Goal: Task Accomplishment & Management: Manage account settings

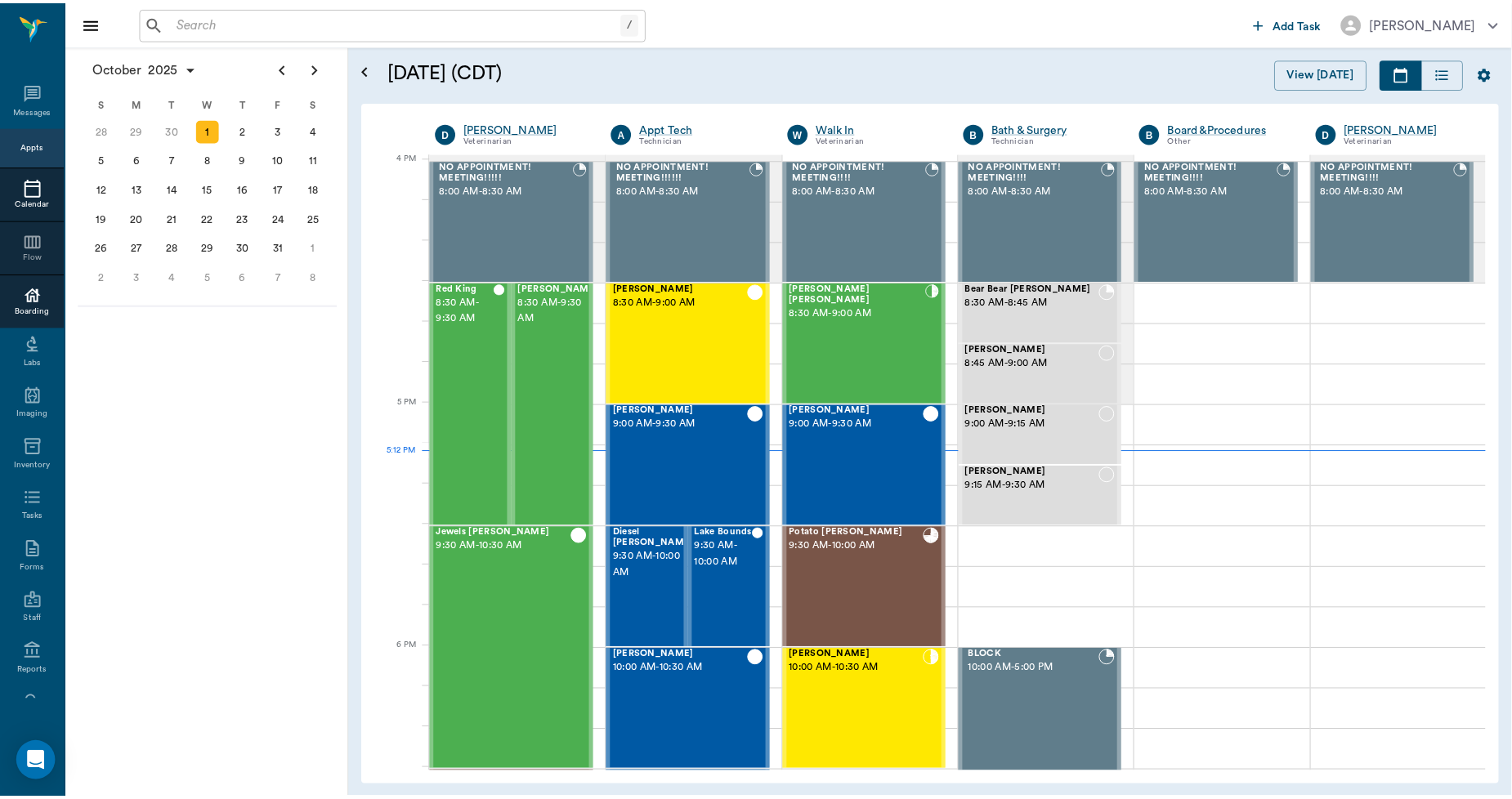
scroll to position [1964, 0]
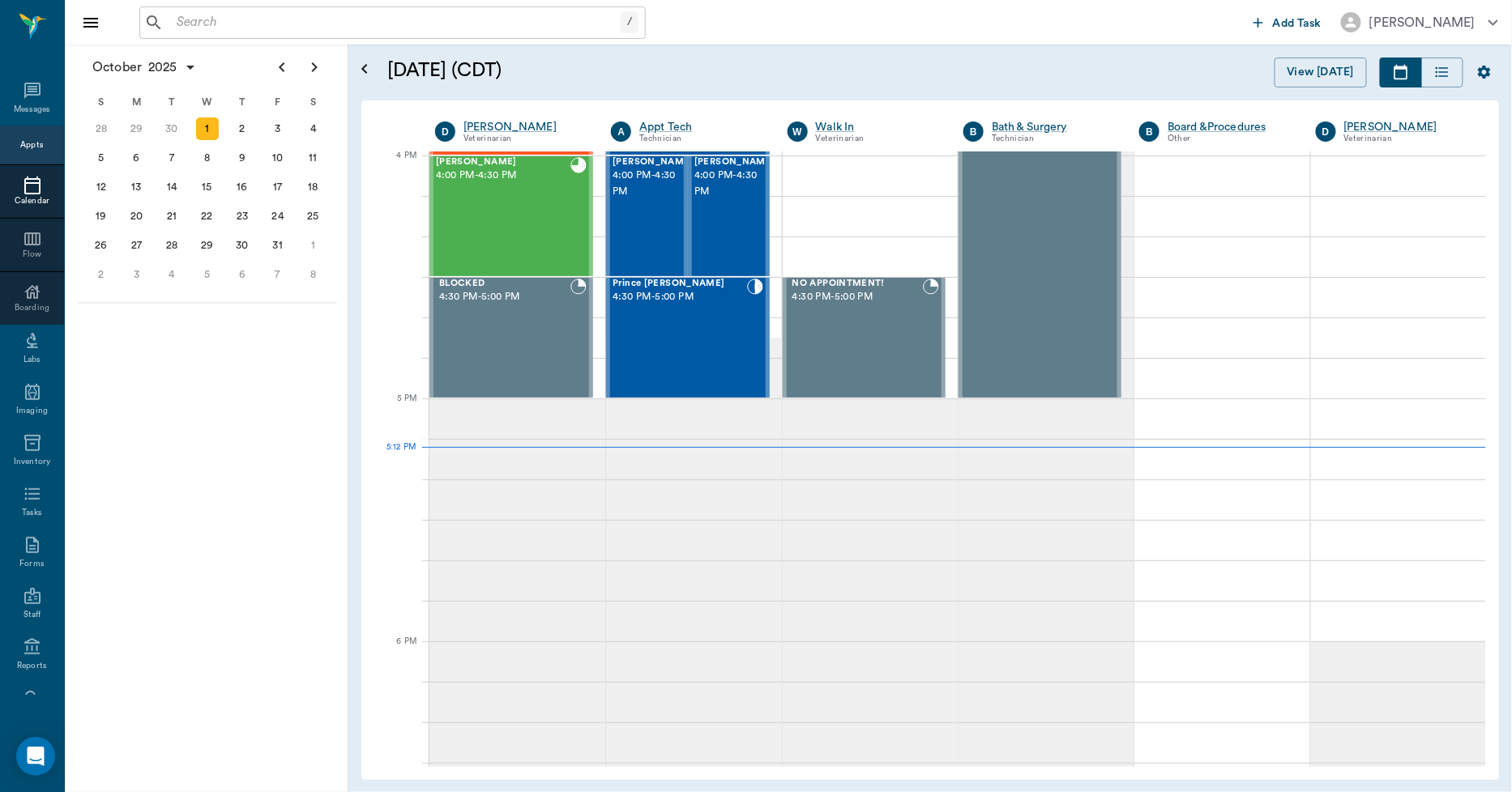
click at [166, 16] on div "/ ​" at bounding box center [393, 23] width 507 height 32
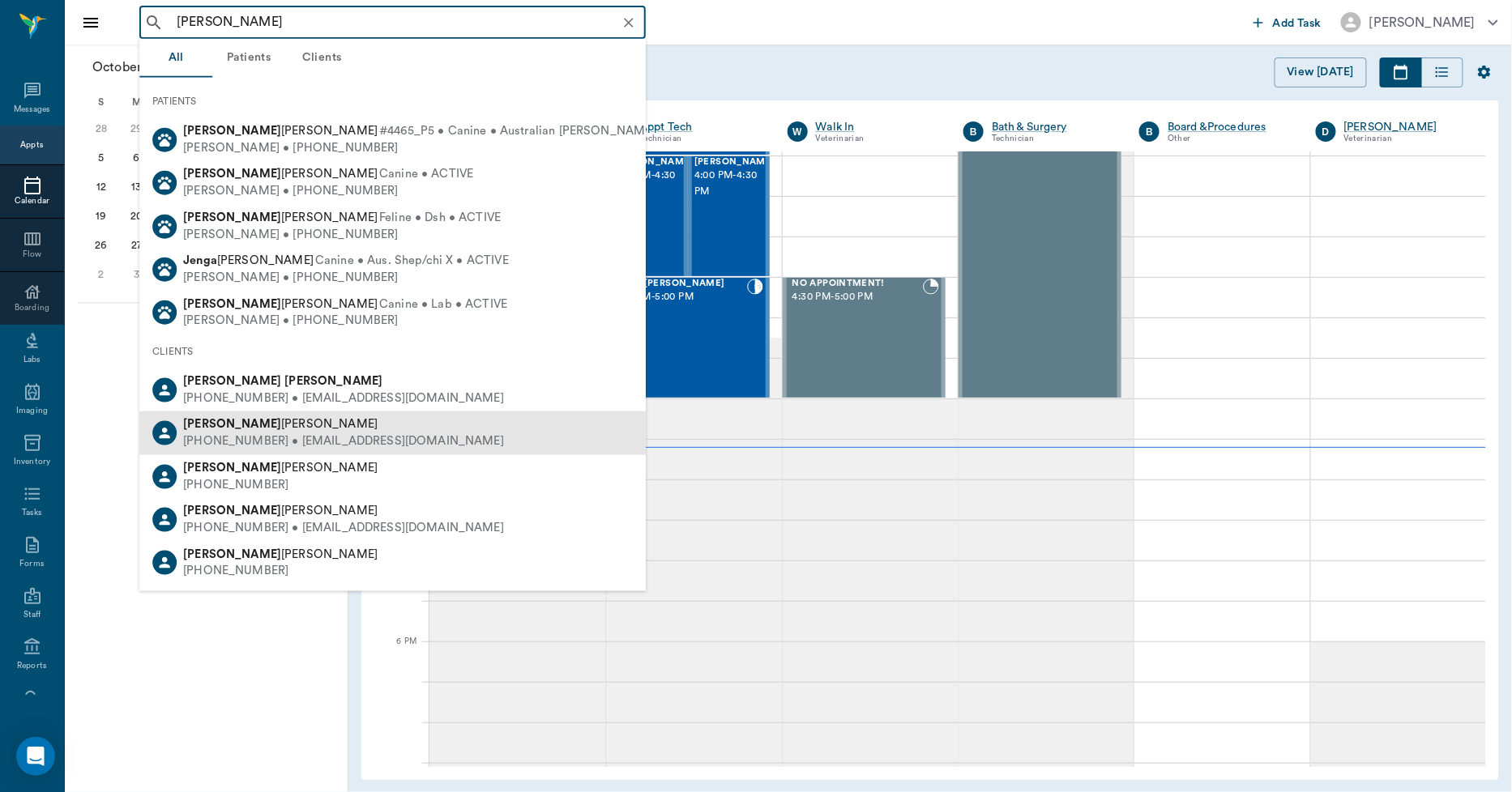
click at [236, 412] on div "[PERSON_NAME] [PHONE_NUMBER] • [EMAIL_ADDRESS][DOMAIN_NAME]" at bounding box center [393, 433] width 507 height 43
type input "[PERSON_NAME]"
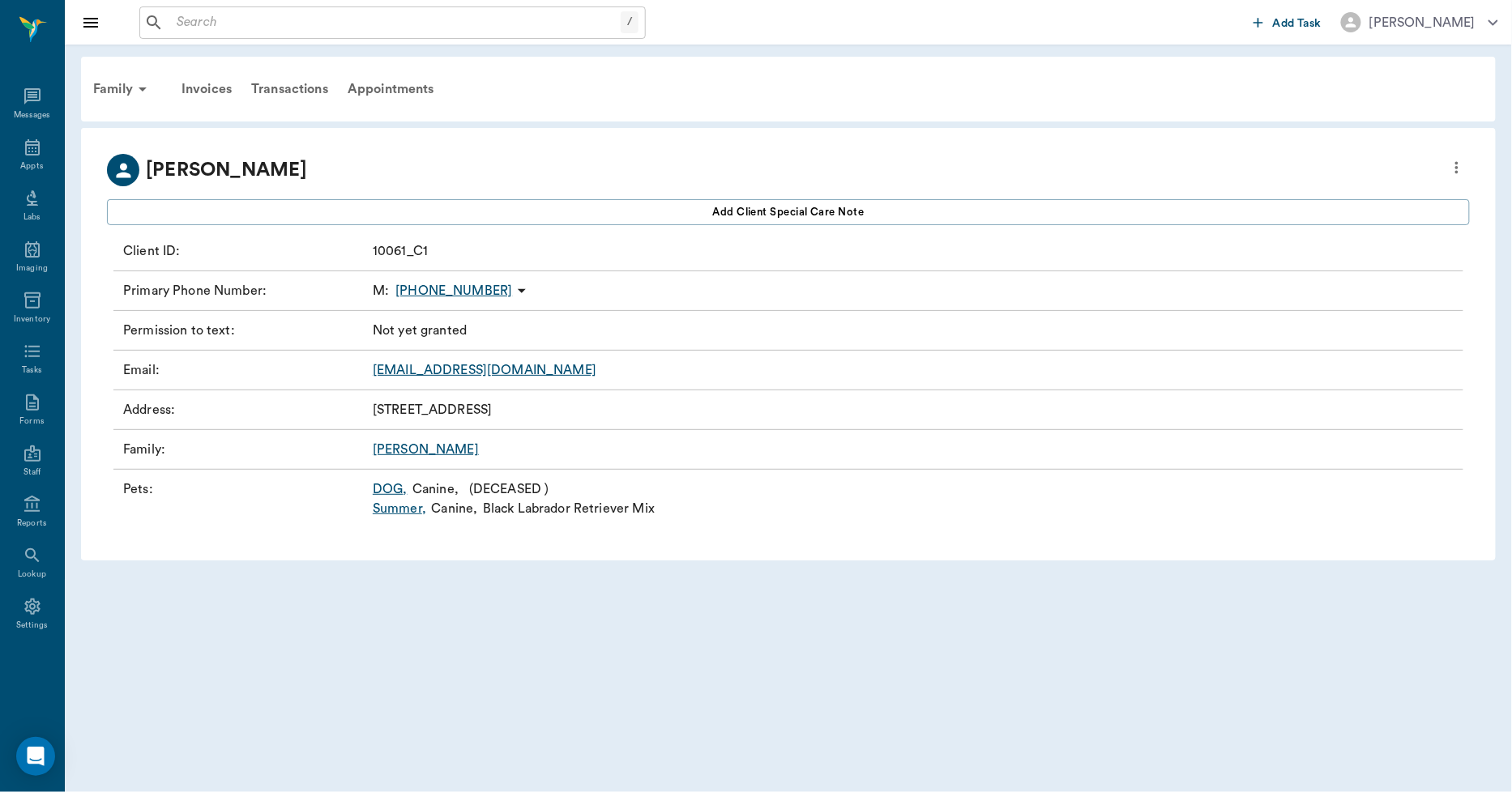
click at [315, 21] on input "text" at bounding box center [396, 23] width 450 height 23
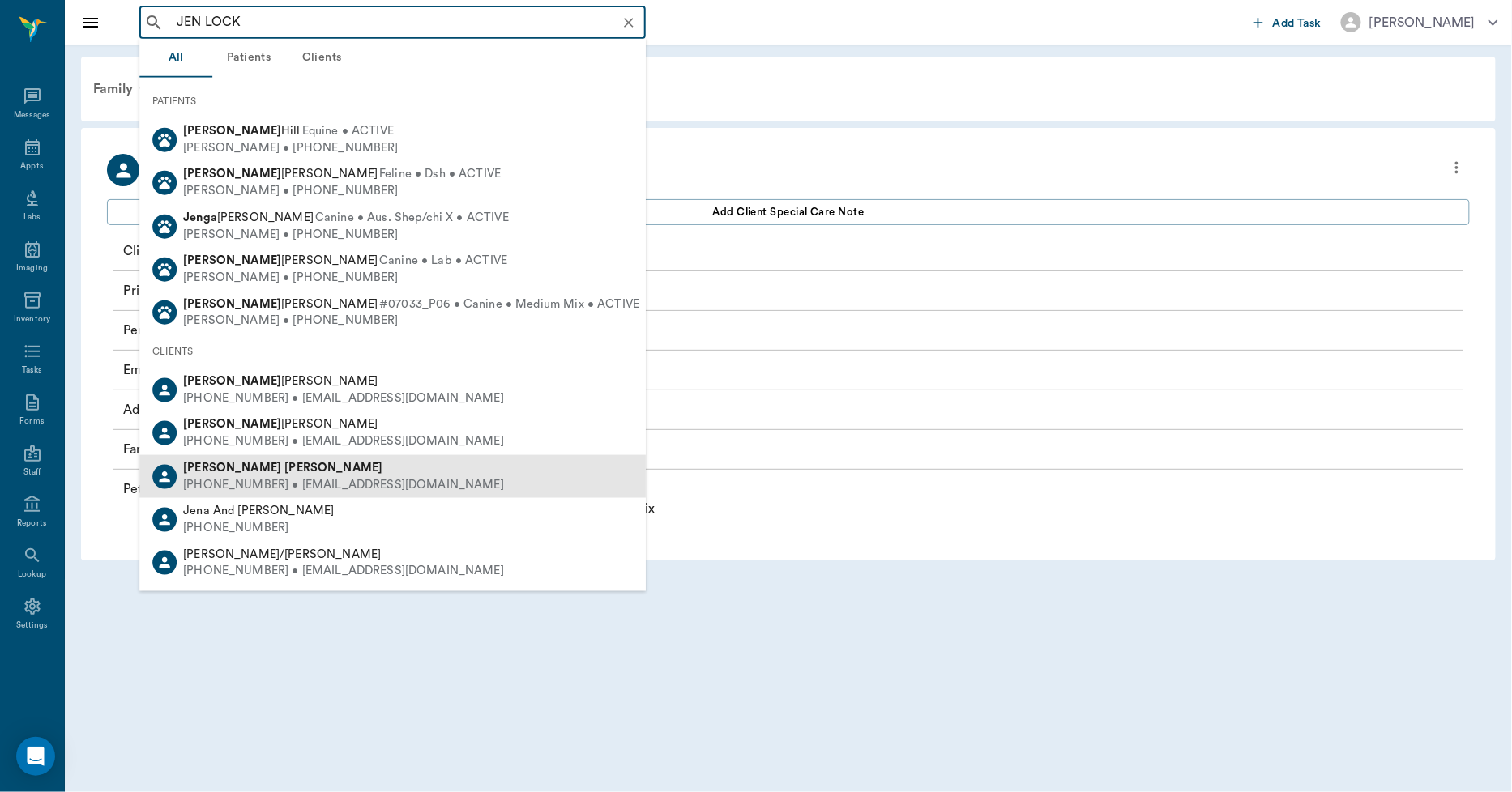
click at [285, 463] on b "[PERSON_NAME]" at bounding box center [333, 467] width 98 height 12
type input "JEN LOCK"
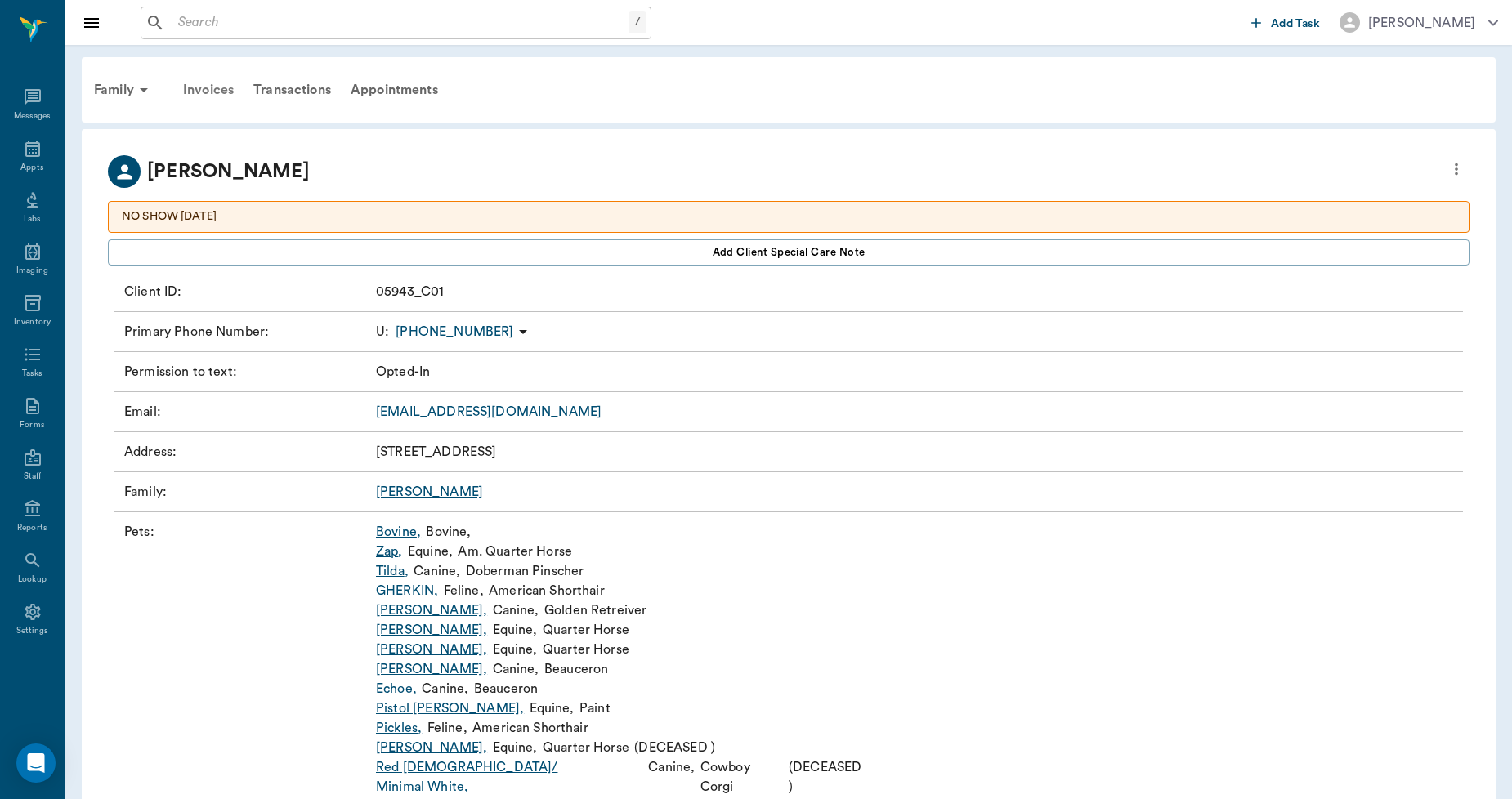
click at [226, 86] on div "Invoices" at bounding box center [208, 89] width 70 height 39
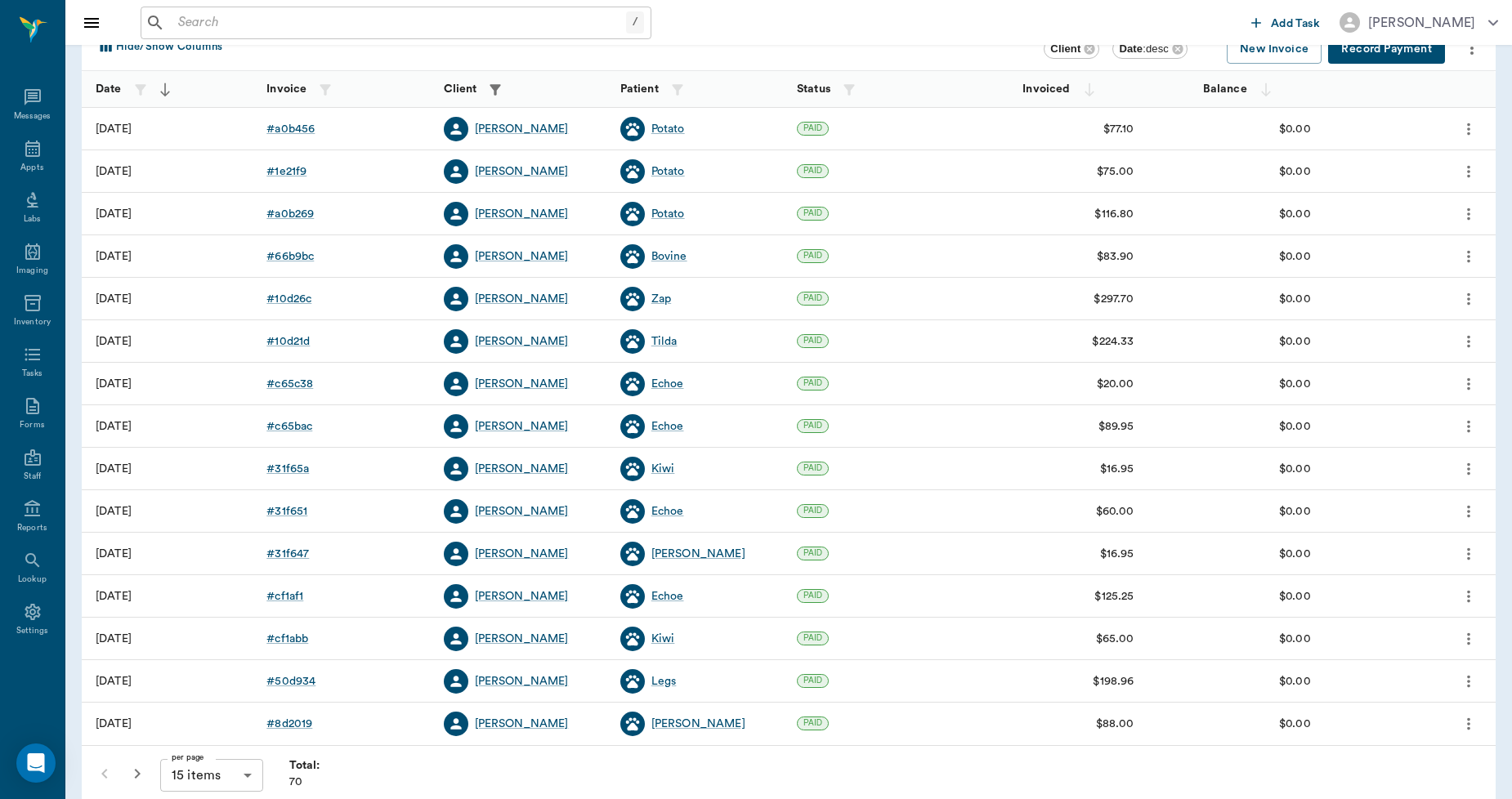
scroll to position [160, 0]
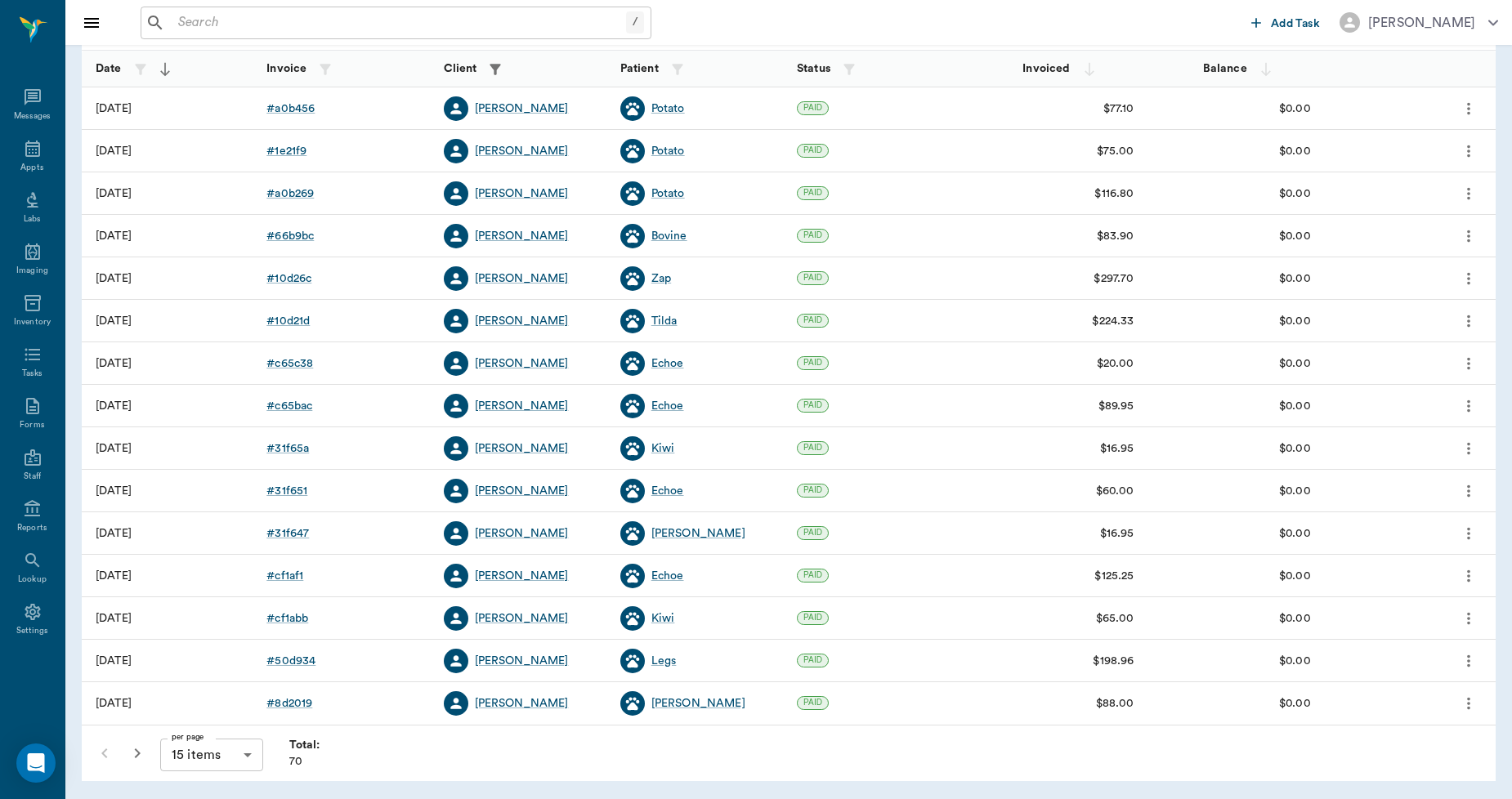
click at [238, 756] on body "/ ​ Add Task [PERSON_NAME] Nectar Messages Appts Labs Imaging Inventory Tasks F…" at bounding box center [756, 320] width 1512 height 960
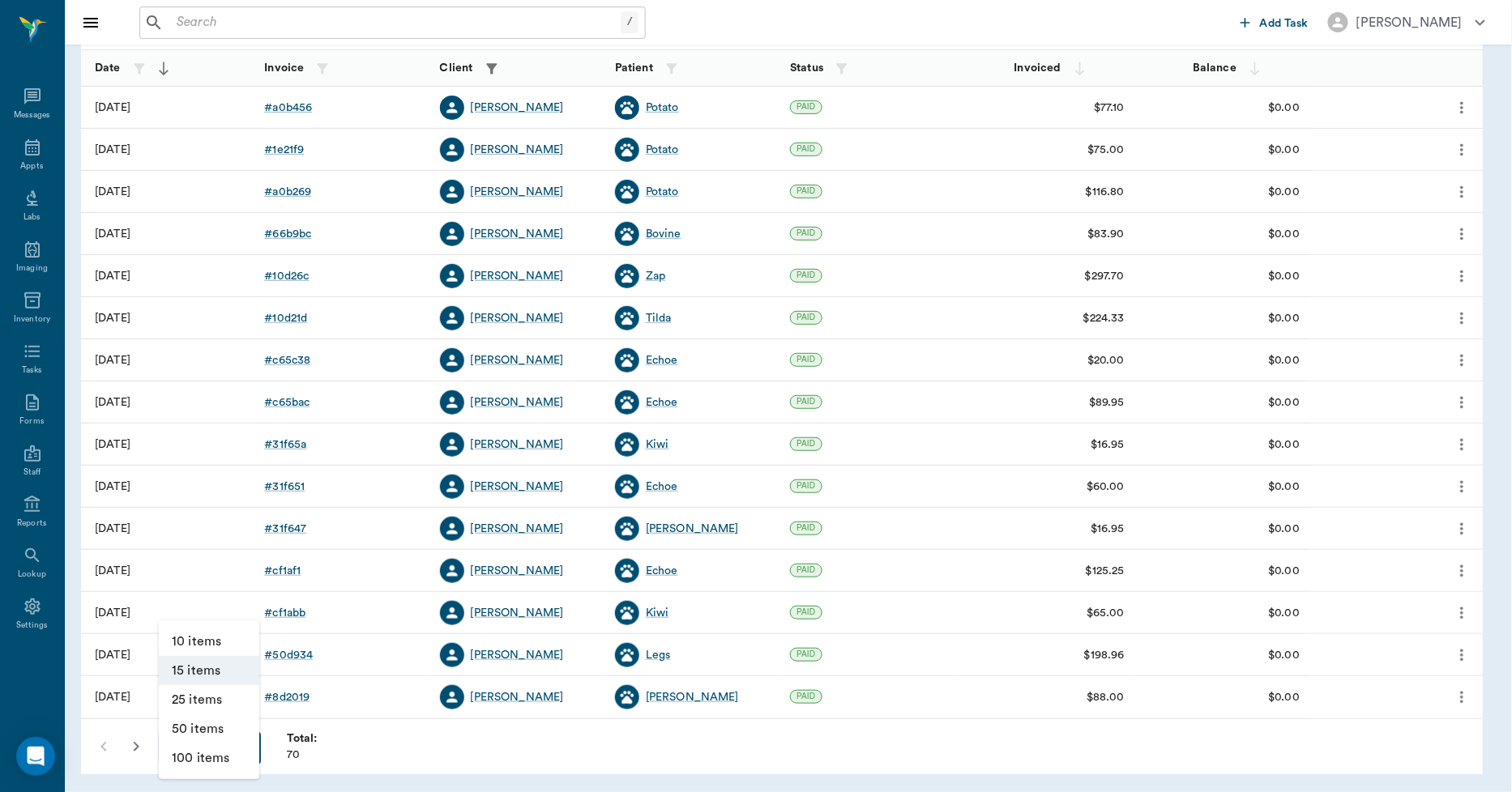
click at [235, 755] on li "100 items" at bounding box center [209, 758] width 101 height 29
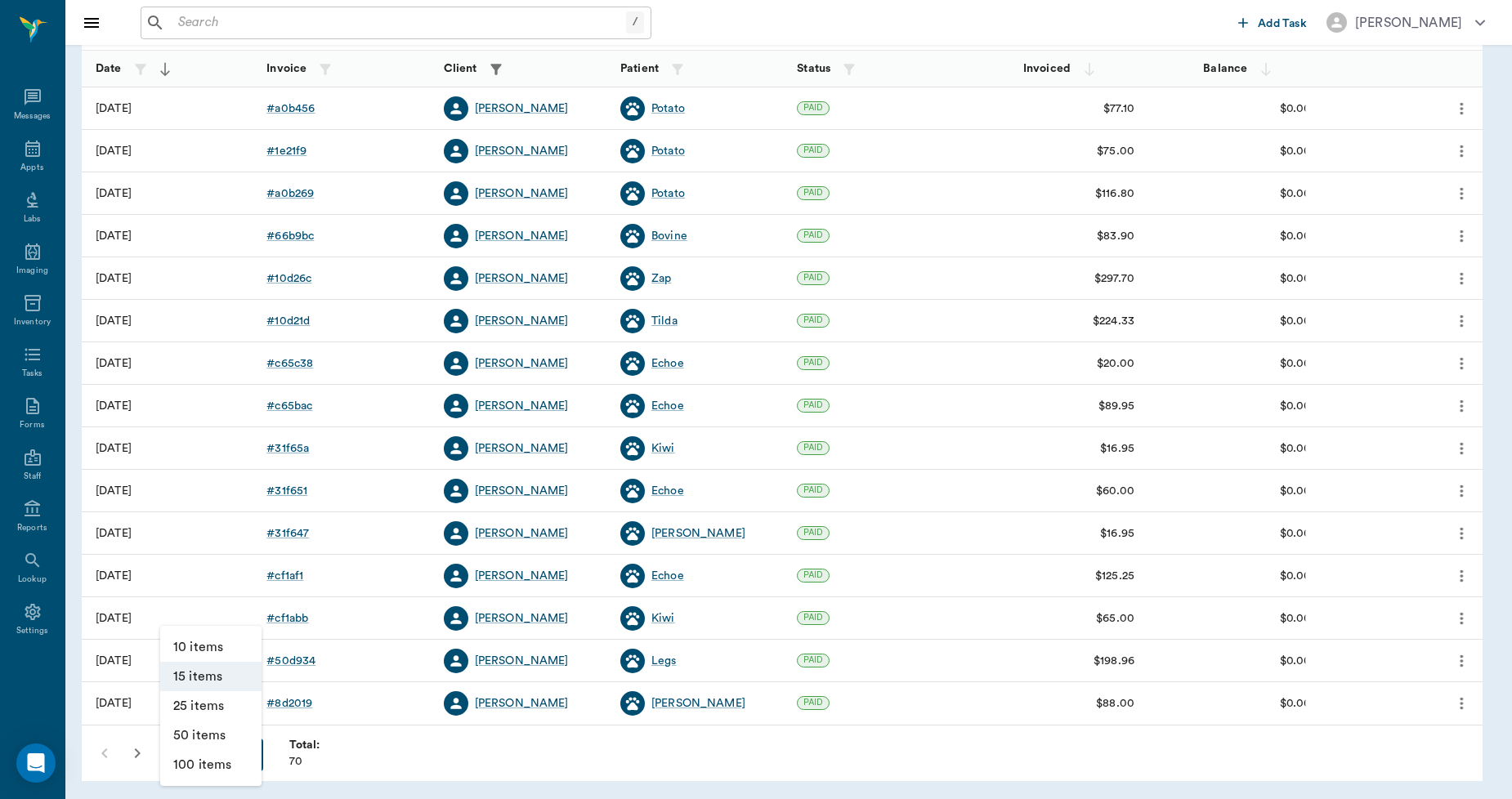
type input "100"
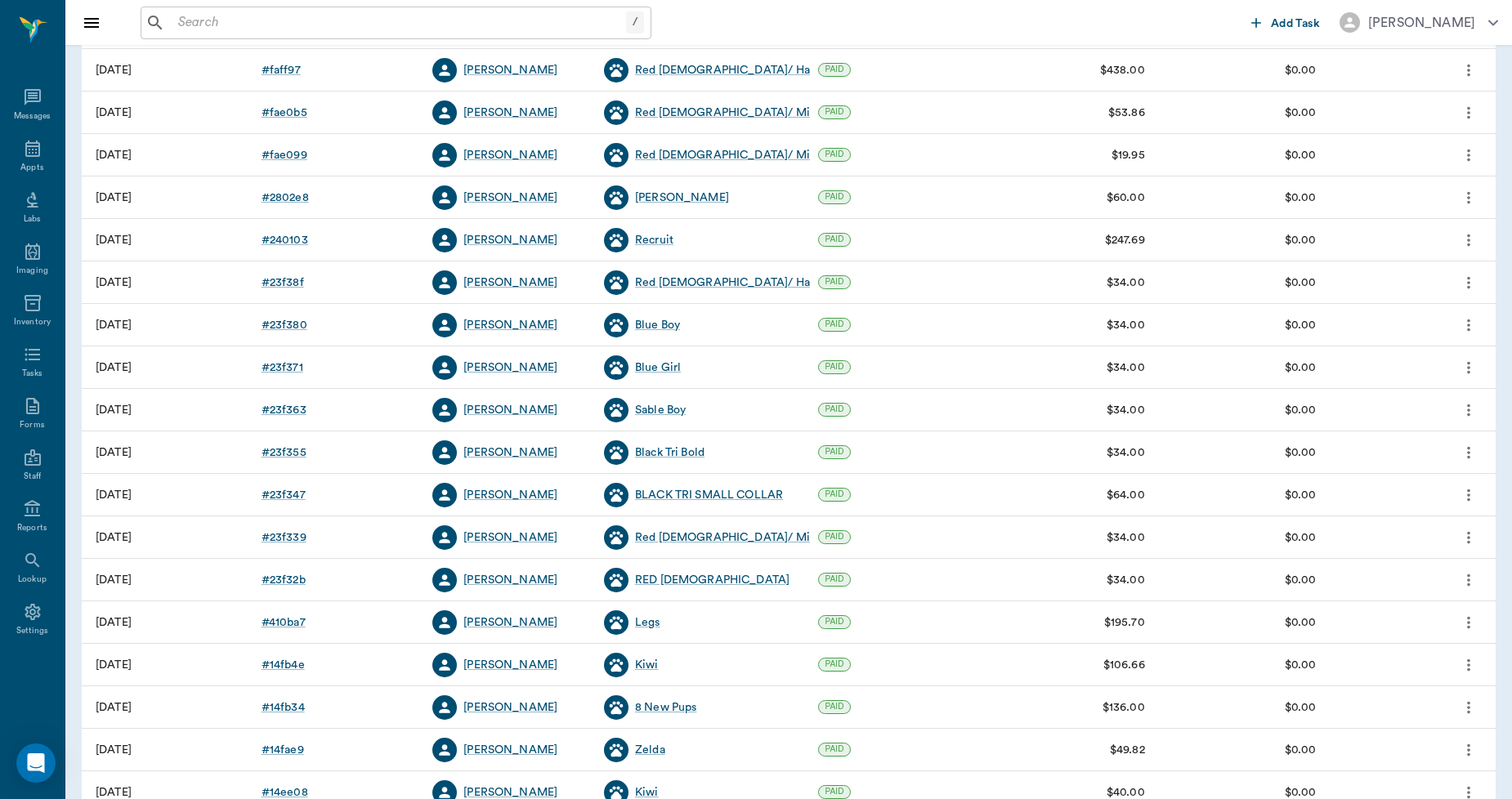
scroll to position [2497, 0]
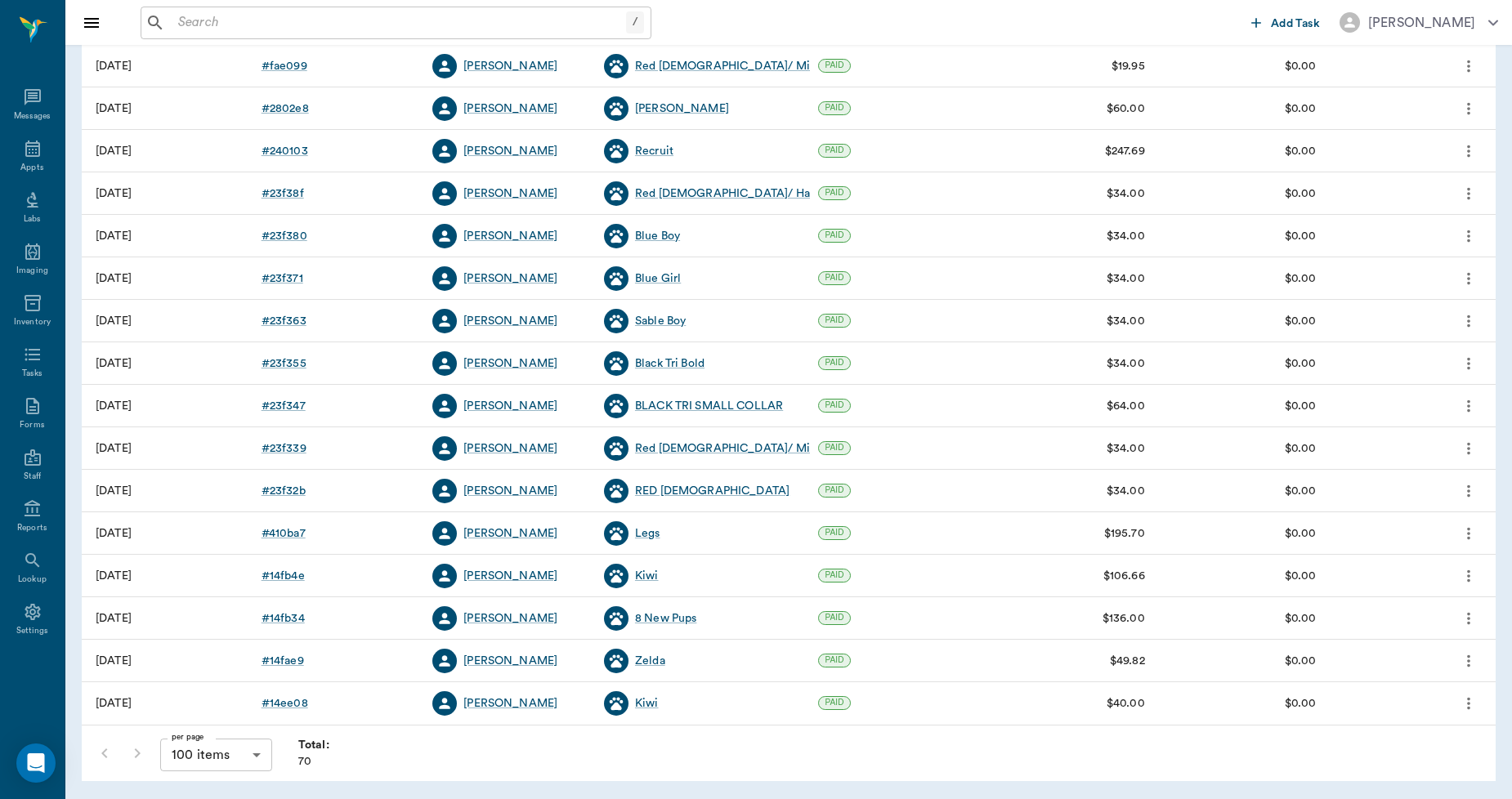
click at [147, 753] on div "per page 100 items 100 per page Total: 70" at bounding box center [209, 753] width 241 height 43
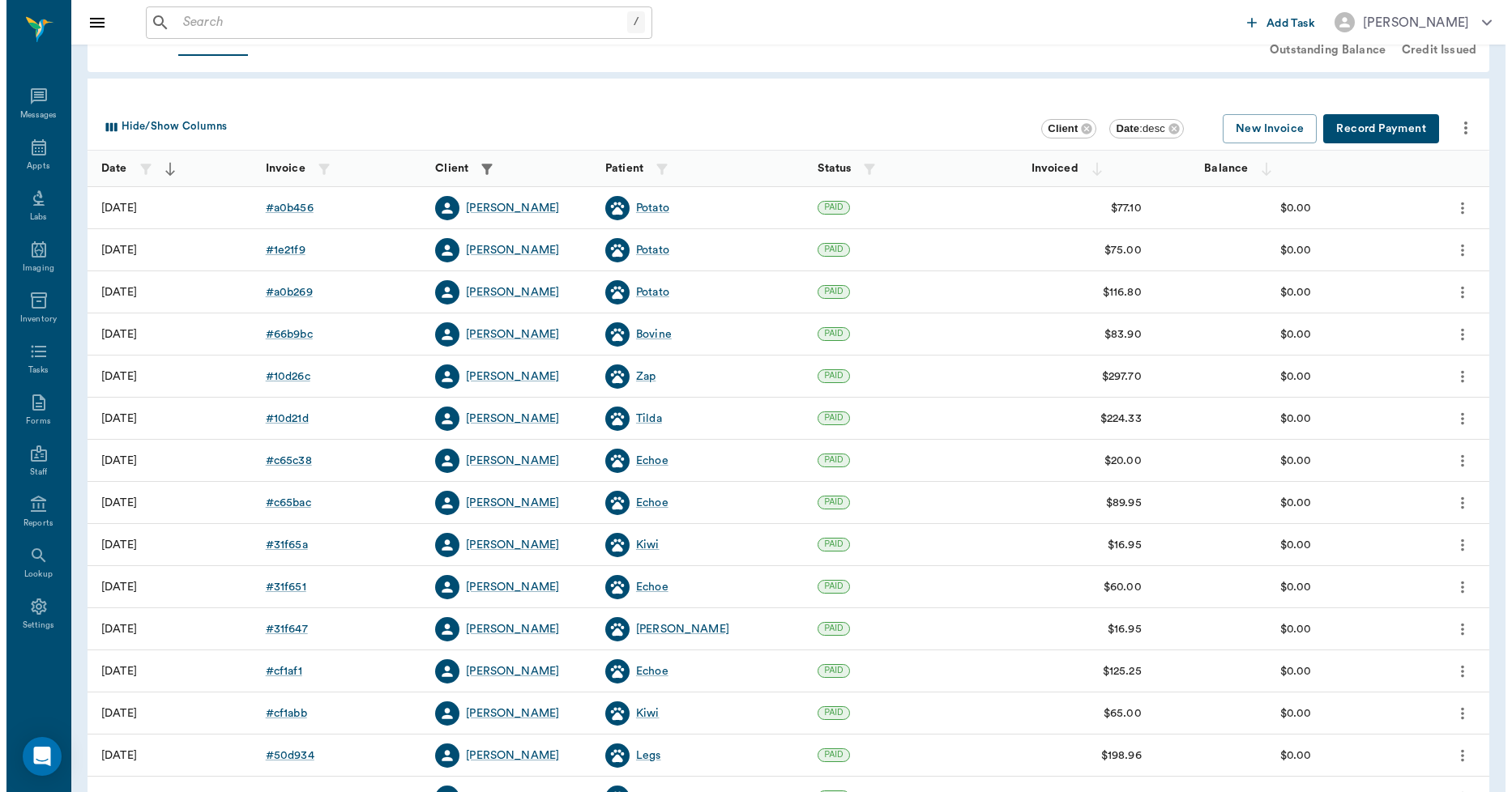
scroll to position [0, 0]
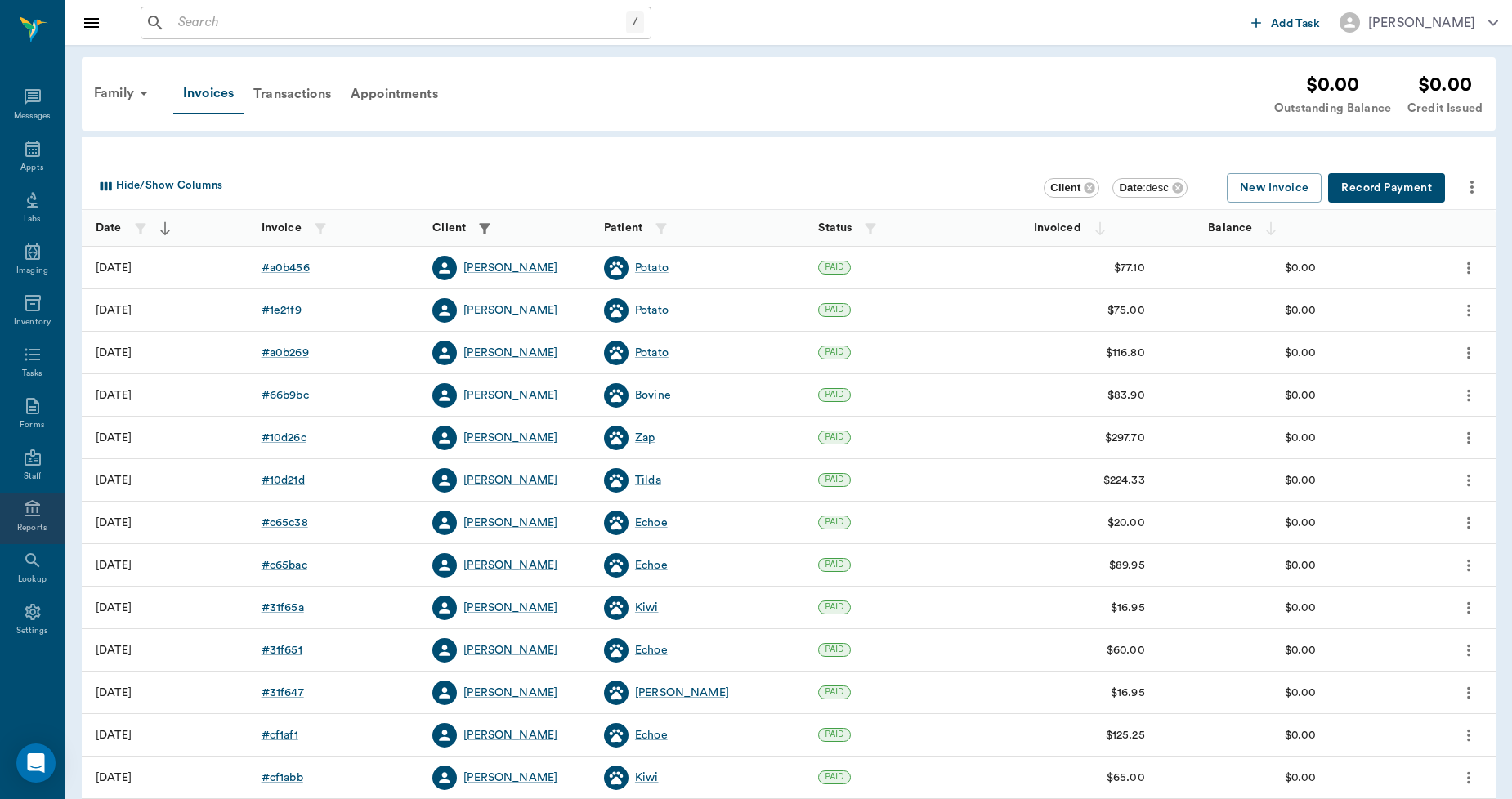
click at [36, 506] on icon at bounding box center [32, 509] width 20 height 20
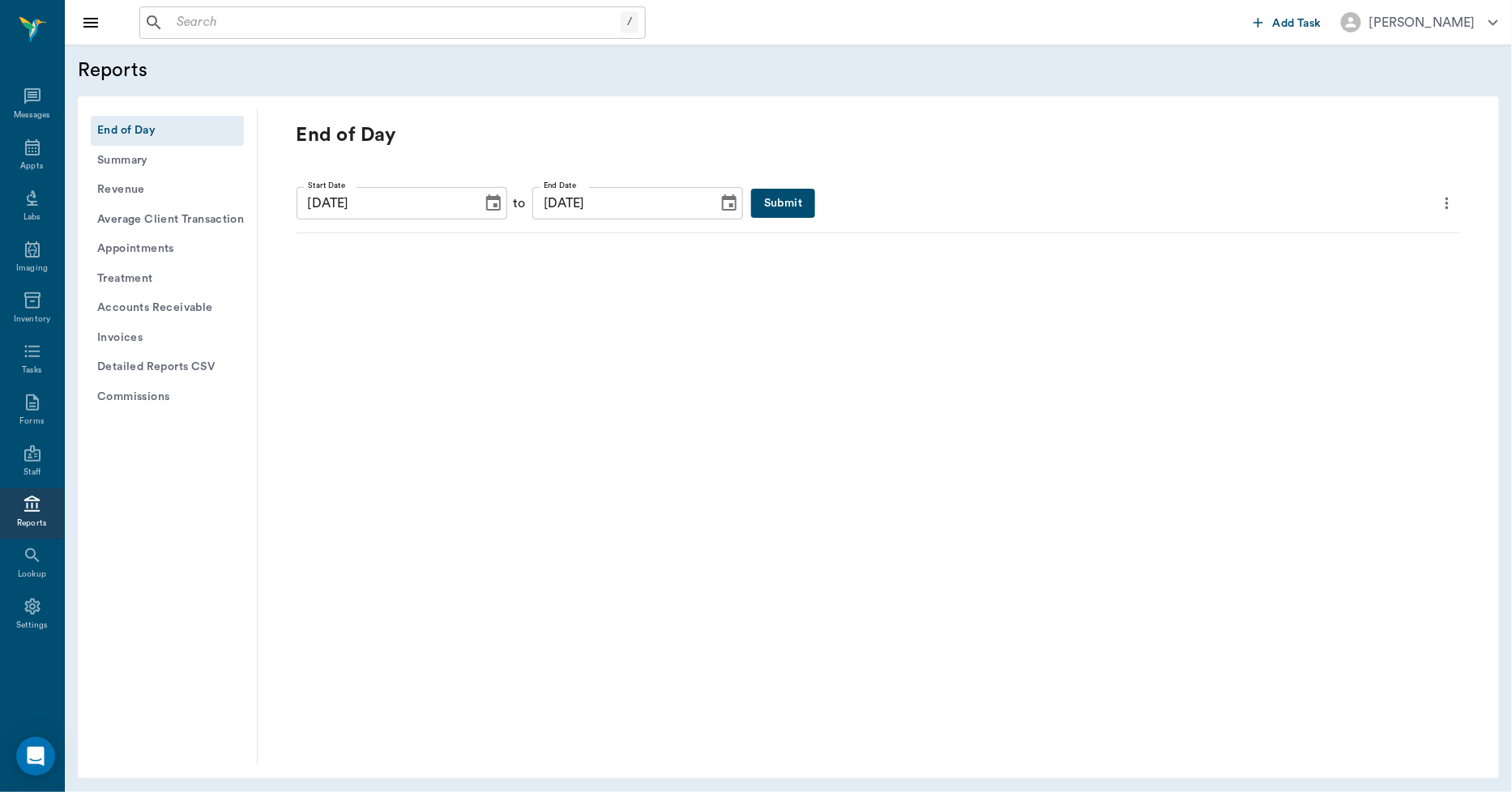
click at [751, 199] on button "Submit" at bounding box center [783, 203] width 64 height 30
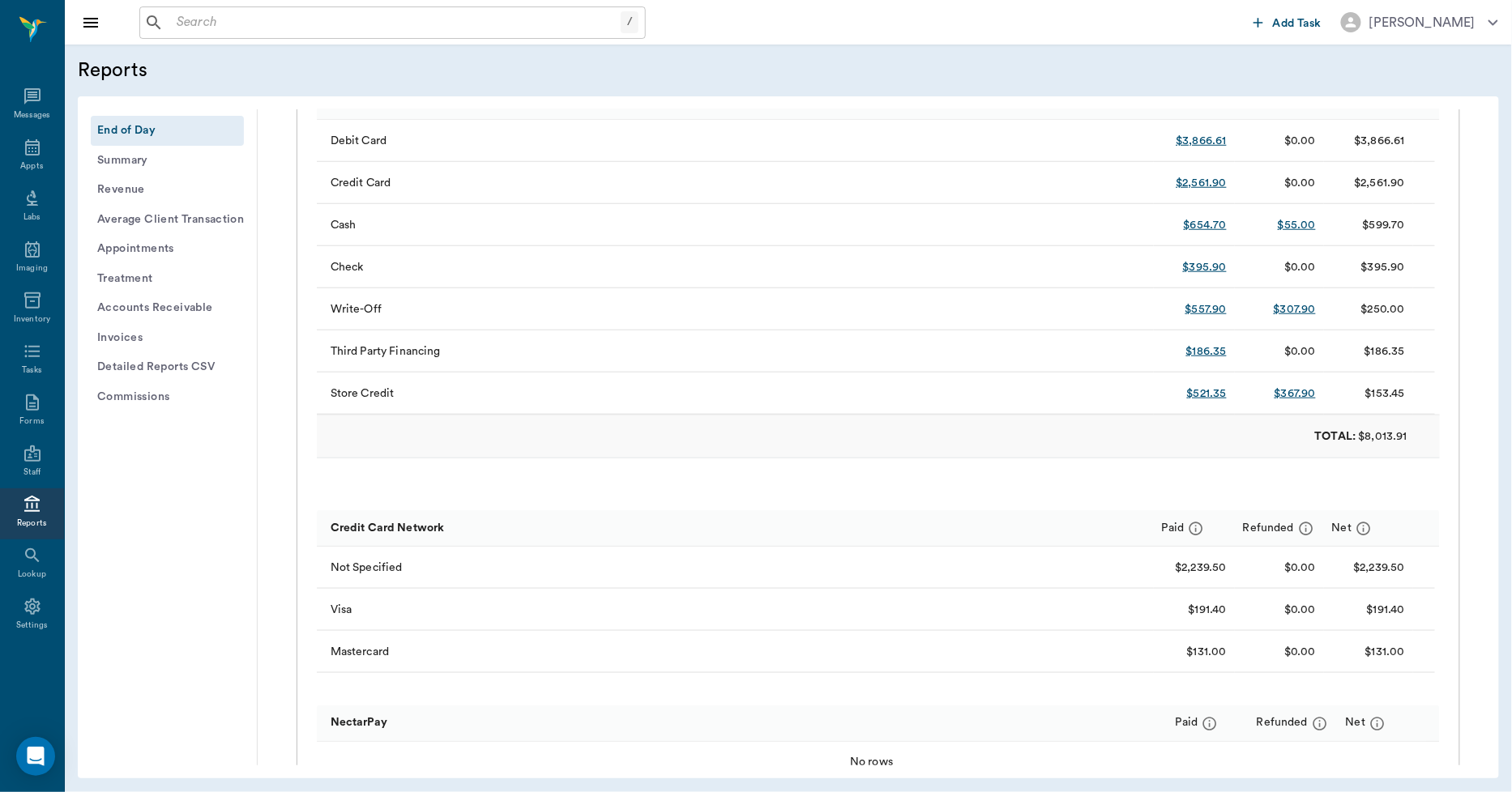
scroll to position [540, 0]
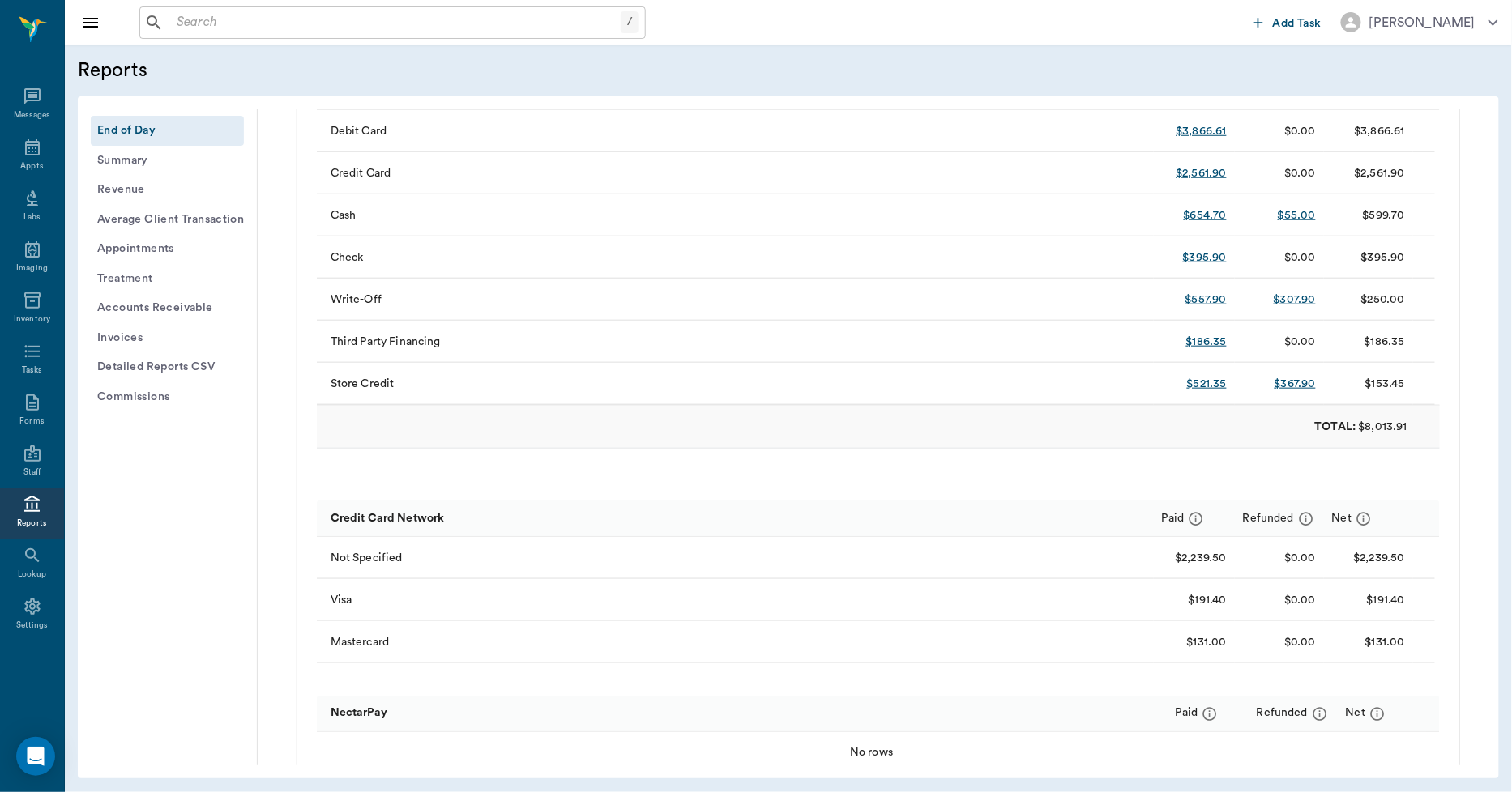
click at [140, 339] on button "Invoices" at bounding box center [167, 338] width 154 height 30
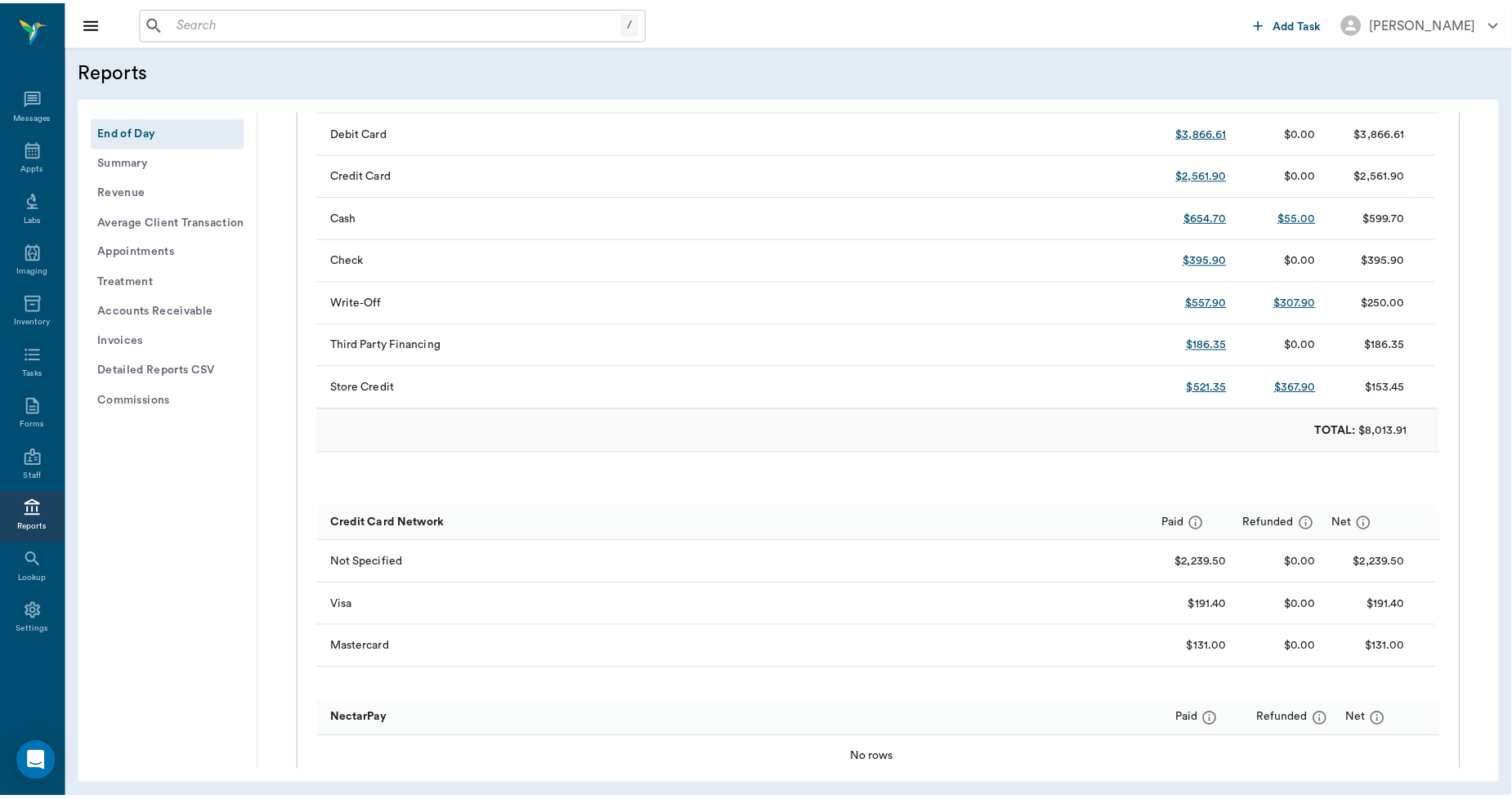
scroll to position [68, 0]
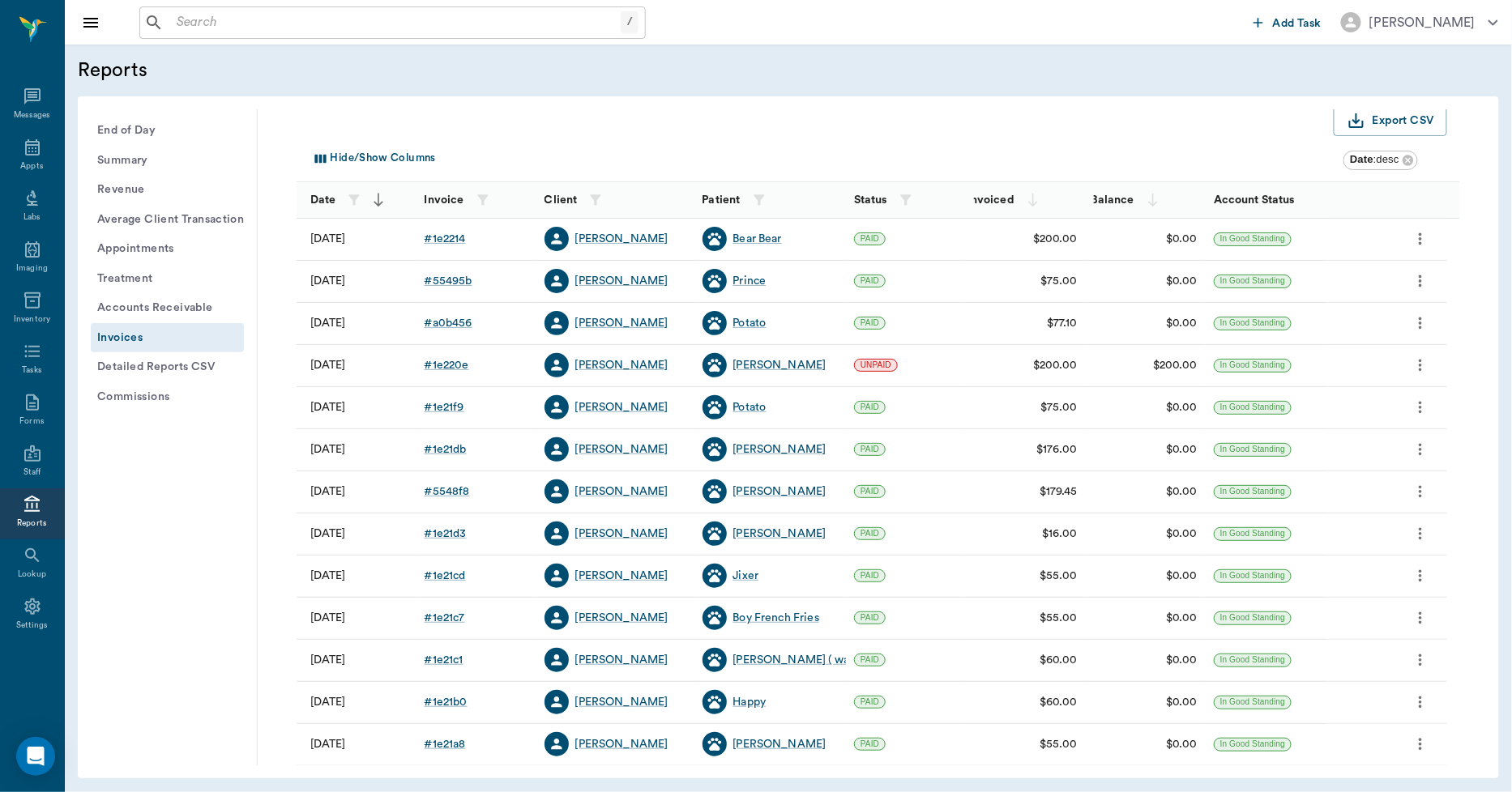
click at [449, 366] on div "# 1e220e" at bounding box center [447, 364] width 44 height 16
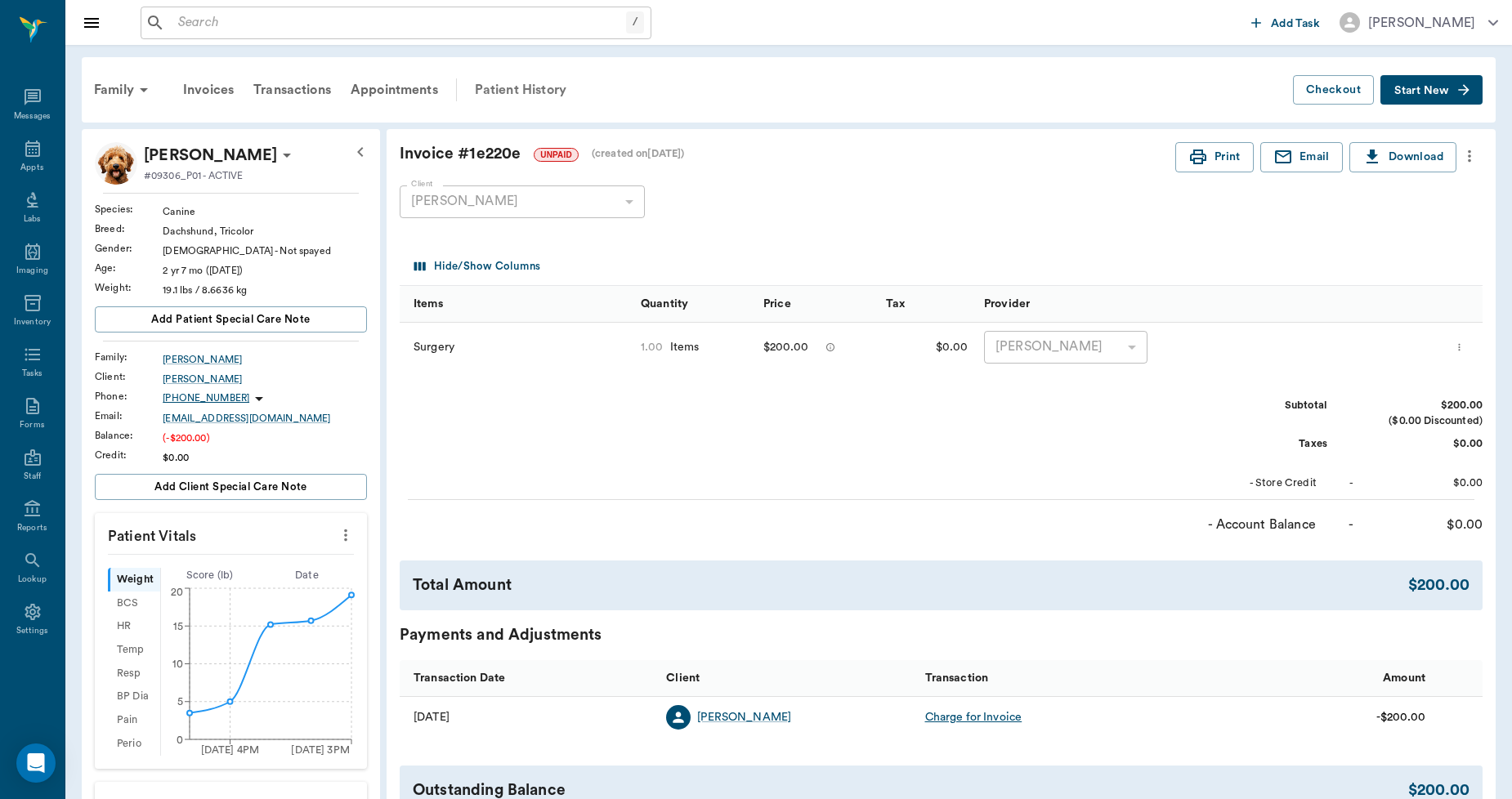
click at [511, 85] on div "Patient History" at bounding box center [520, 89] width 111 height 39
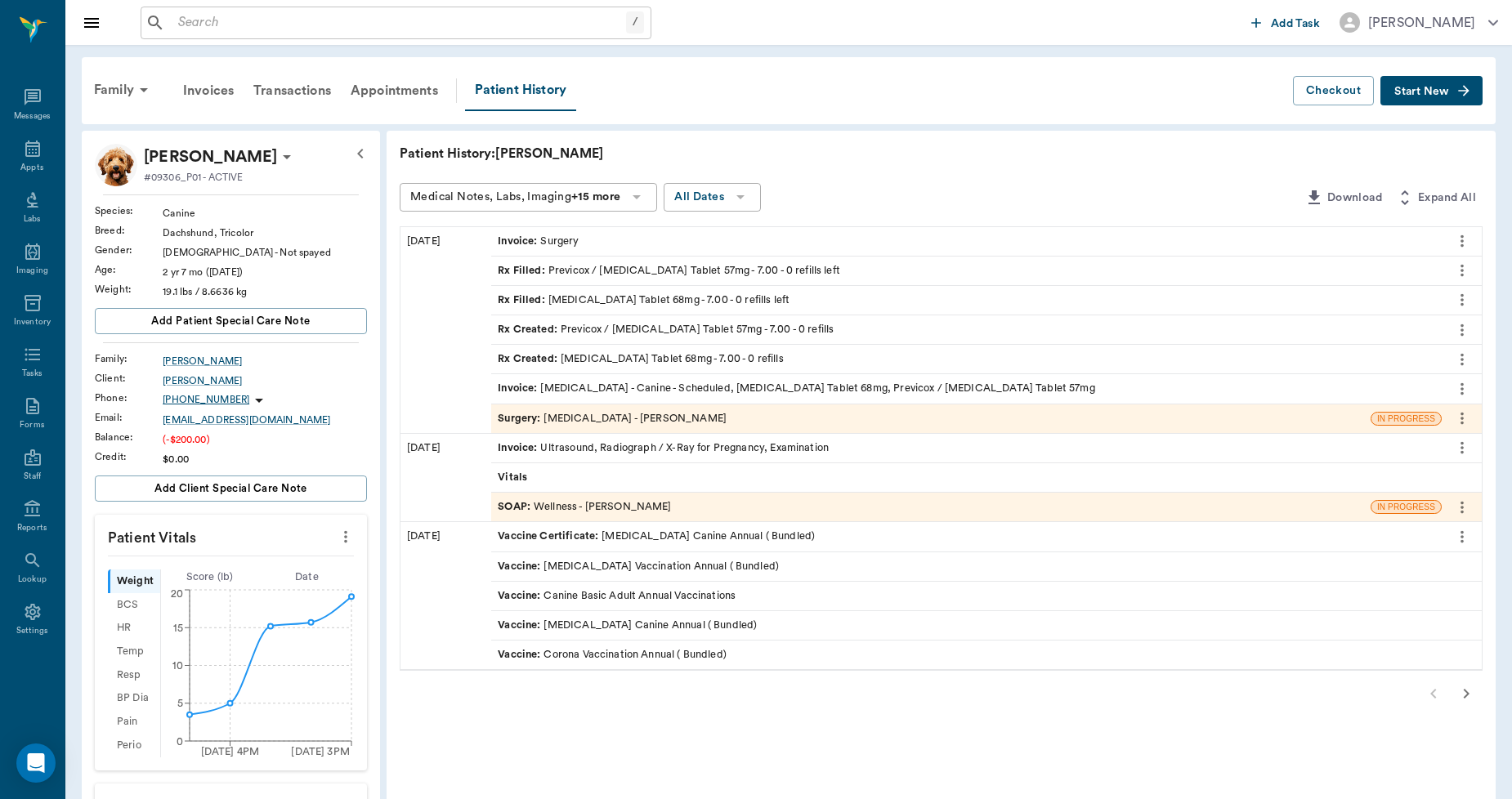
click at [713, 386] on div "Invoice : [MEDICAL_DATA] - Canine - Scheduled, [MEDICAL_DATA] Tablet 68mg, Prev…" at bounding box center [796, 389] width 598 height 15
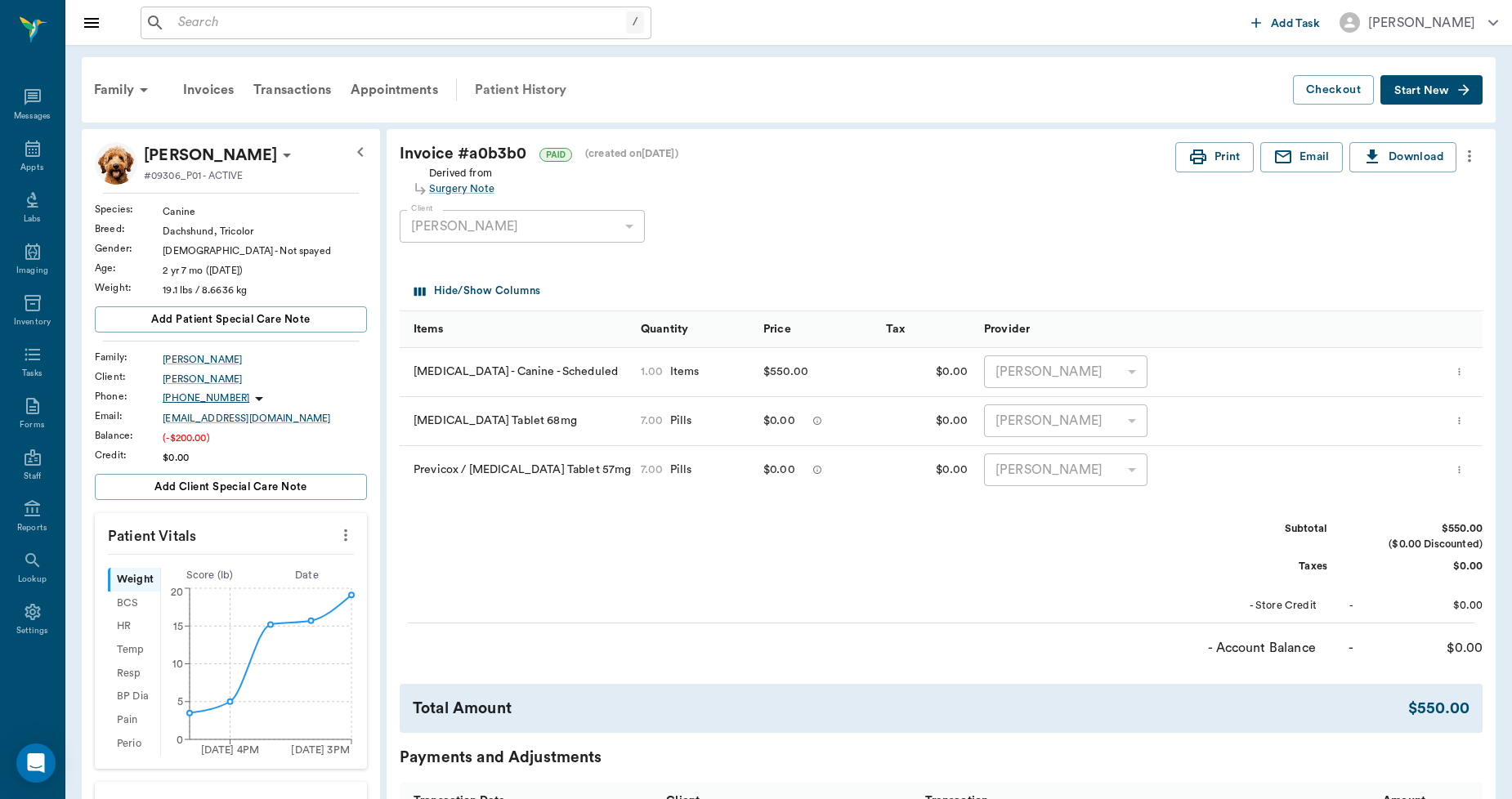
click at [517, 88] on div "Patient History" at bounding box center [520, 89] width 111 height 39
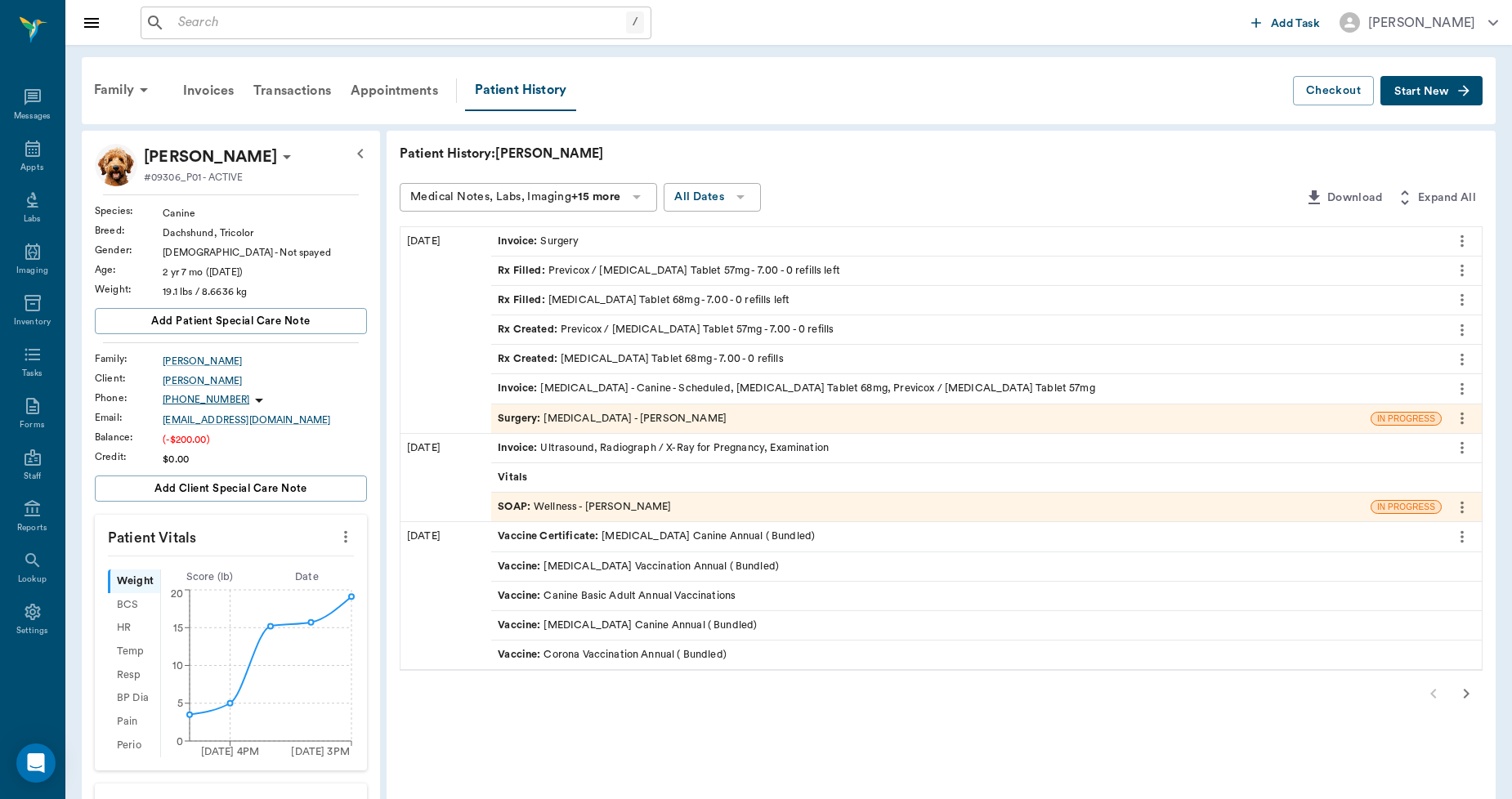
click at [563, 241] on div "Invoice : Surgery" at bounding box center [538, 241] width 81 height 15
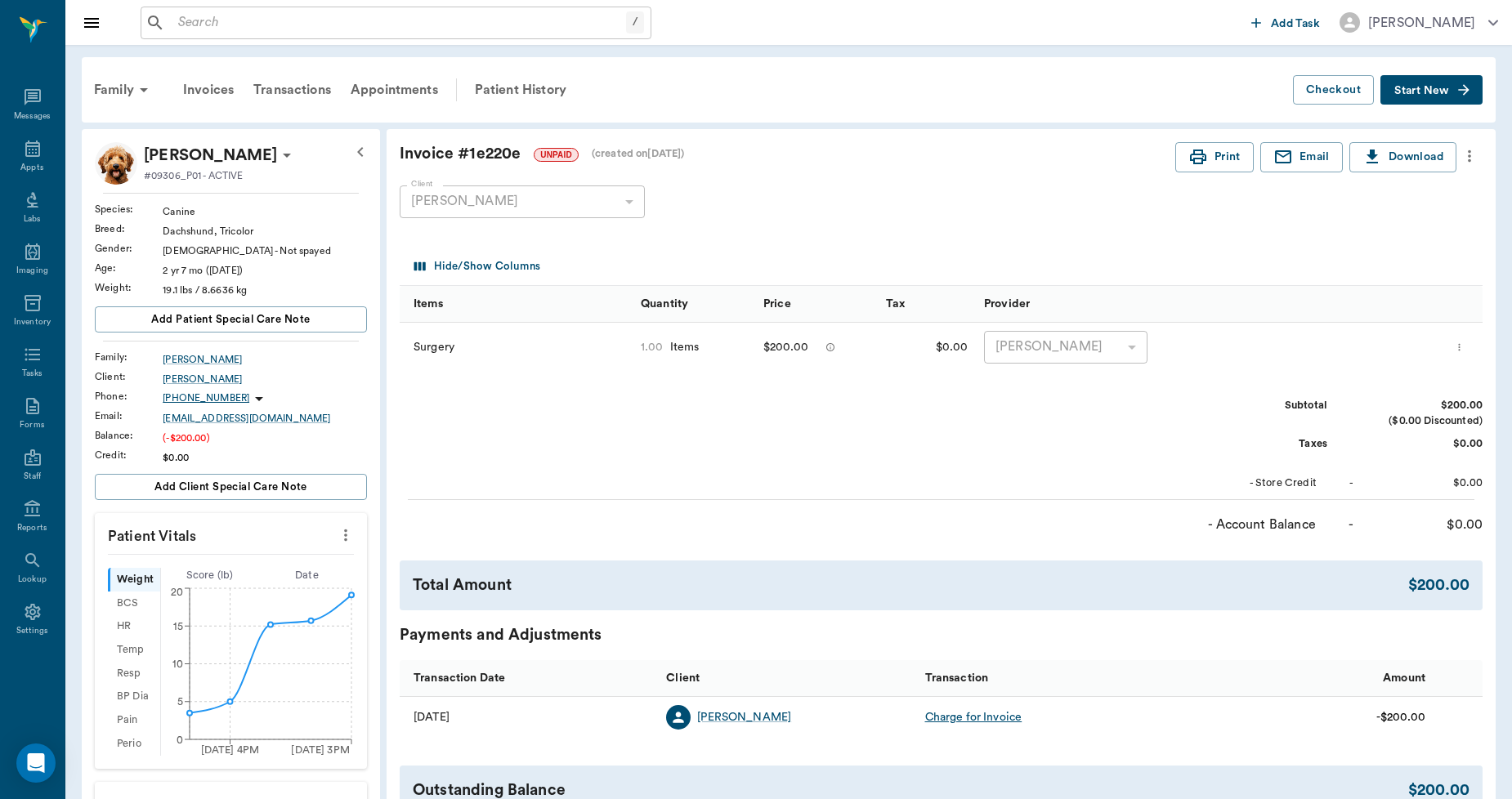
click at [1469, 157] on icon "more" at bounding box center [1469, 156] width 18 height 20
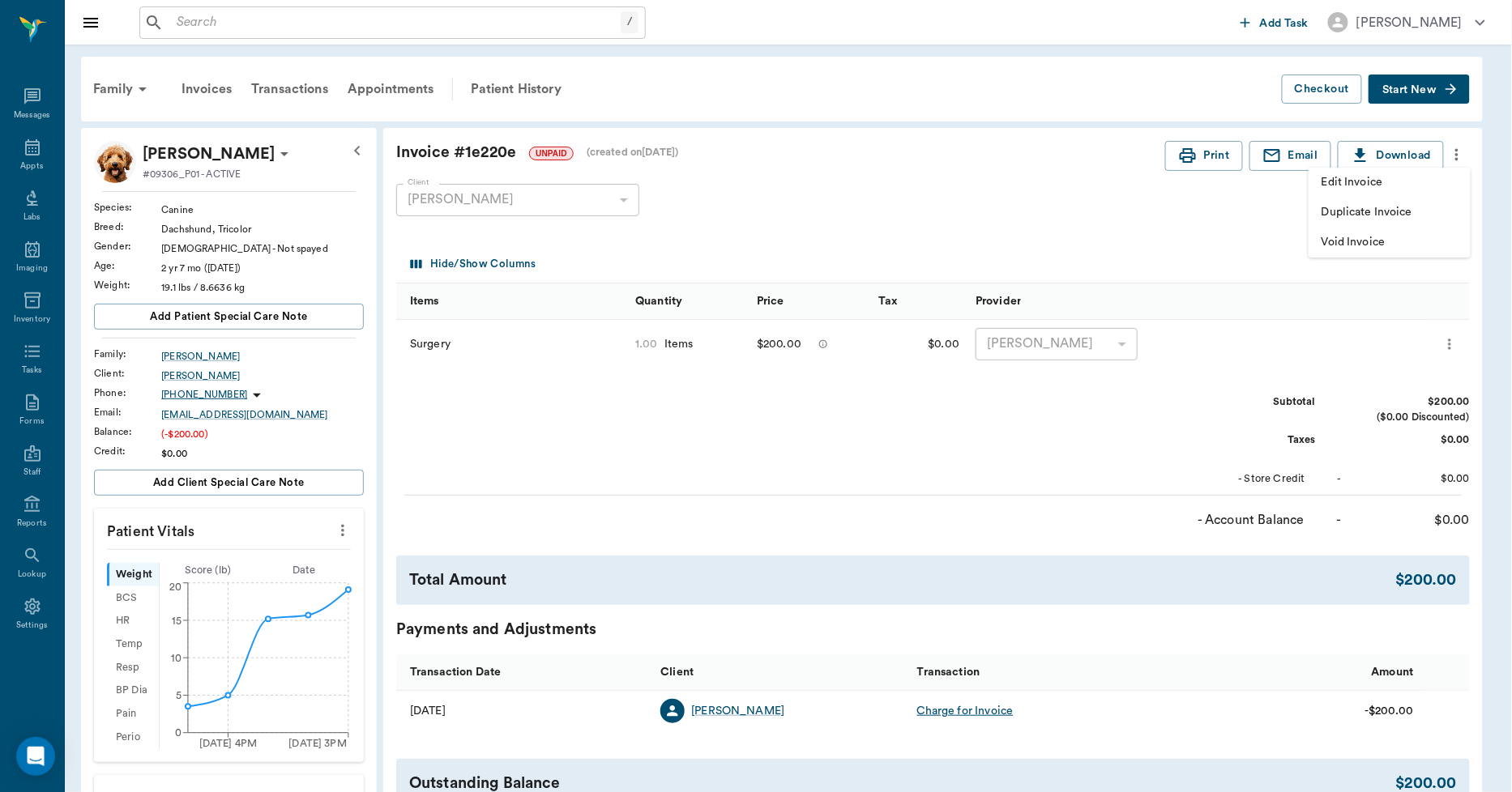
click at [1370, 240] on span "Void Invoice" at bounding box center [1390, 243] width 136 height 17
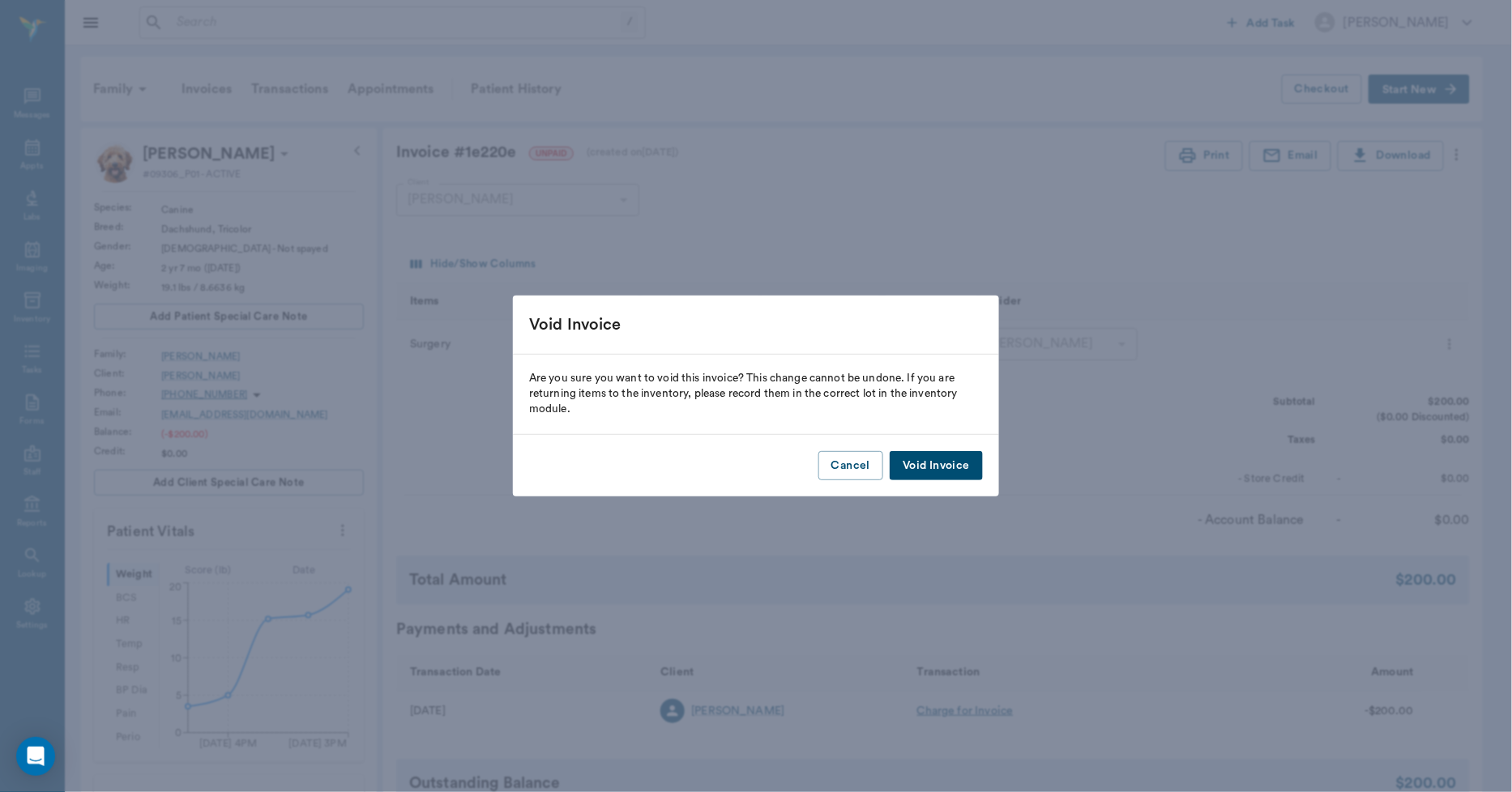
click at [943, 461] on button "Void Invoice" at bounding box center [935, 466] width 93 height 30
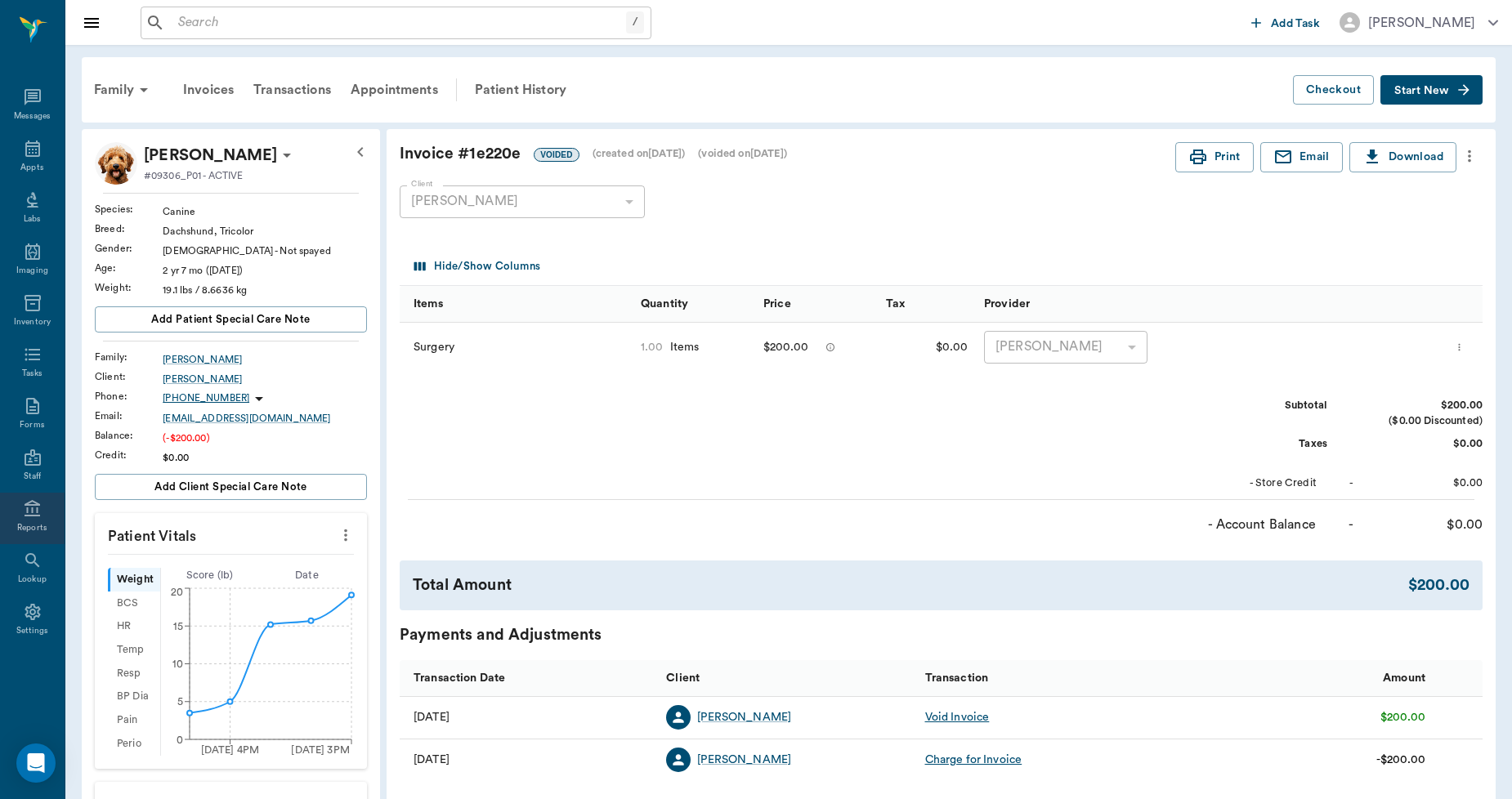
click at [39, 517] on icon at bounding box center [32, 509] width 20 height 20
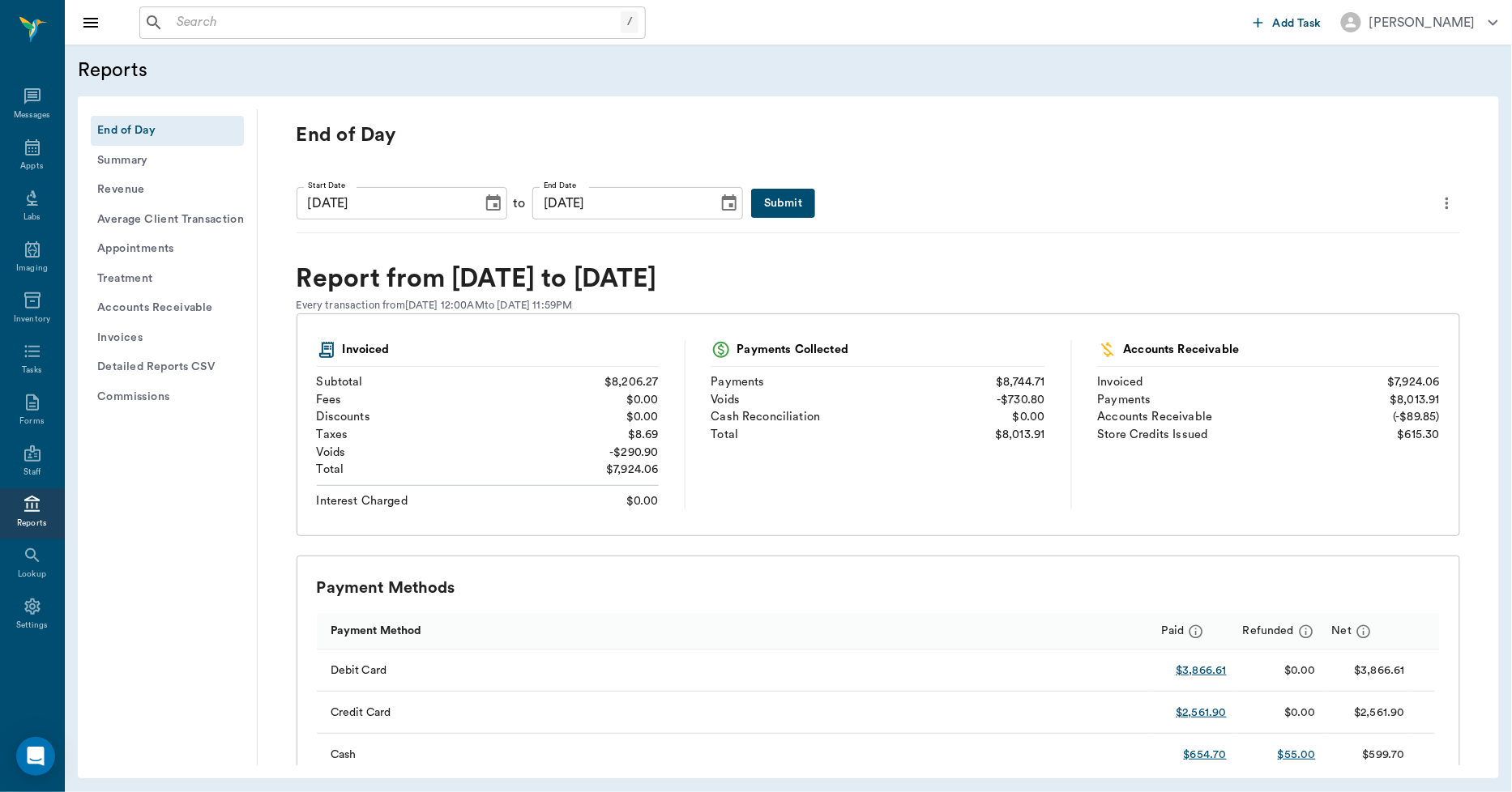
click at [151, 339] on button "Invoices" at bounding box center [167, 338] width 154 height 30
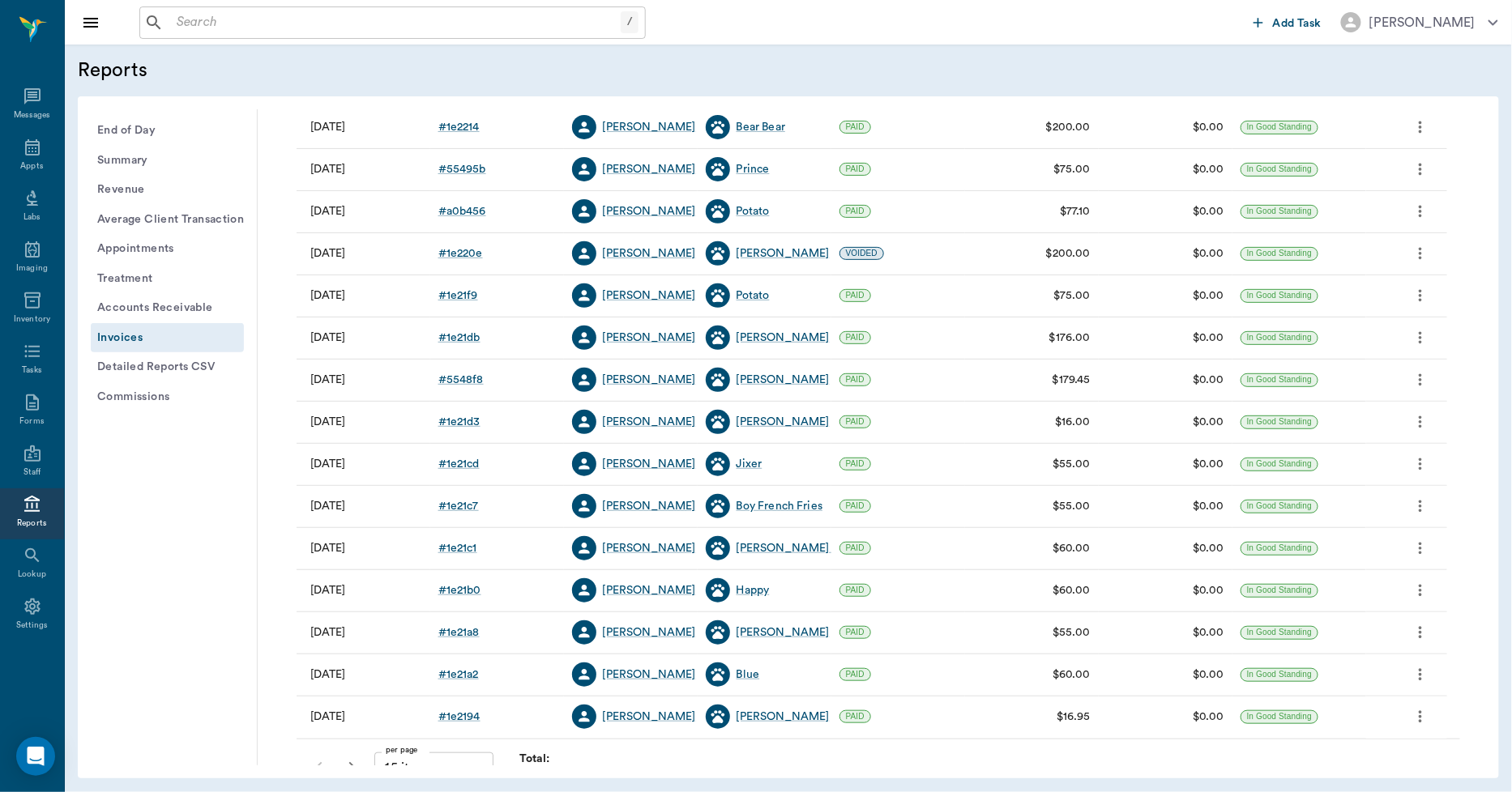
scroll to position [207, 0]
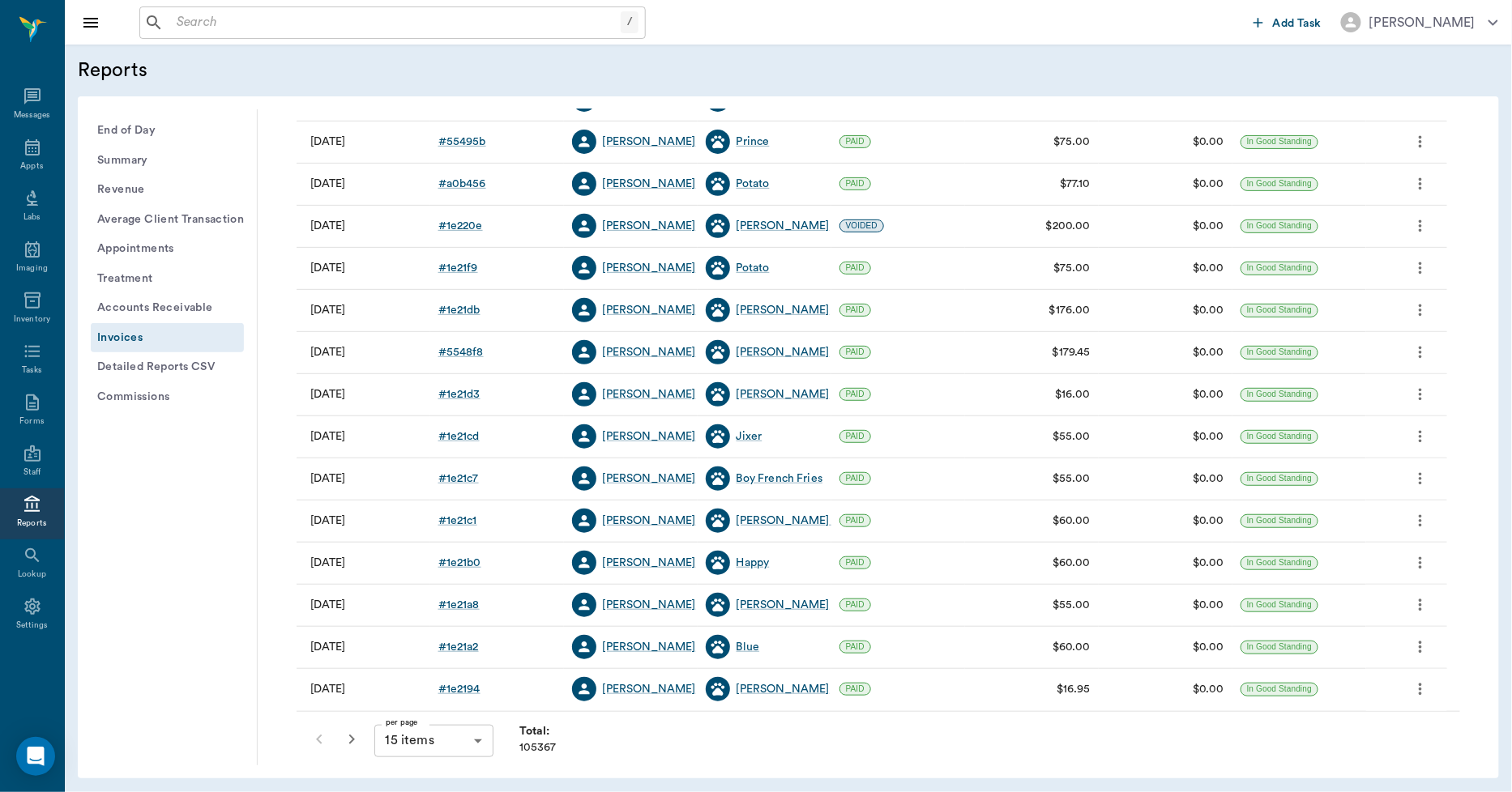
click at [459, 734] on body "/ ​ Add Task [PERSON_NAME] Nectar Messages Appts Labs Imaging Inventory Tasks F…" at bounding box center [756, 396] width 1512 height 792
click at [431, 755] on li "100 items" at bounding box center [433, 758] width 119 height 29
type input "100"
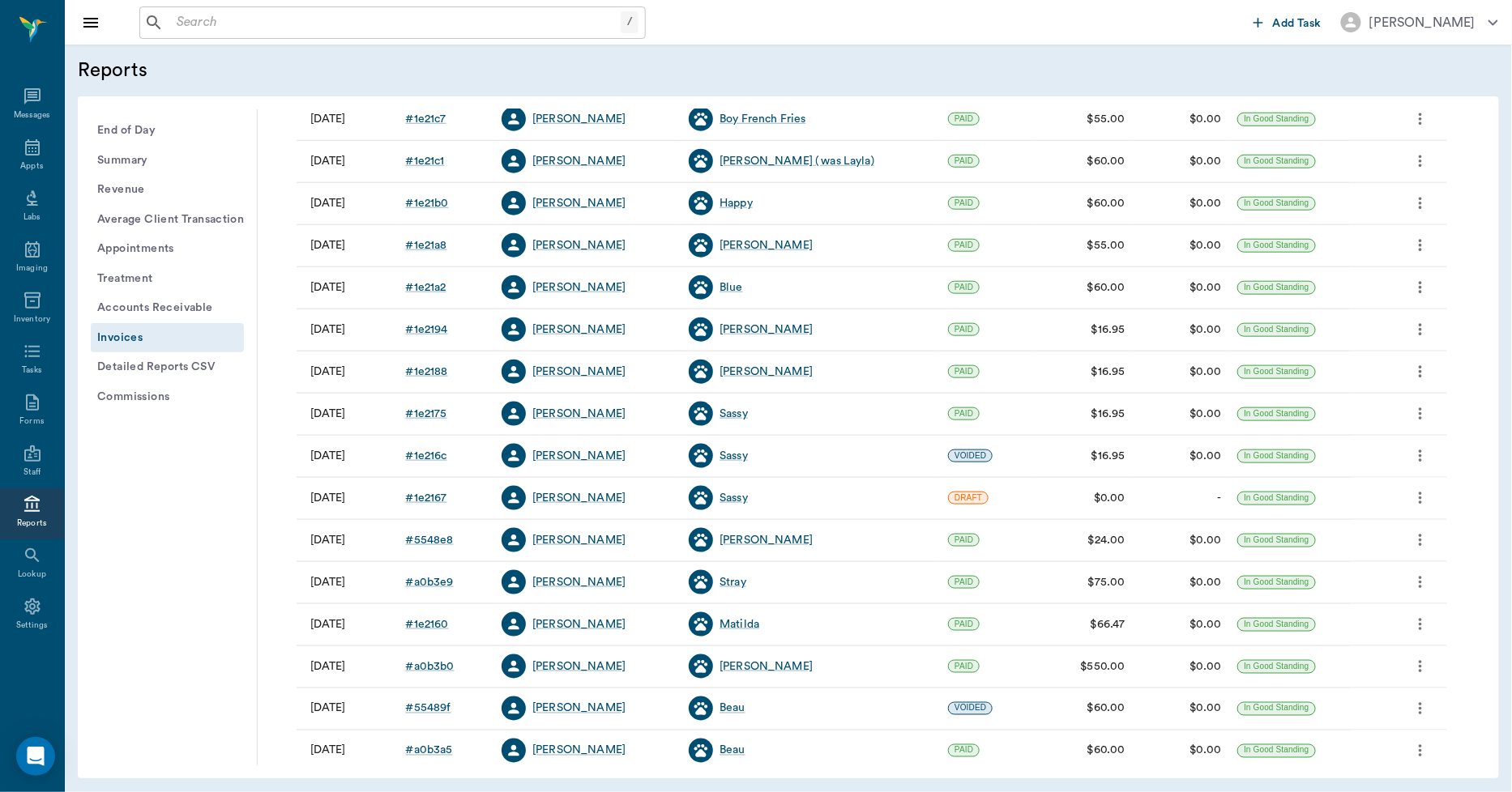
scroll to position [568, 0]
click at [440, 496] on div "# 1e2167" at bounding box center [427, 497] width 41 height 16
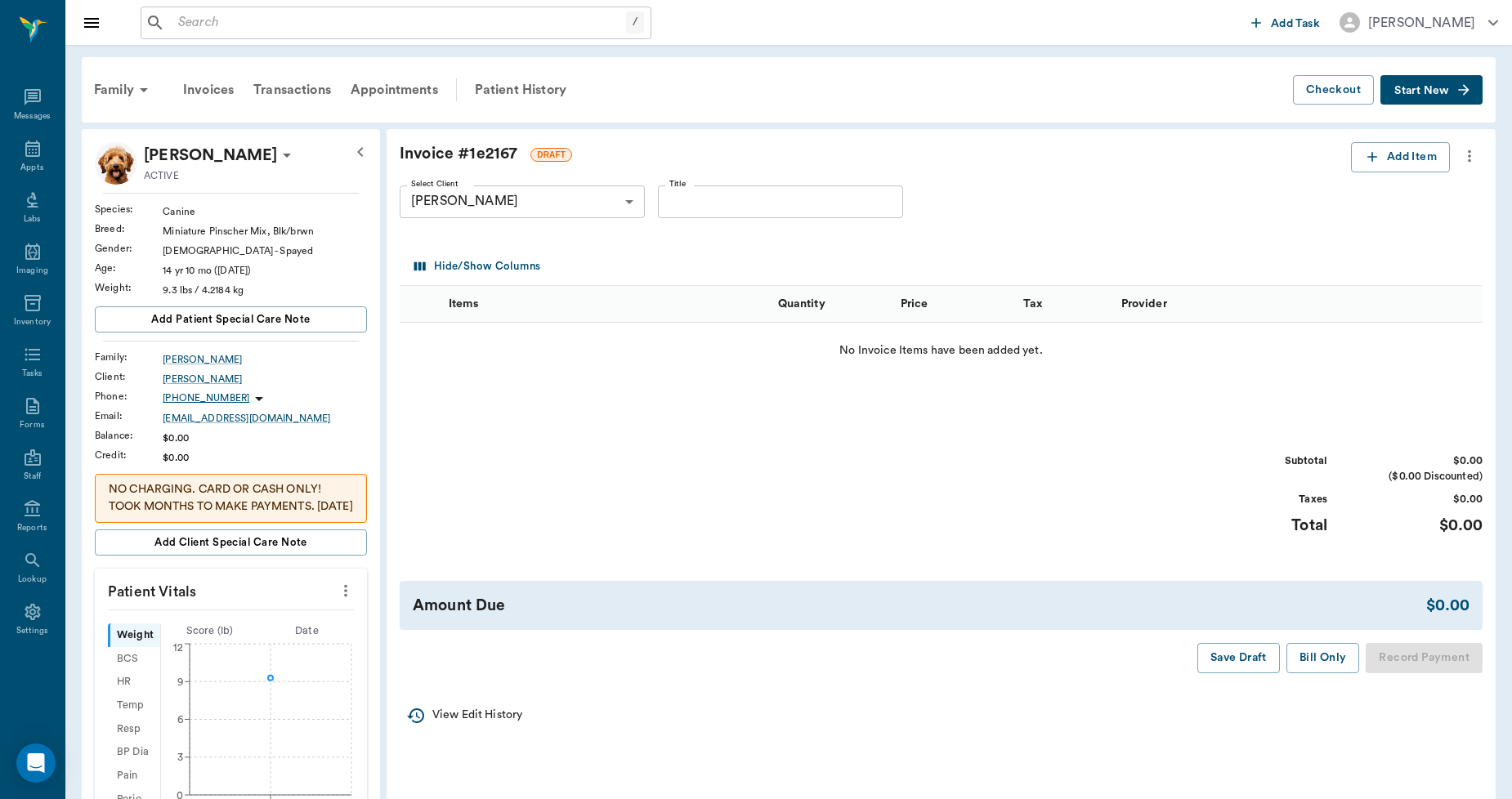
click at [1467, 147] on icon "more" at bounding box center [1469, 156] width 18 height 20
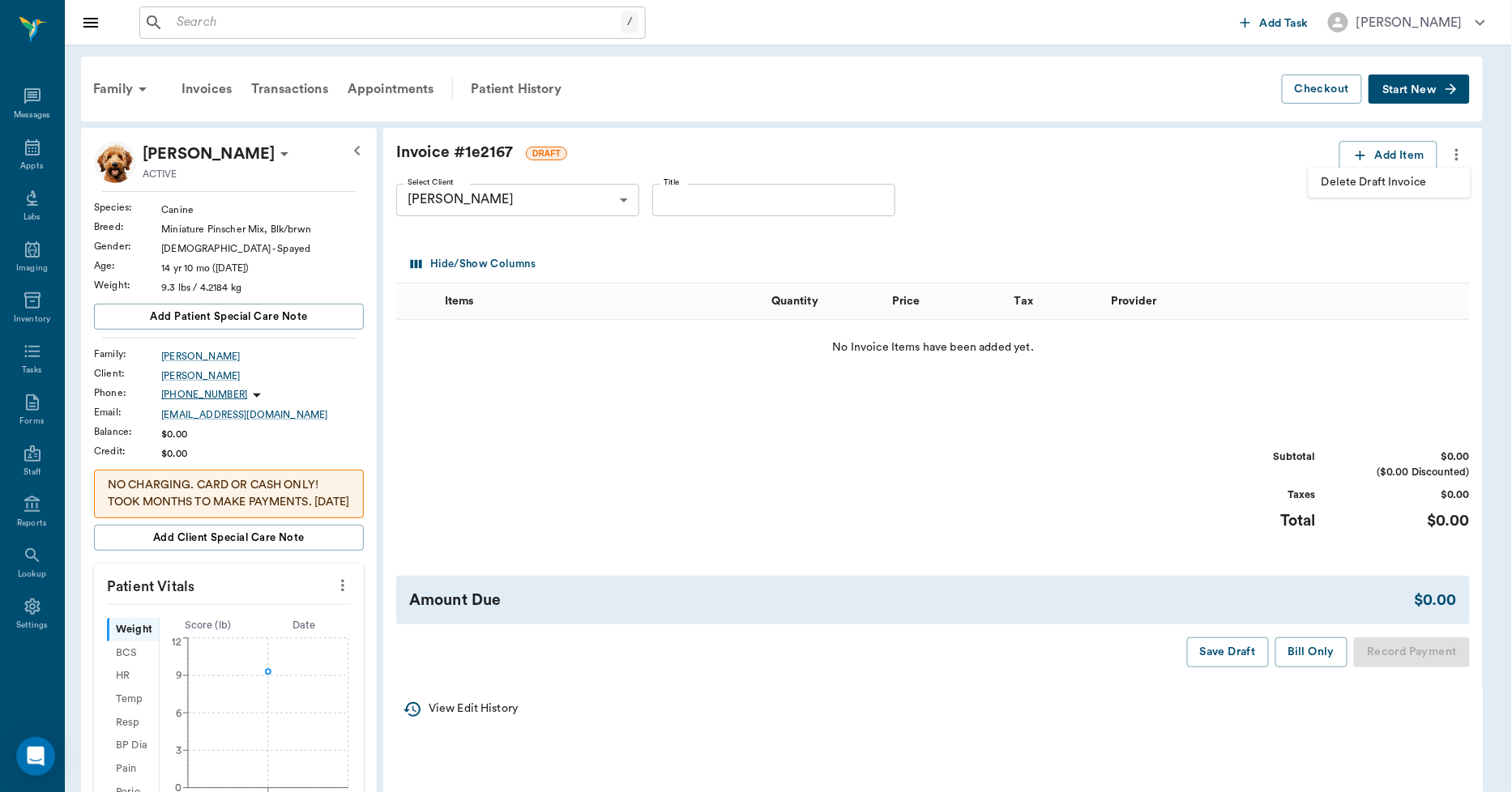
click at [1396, 174] on span "Delete Draft Invoice" at bounding box center [1390, 183] width 136 height 17
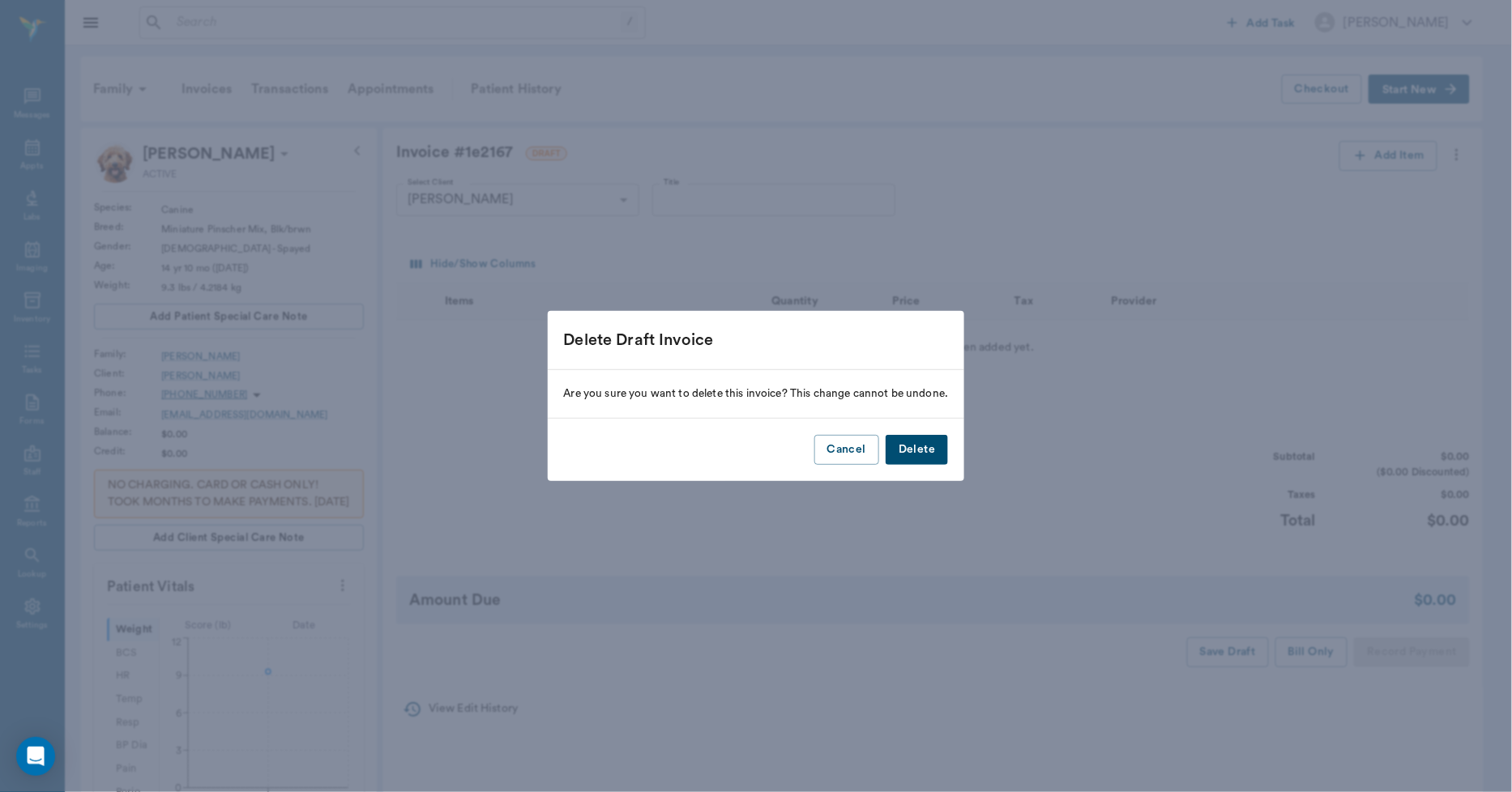
click at [922, 449] on button "Delete" at bounding box center [917, 450] width 62 height 30
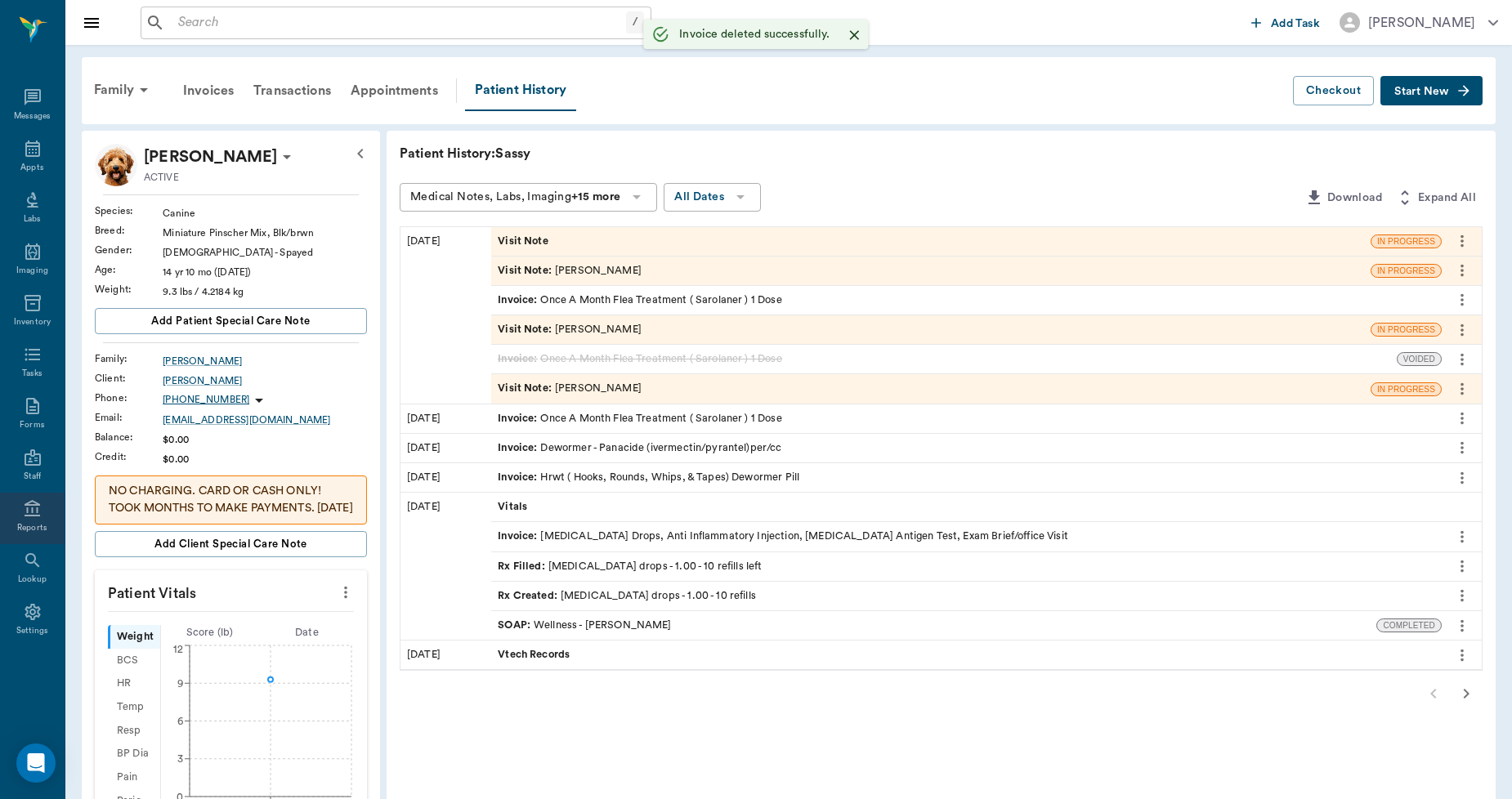
click at [32, 520] on div "Reports" at bounding box center [32, 519] width 65 height 51
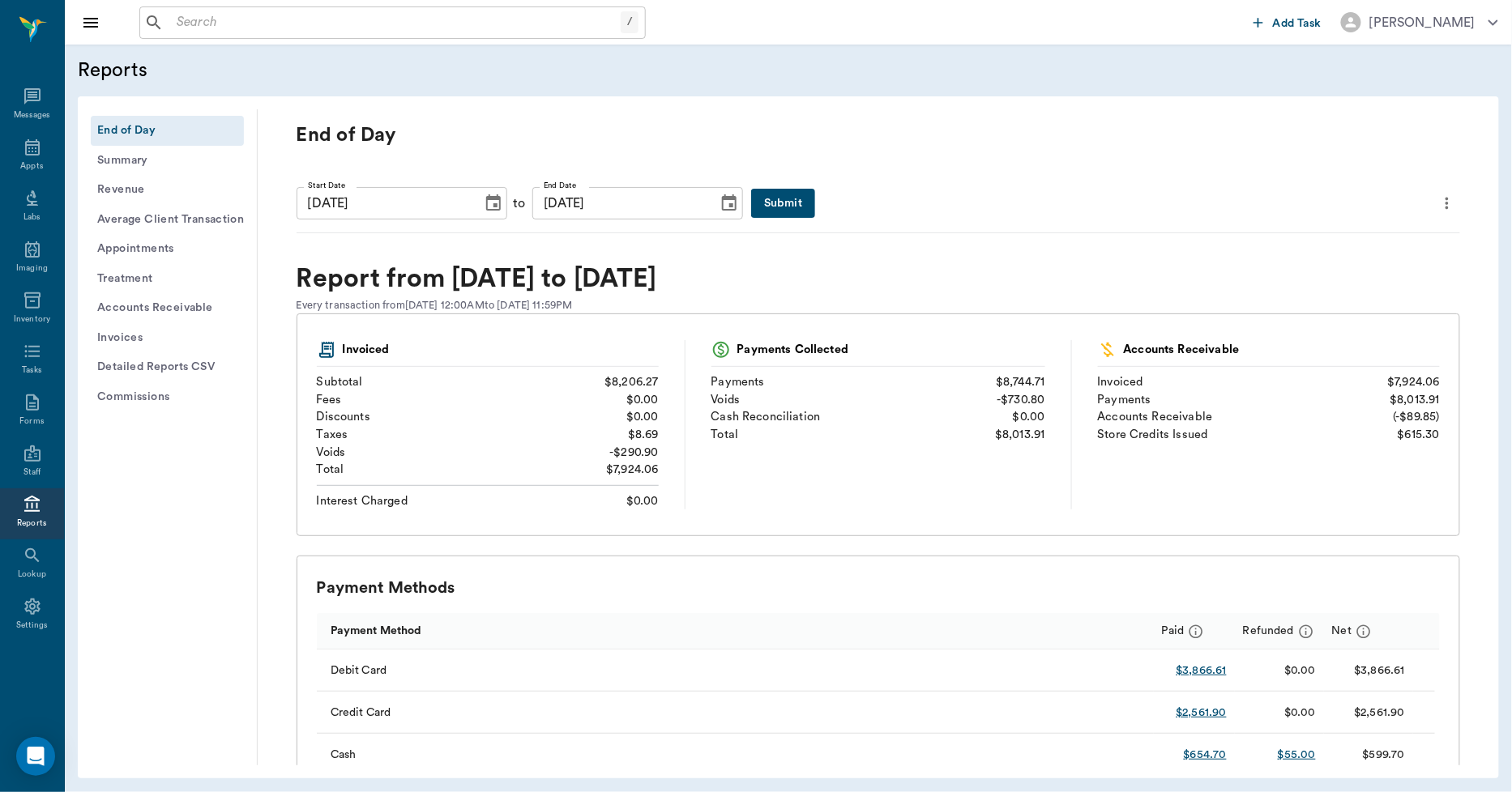
click at [107, 336] on button "Invoices" at bounding box center [167, 338] width 154 height 30
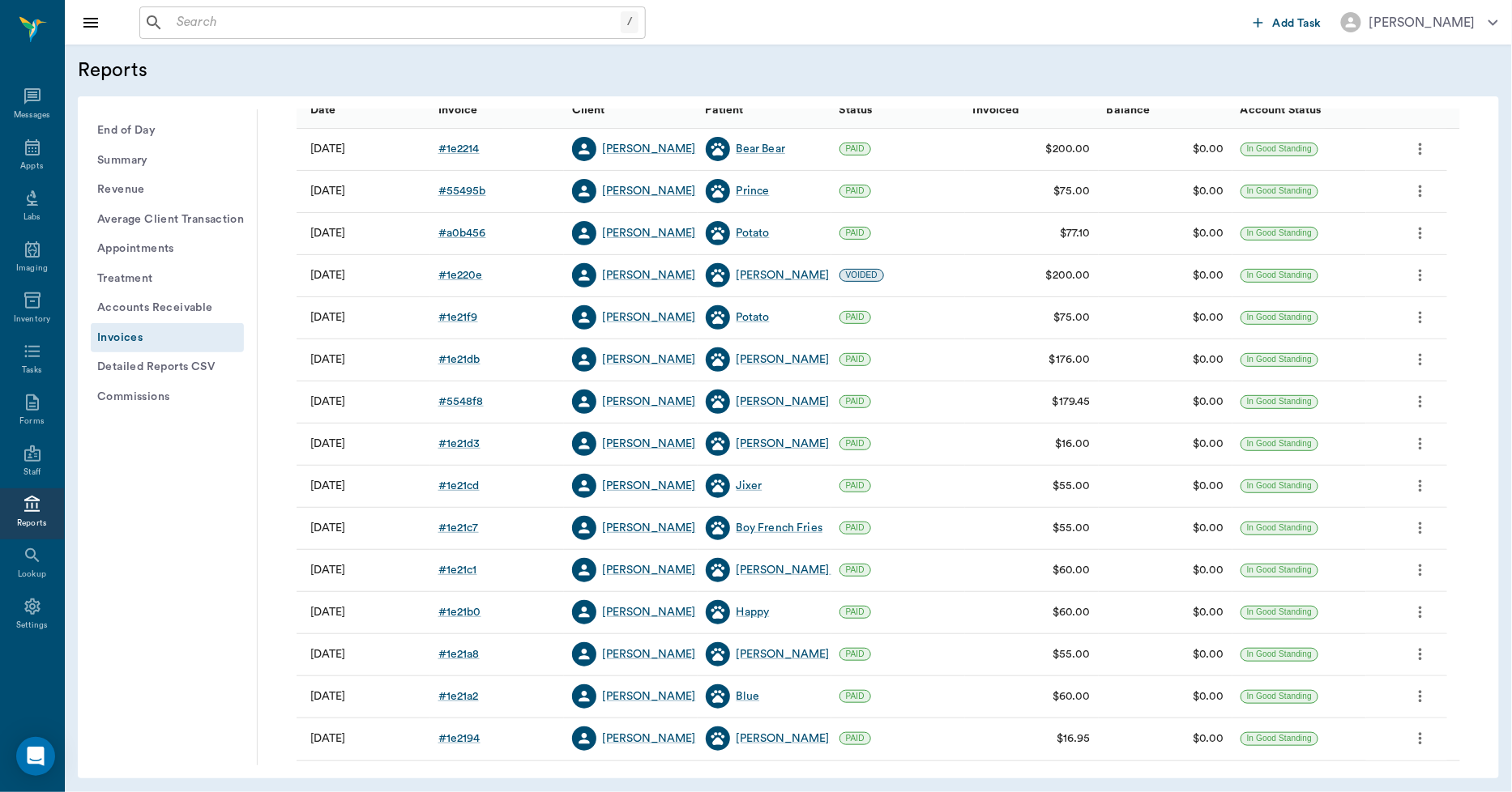
scroll to position [207, 0]
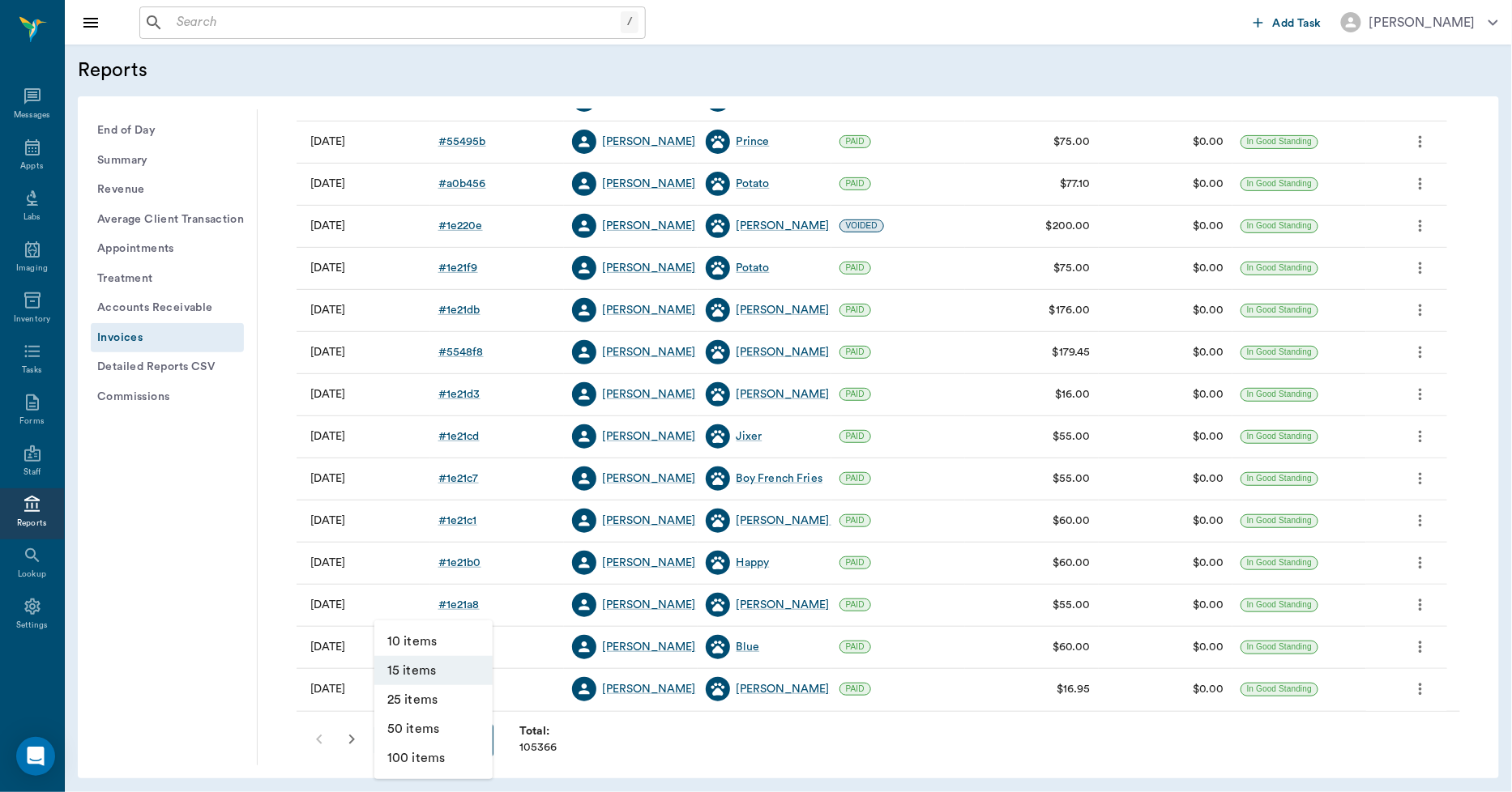
click at [428, 732] on body "/ ​ Add Task [PERSON_NAME] Nectar Messages Appts Labs Imaging Inventory Tasks F…" at bounding box center [756, 396] width 1512 height 792
click at [435, 761] on li "100 items" at bounding box center [433, 758] width 119 height 29
type input "100"
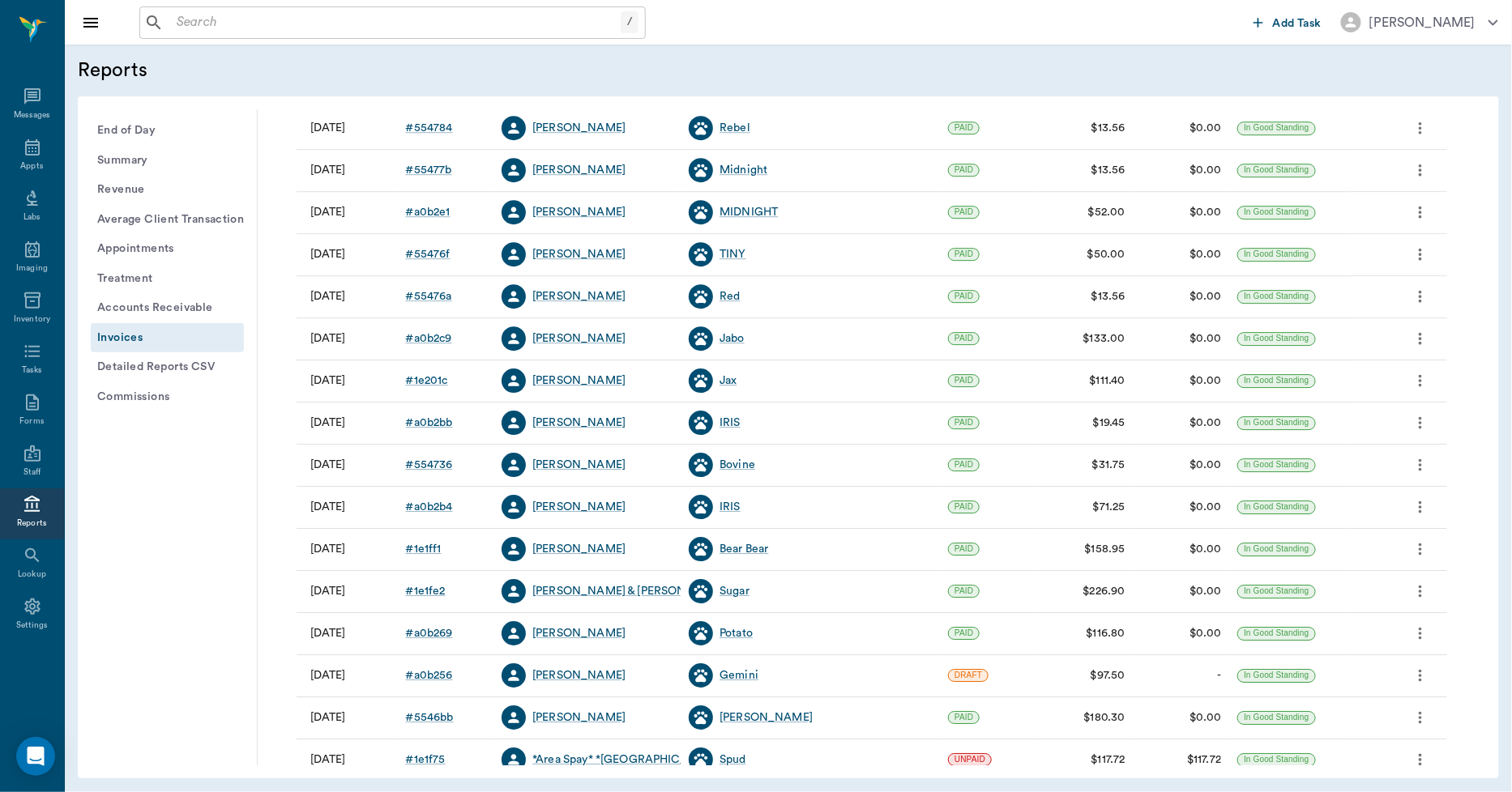
scroll to position [1827, 0]
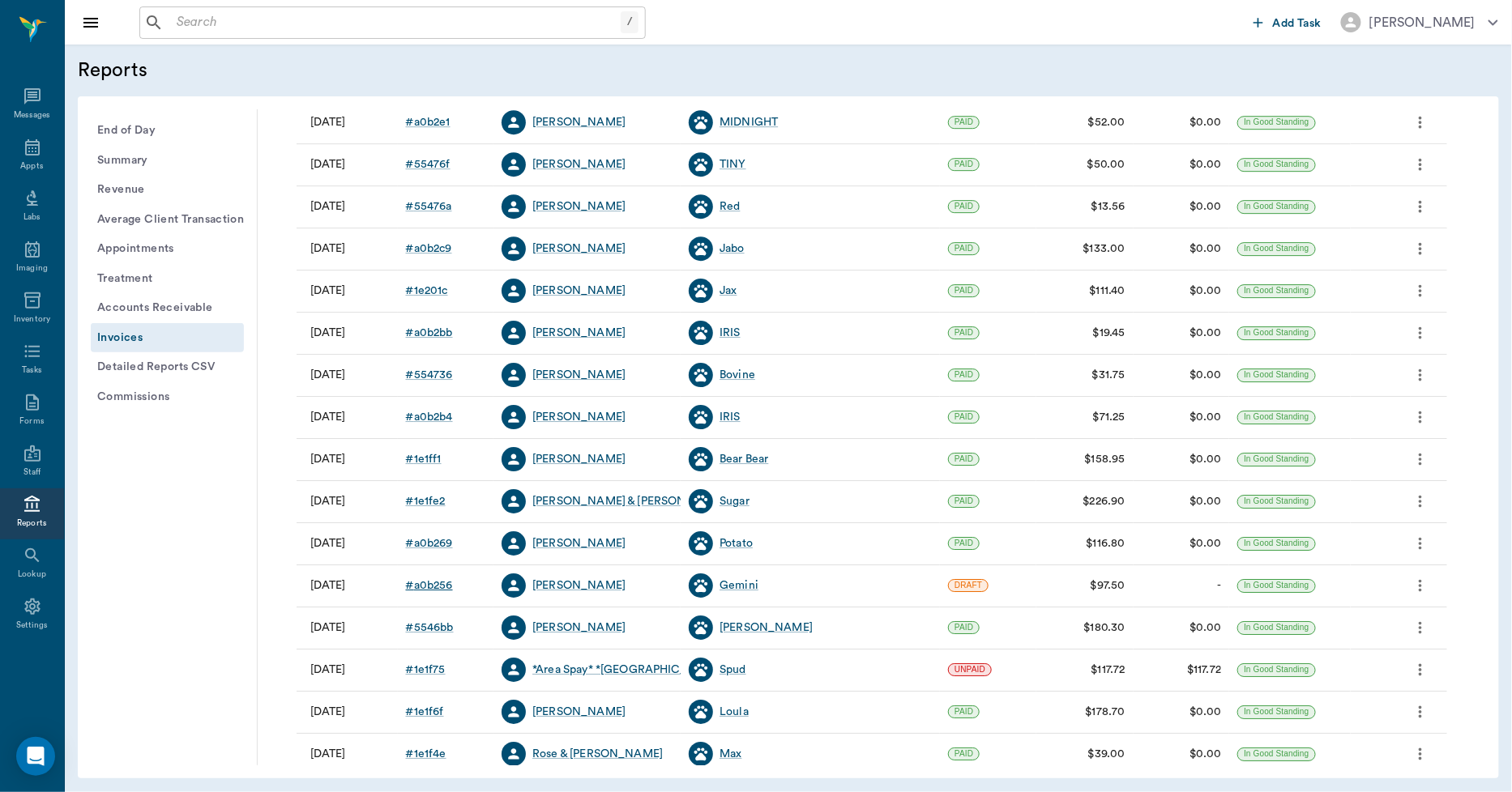
click at [439, 582] on div "# a0b256" at bounding box center [430, 585] width 47 height 16
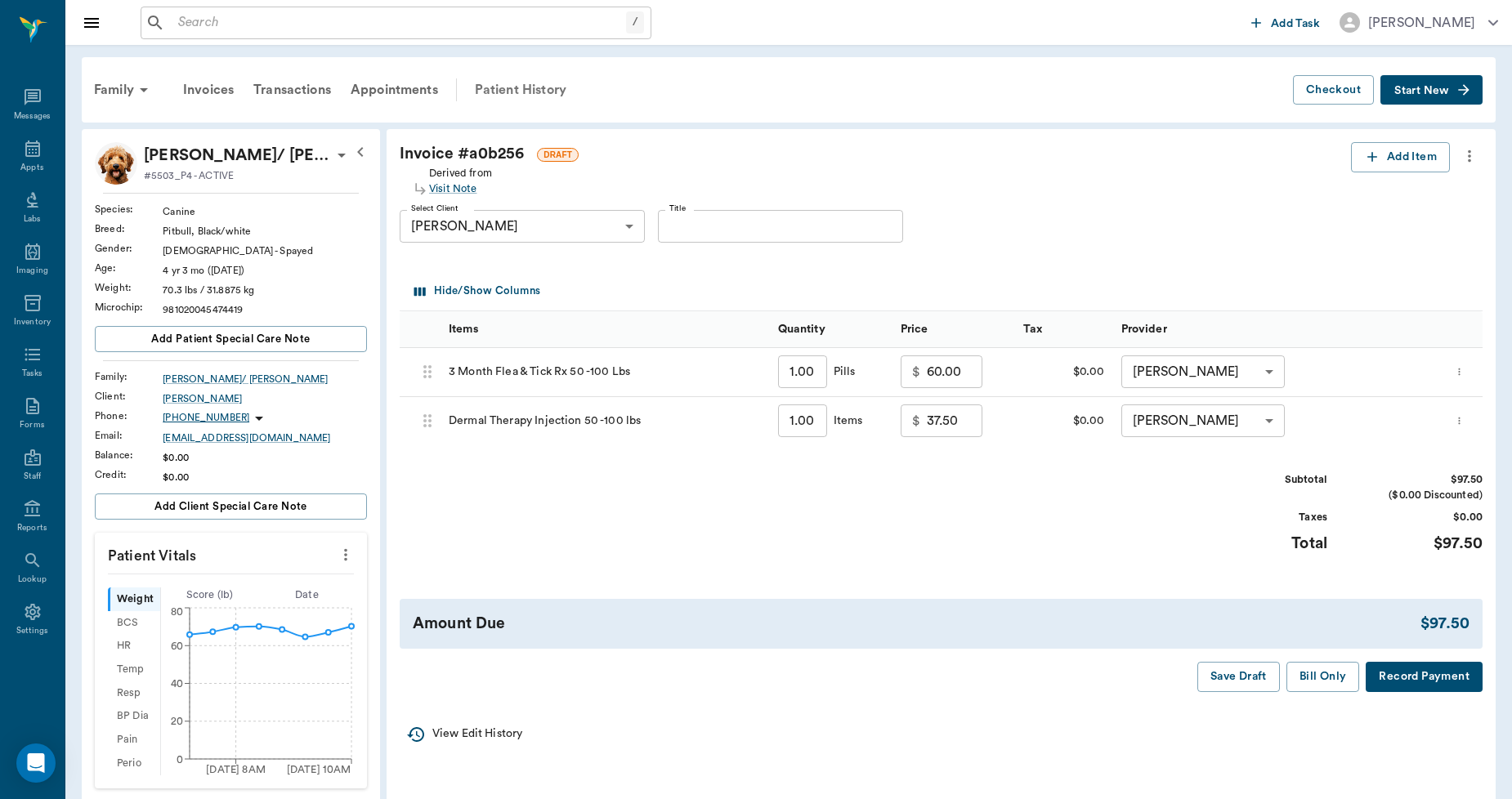
click at [496, 79] on div "Patient History" at bounding box center [520, 89] width 111 height 39
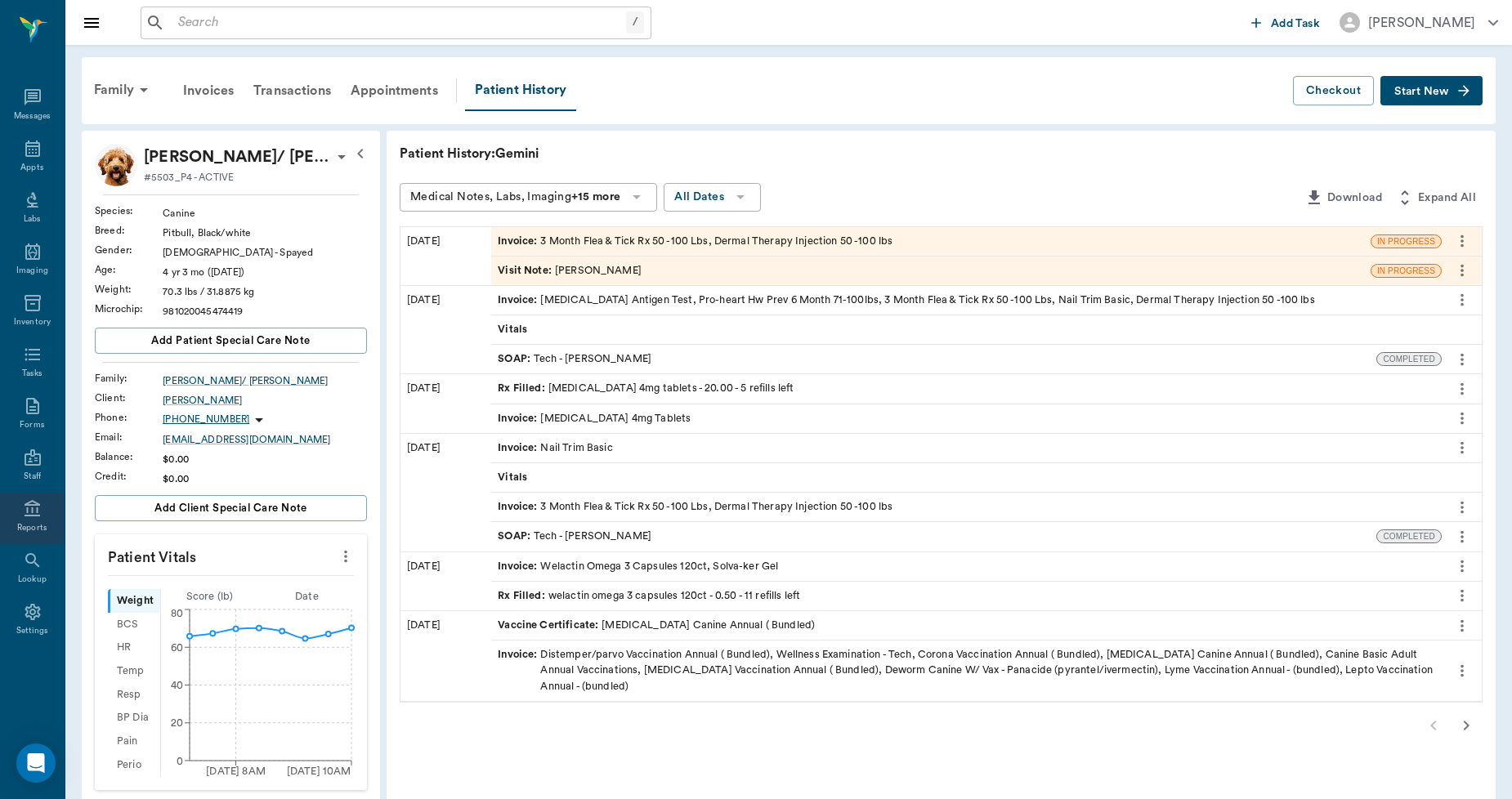
click at [32, 513] on icon at bounding box center [32, 509] width 20 height 20
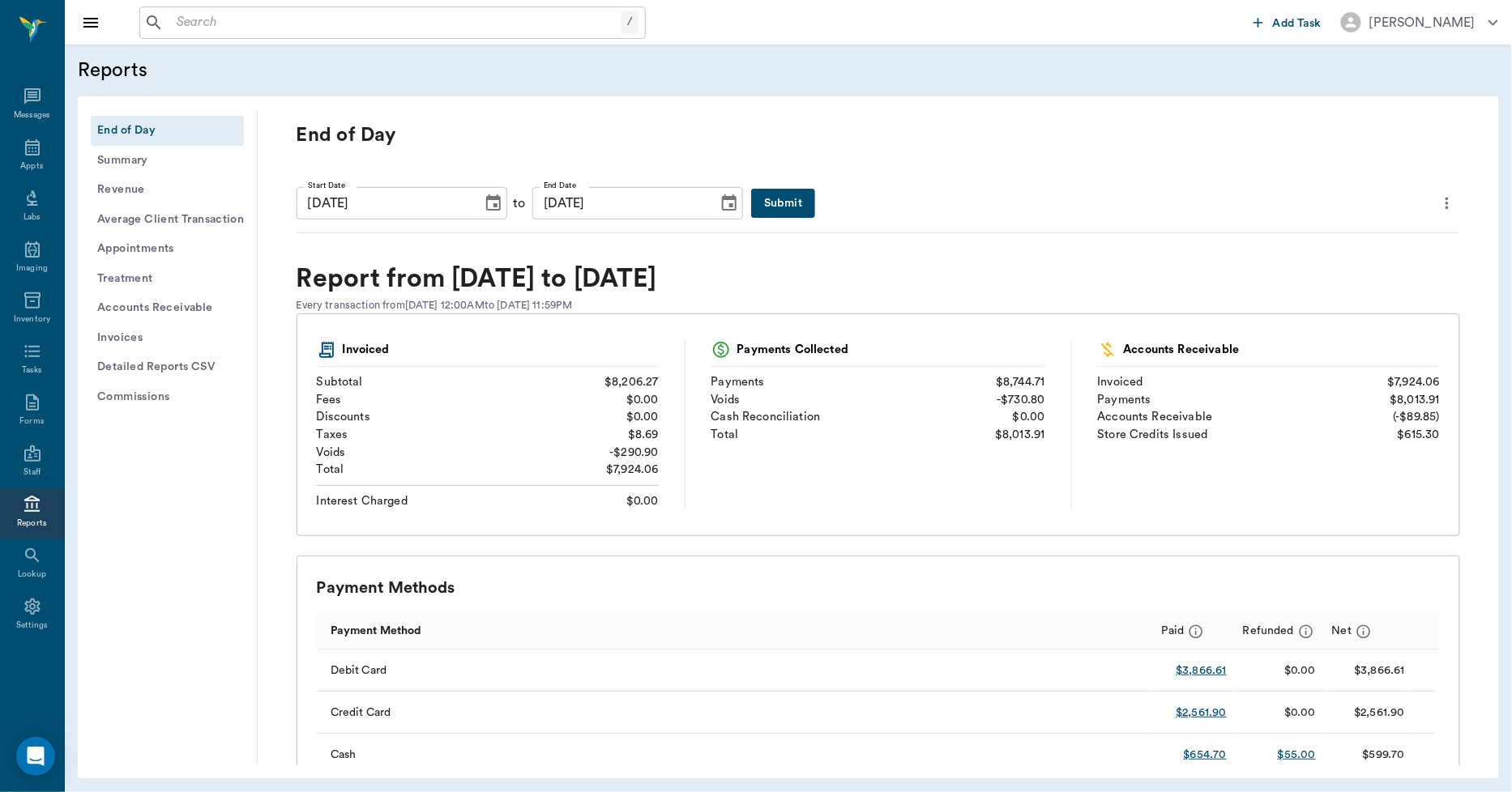
click at [140, 339] on button "Invoices" at bounding box center [167, 338] width 154 height 30
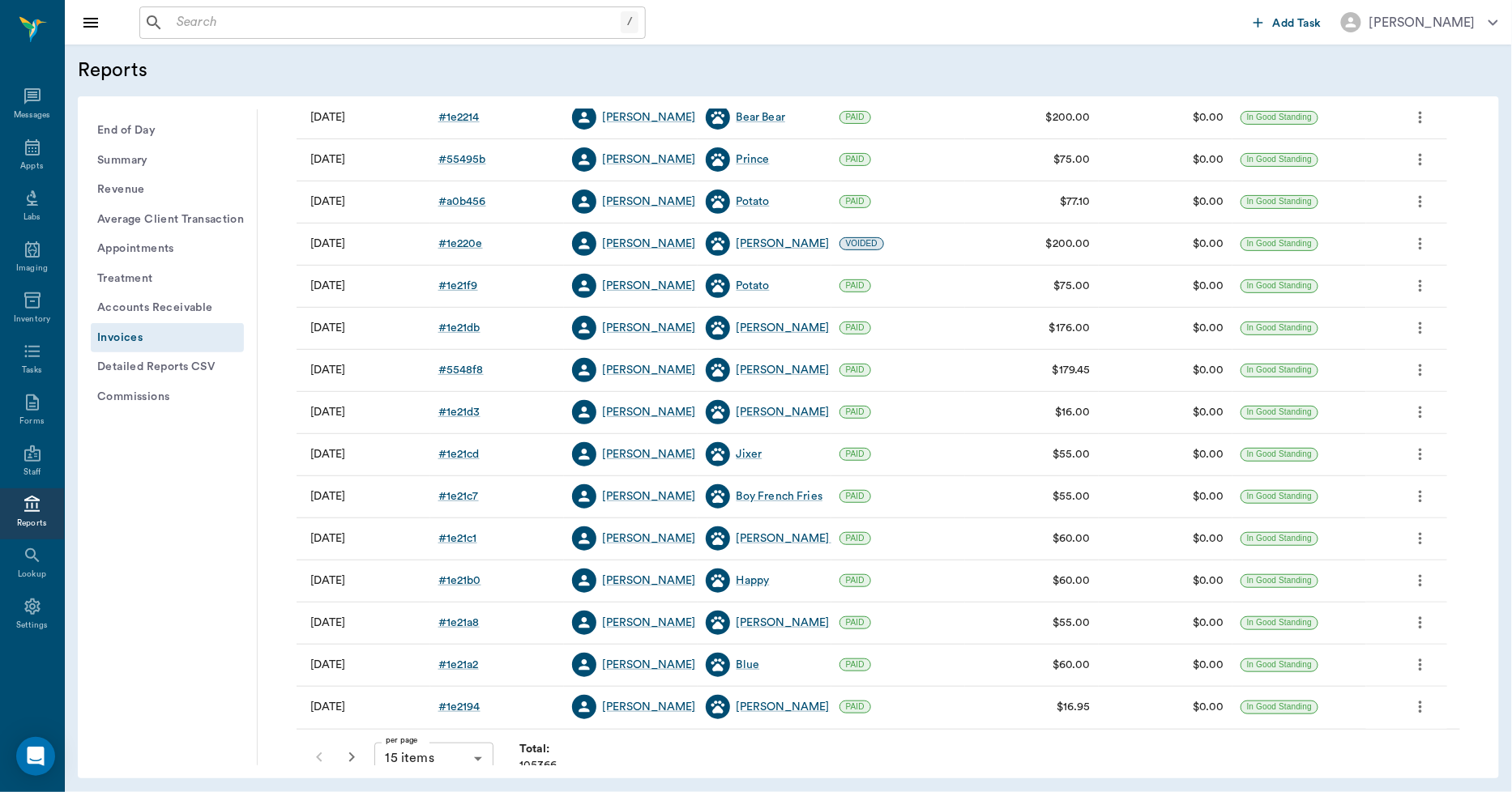
scroll to position [207, 0]
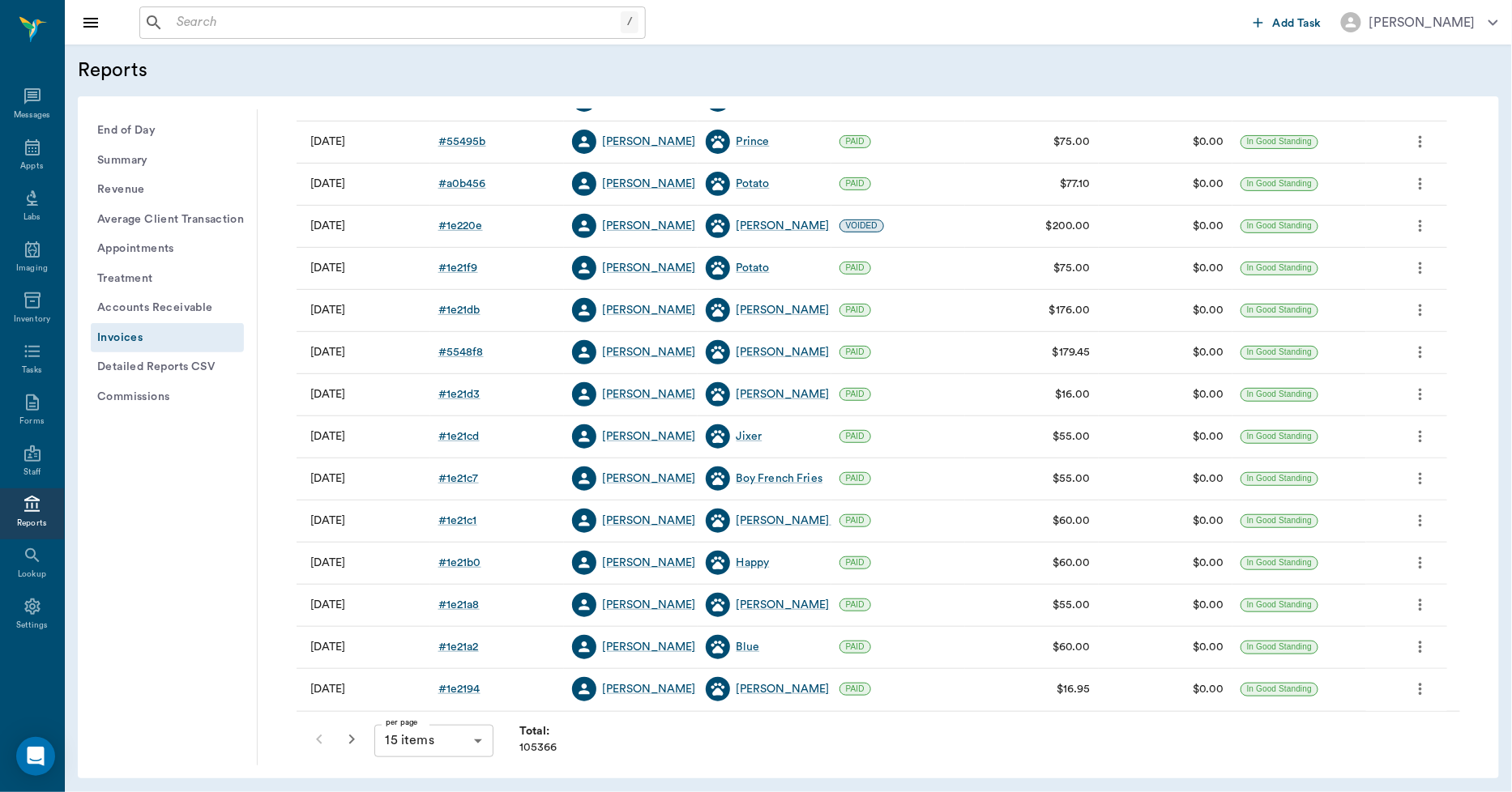
click at [411, 749] on body "/ ​ Add Task [PERSON_NAME] Nectar Messages Appts Labs Imaging Inventory Tasks F…" at bounding box center [756, 396] width 1512 height 792
click at [411, 749] on li "100 items" at bounding box center [433, 758] width 119 height 29
type input "100"
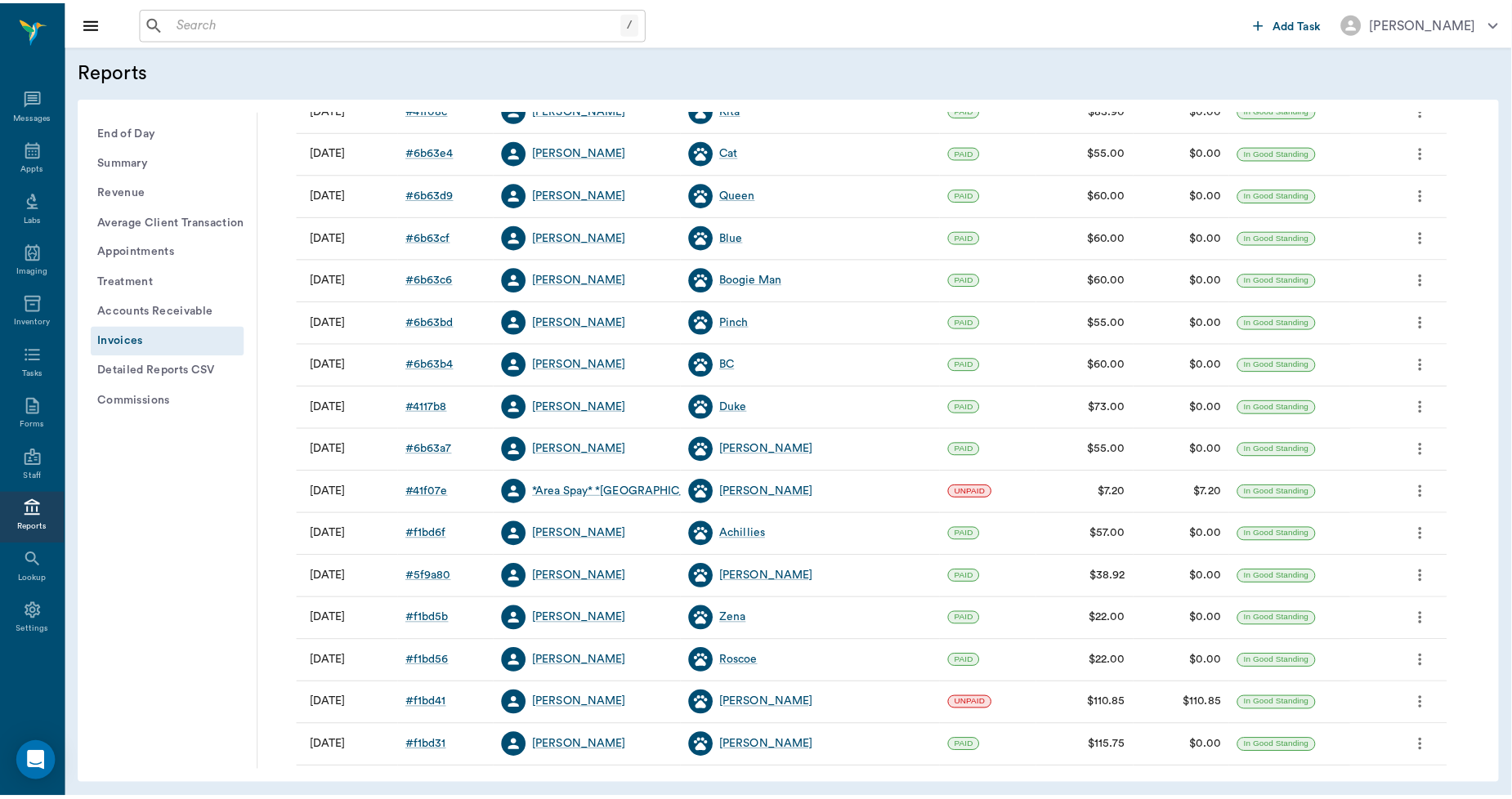
scroll to position [3478, 0]
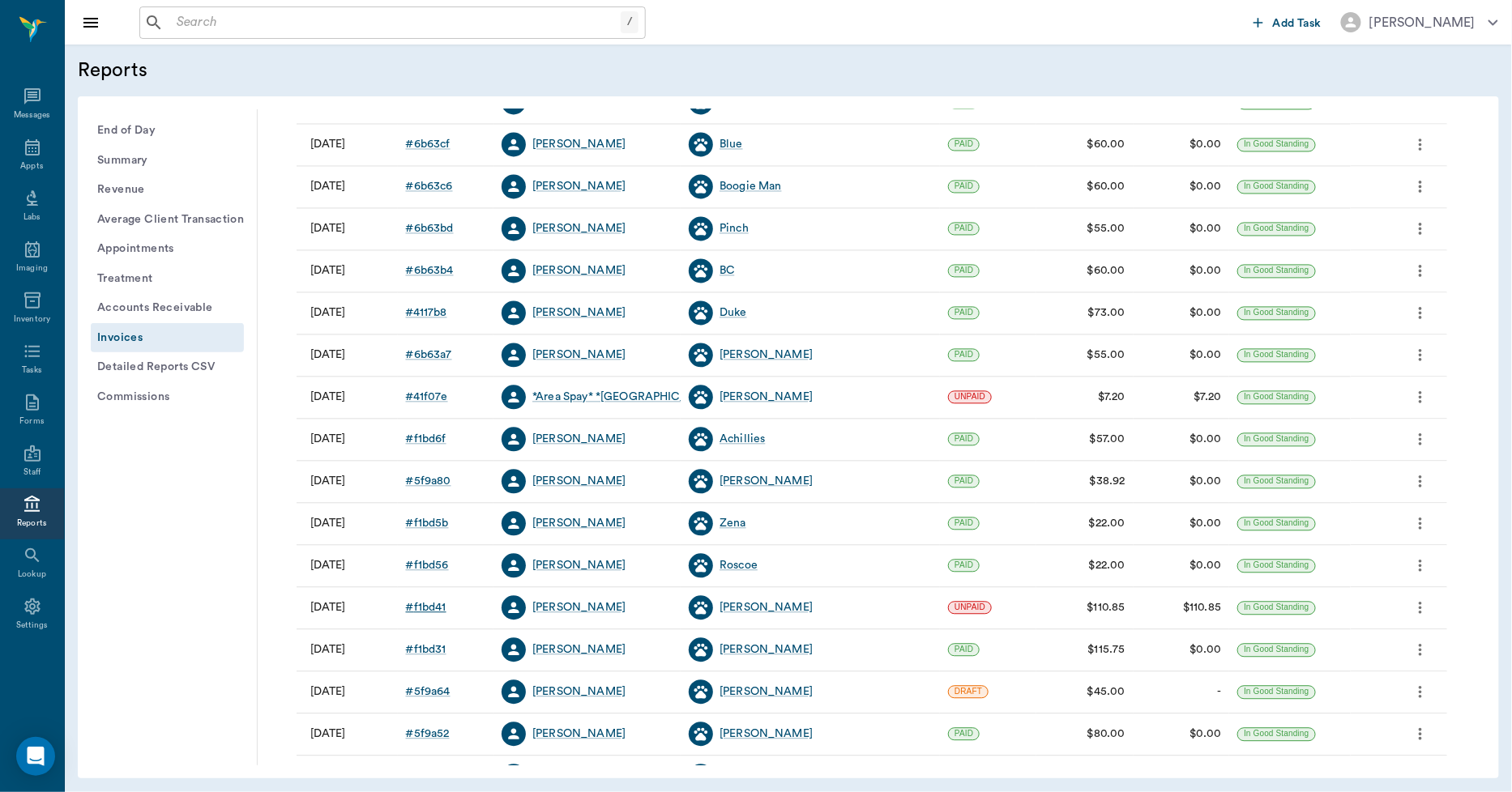
click at [433, 608] on div "# f1bd41" at bounding box center [426, 607] width 41 height 16
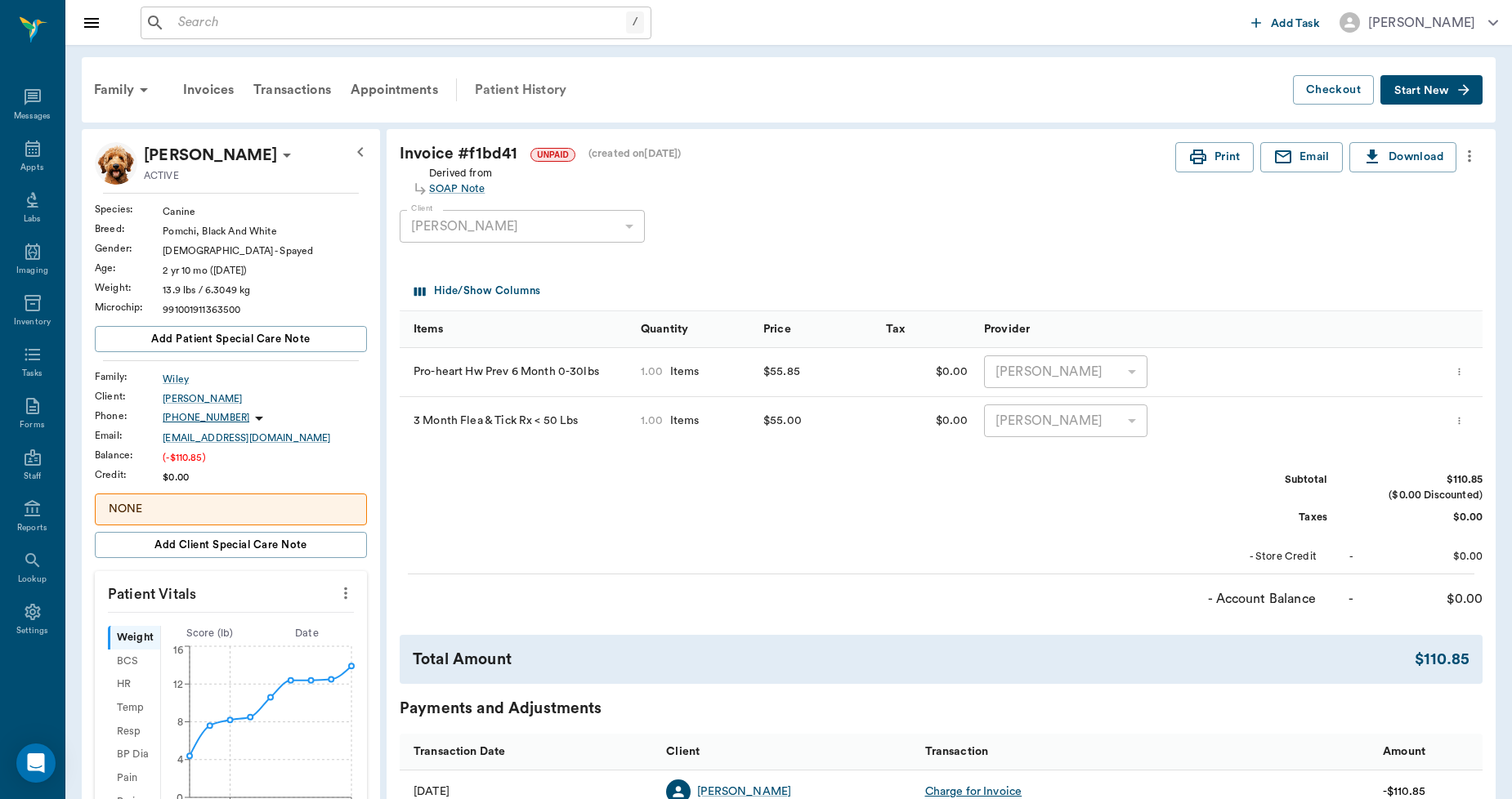
click at [521, 87] on div "Patient History" at bounding box center [520, 89] width 111 height 39
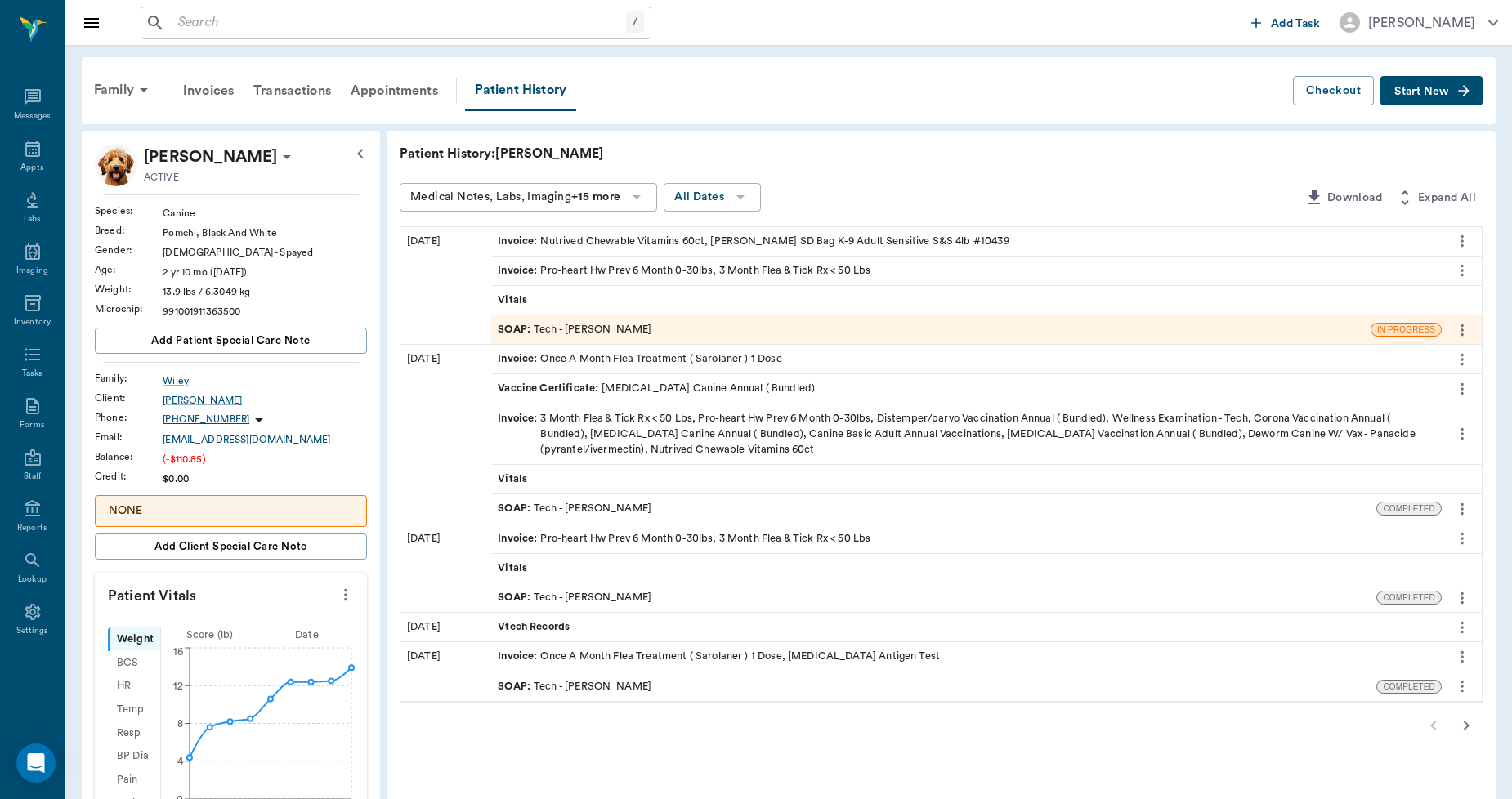
click at [626, 267] on div "Invoice : Pro-heart Hw Prev 6 Month 0-30lbs, 3 Month Flea & Tick Rx < 50 Lbs" at bounding box center [684, 271] width 373 height 15
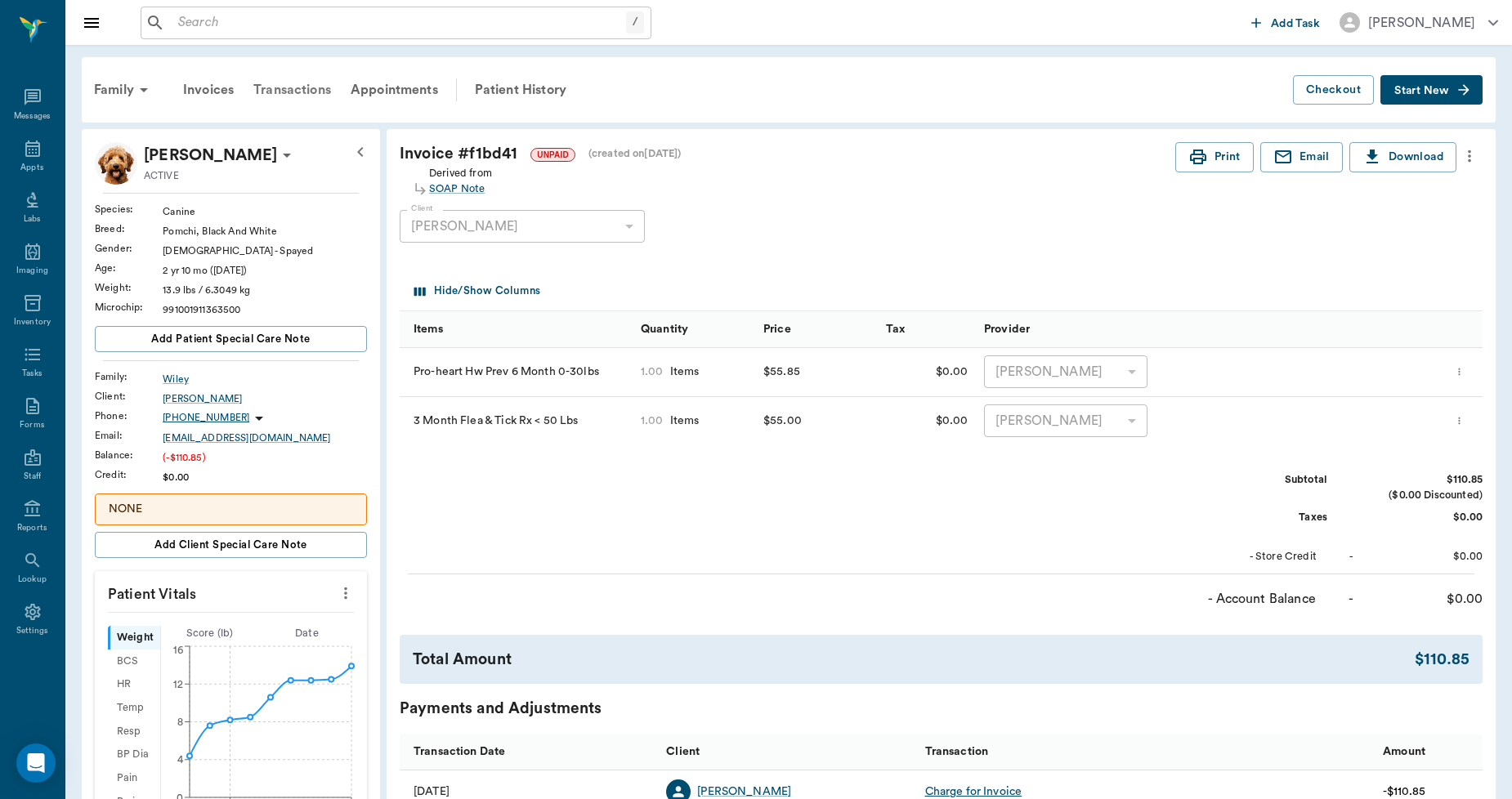
click at [307, 88] on div "Transactions" at bounding box center [292, 89] width 97 height 39
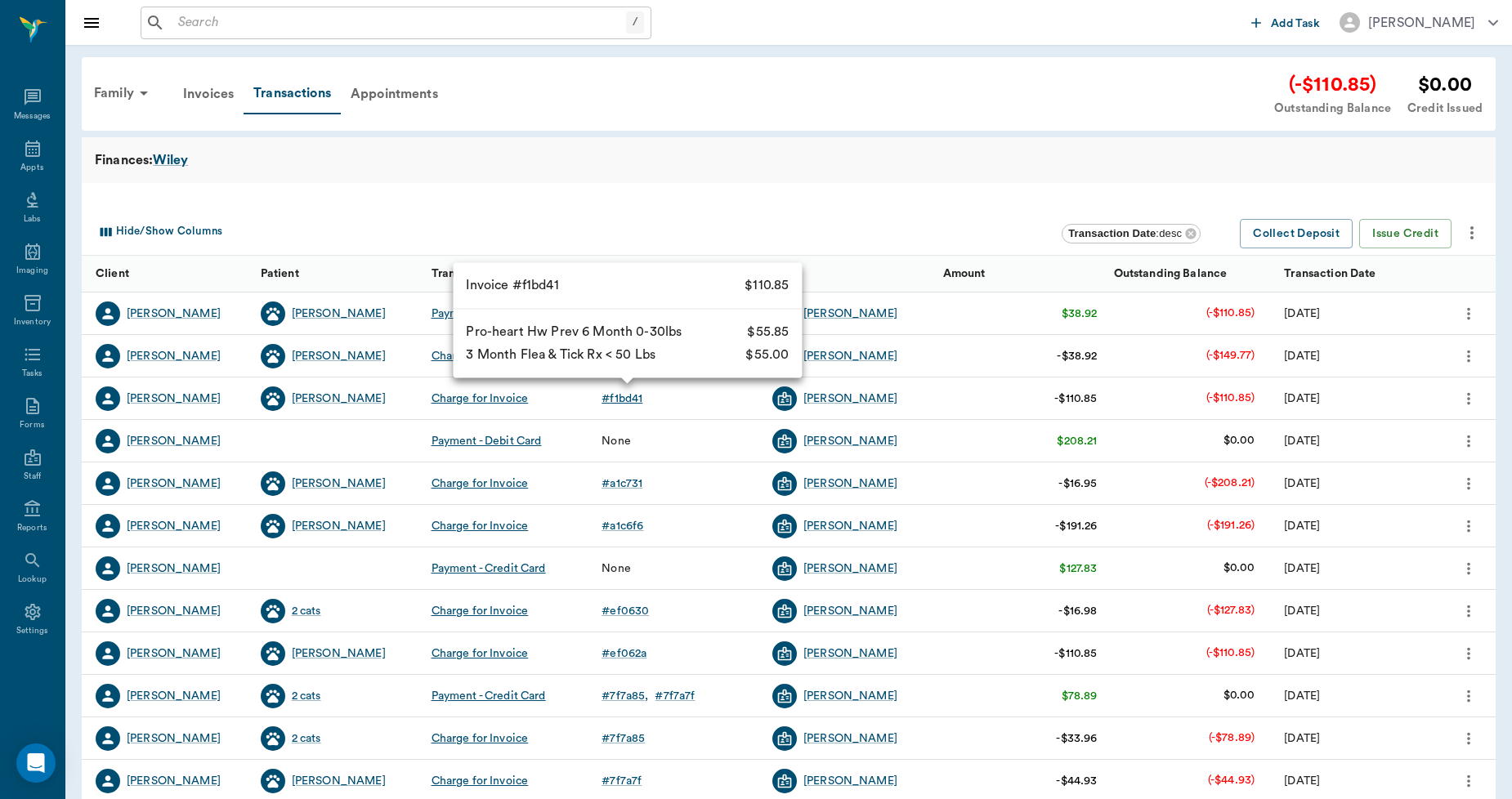
click at [634, 398] on div "# f1bd41" at bounding box center [622, 398] width 41 height 16
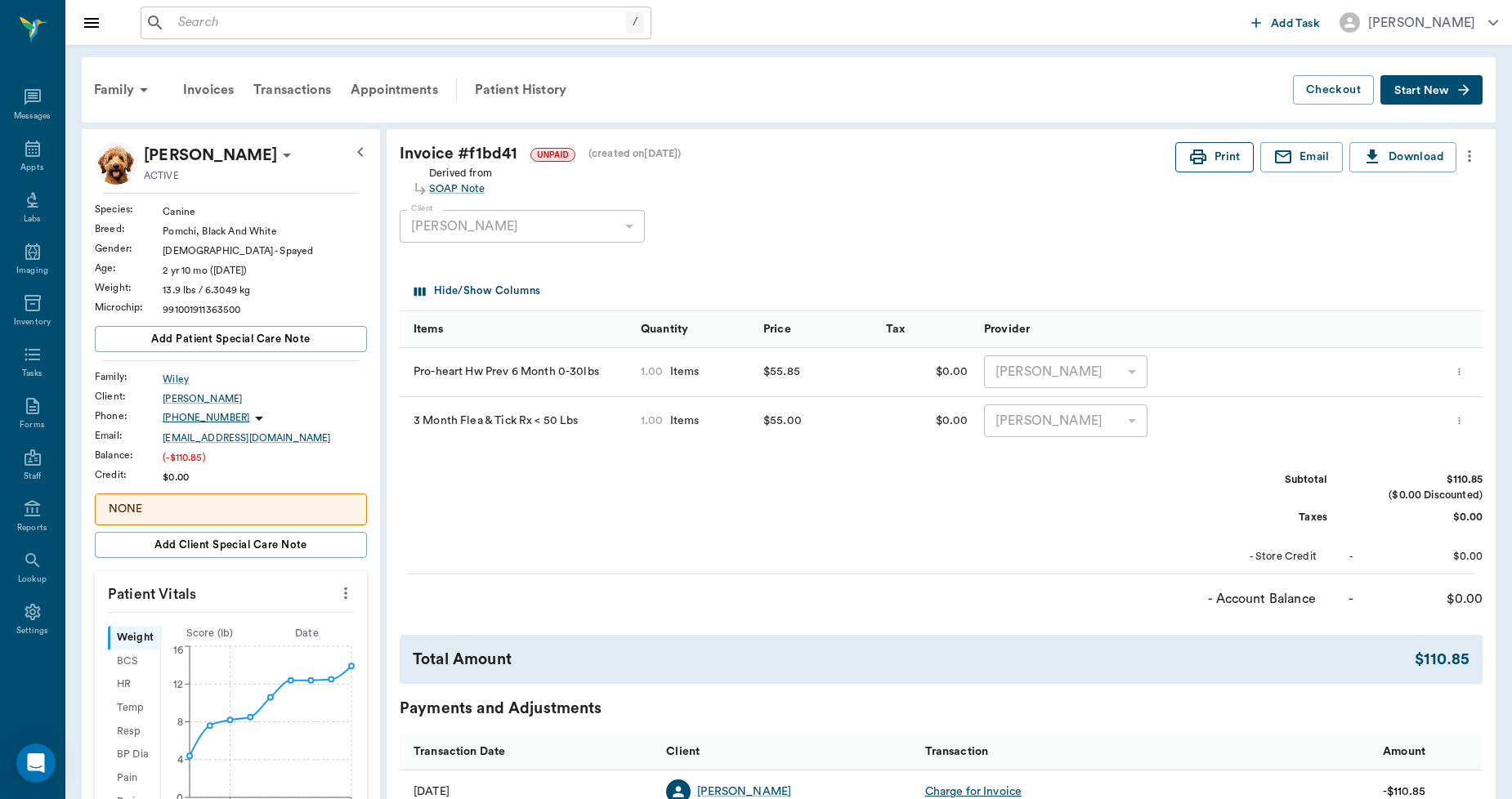
click at [1204, 148] on icon "button" at bounding box center [1198, 157] width 20 height 20
click at [23, 517] on icon at bounding box center [32, 509] width 20 height 20
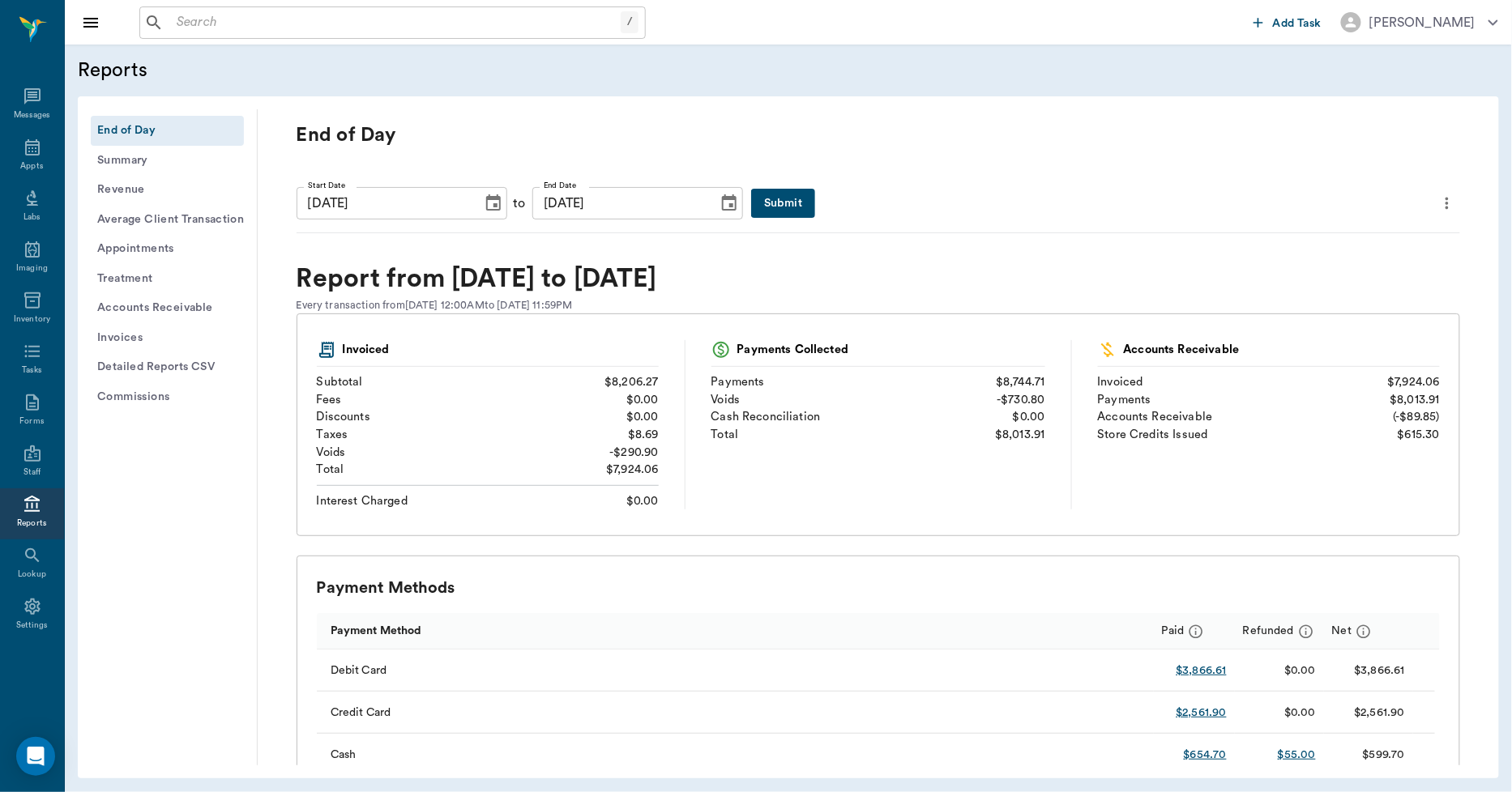
click at [122, 338] on button "Invoices" at bounding box center [167, 338] width 154 height 30
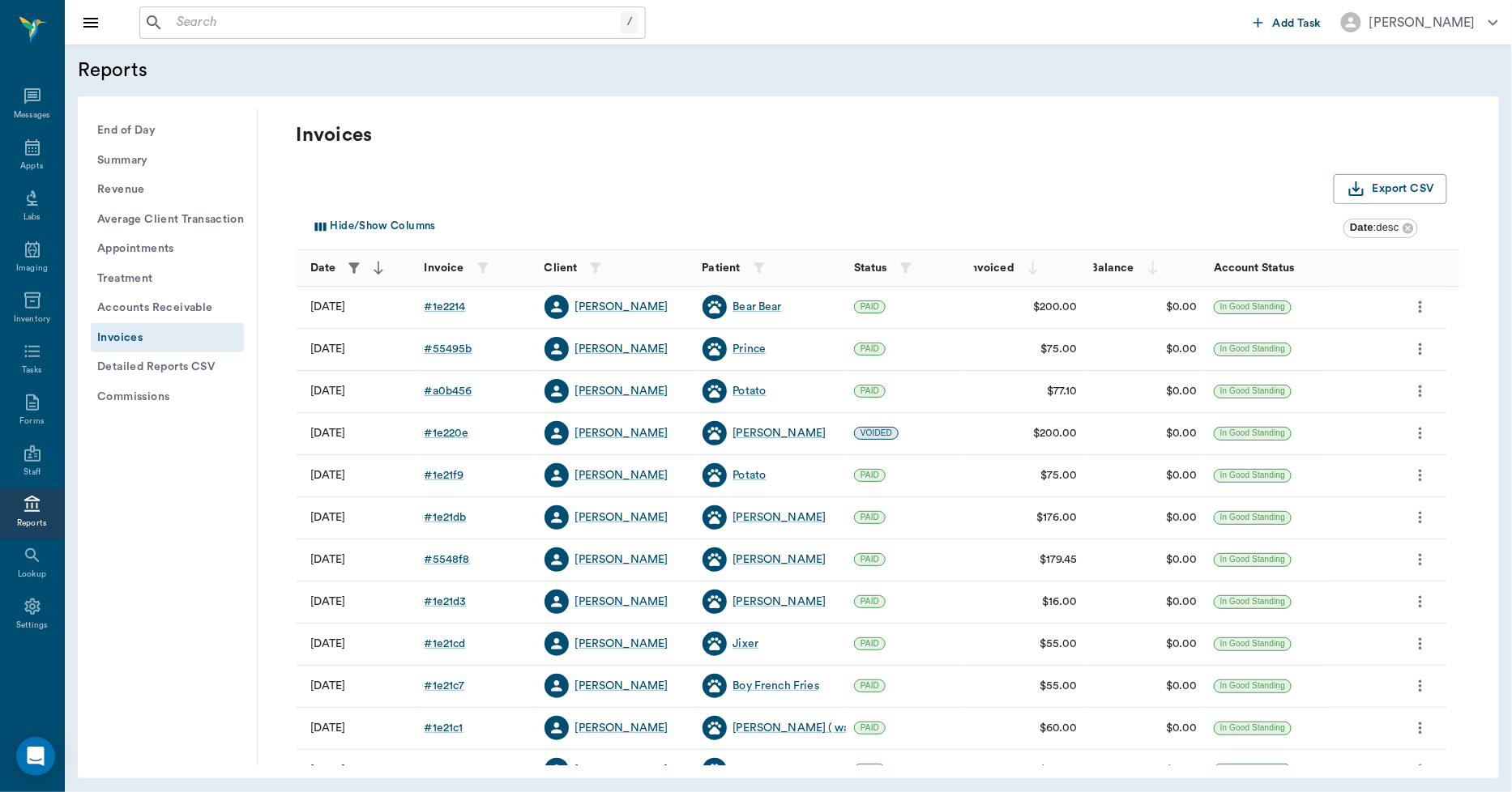
click at [352, 265] on icon "button" at bounding box center [354, 267] width 10 height 10
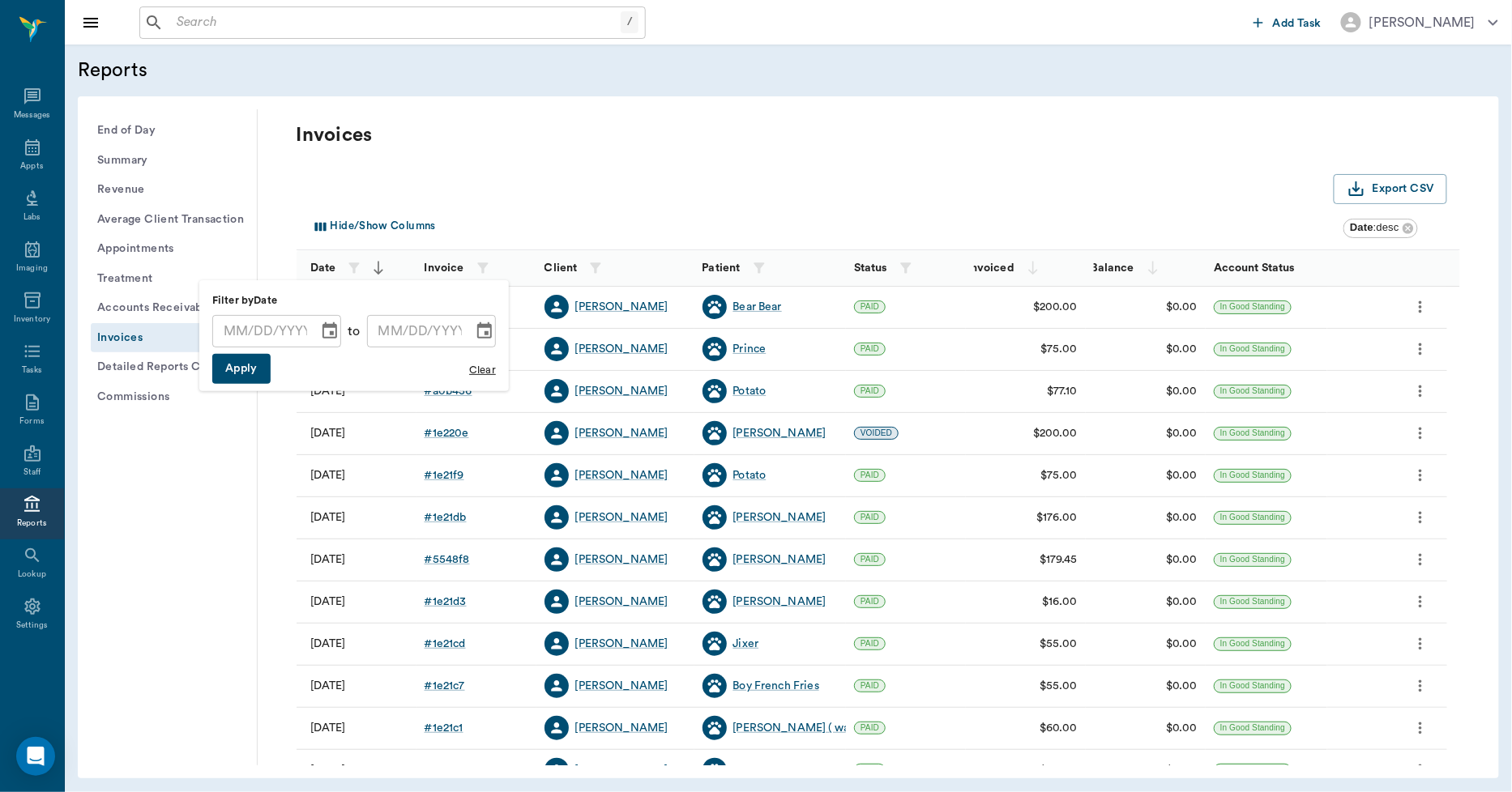
click at [326, 329] on icon "Choose date" at bounding box center [330, 331] width 20 height 20
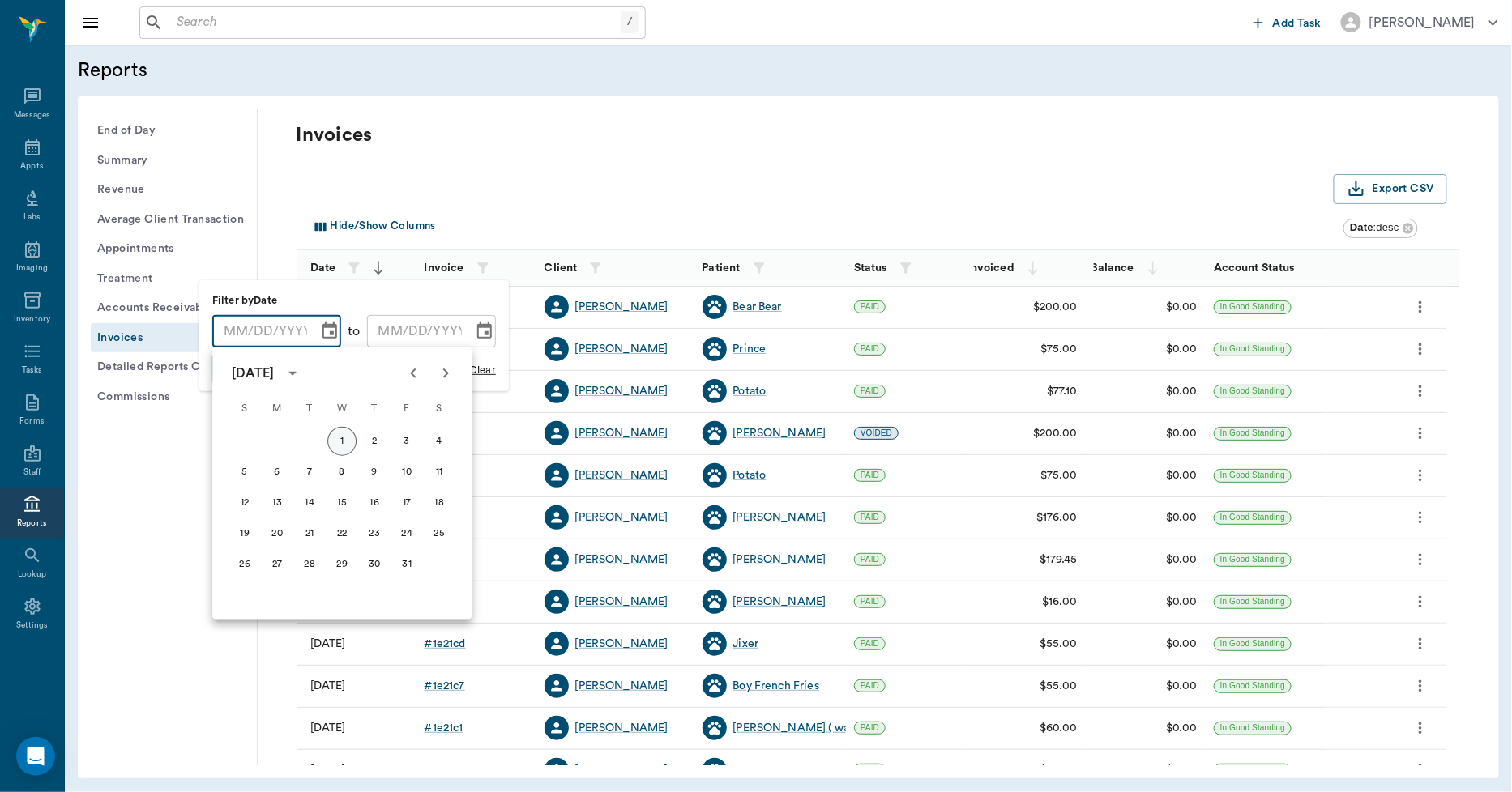
click at [337, 440] on button "1" at bounding box center [341, 441] width 29 height 29
type input "[DATE]"
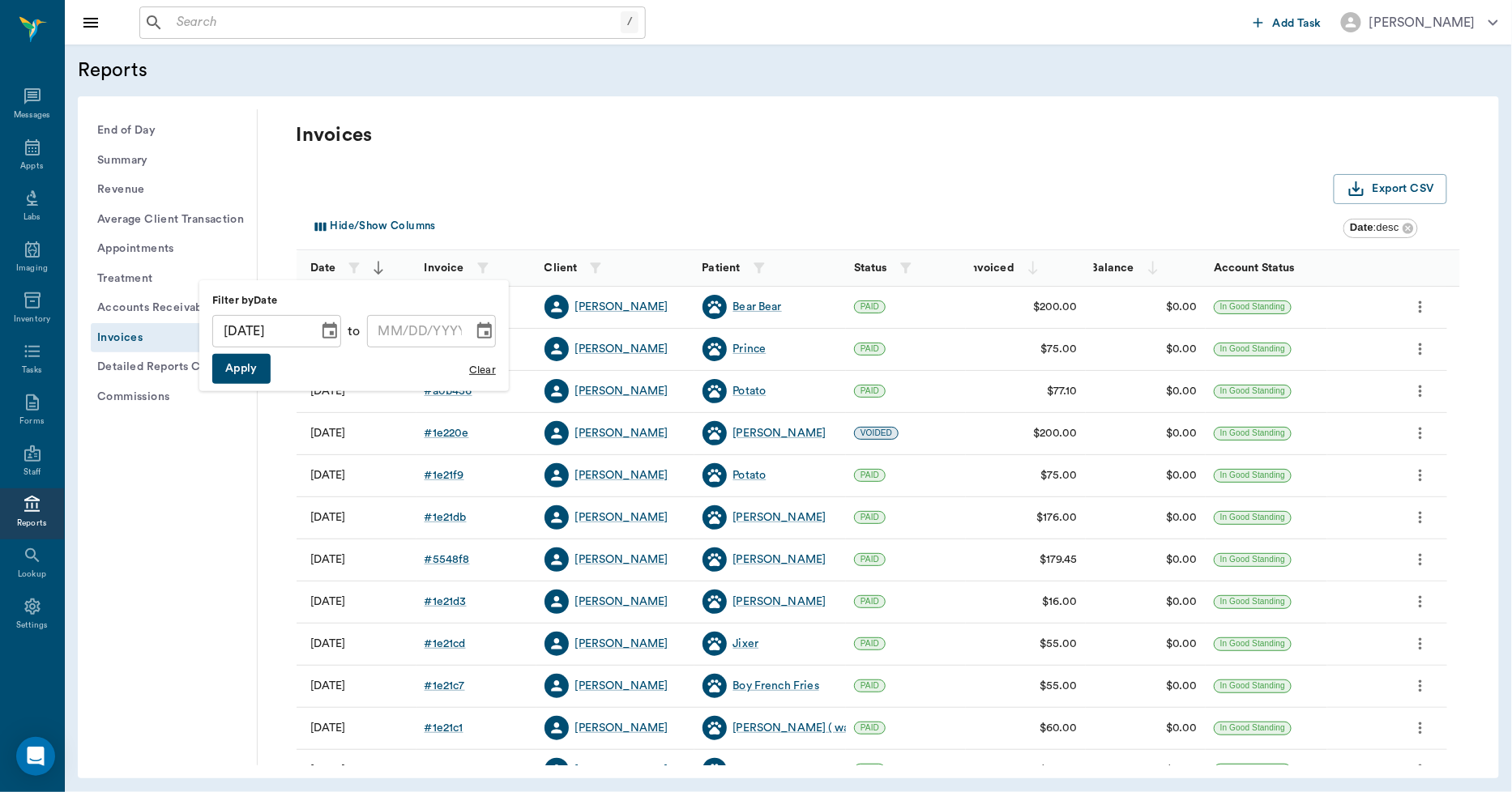
click at [477, 333] on icon "Choose date" at bounding box center [484, 331] width 20 height 20
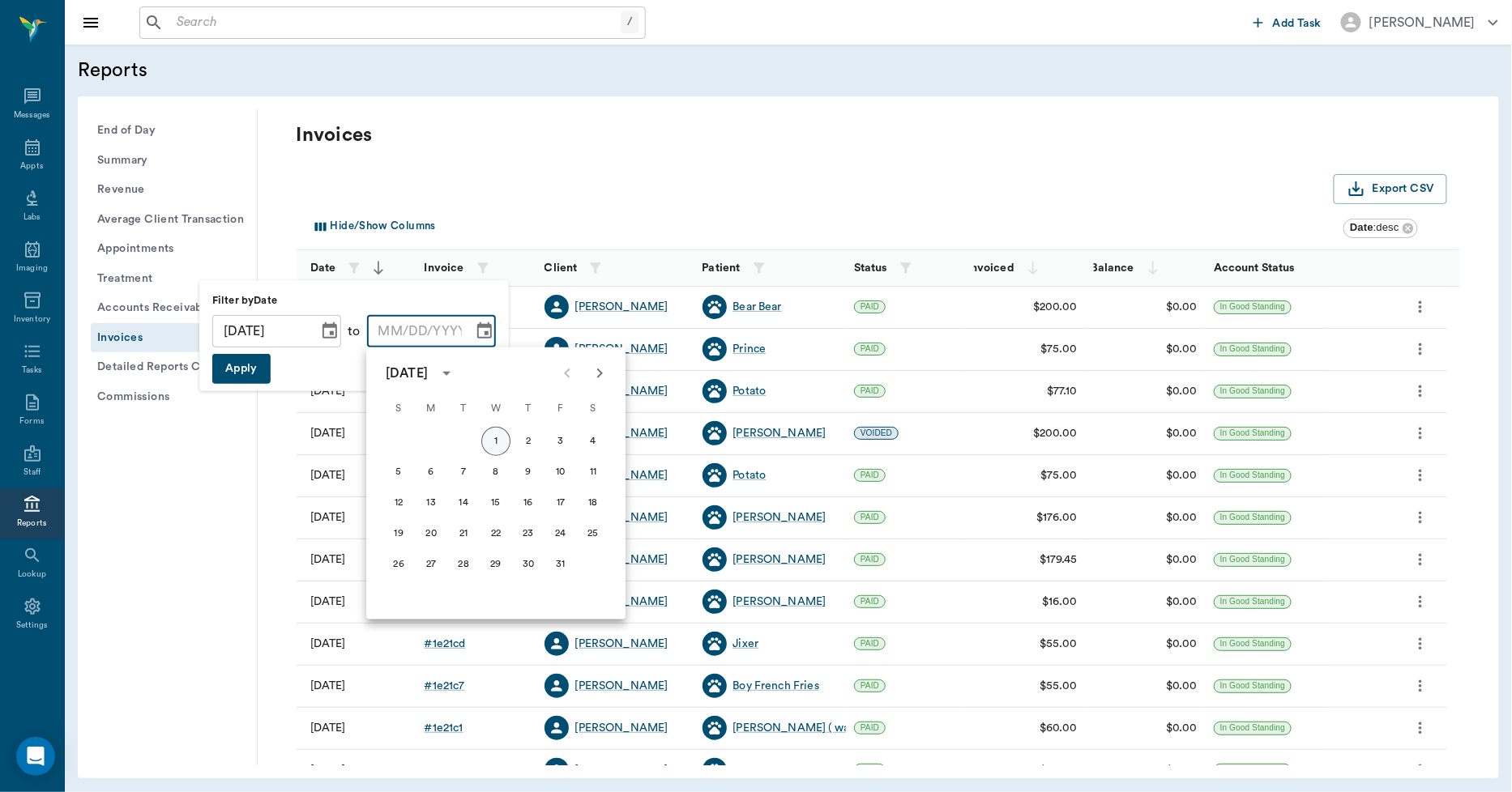
click at [490, 434] on button "1" at bounding box center [496, 441] width 29 height 29
type input "[DATE]"
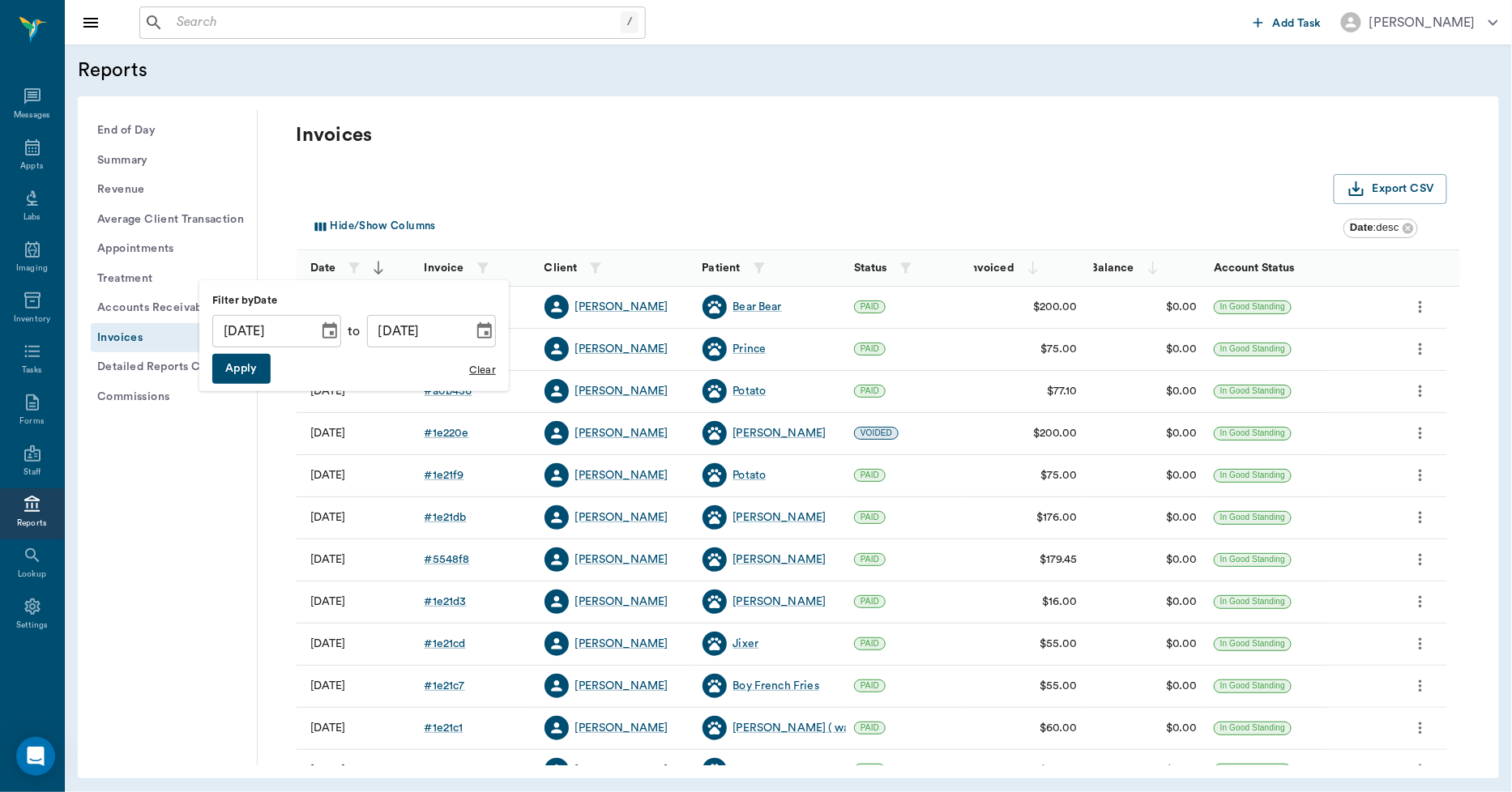
click at [252, 369] on button "Apply" at bounding box center [241, 369] width 58 height 30
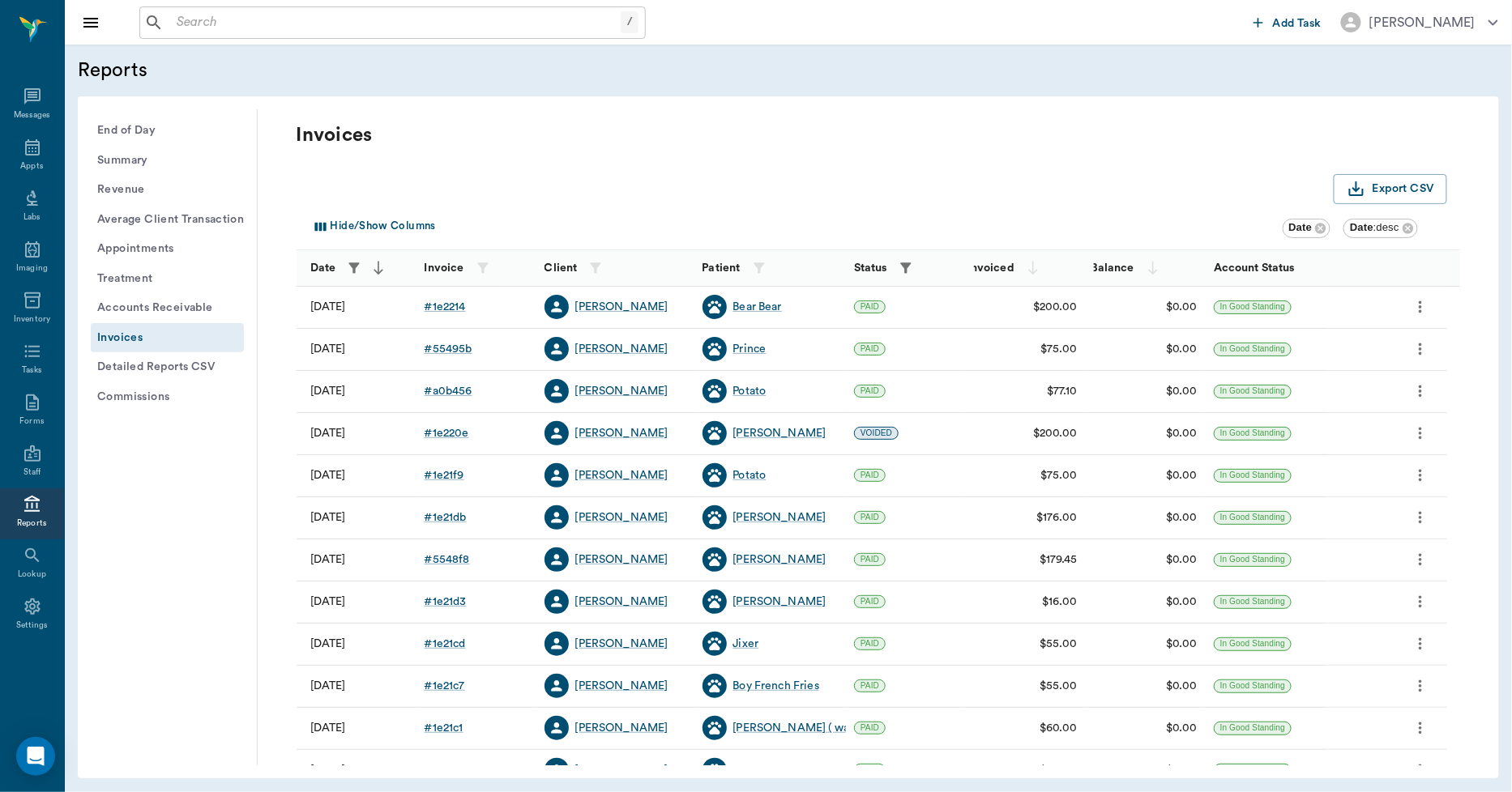
click at [903, 266] on icon "button" at bounding box center [905, 267] width 10 height 10
click at [884, 334] on body "/ ​ Add Task [PERSON_NAME] Nectar Messages Appts Labs Imaging Inventory Tasks F…" at bounding box center [756, 396] width 1512 height 792
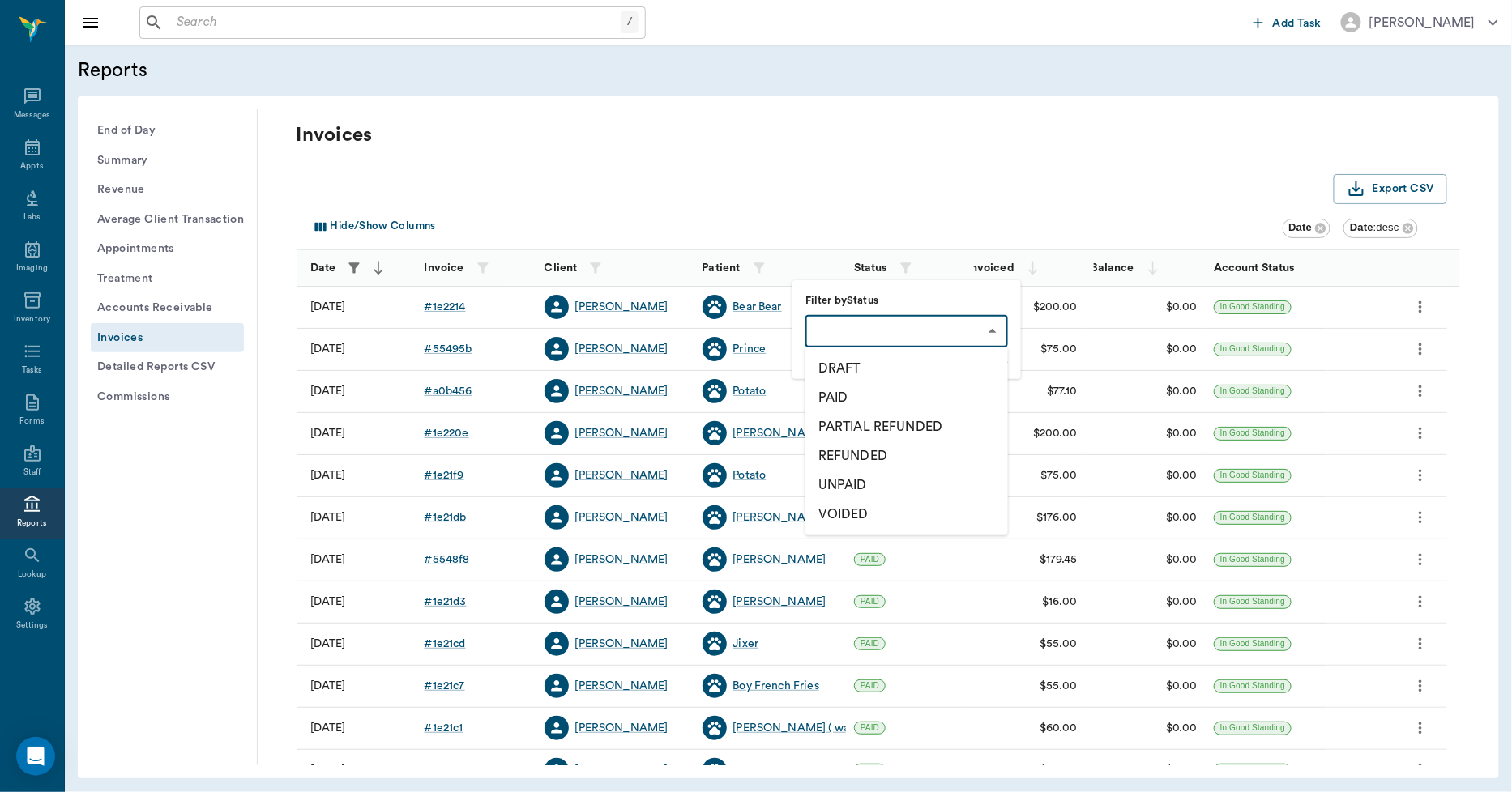
click at [852, 478] on li "UNPAID" at bounding box center [906, 485] width 203 height 29
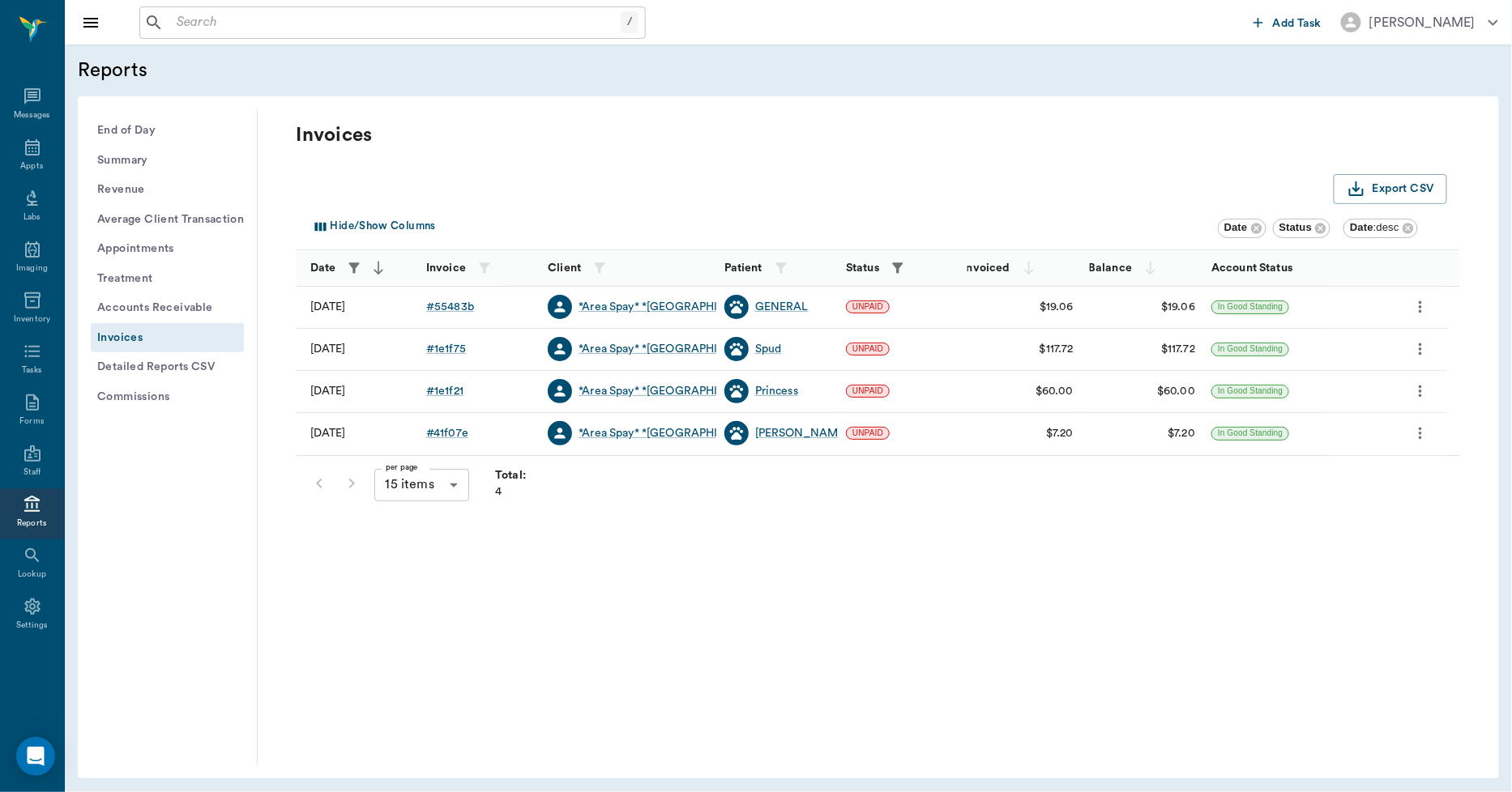
click at [903, 269] on icon "button" at bounding box center [897, 267] width 16 height 16
click at [880, 327] on body "/ ​ Add Task [PERSON_NAME] Nectar Messages Appts Labs Imaging Inventory Tasks F…" at bounding box center [756, 396] width 1512 height 792
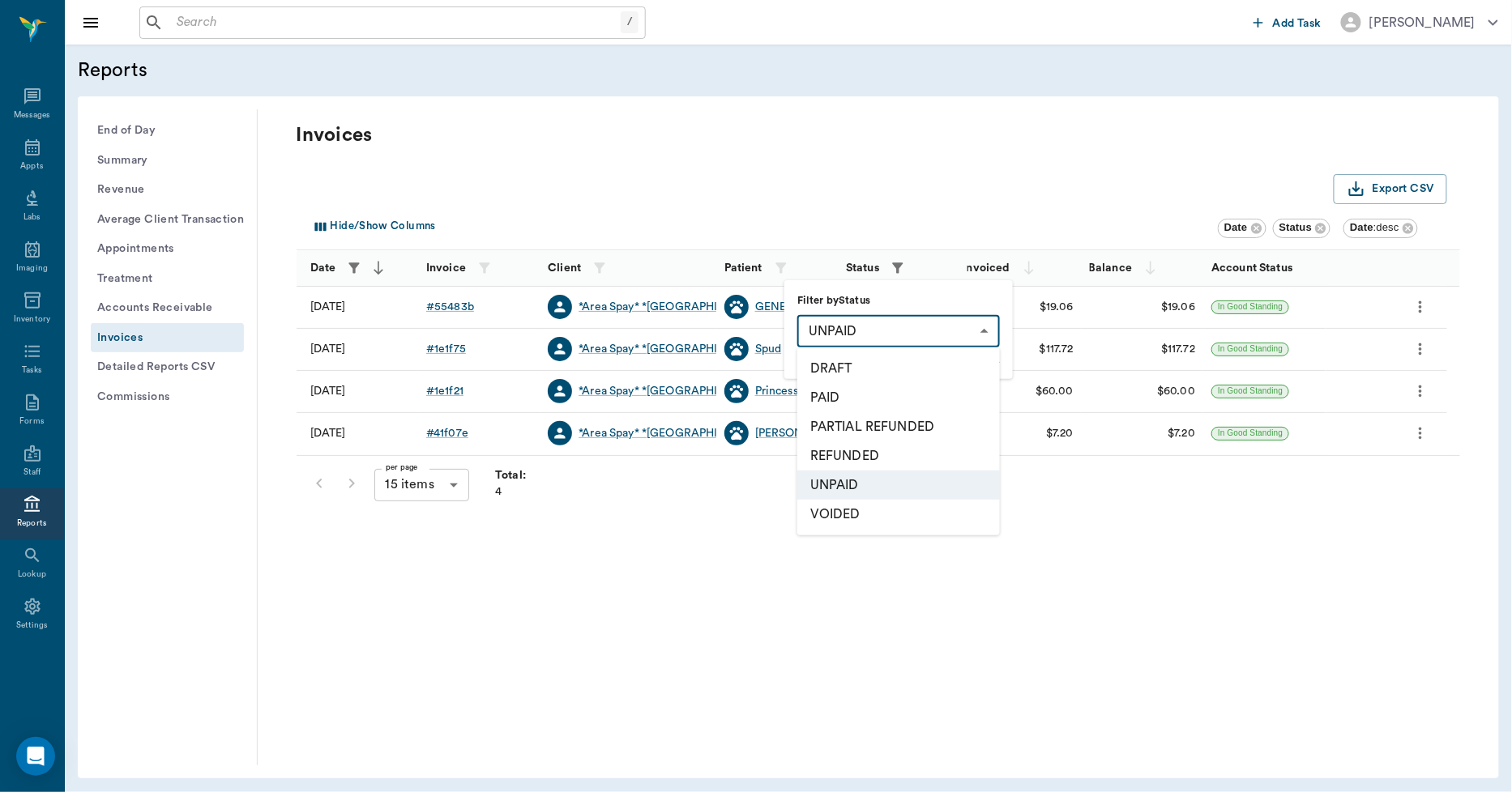
click at [863, 364] on li "DRAFT" at bounding box center [898, 368] width 203 height 29
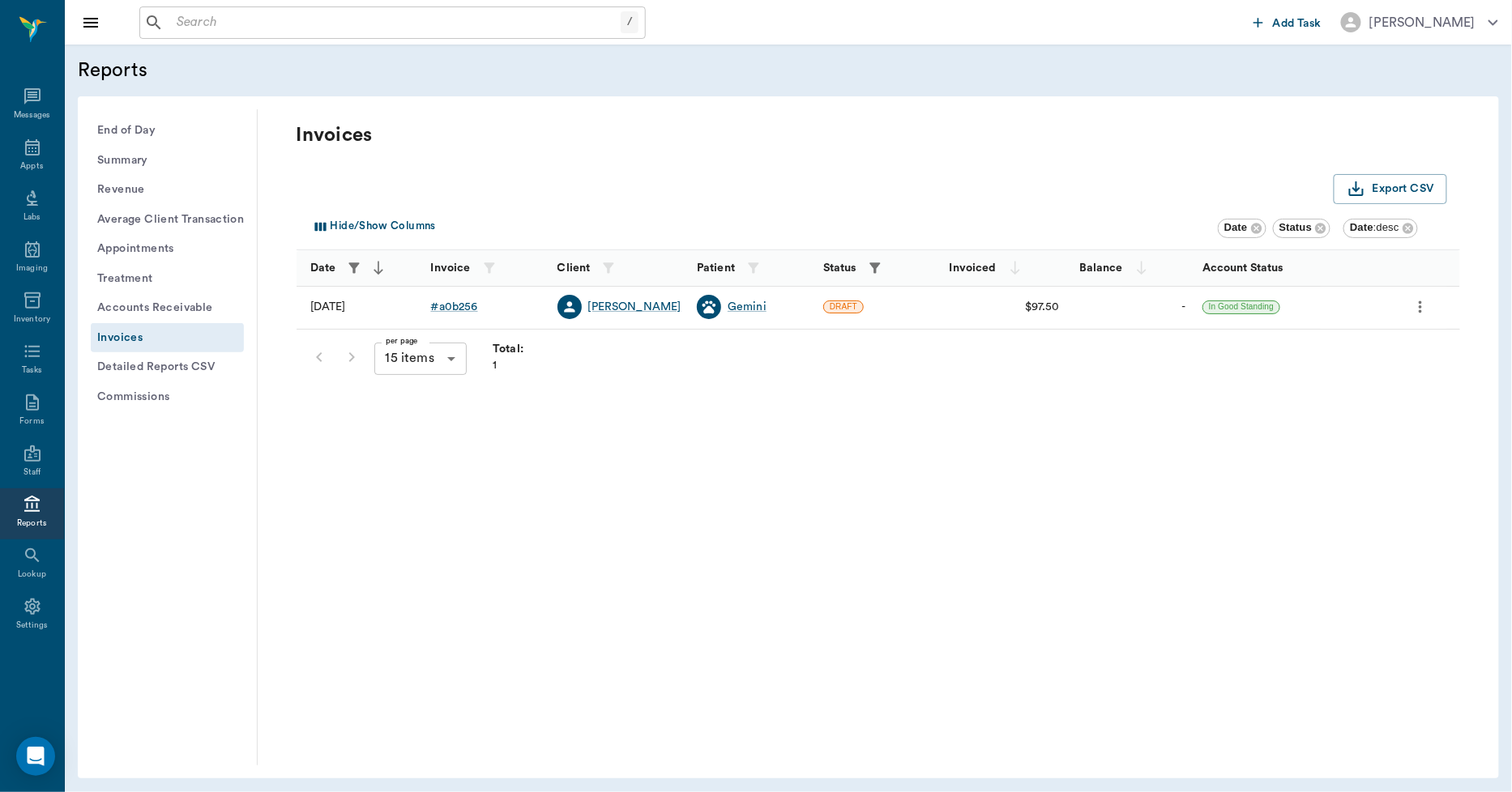
click at [149, 335] on button "Invoices" at bounding box center [167, 338] width 154 height 30
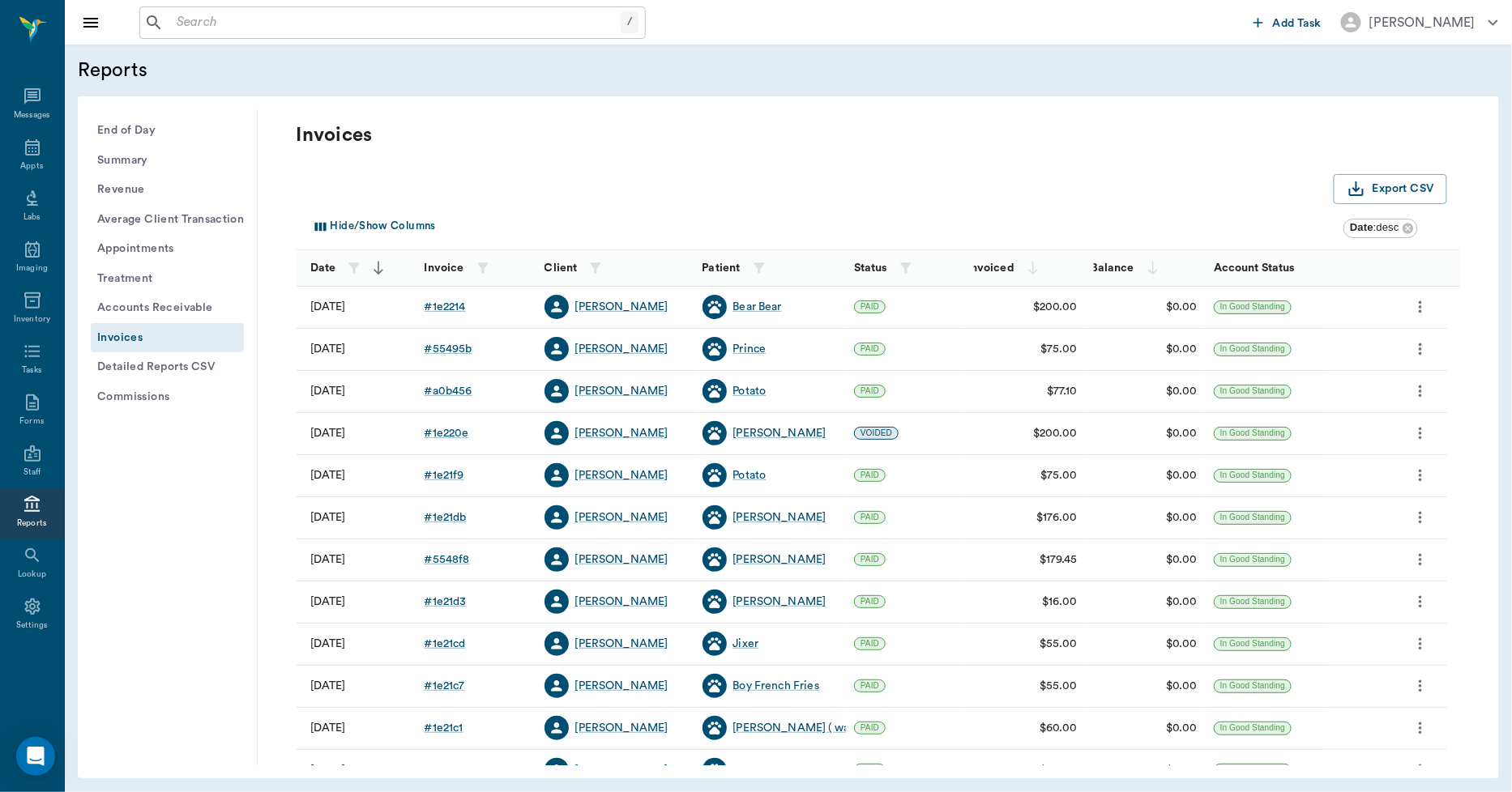
click at [115, 124] on button "End of Day" at bounding box center [167, 131] width 154 height 30
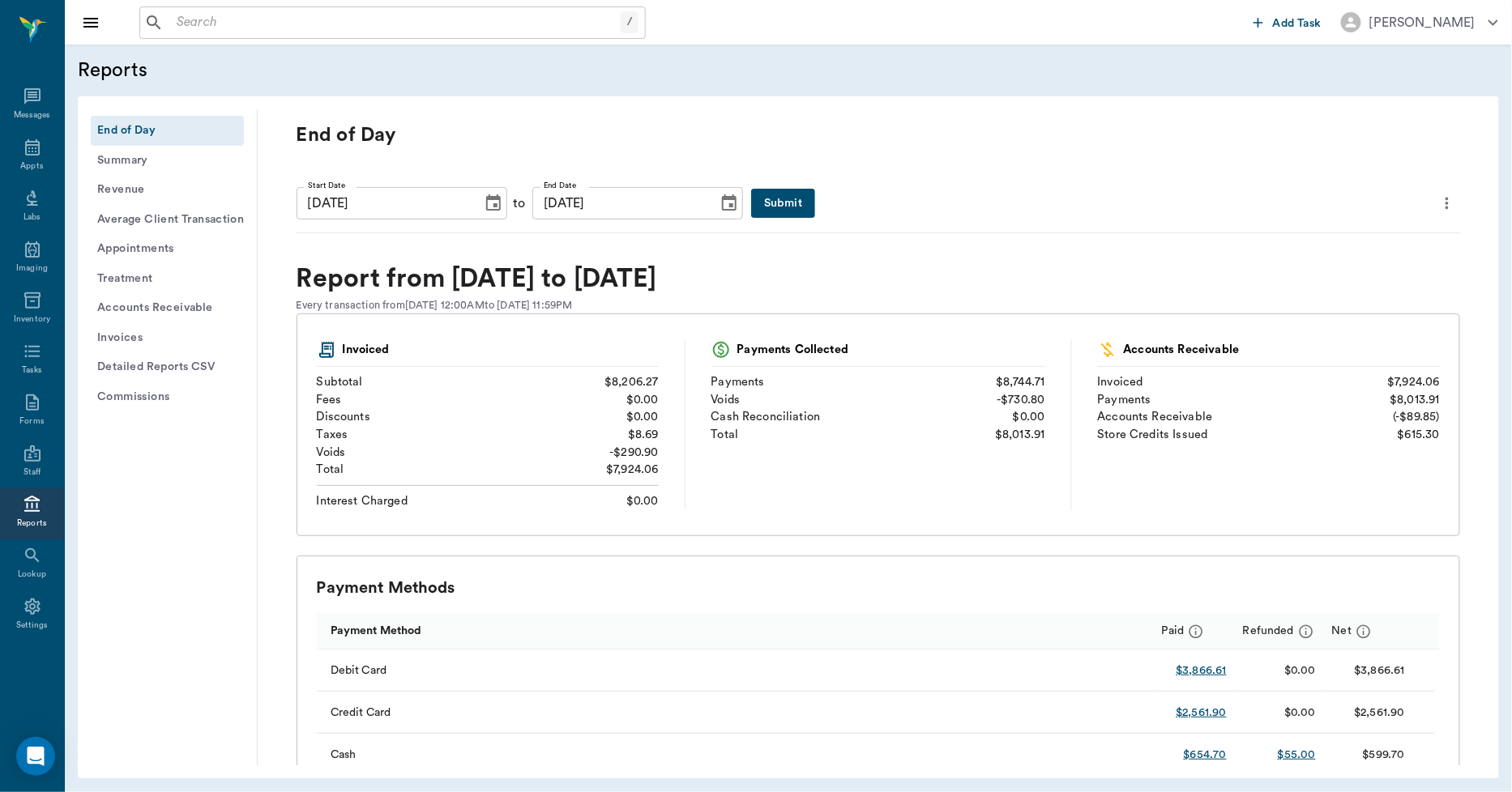
click at [1439, 196] on icon "more" at bounding box center [1447, 203] width 18 height 20
click at [1312, 298] on span "Print Report" at bounding box center [1357, 295] width 154 height 17
click at [542, 21] on input "text" at bounding box center [404, 23] width 468 height 23
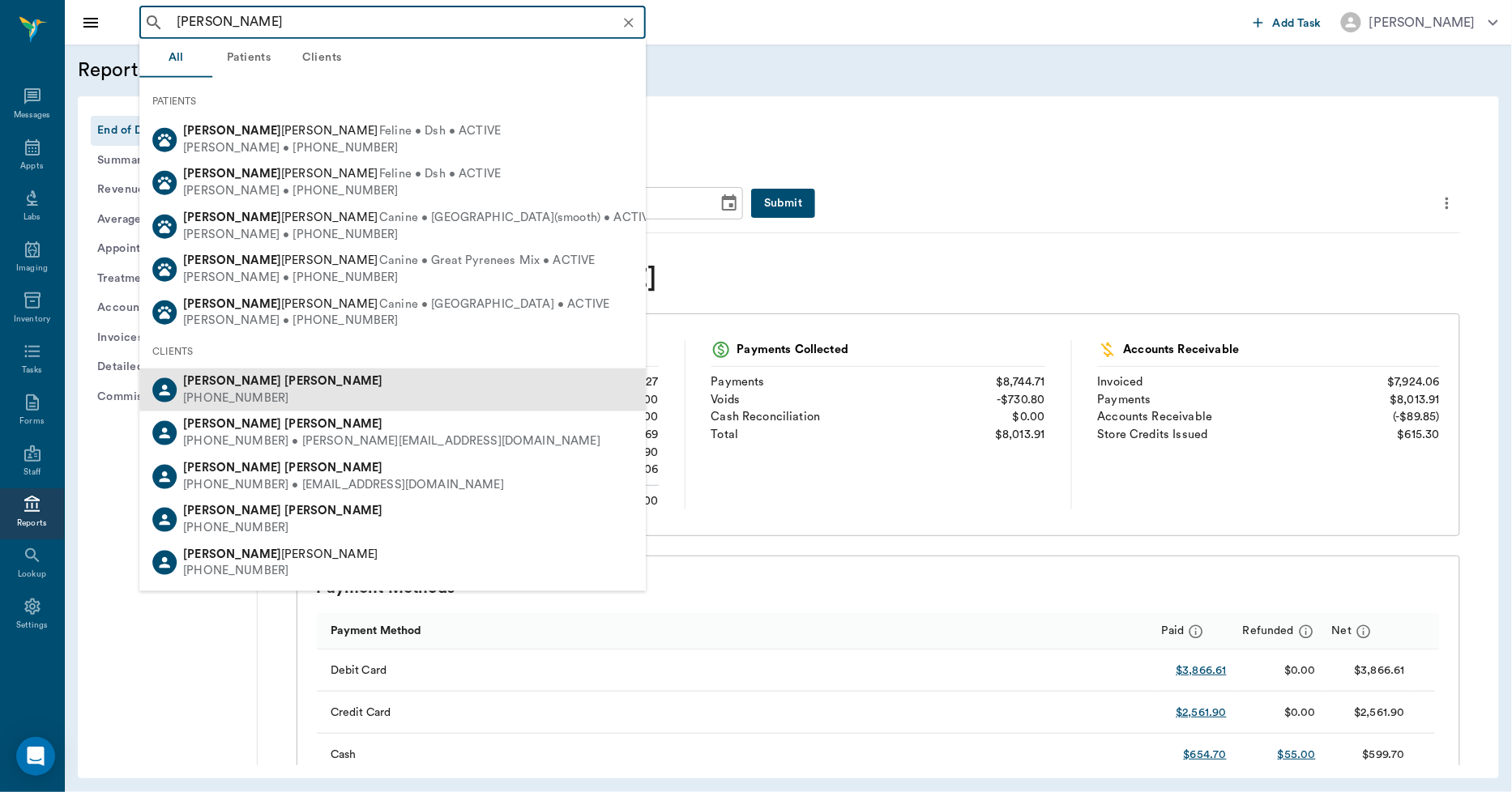
click at [262, 380] on div "[PERSON_NAME]" at bounding box center [283, 382] width 200 height 17
type input "[PERSON_NAME]"
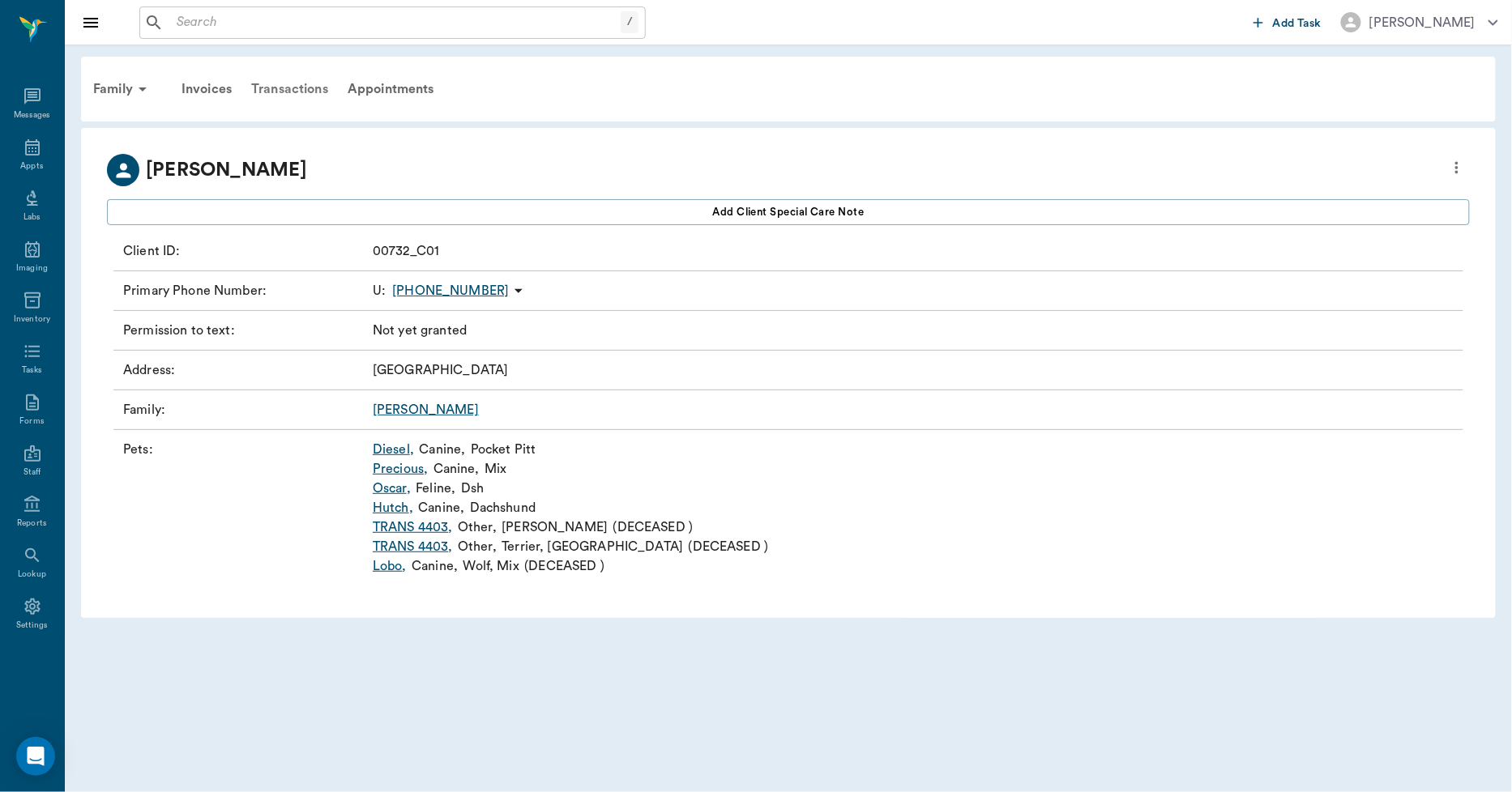
click at [312, 77] on div "Transactions" at bounding box center [289, 89] width 96 height 39
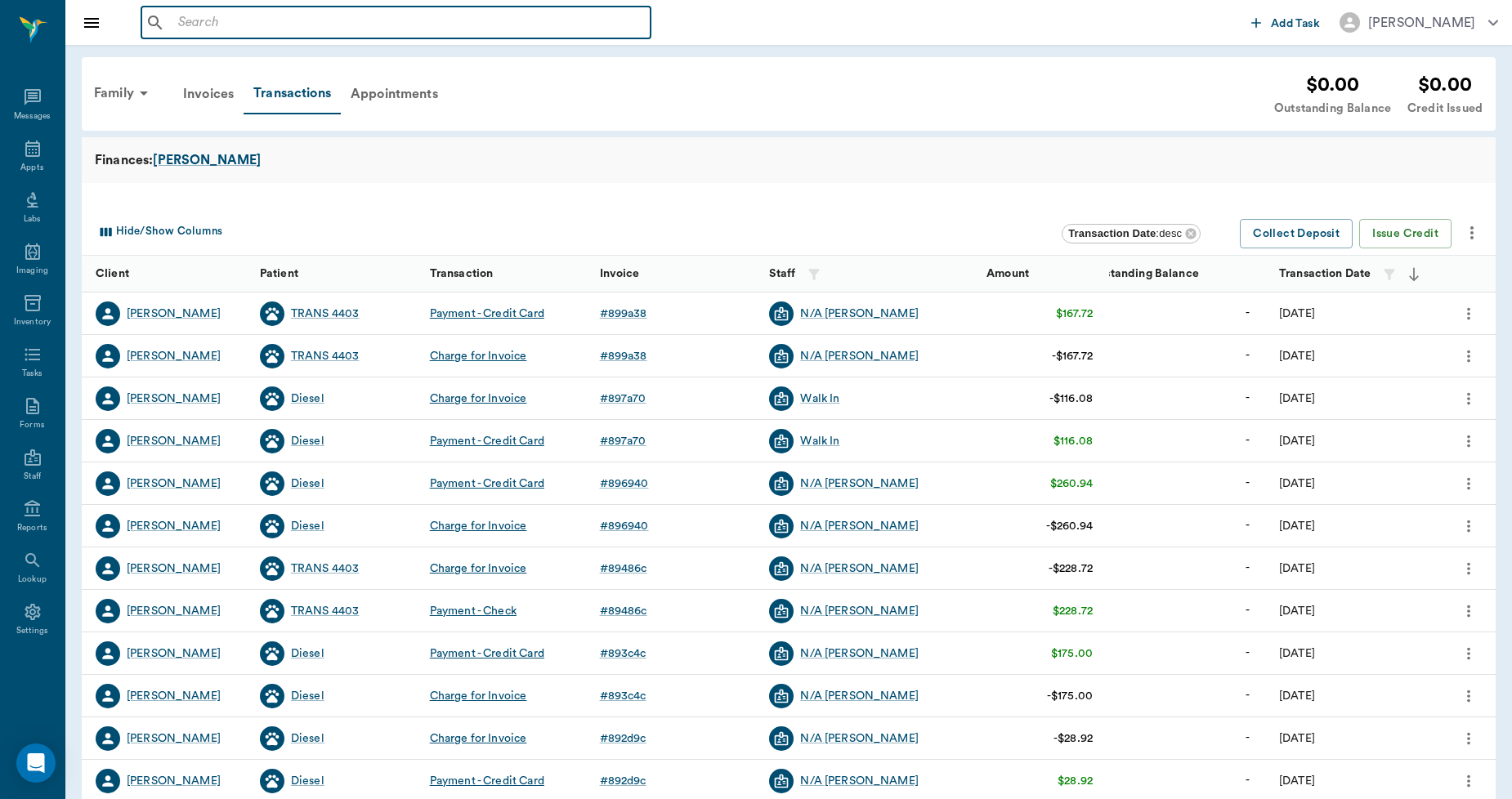
click at [239, 21] on input "text" at bounding box center [408, 23] width 472 height 23
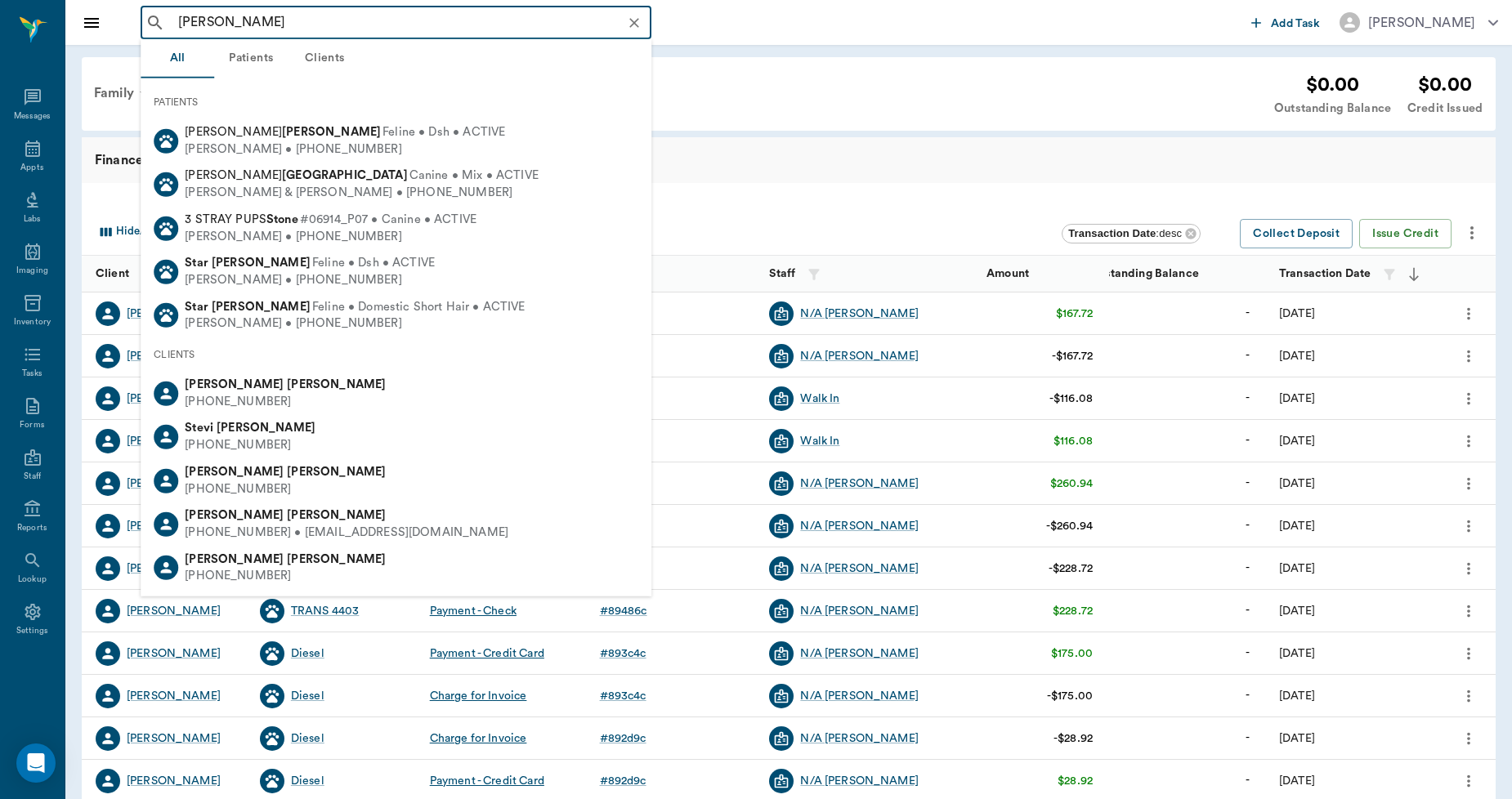
type input "[PERSON_NAME]"
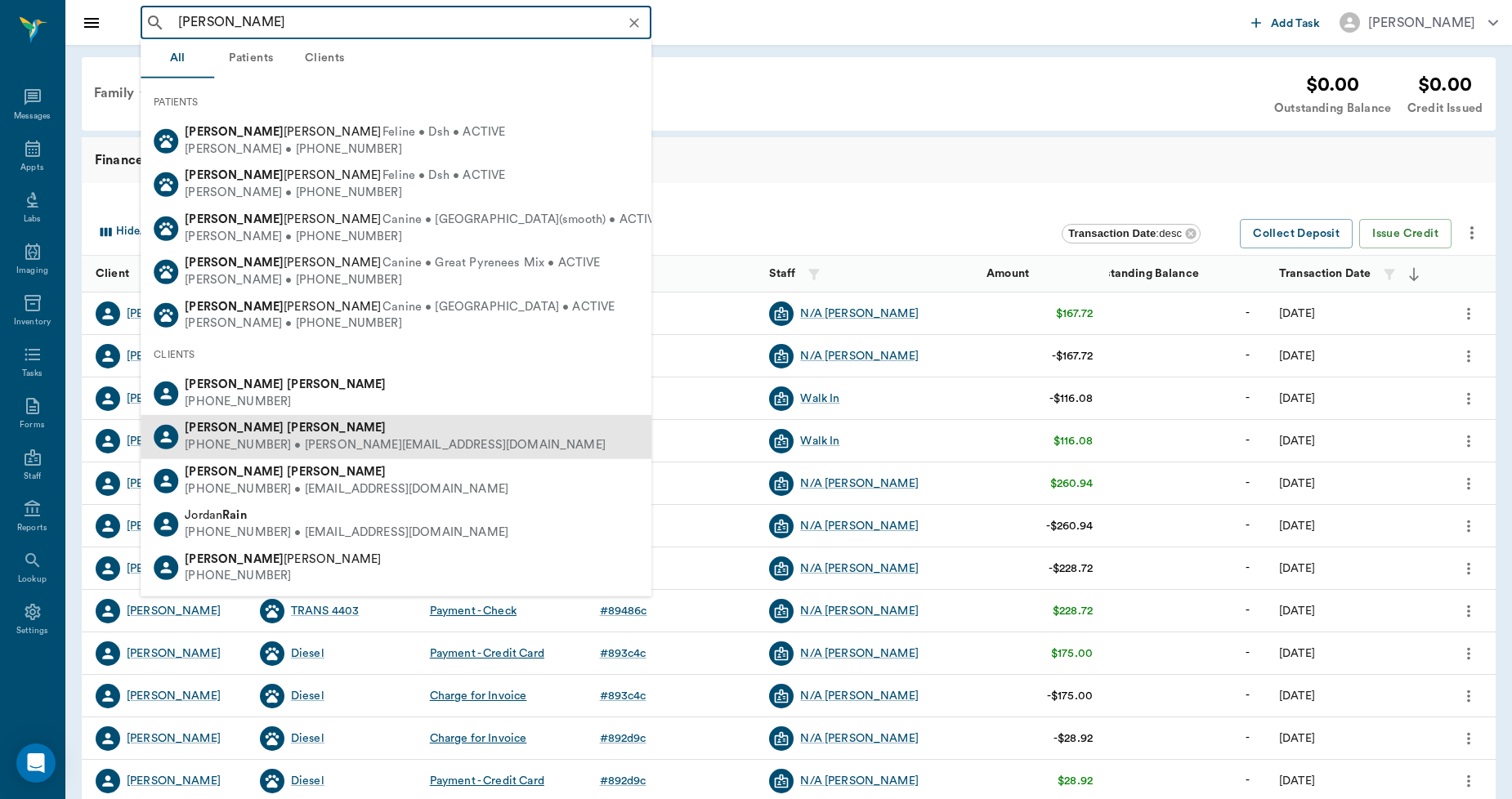
click at [287, 428] on b "[PERSON_NAME]" at bounding box center [336, 428] width 99 height 12
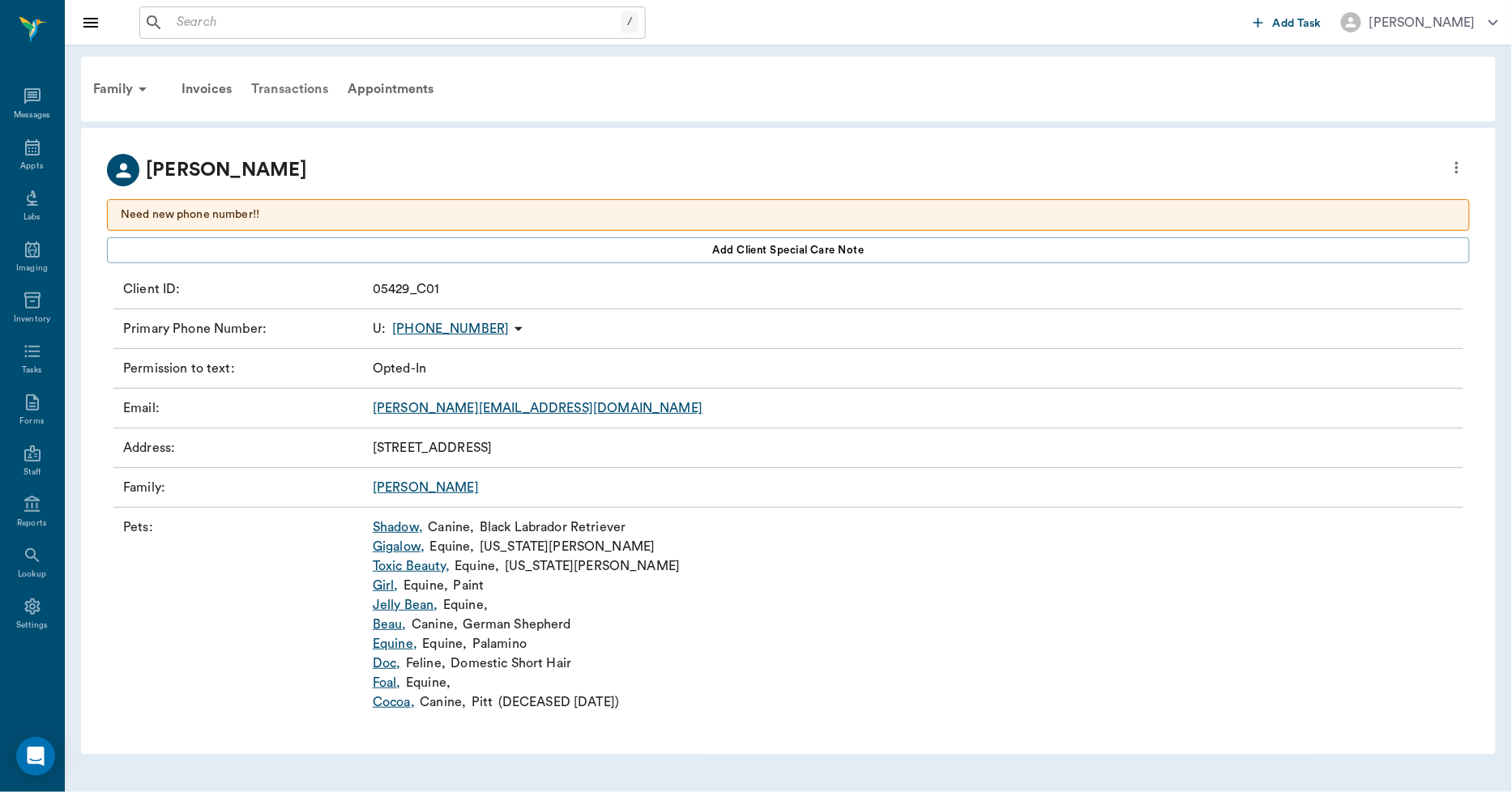
click at [290, 95] on div "Transactions" at bounding box center [289, 89] width 96 height 39
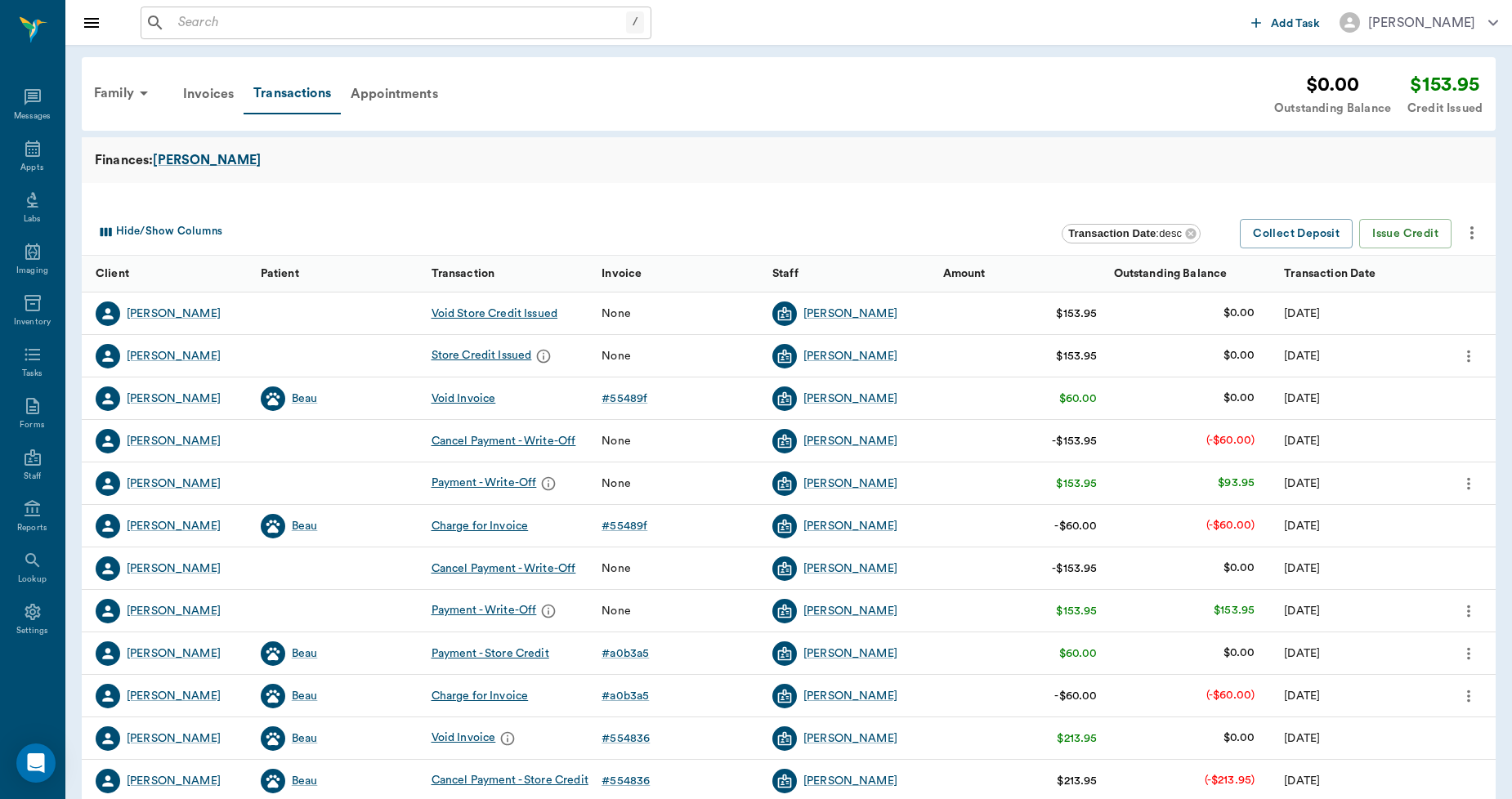
click at [366, 26] on input "text" at bounding box center [399, 23] width 454 height 23
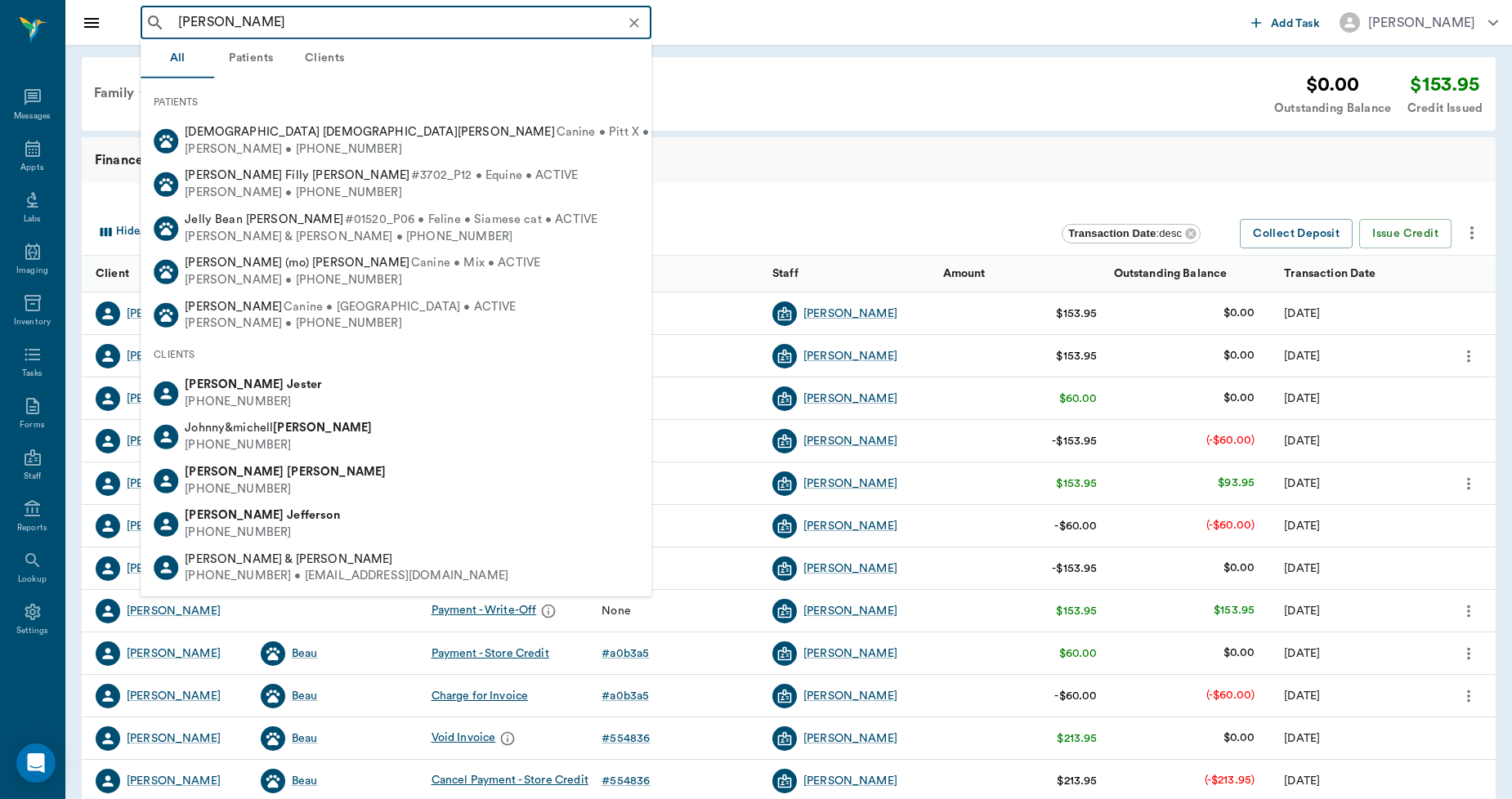
type input "[PERSON_NAME]"
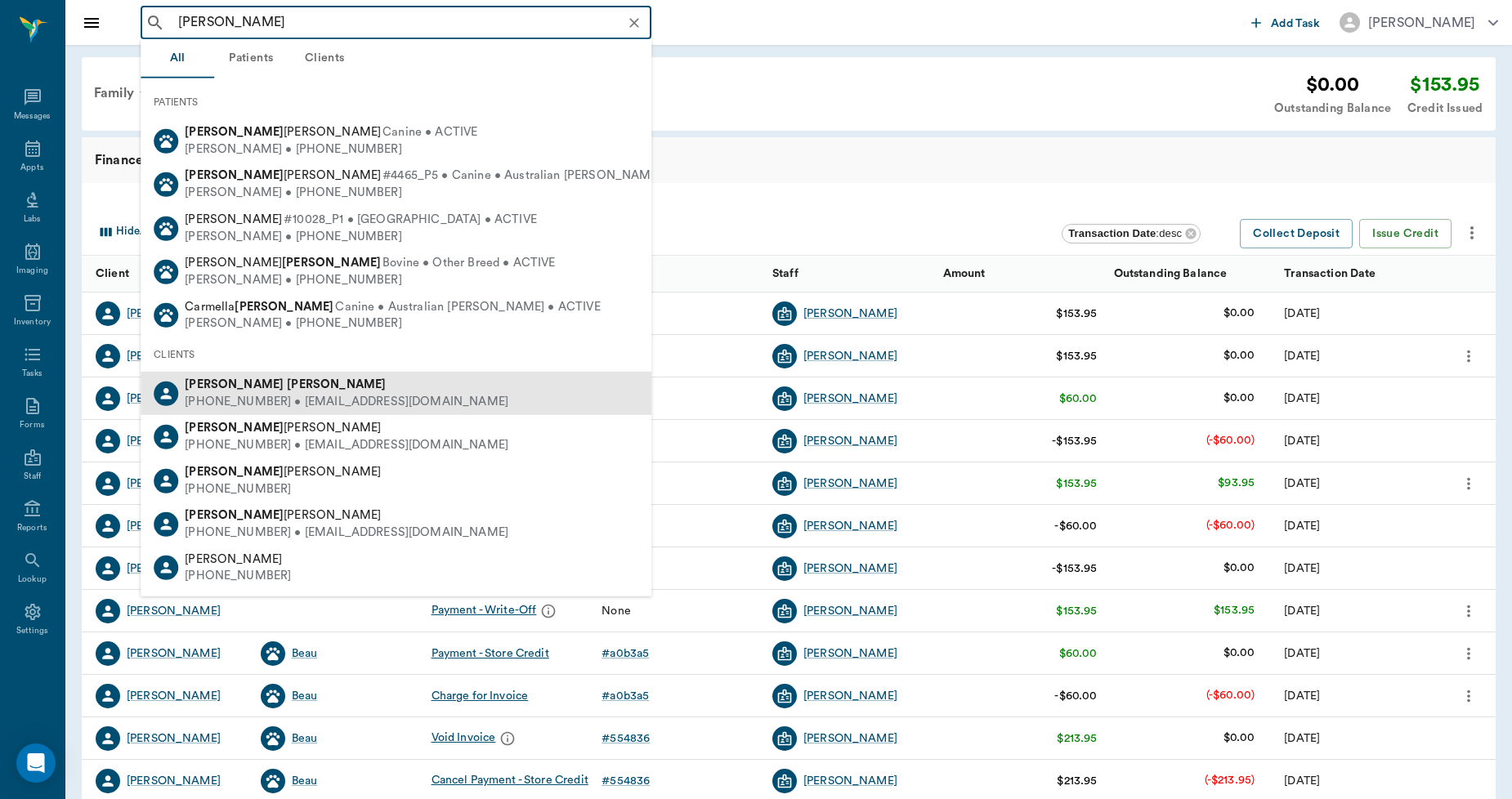
click at [287, 381] on b "[PERSON_NAME]" at bounding box center [336, 384] width 99 height 12
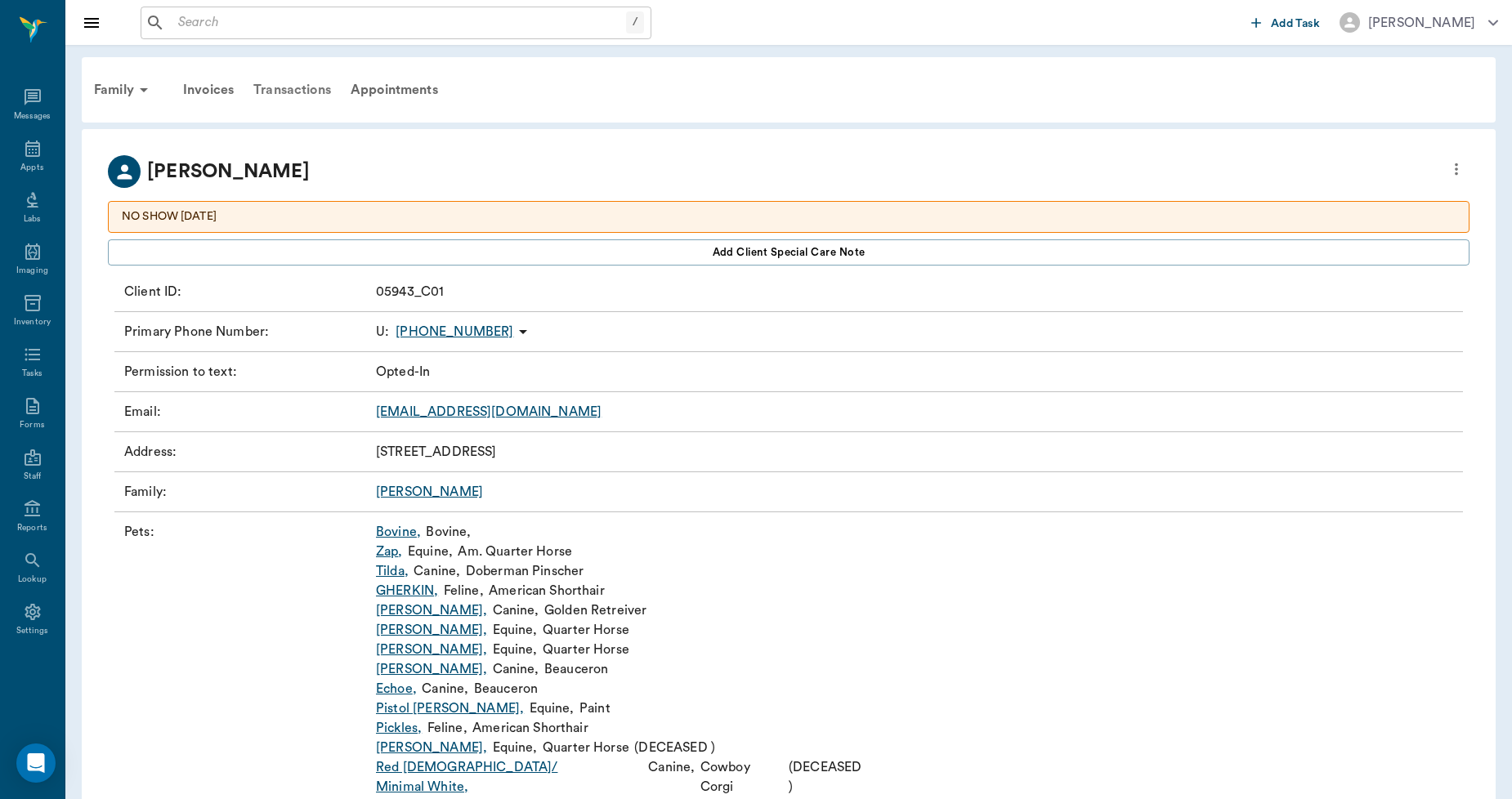
click at [265, 86] on div "Transactions" at bounding box center [292, 89] width 97 height 39
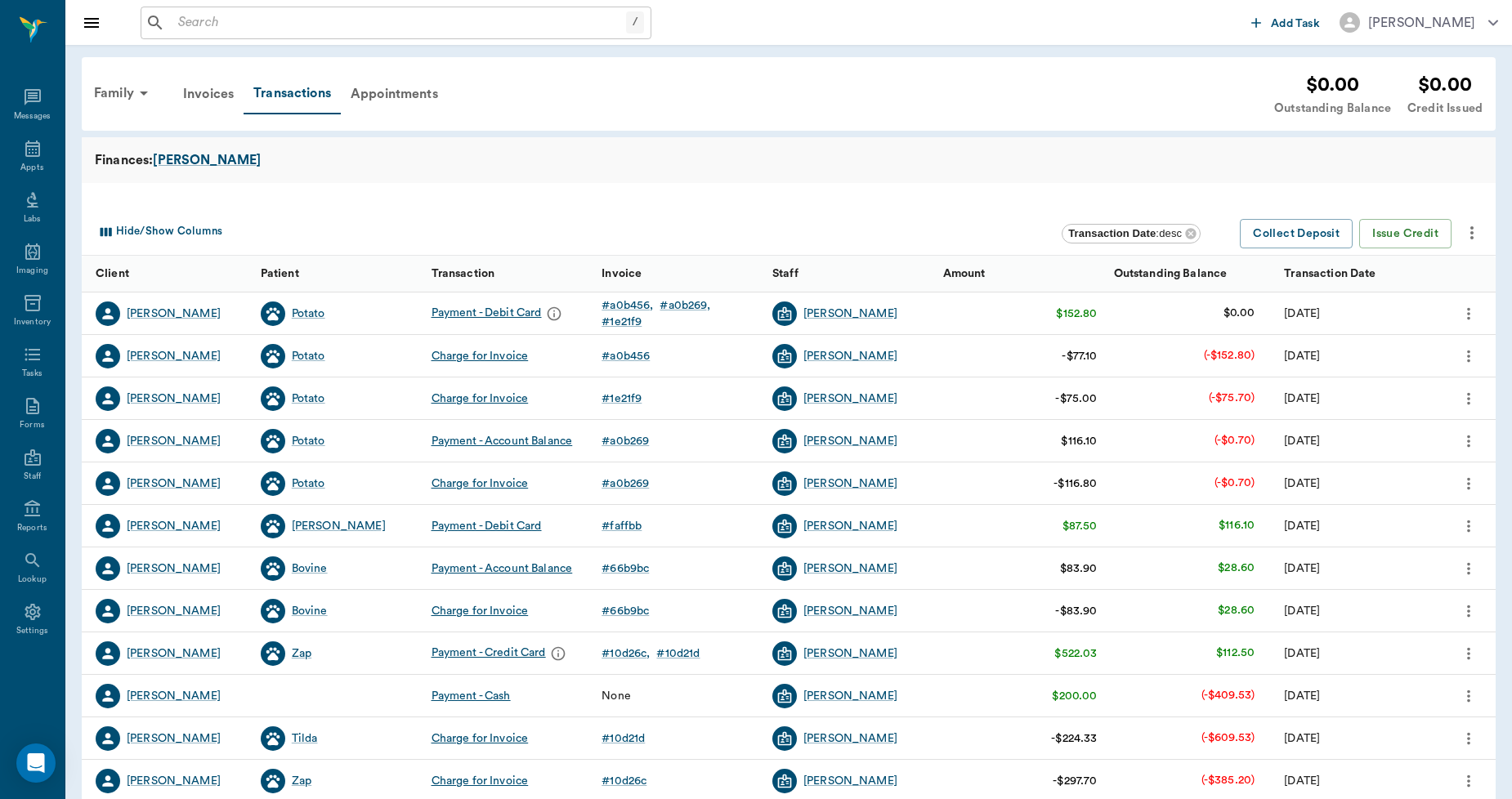
click at [282, 35] on div "/ ​" at bounding box center [396, 23] width 511 height 32
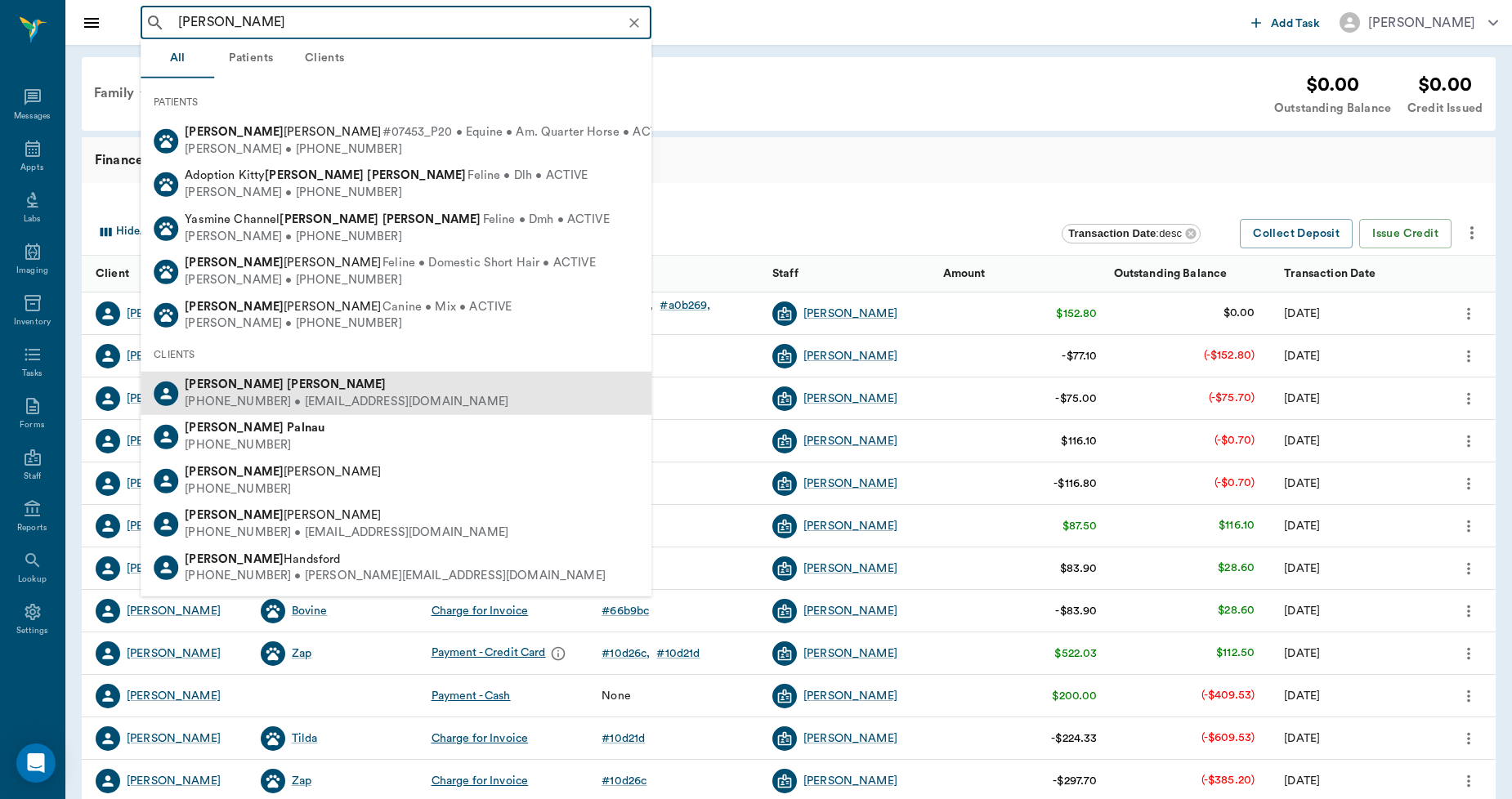
click at [287, 386] on b "[PERSON_NAME]" at bounding box center [336, 384] width 99 height 12
type input "[PERSON_NAME]"
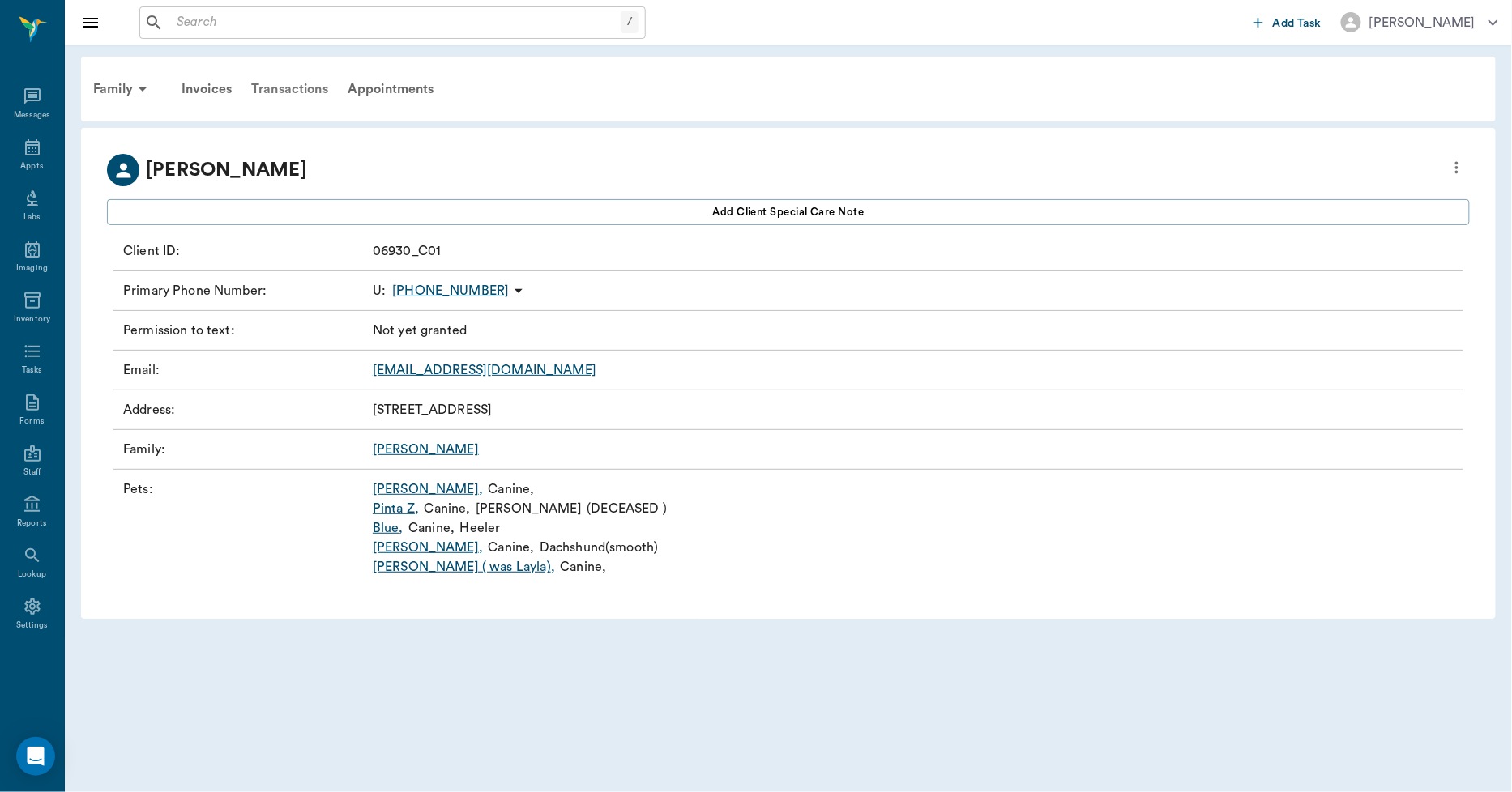
click at [285, 86] on div "Transactions" at bounding box center [289, 89] width 96 height 39
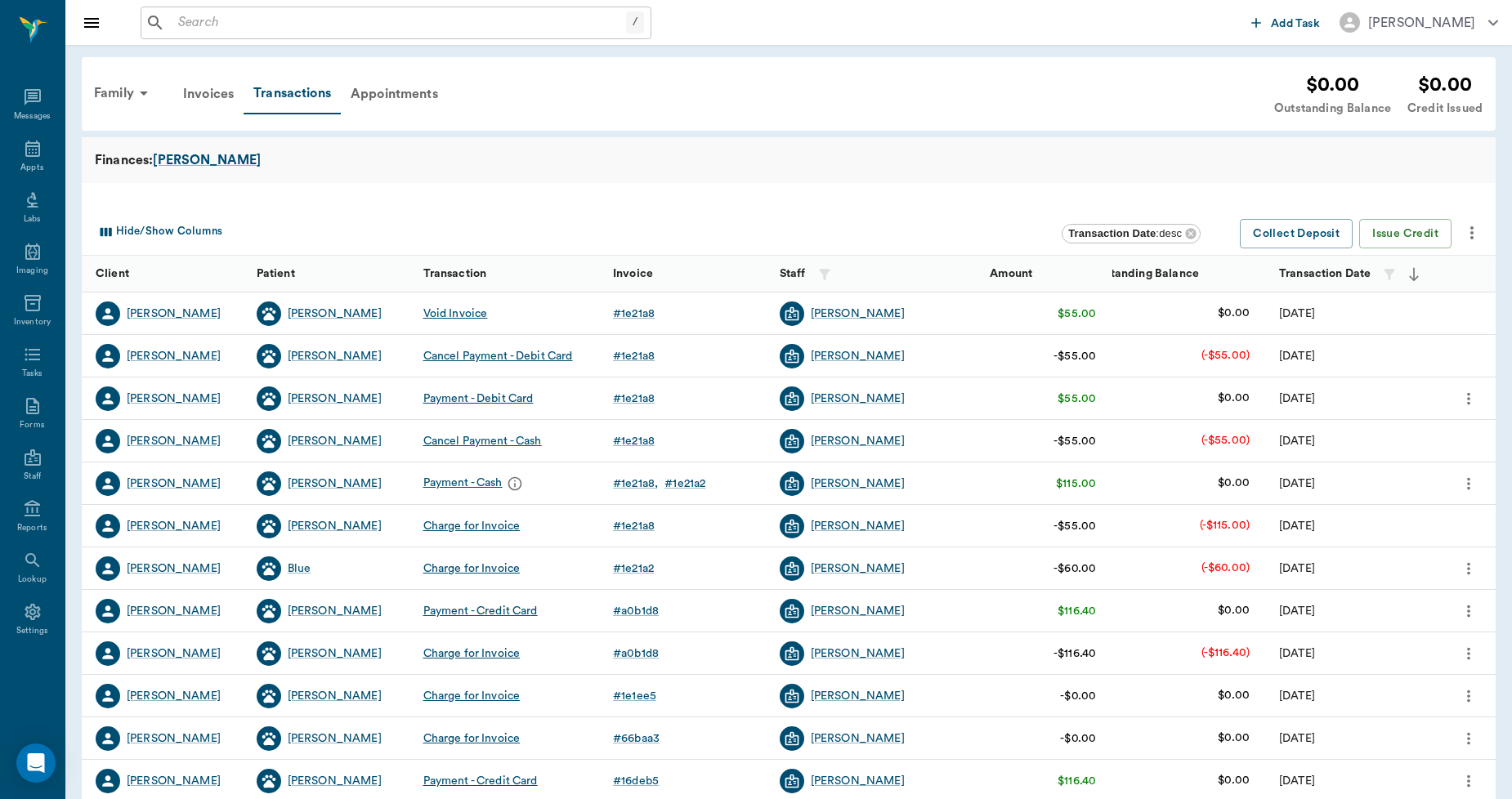
click at [1475, 392] on icon "more" at bounding box center [1468, 398] width 18 height 20
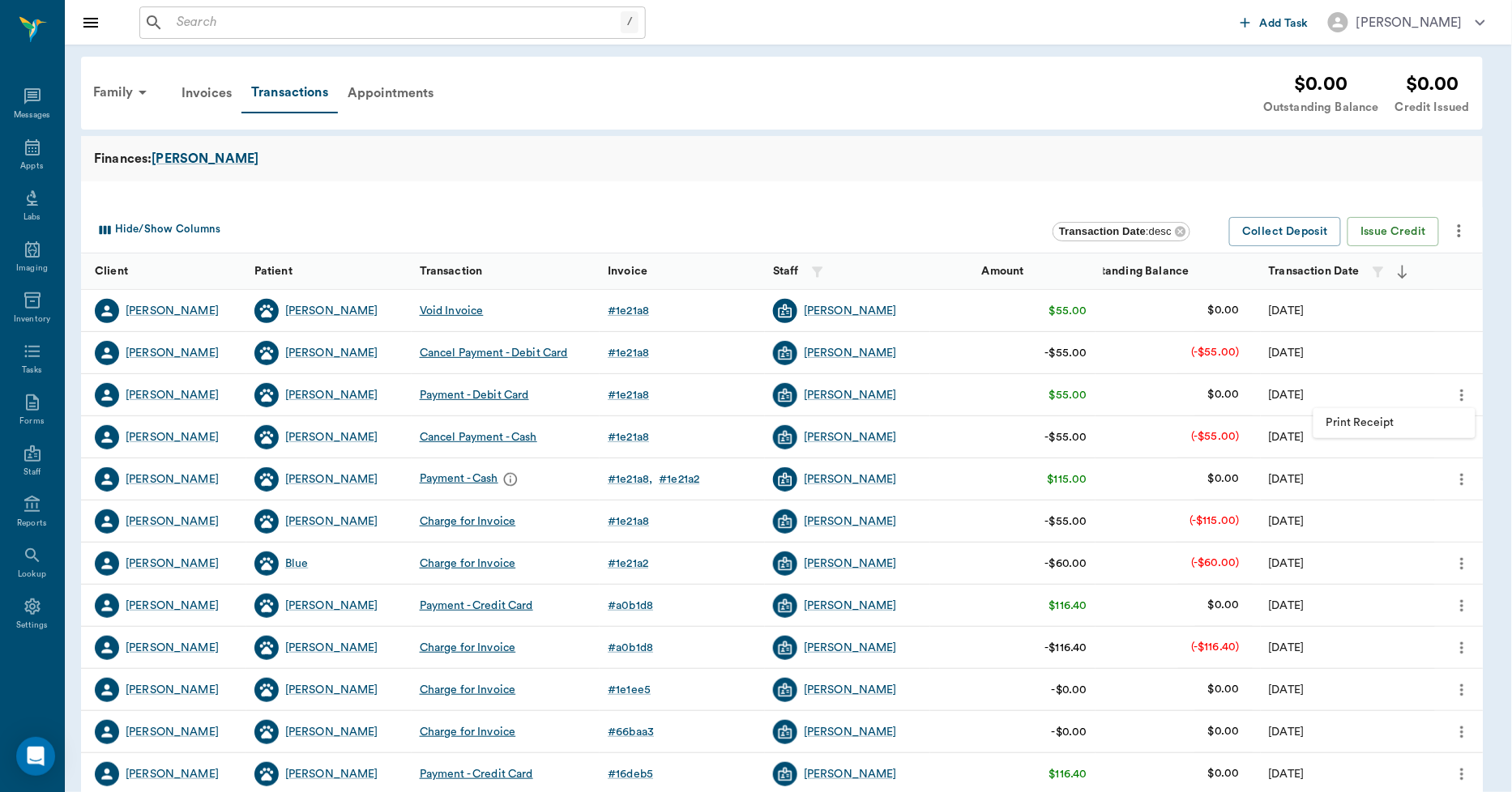
click at [1462, 389] on div at bounding box center [756, 396] width 1512 height 792
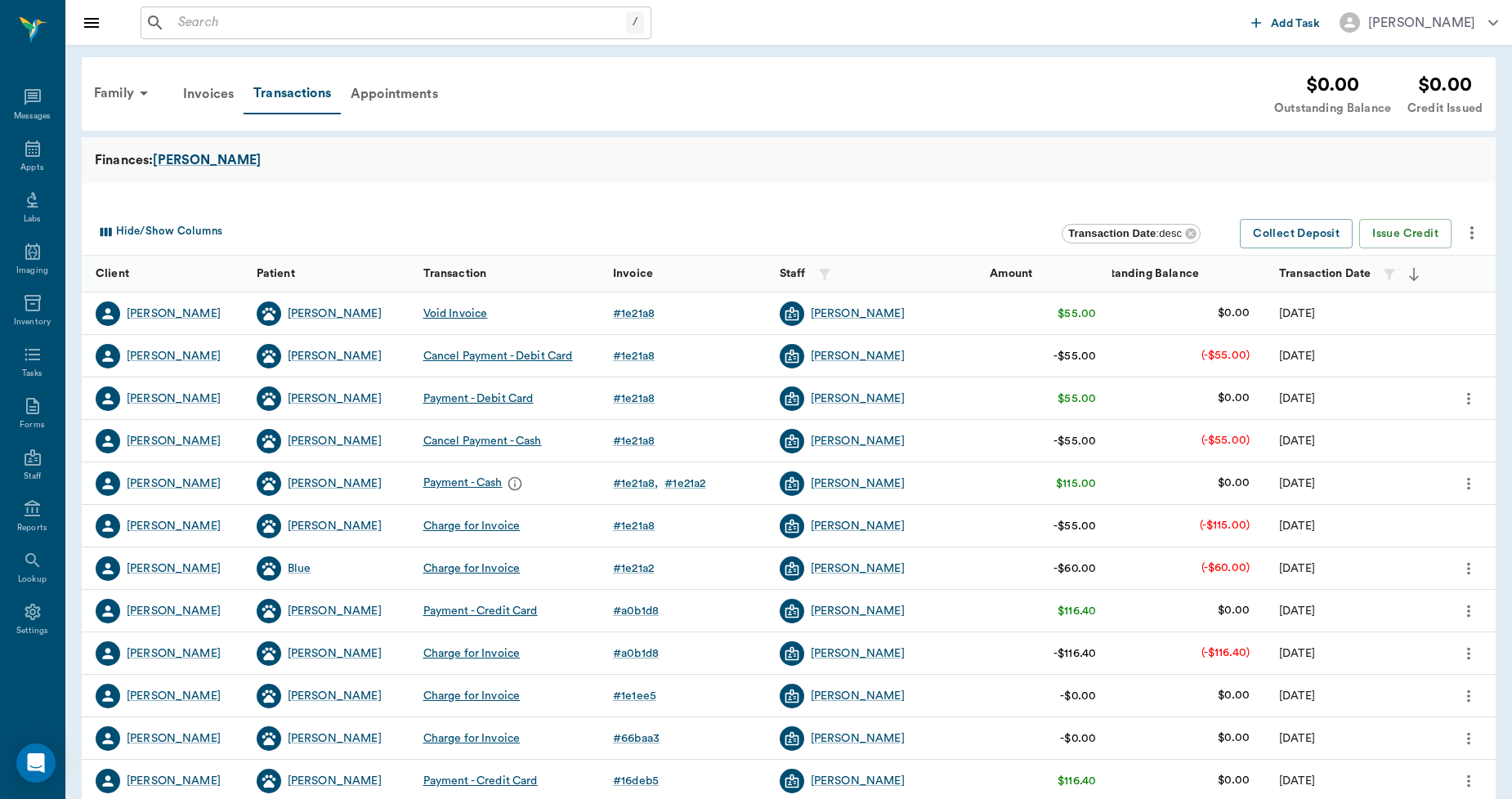
click at [1473, 485] on icon "more" at bounding box center [1468, 484] width 18 height 20
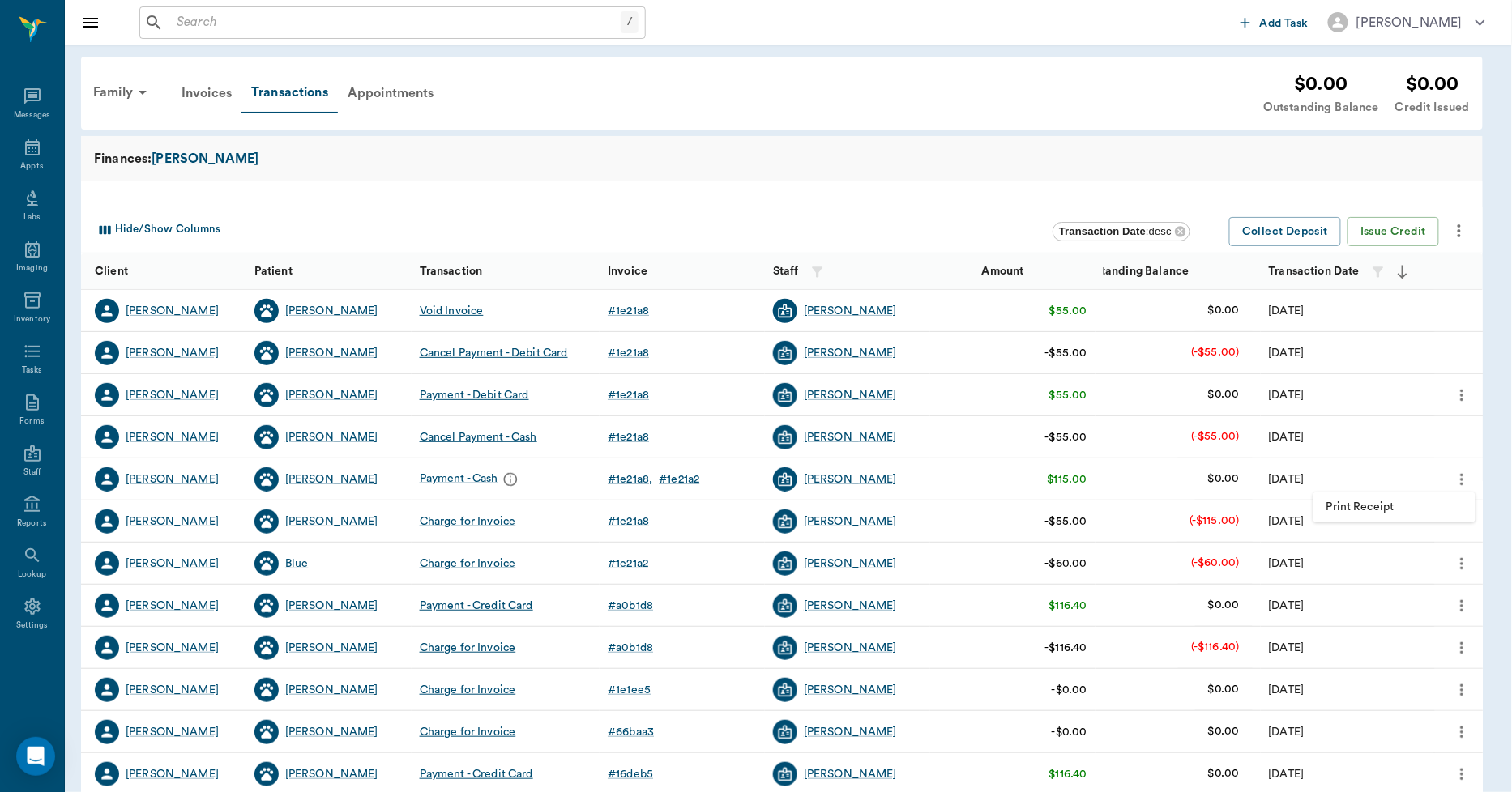
click at [1460, 480] on div at bounding box center [756, 396] width 1512 height 792
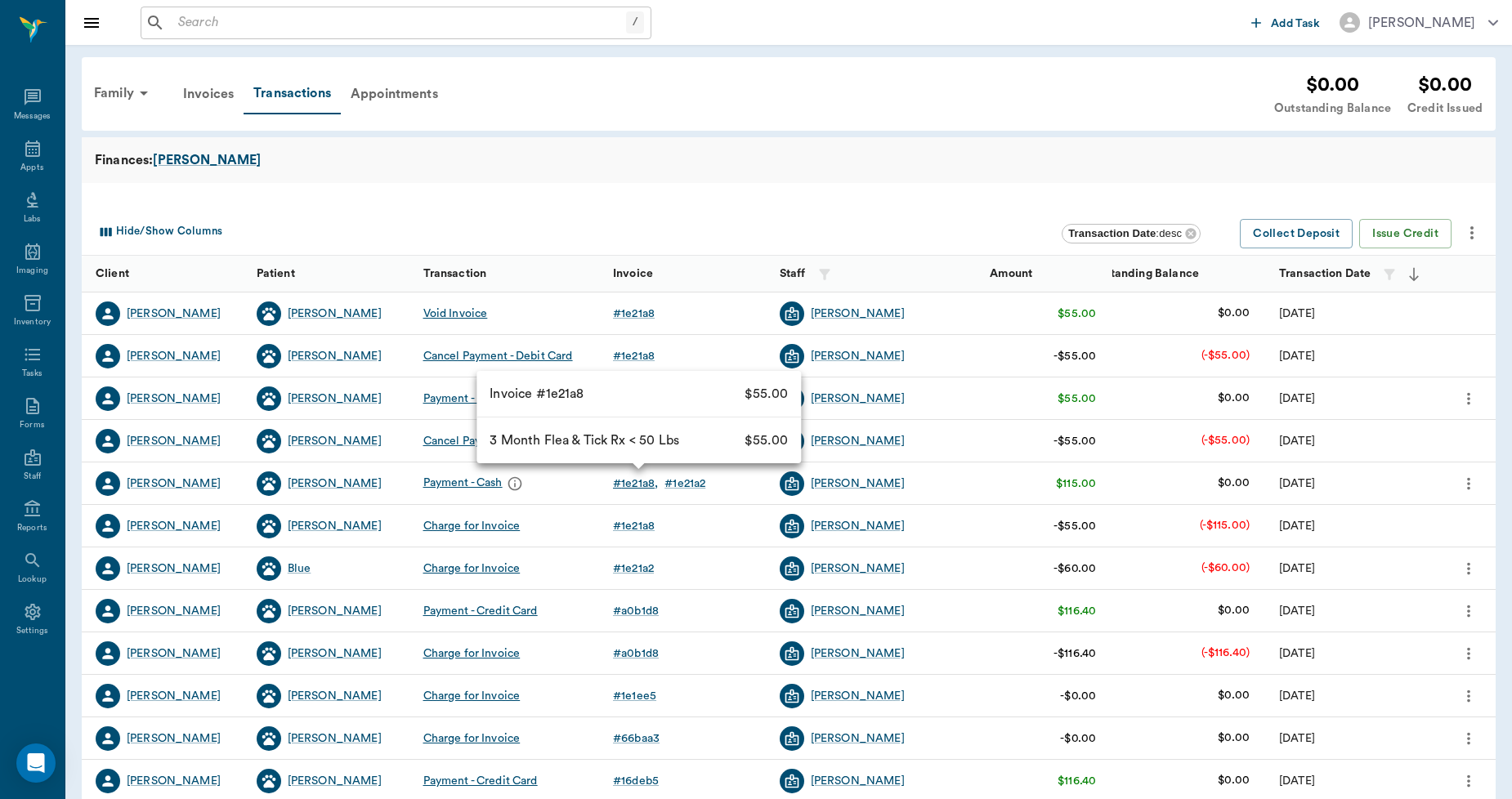
click at [646, 485] on div "# 1e21a8" at bounding box center [635, 484] width 45 height 16
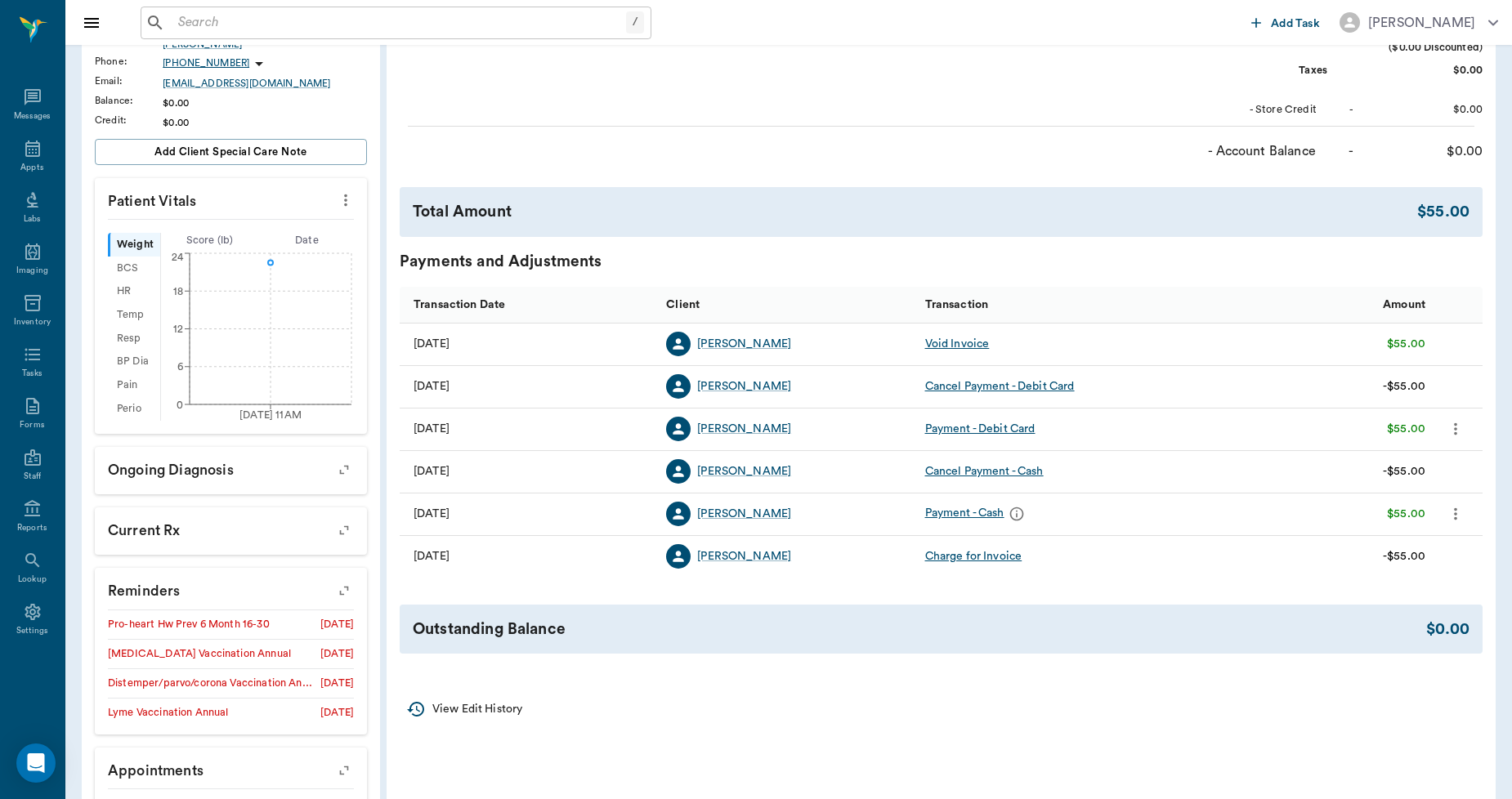
scroll to position [453, 0]
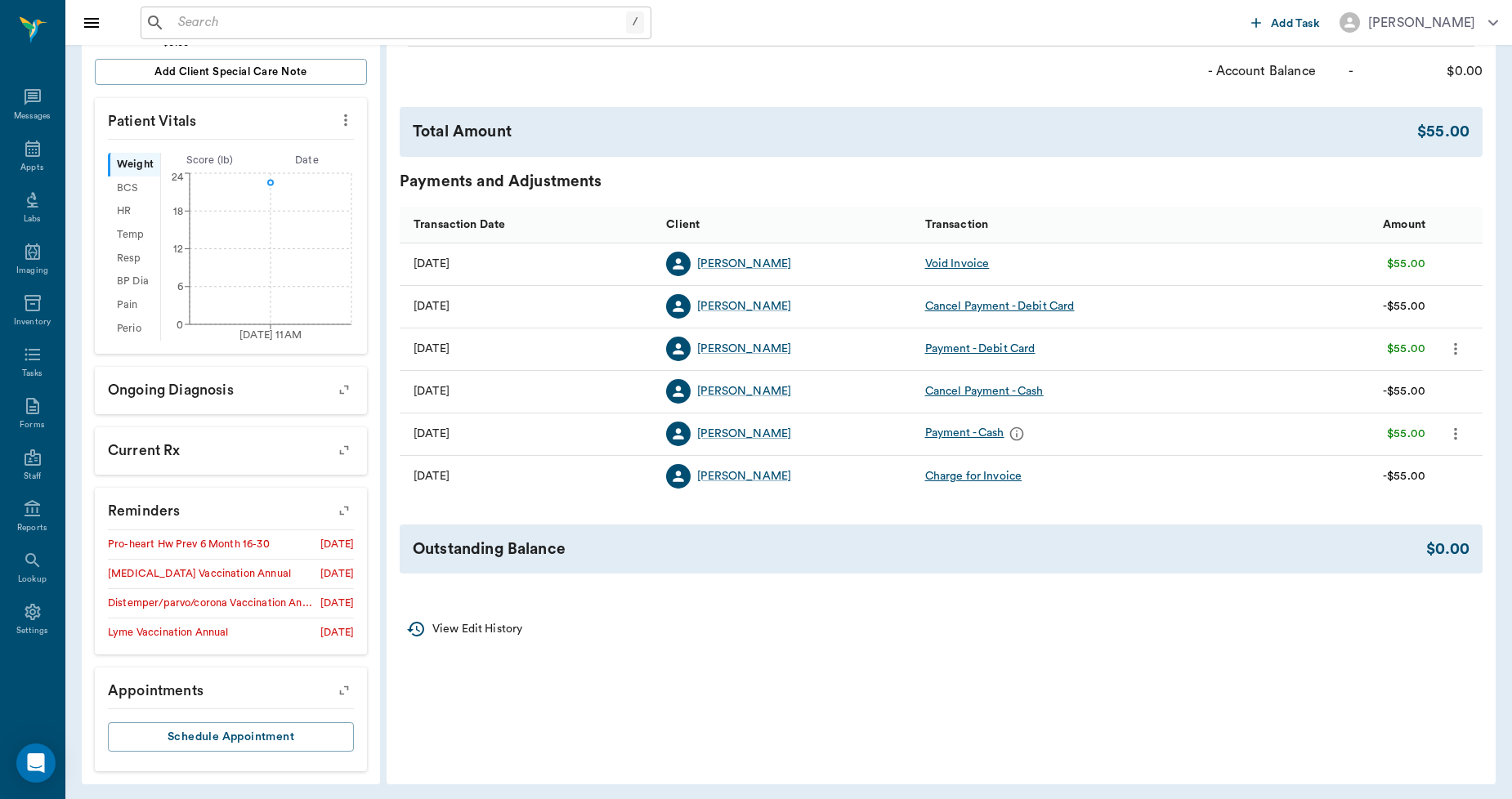
click at [1449, 426] on icon "more" at bounding box center [1455, 433] width 18 height 20
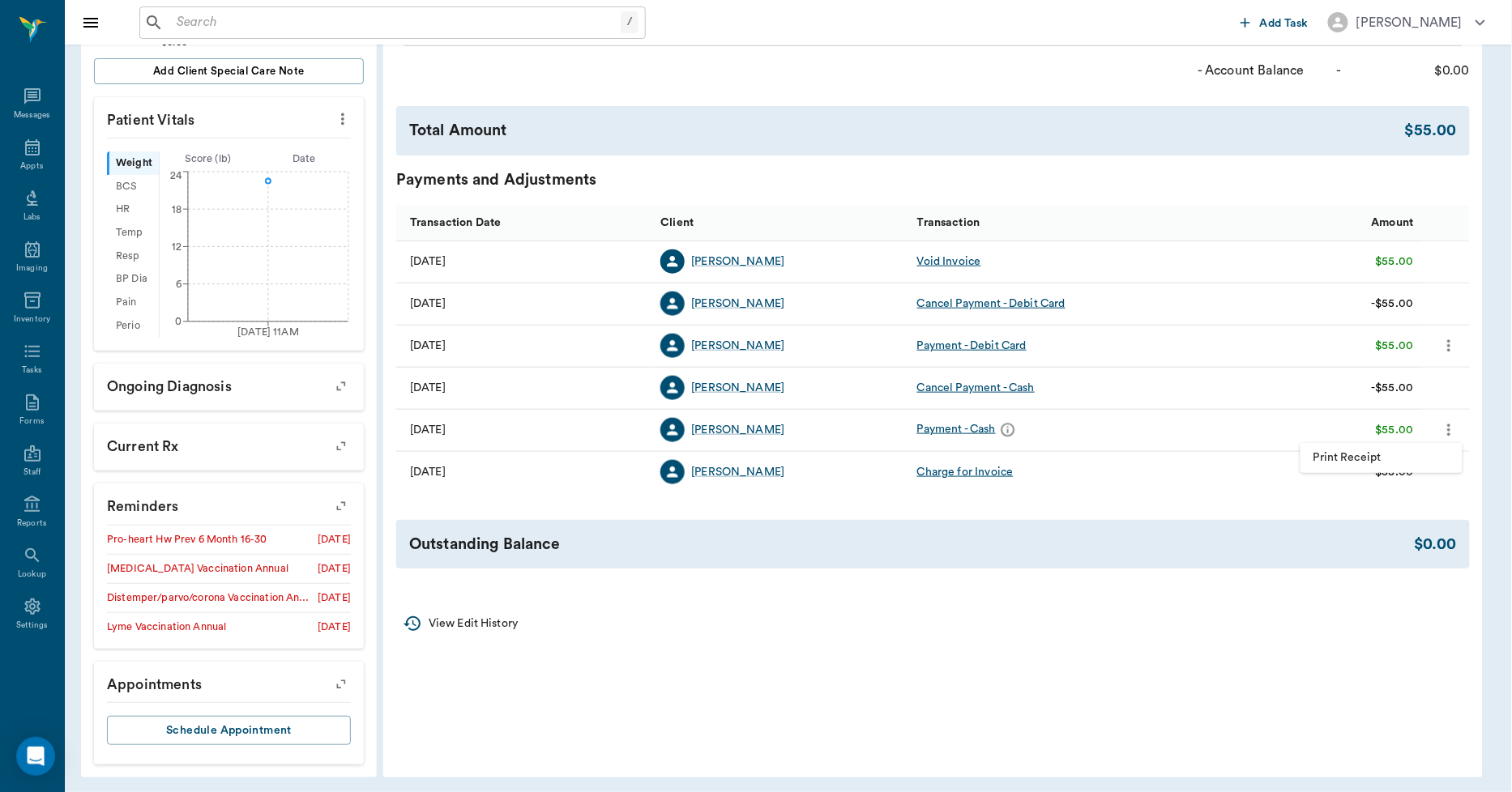
click at [1437, 422] on div at bounding box center [756, 396] width 1512 height 792
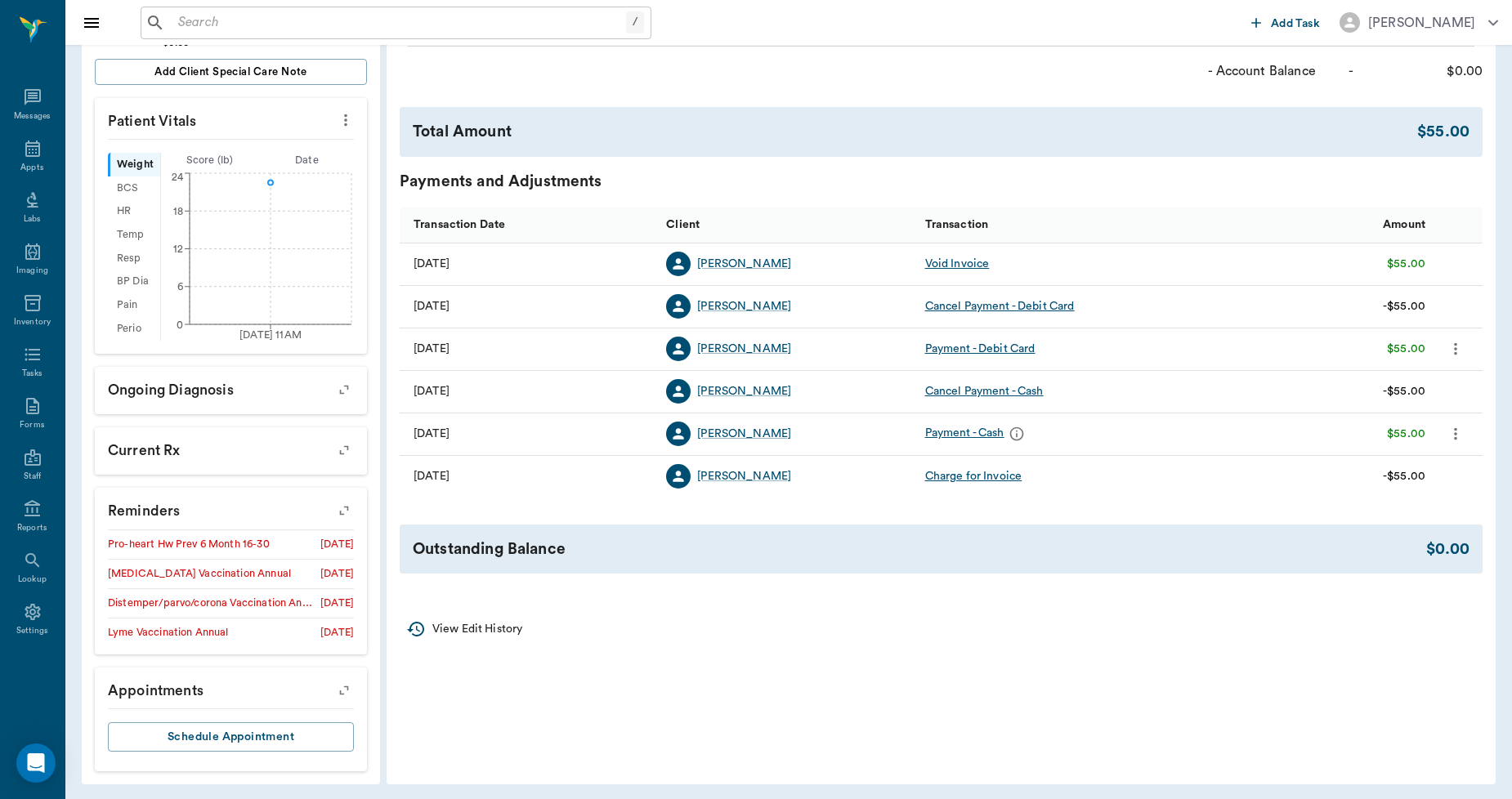
click at [1017, 434] on icon "message" at bounding box center [1016, 433] width 16 height 16
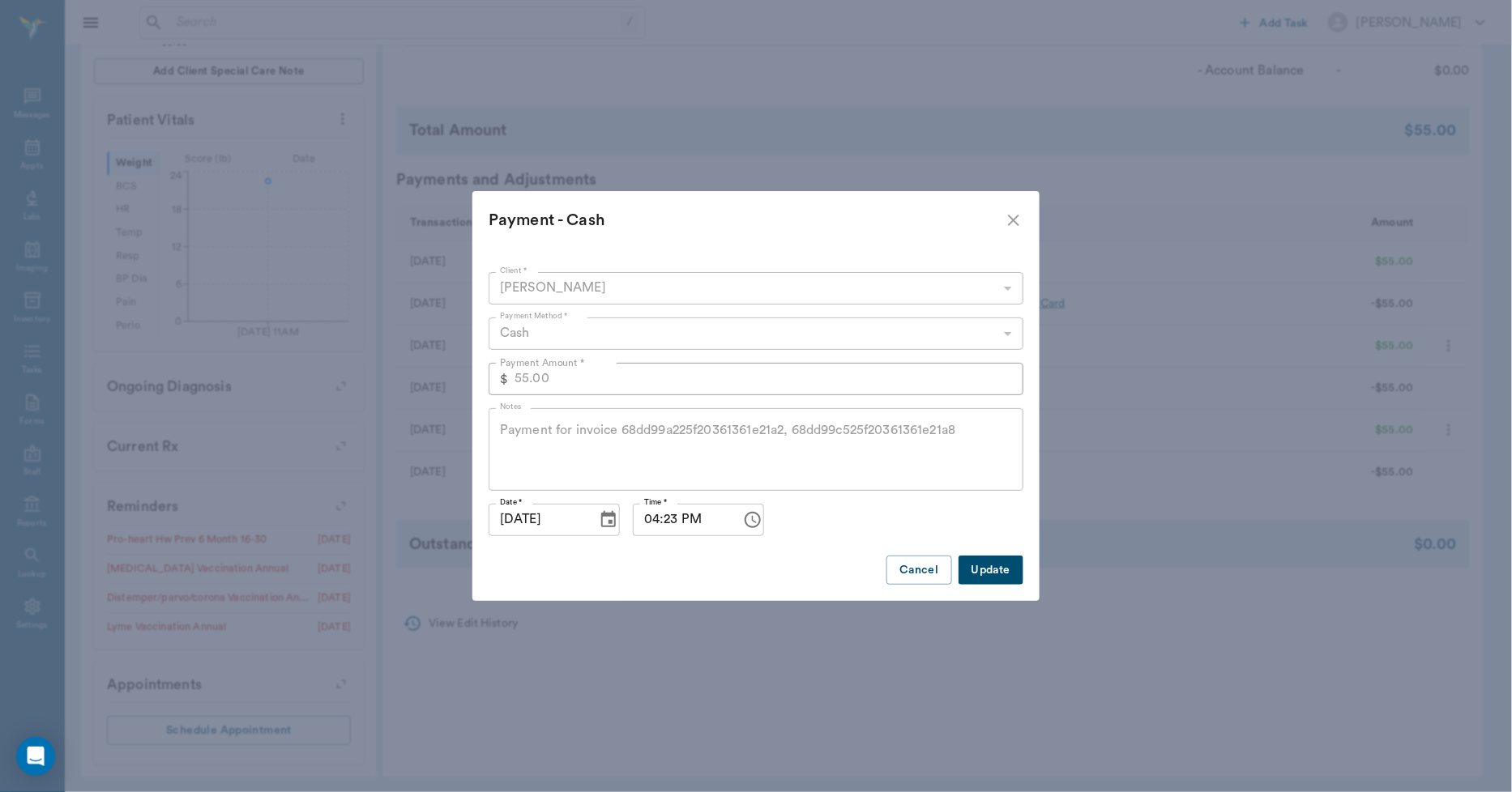
click at [773, 327] on div "Cash" at bounding box center [756, 333] width 535 height 32
click at [904, 562] on button "Cancel" at bounding box center [919, 571] width 65 height 30
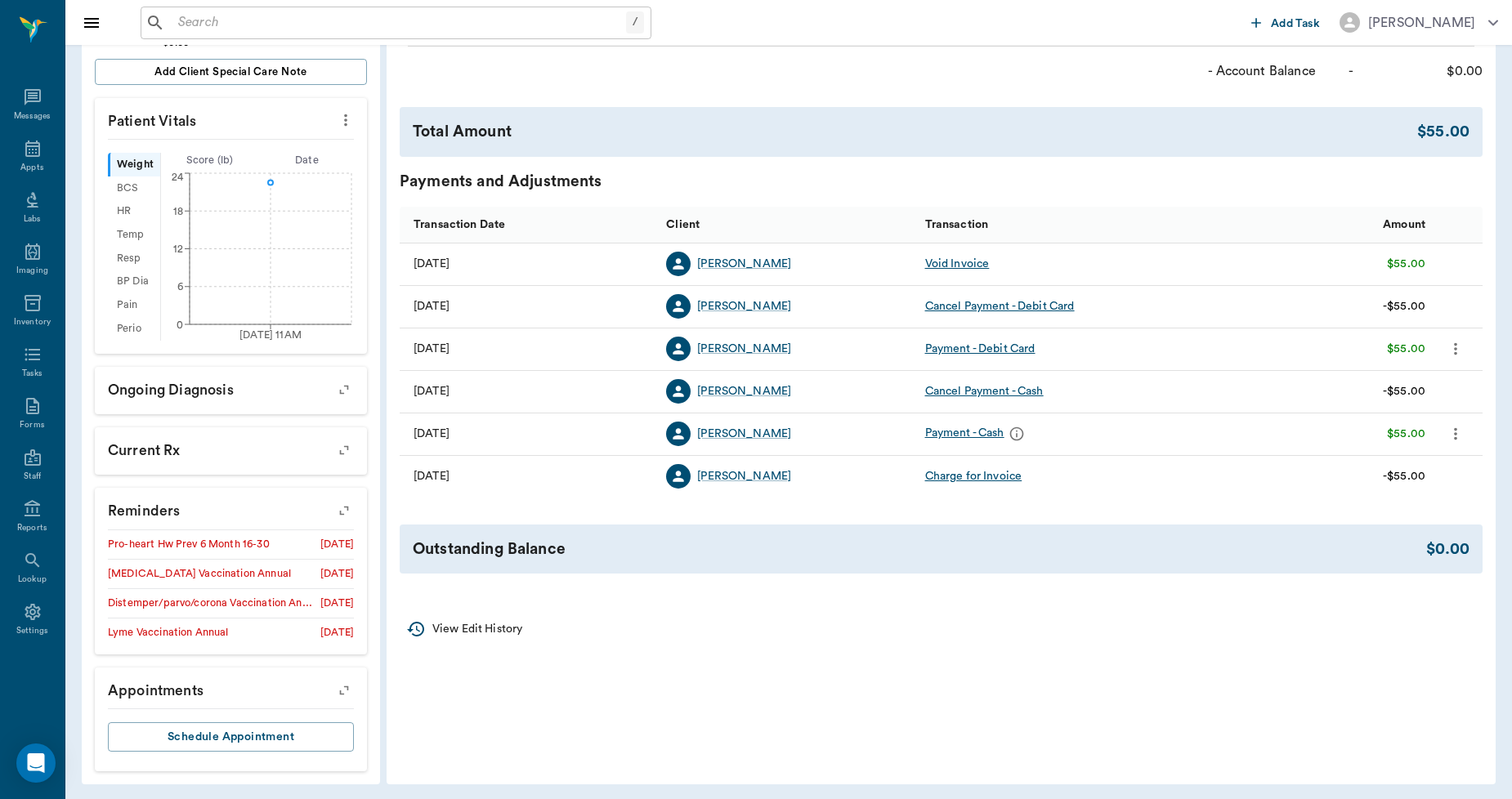
click at [989, 436] on div "Payment - Cash" at bounding box center [977, 434] width 104 height 25
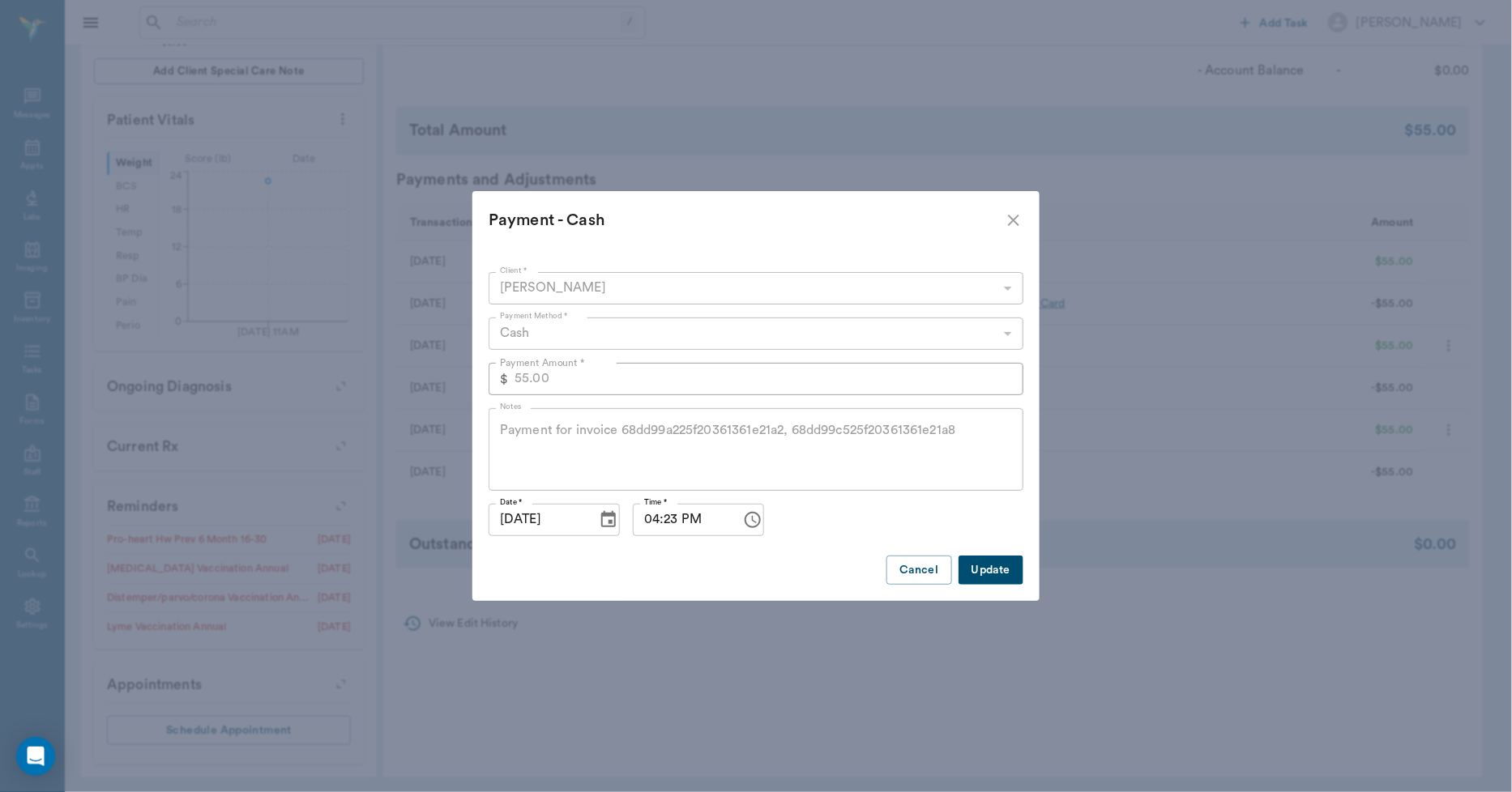
click at [990, 572] on button "Update" at bounding box center [990, 571] width 65 height 30
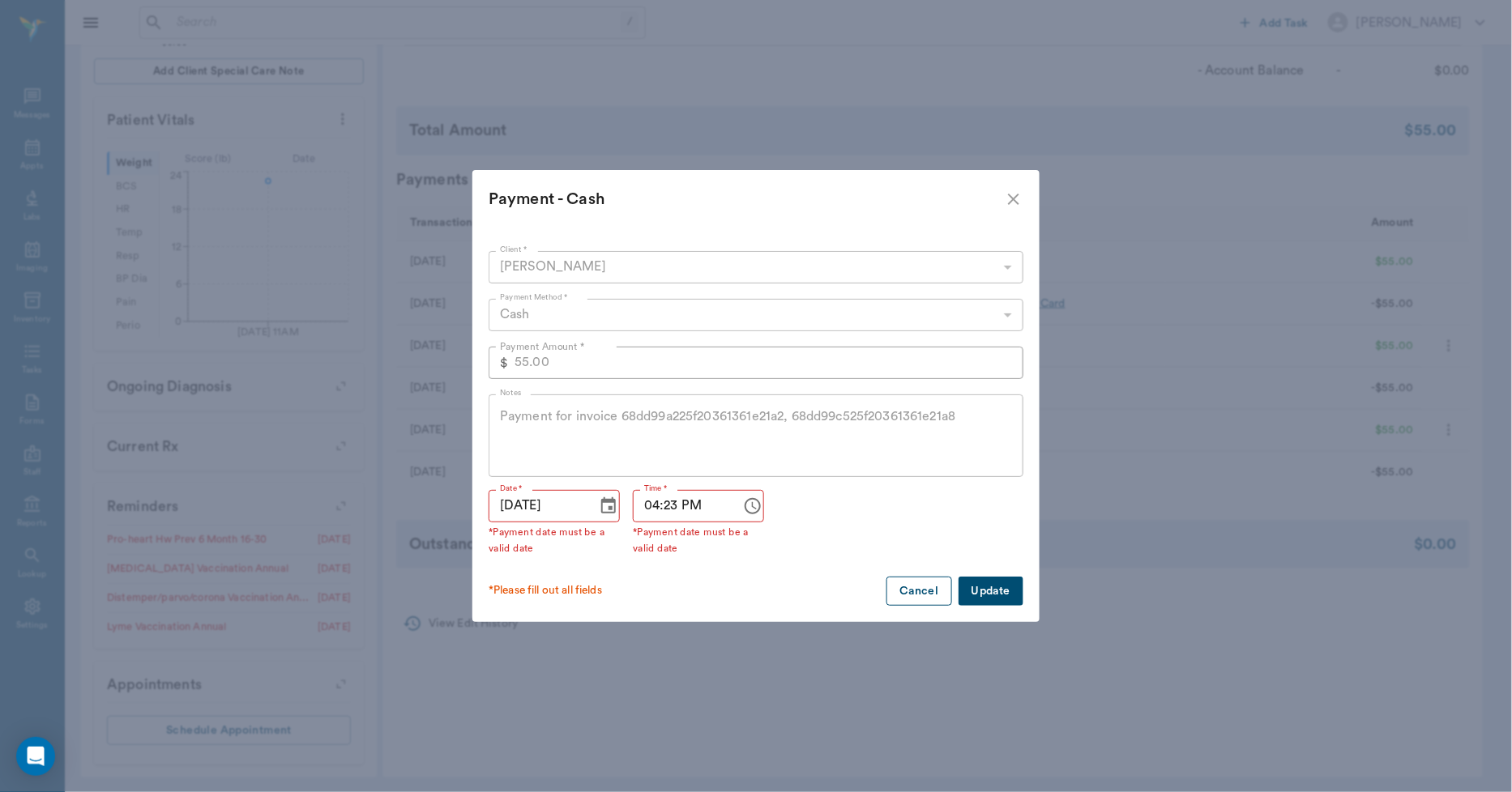
click at [932, 593] on button "Cancel" at bounding box center [919, 591] width 65 height 30
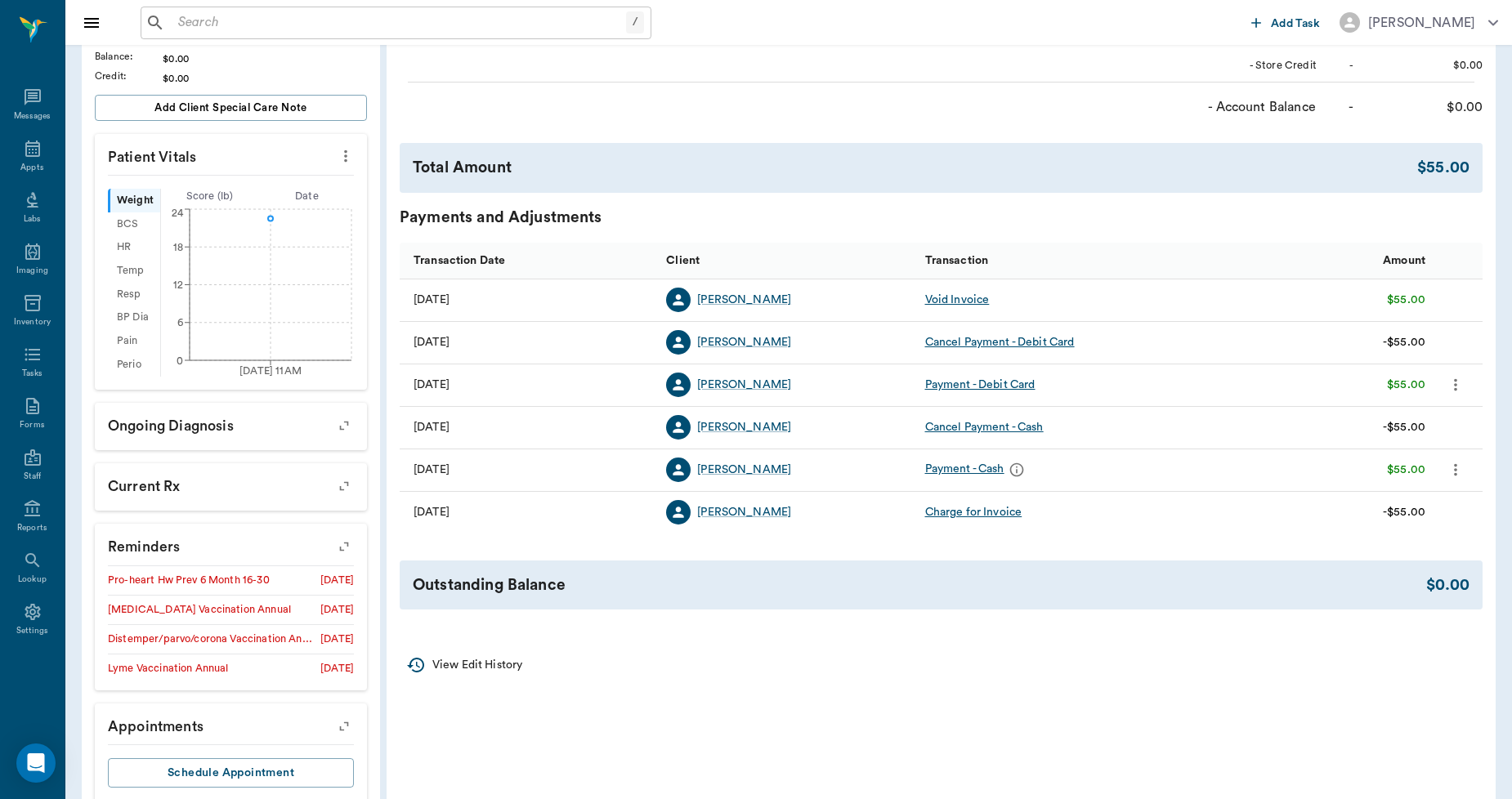
scroll to position [0, 0]
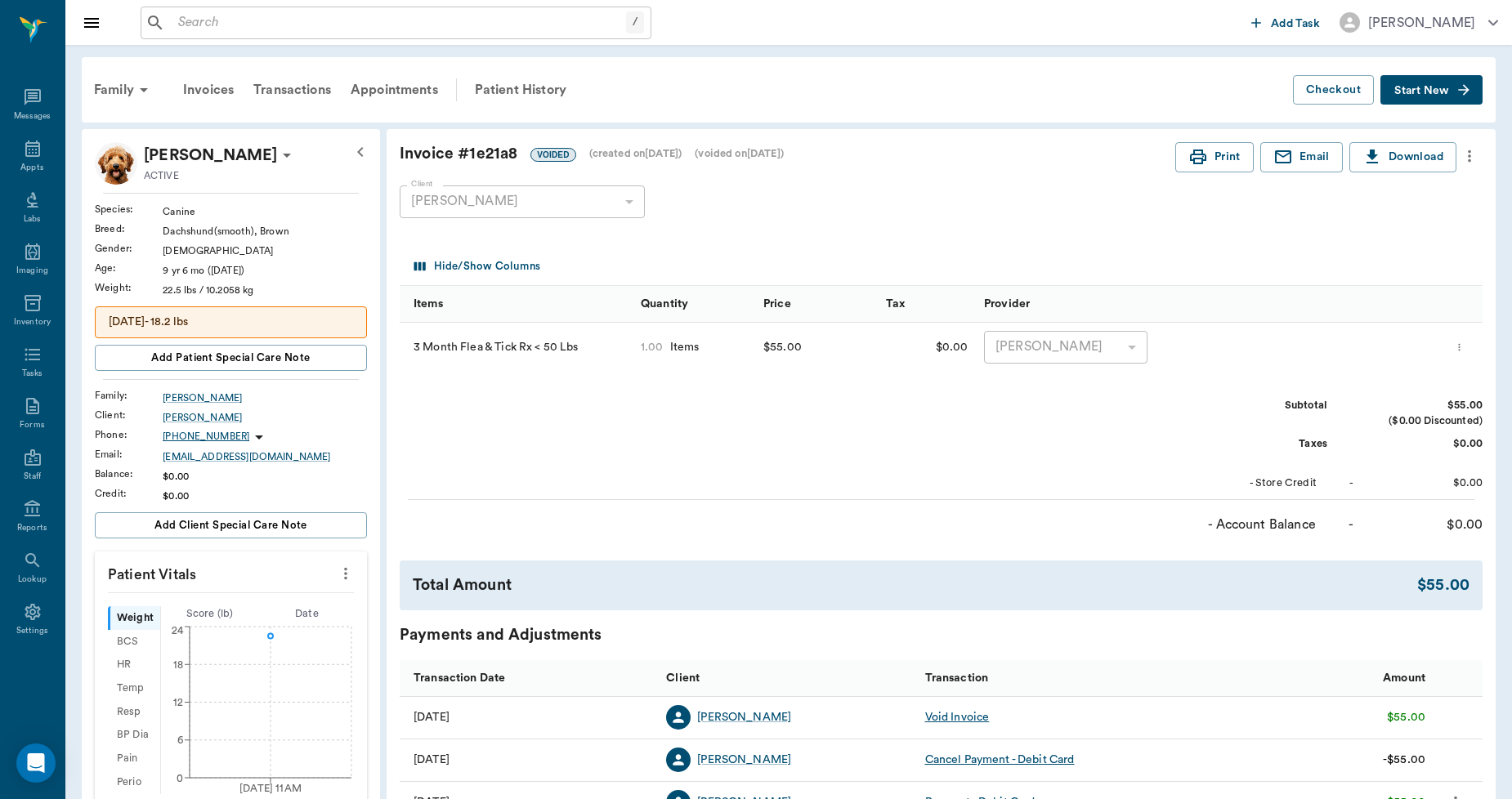
click at [1469, 154] on icon "more" at bounding box center [1469, 156] width 18 height 20
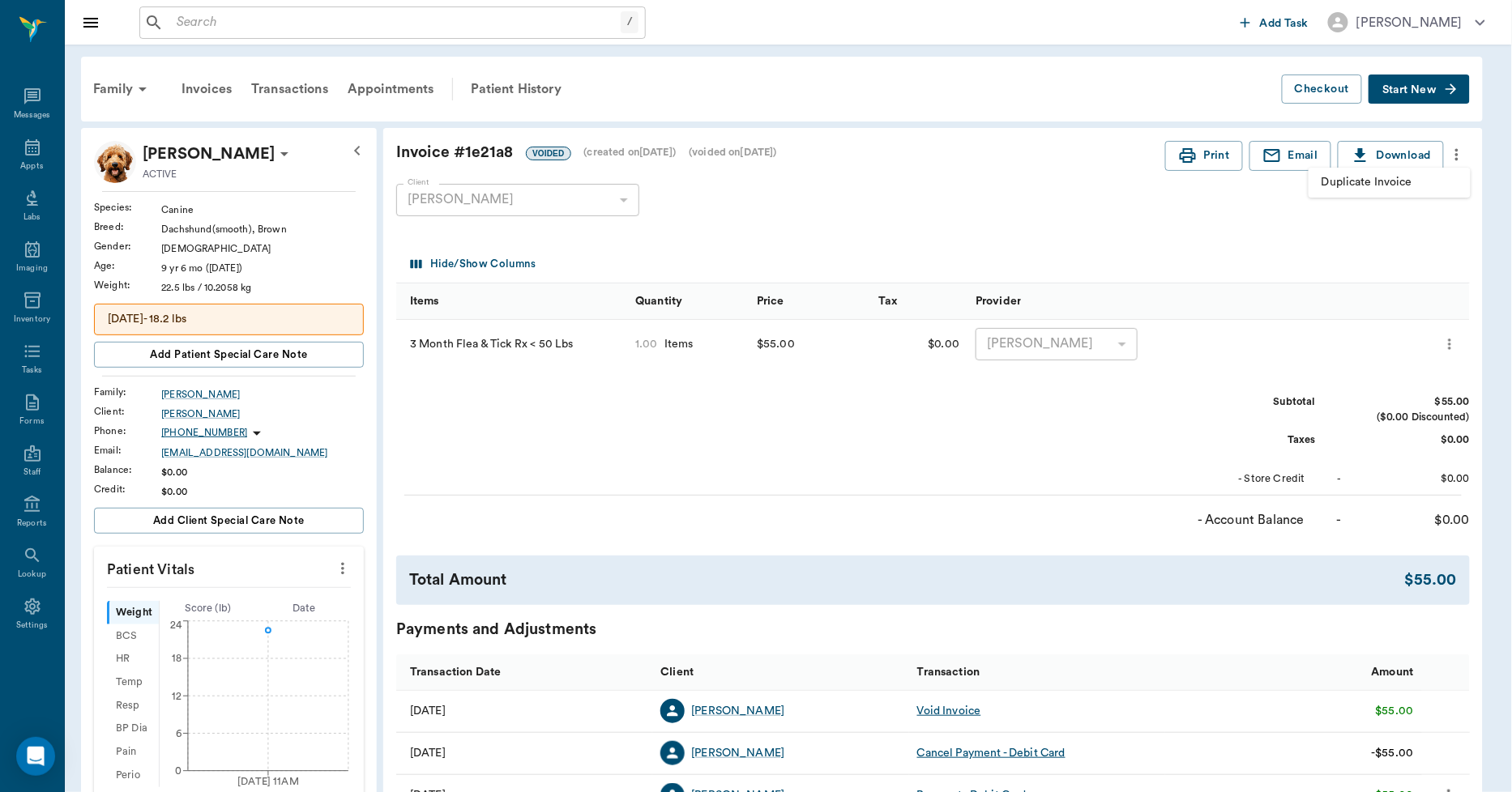
click at [1414, 176] on span "Duplicate Invoice" at bounding box center [1390, 183] width 136 height 17
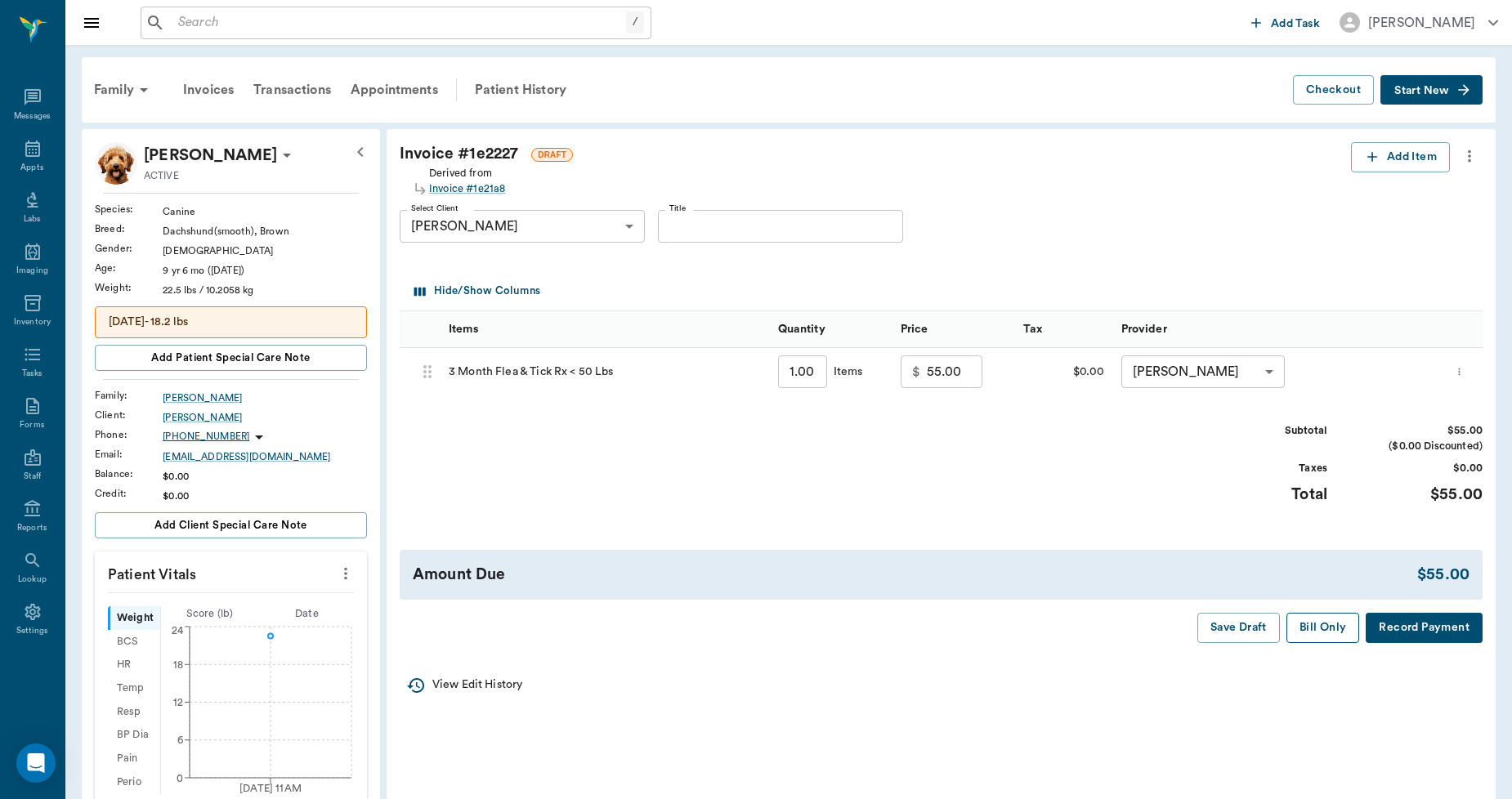
click at [1318, 627] on button "Bill Only" at bounding box center [1323, 628] width 73 height 30
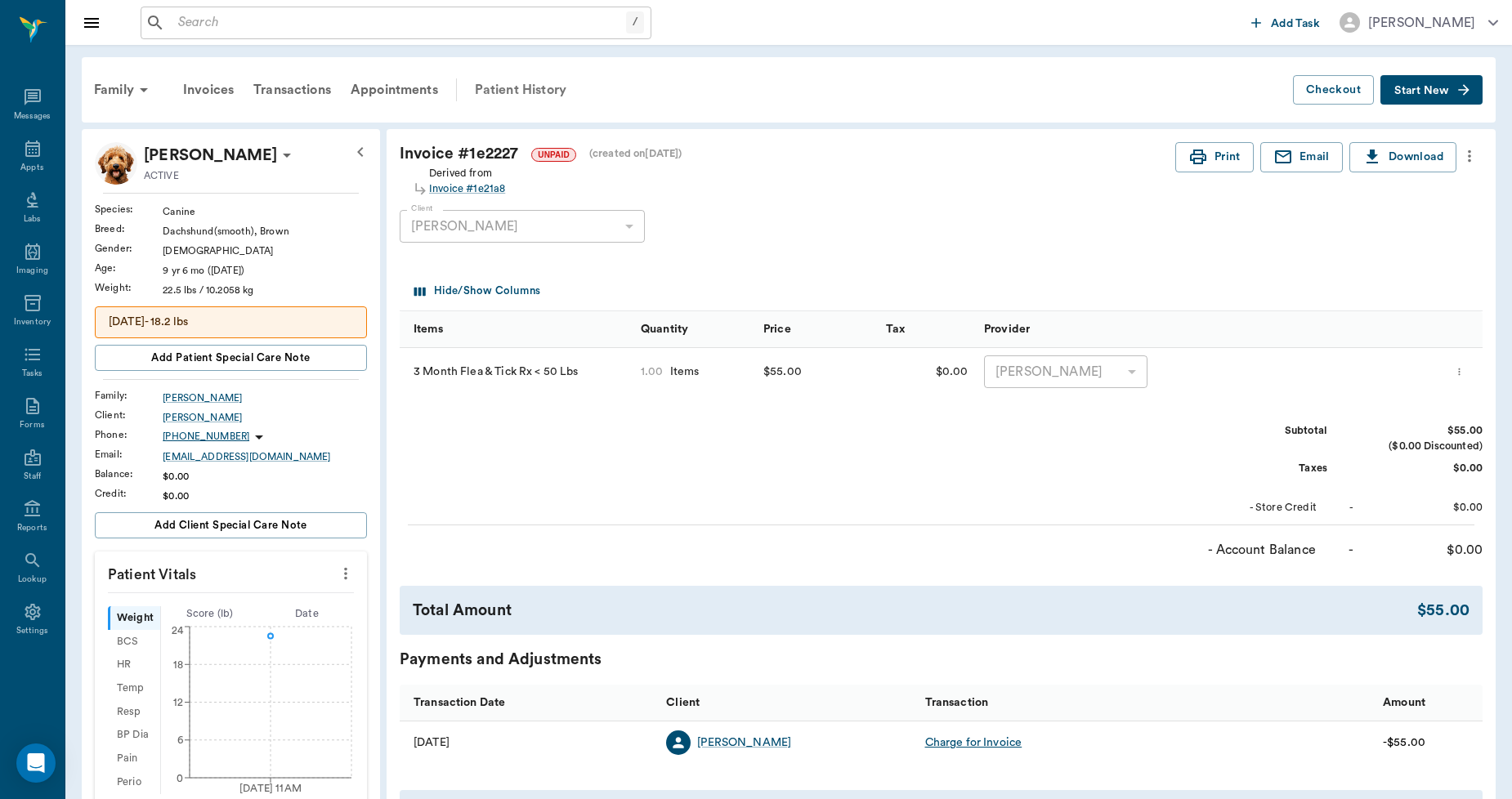
click at [512, 86] on div "Patient History" at bounding box center [520, 89] width 111 height 39
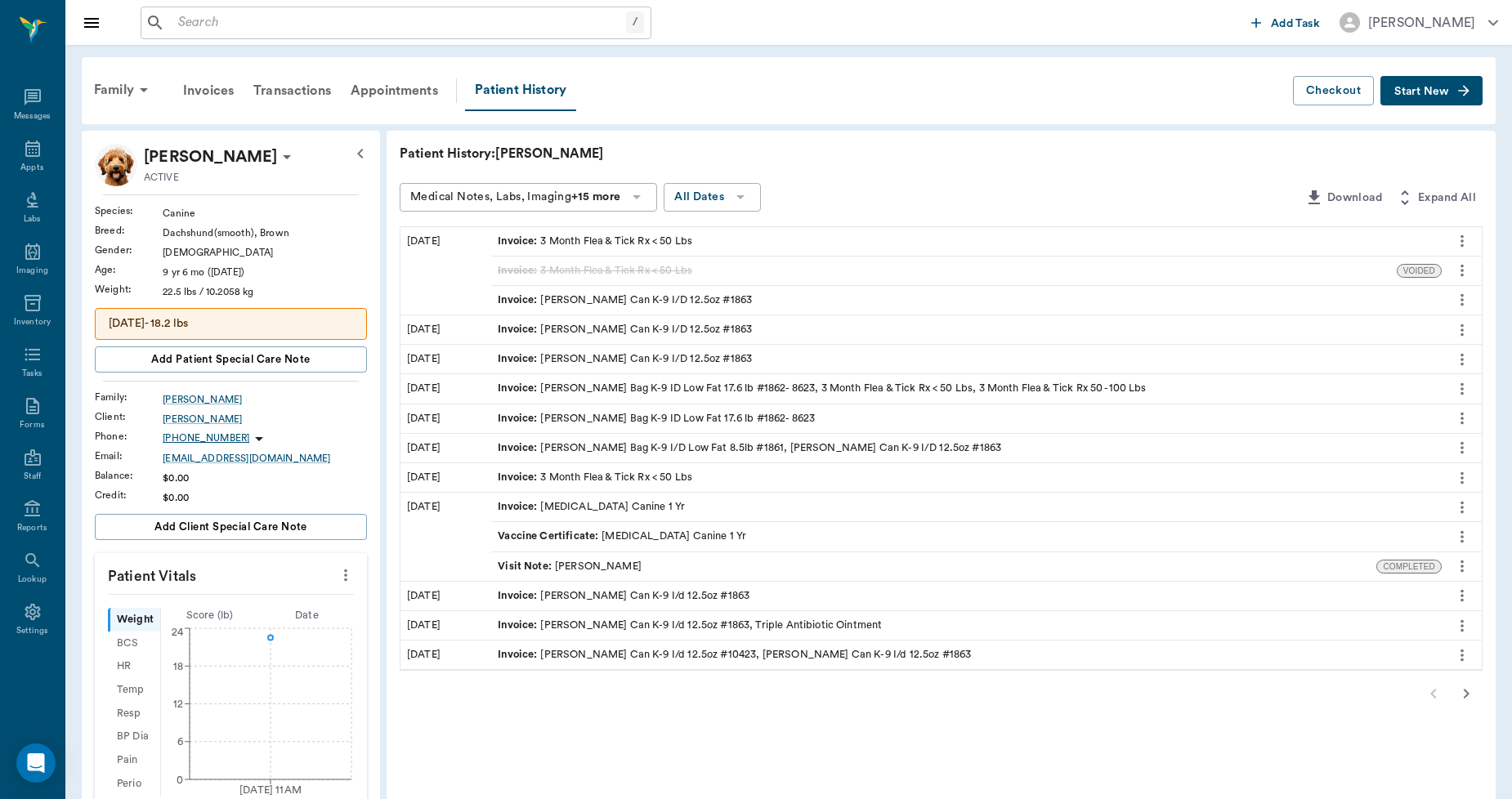
click at [647, 268] on div "Invoice : 3 Month Flea & Tick Rx < 50 Lbs" at bounding box center [595, 271] width 195 height 15
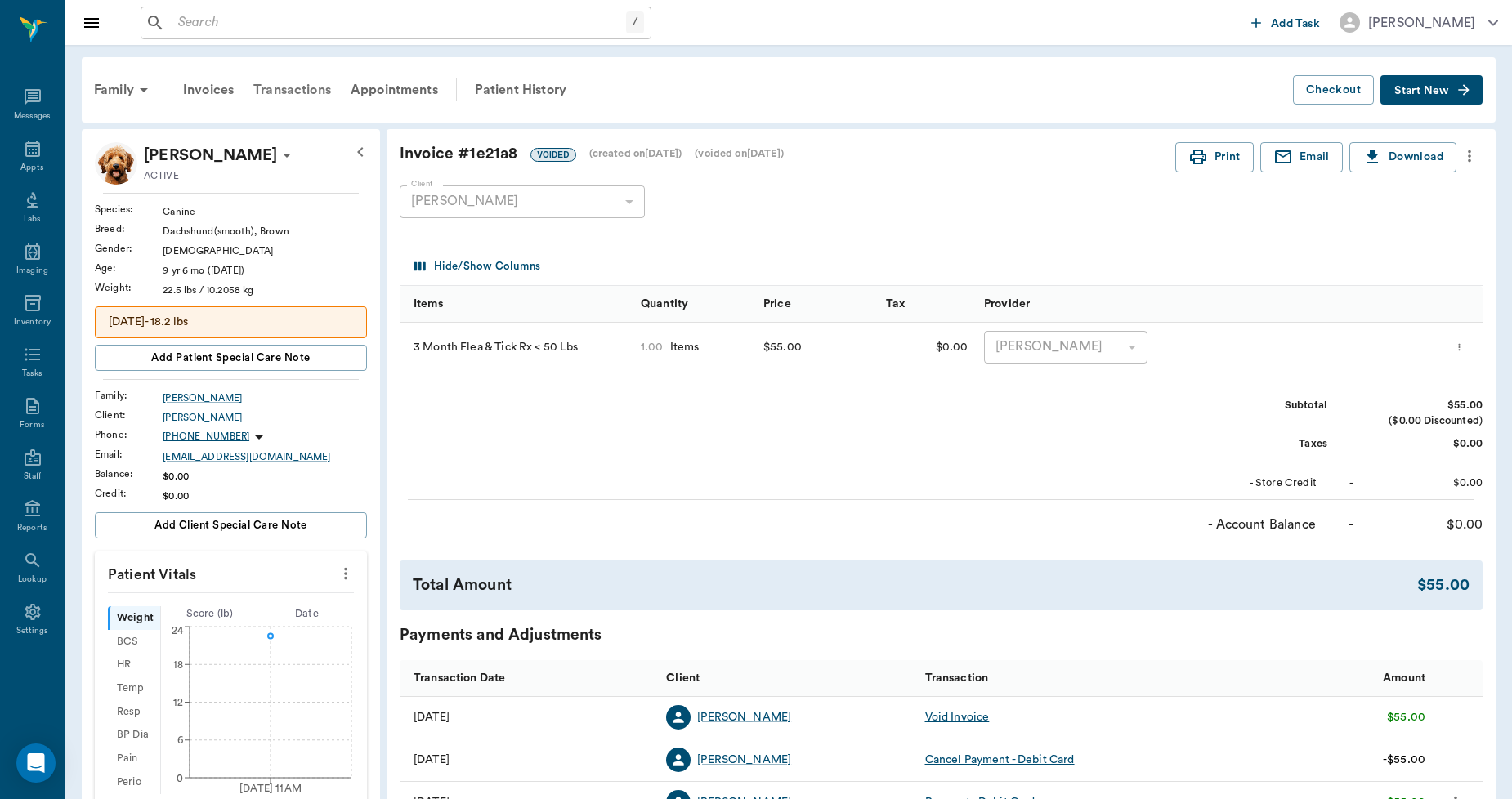
click at [299, 87] on div "Transactions" at bounding box center [292, 89] width 97 height 39
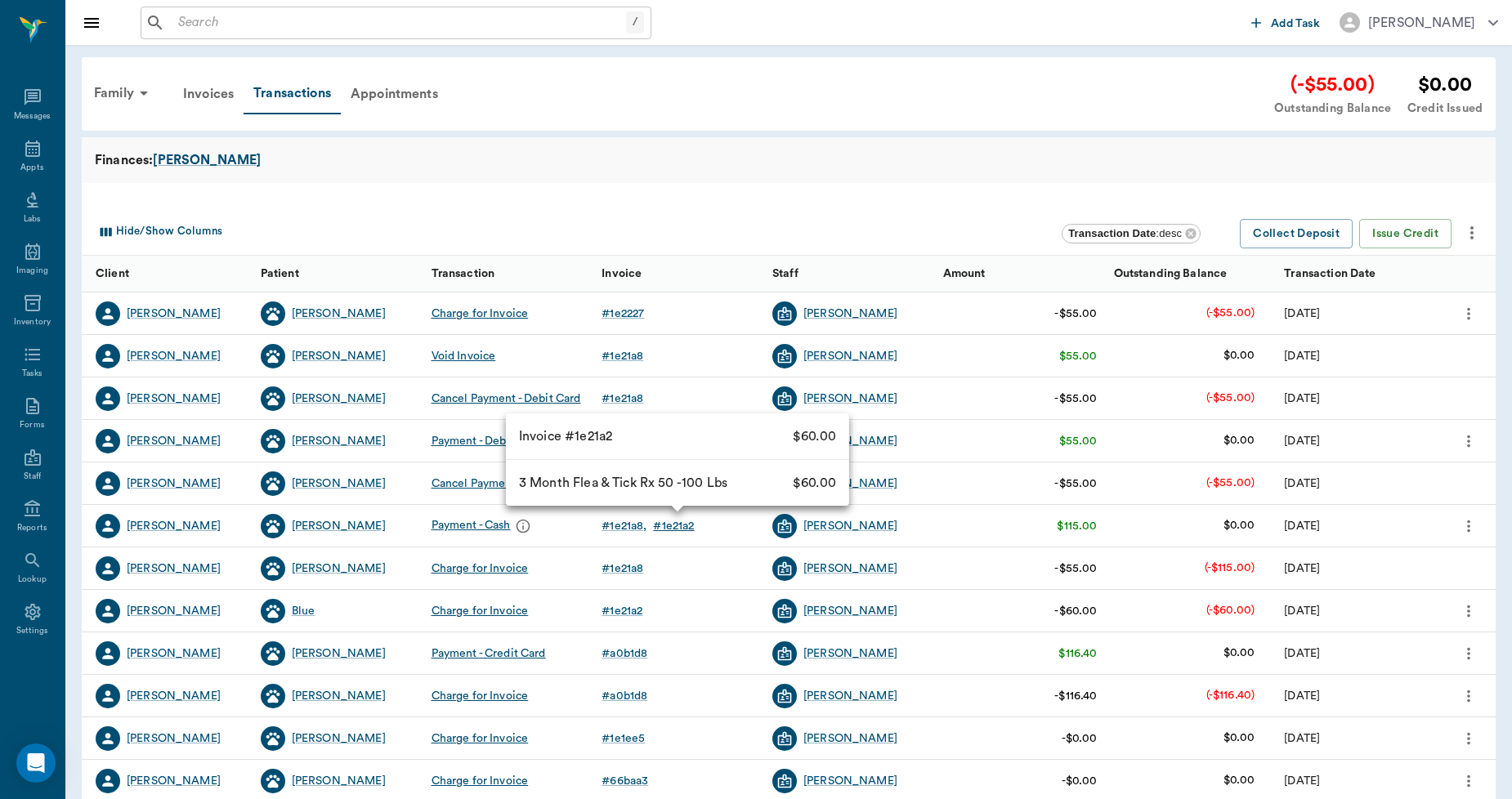
click at [668, 523] on div "# 1e21a2" at bounding box center [673, 525] width 41 height 16
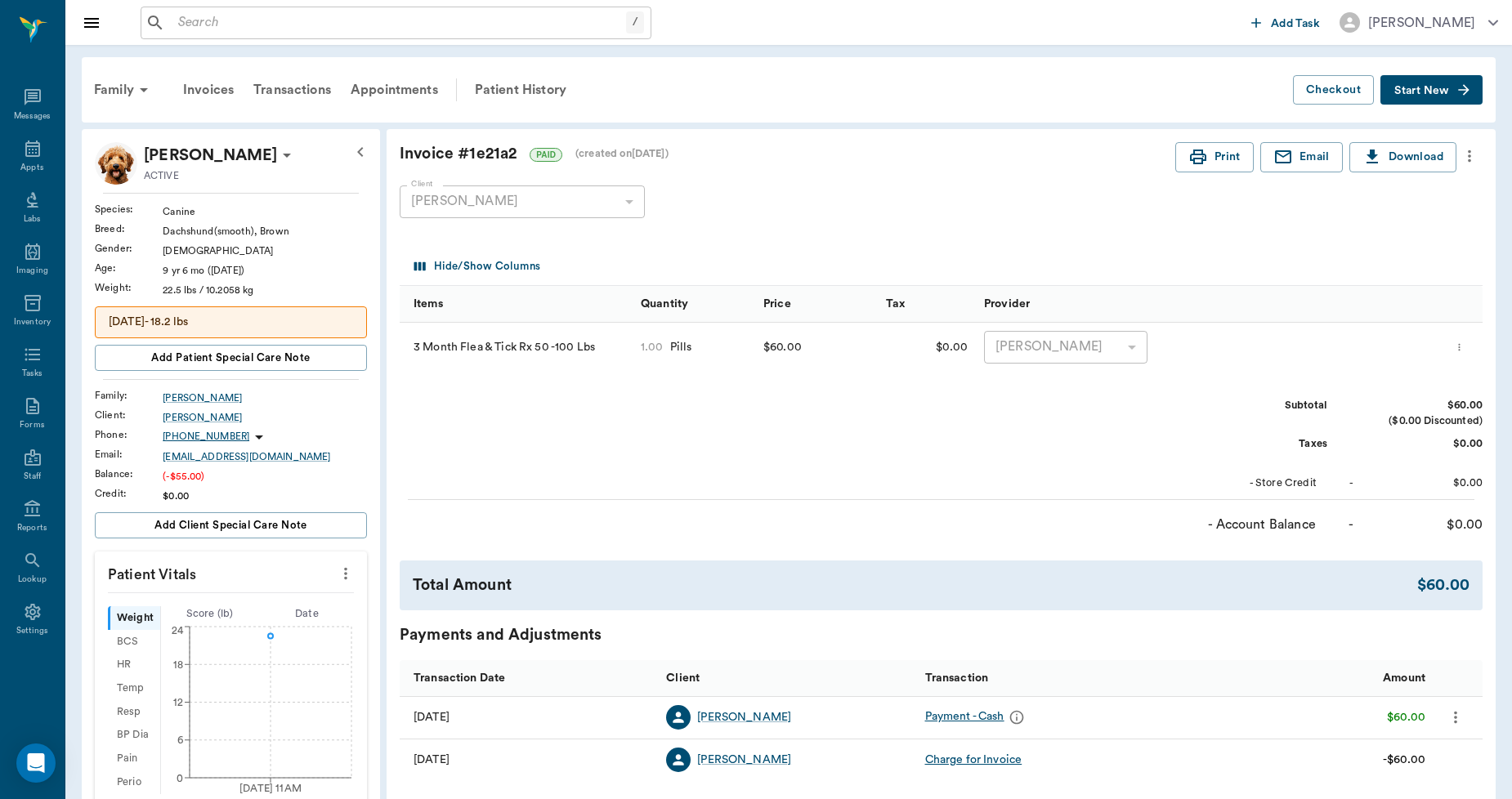
click at [1466, 151] on icon "more" at bounding box center [1469, 156] width 18 height 20
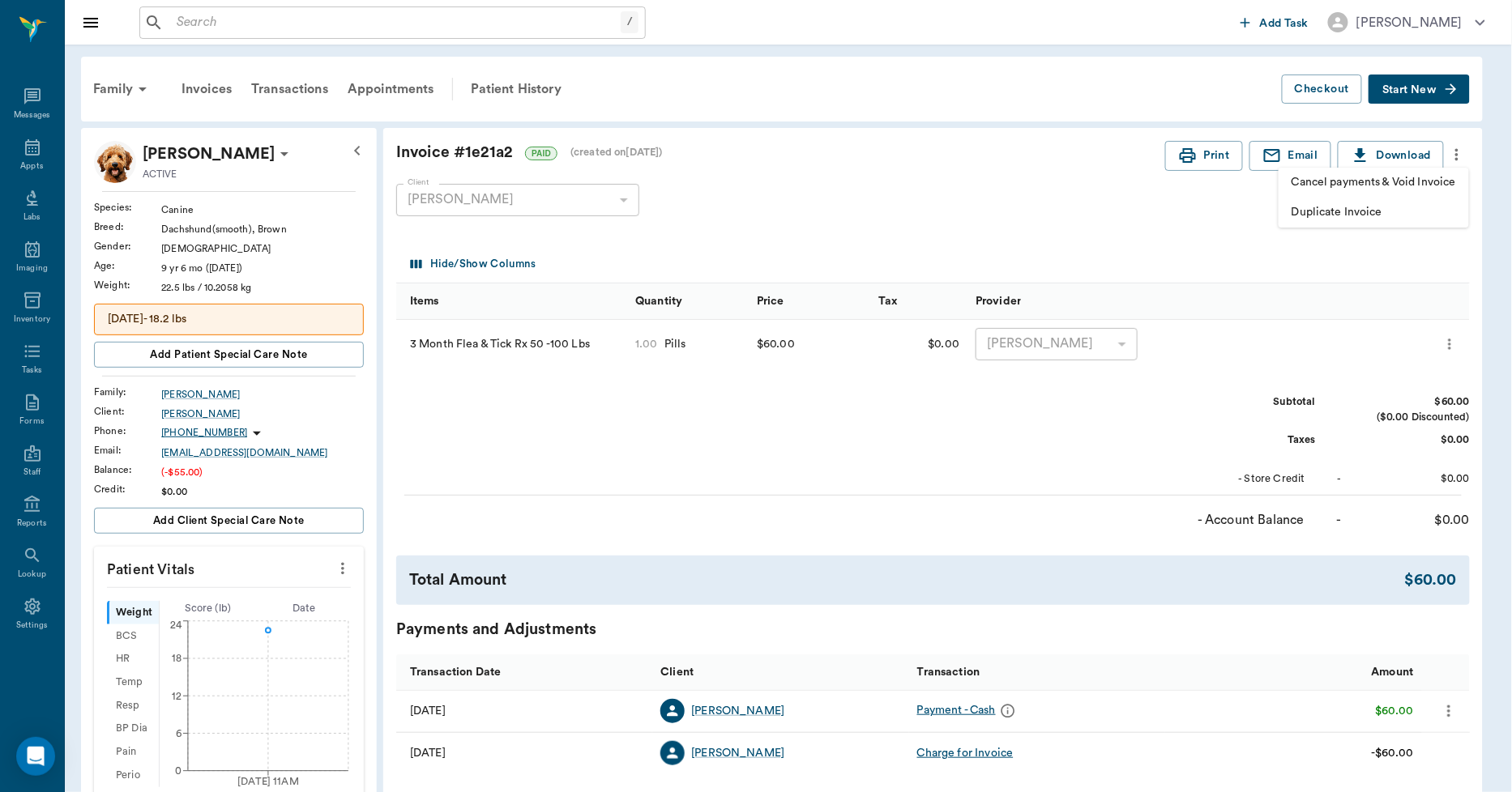
click at [1341, 177] on span "Cancel payments & Void Invoice" at bounding box center [1374, 183] width 165 height 17
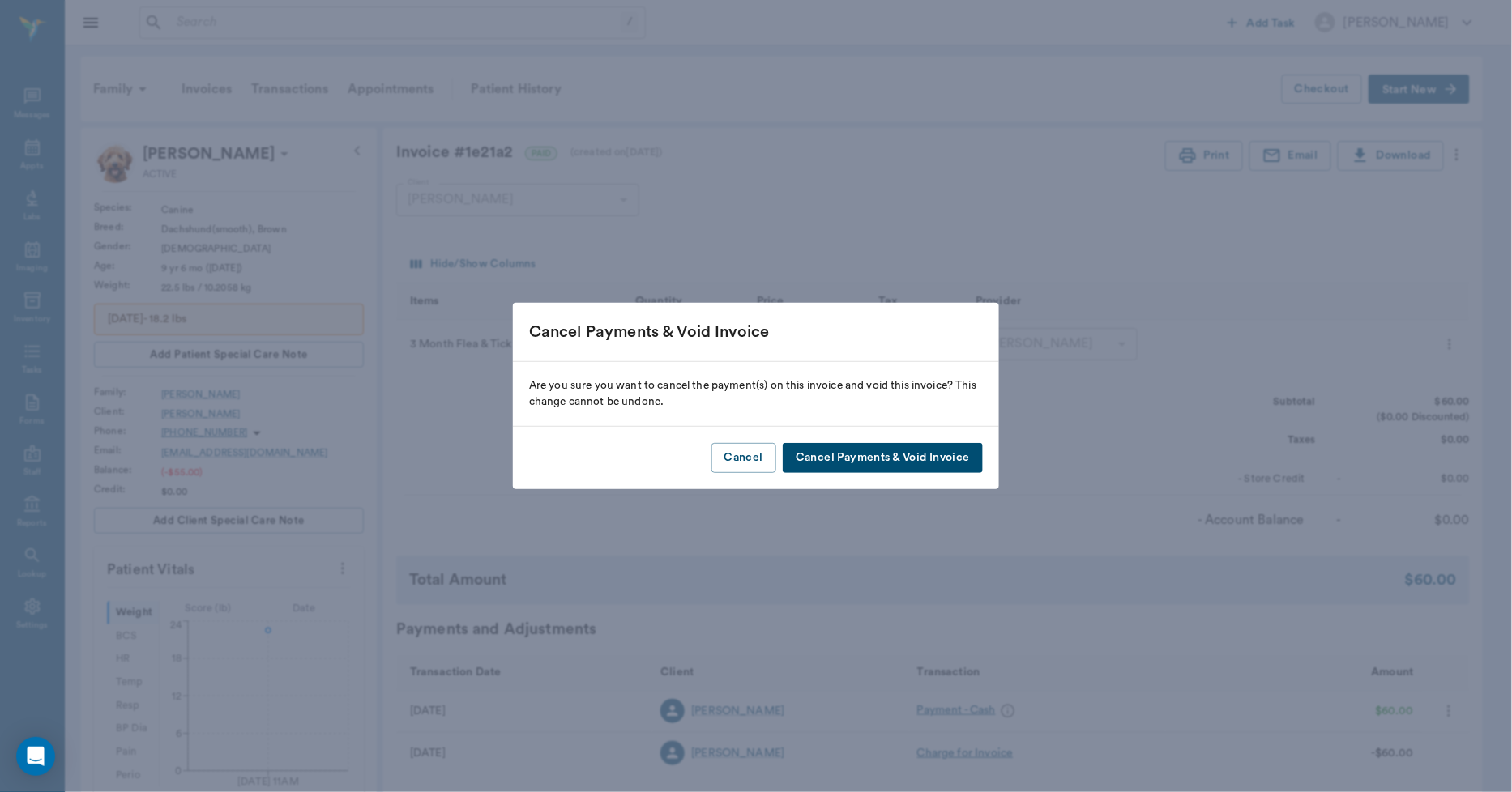
click at [952, 460] on button "Cancel Payments & Void Invoice" at bounding box center [883, 458] width 200 height 30
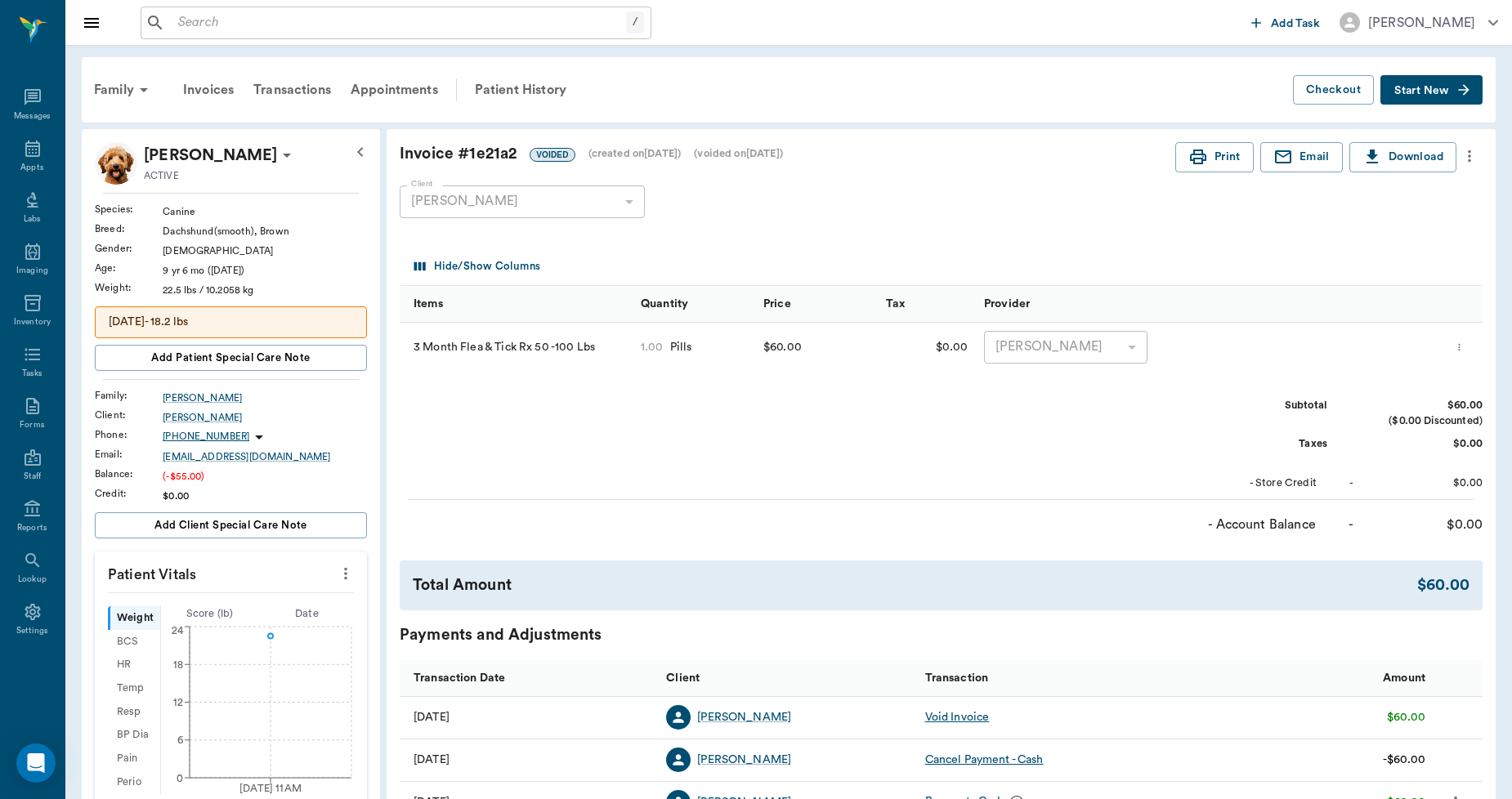
click at [1469, 149] on icon "more" at bounding box center [1469, 156] width 18 height 20
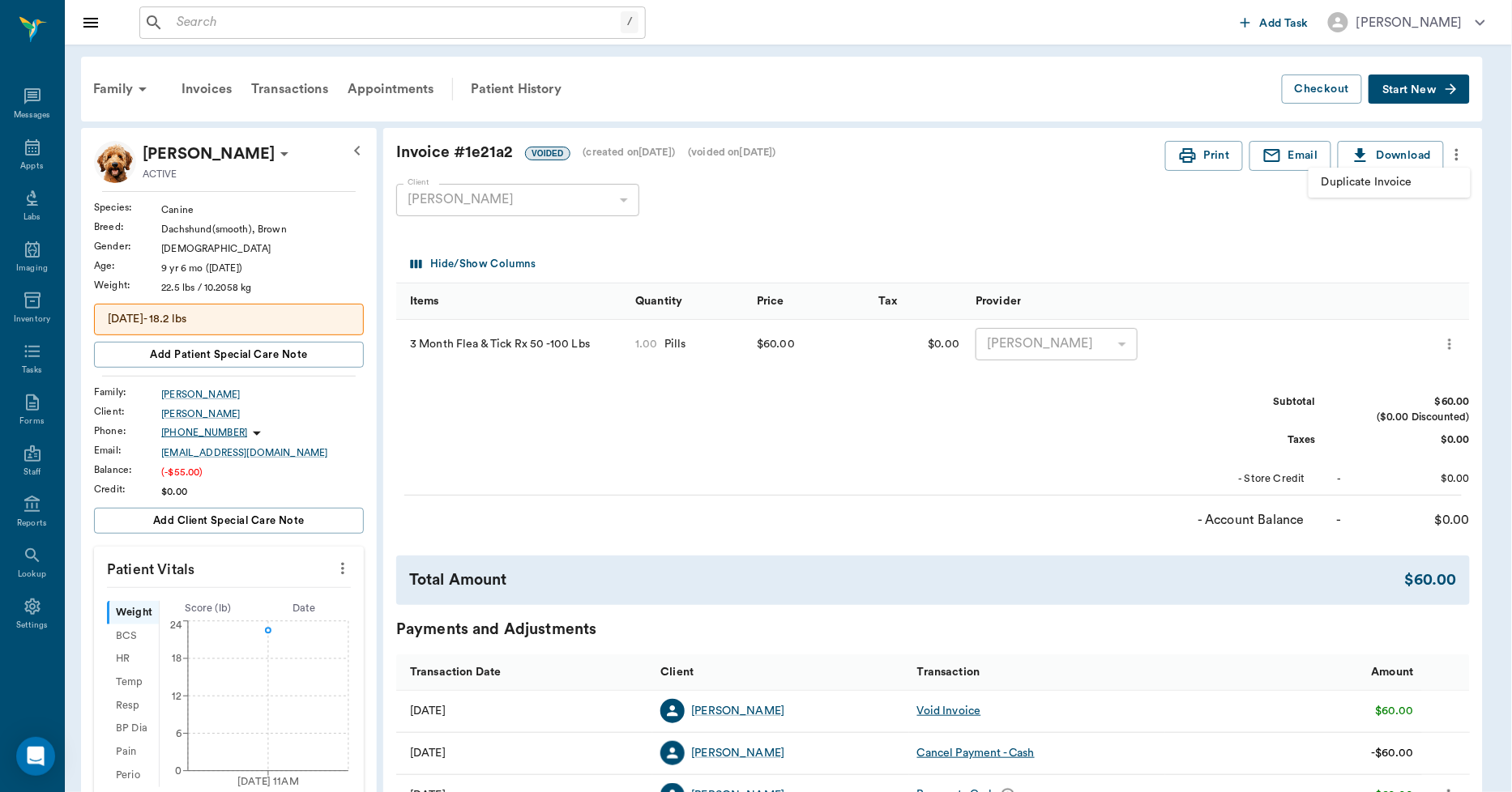
click at [1404, 176] on span "Duplicate Invoice" at bounding box center [1390, 183] width 136 height 17
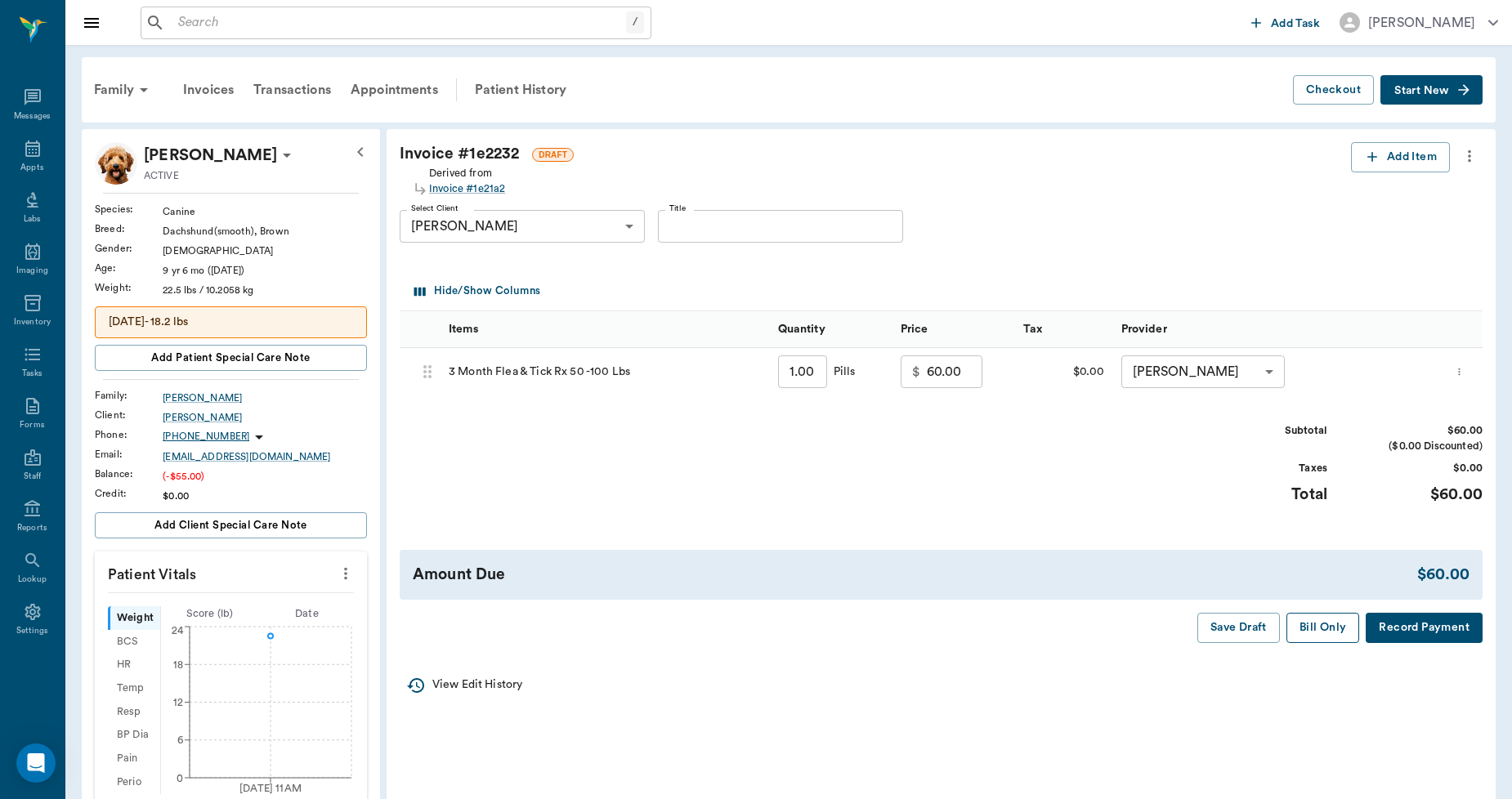
click at [1329, 618] on button "Bill Only" at bounding box center [1323, 628] width 73 height 30
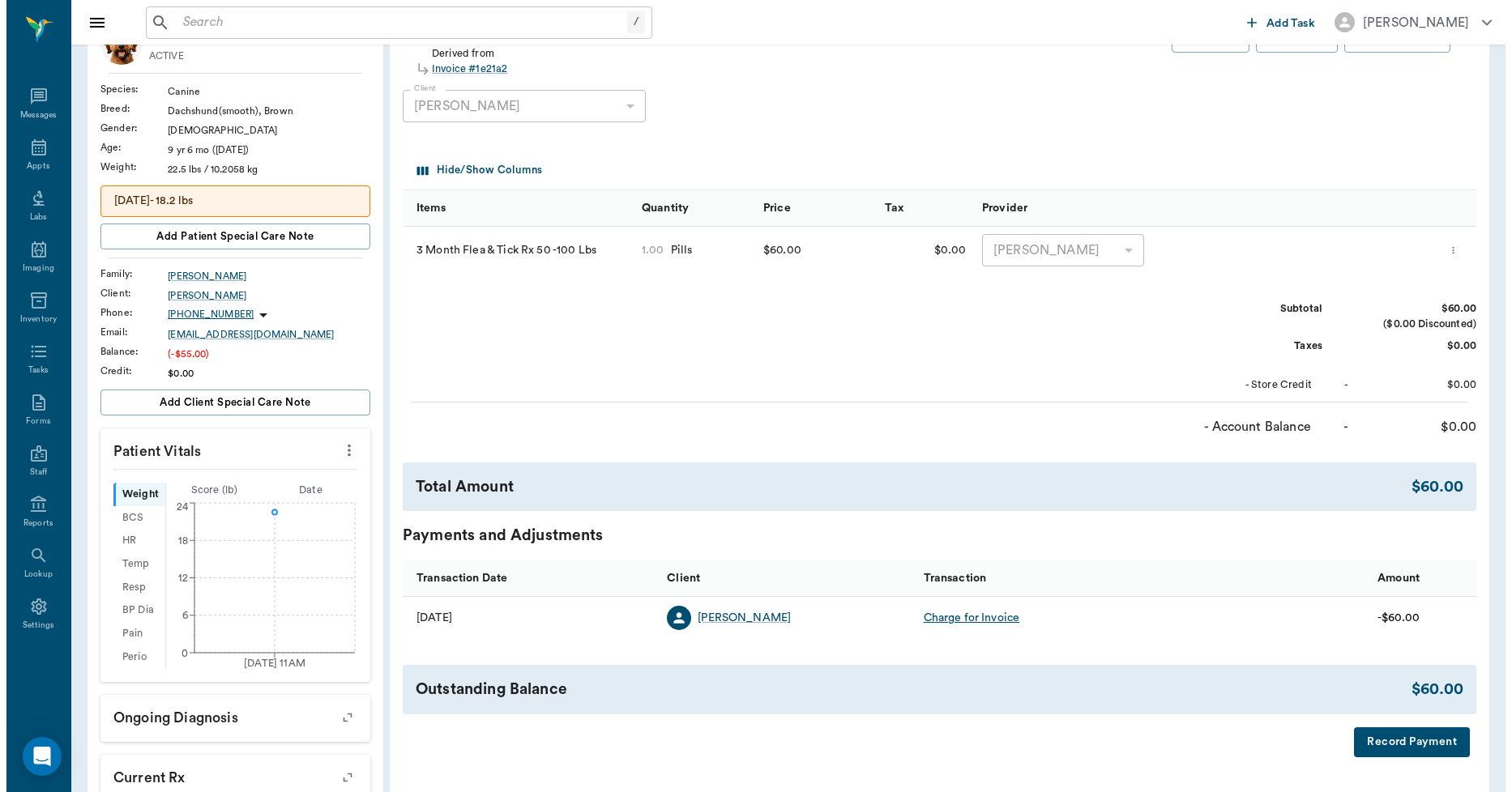
scroll to position [449, 0]
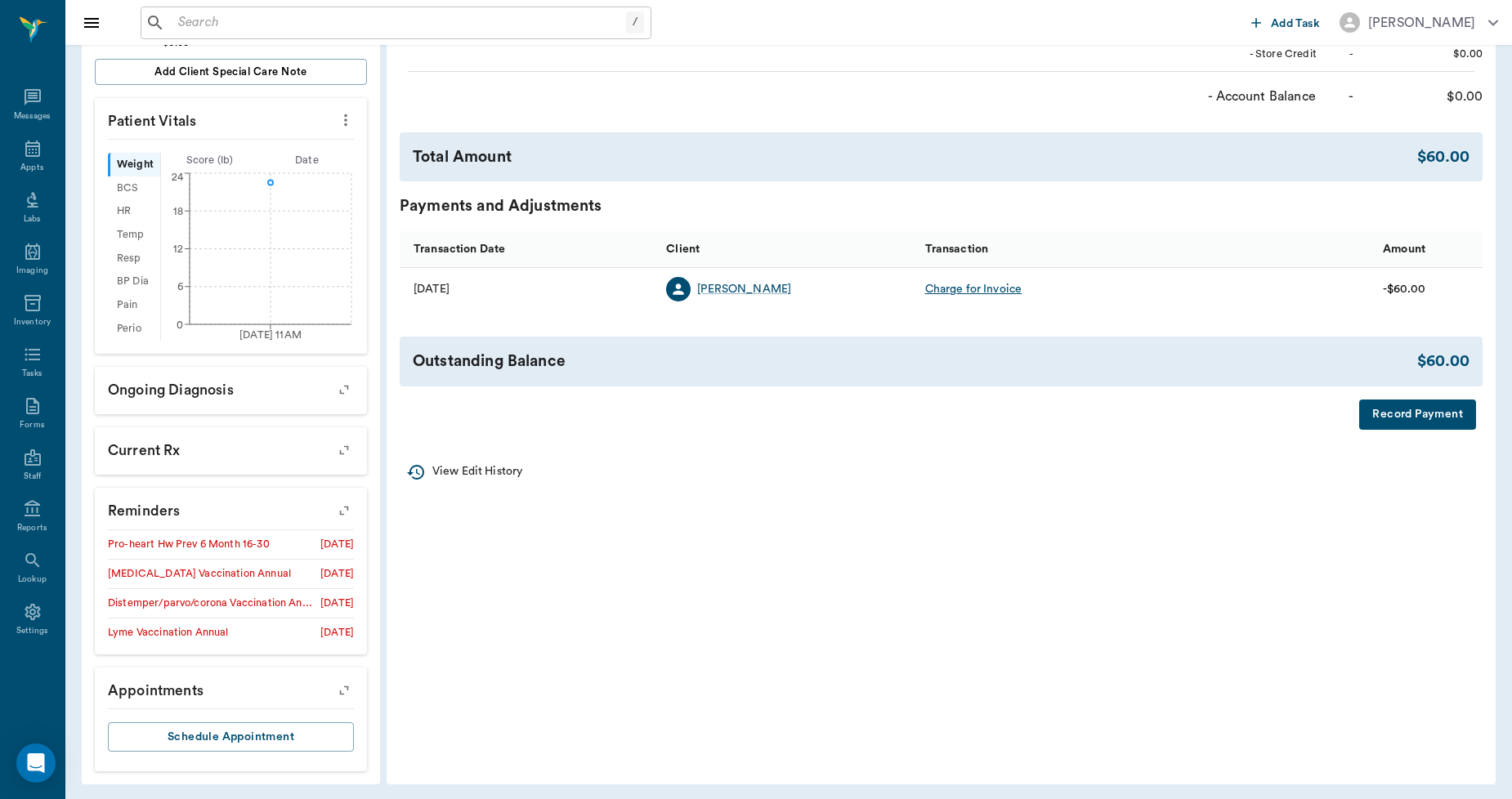
click at [1388, 417] on button "Record Payment" at bounding box center [1417, 415] width 117 height 30
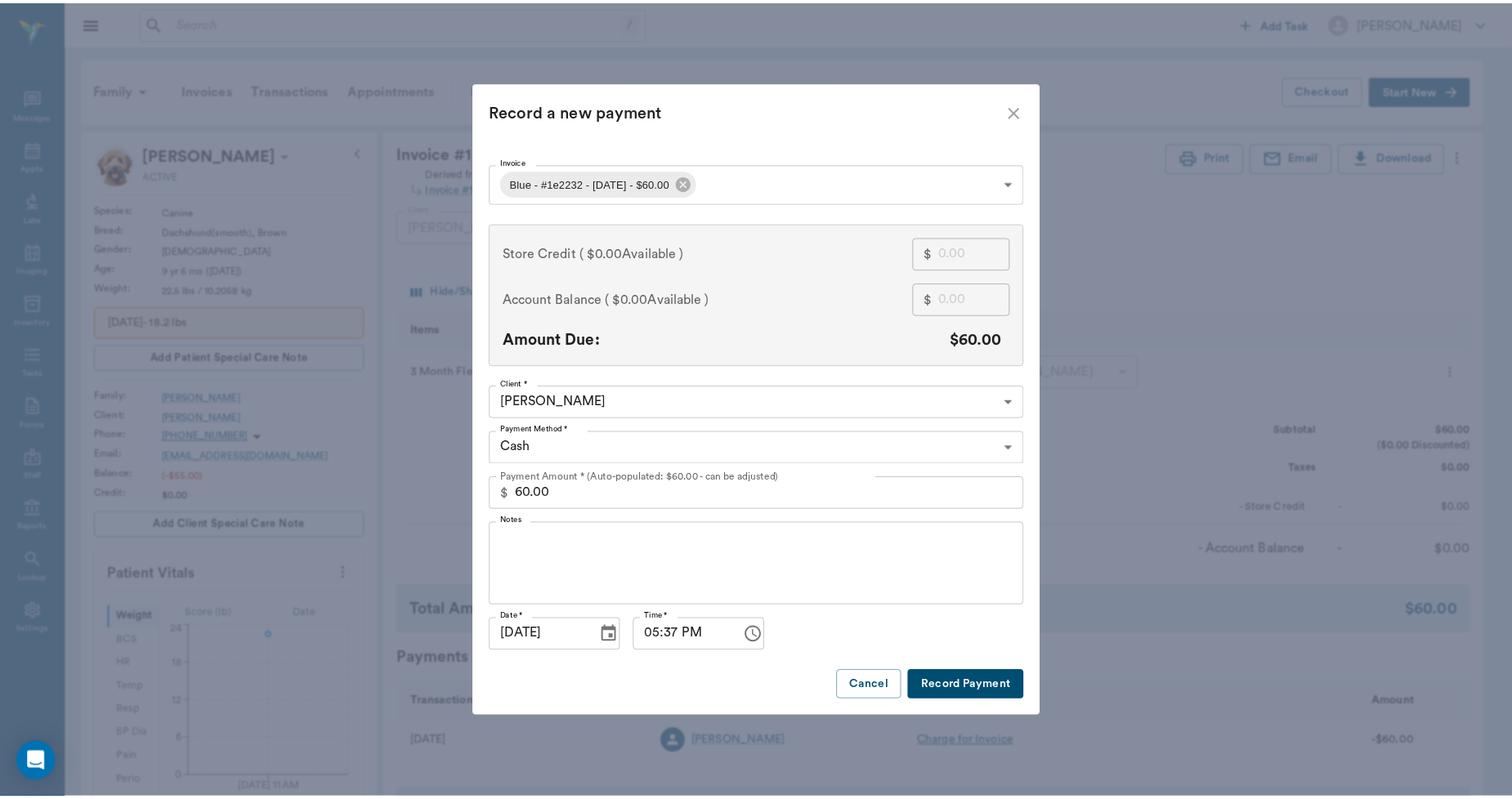
scroll to position [453, 0]
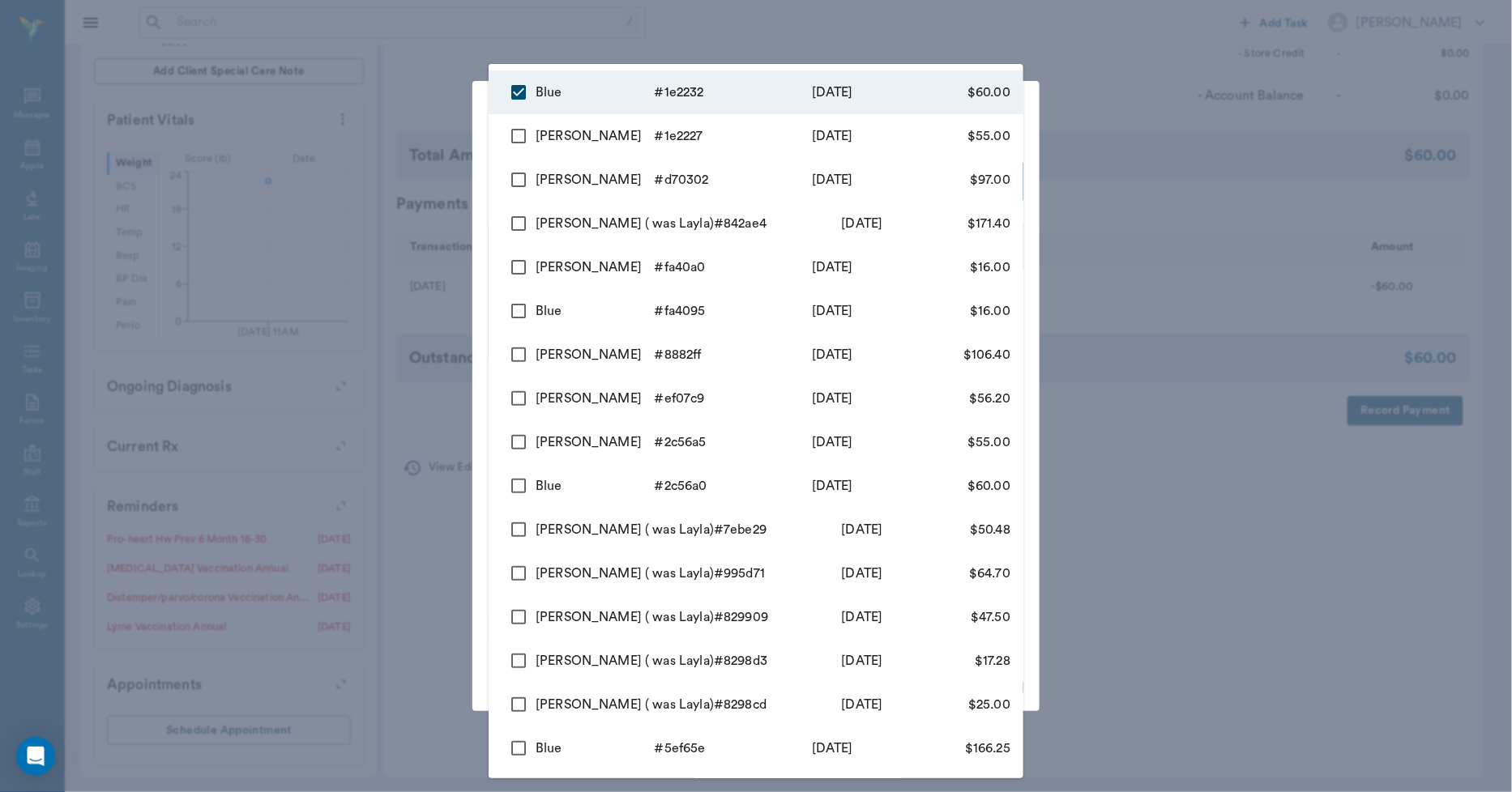
click at [740, 166] on body "/ ​ Add Task Dr. Bert Ellsworth Nectar Messages Appts Labs Imaging Inventory Ta…" at bounding box center [756, 173] width 1512 height 1246
click at [524, 131] on input "checkbox" at bounding box center [518, 136] width 34 height 34
checkbox input "true"
type input "68ddad1b25f20361361e2232,68ddacf225f20361361e2227"
type input "115.00"
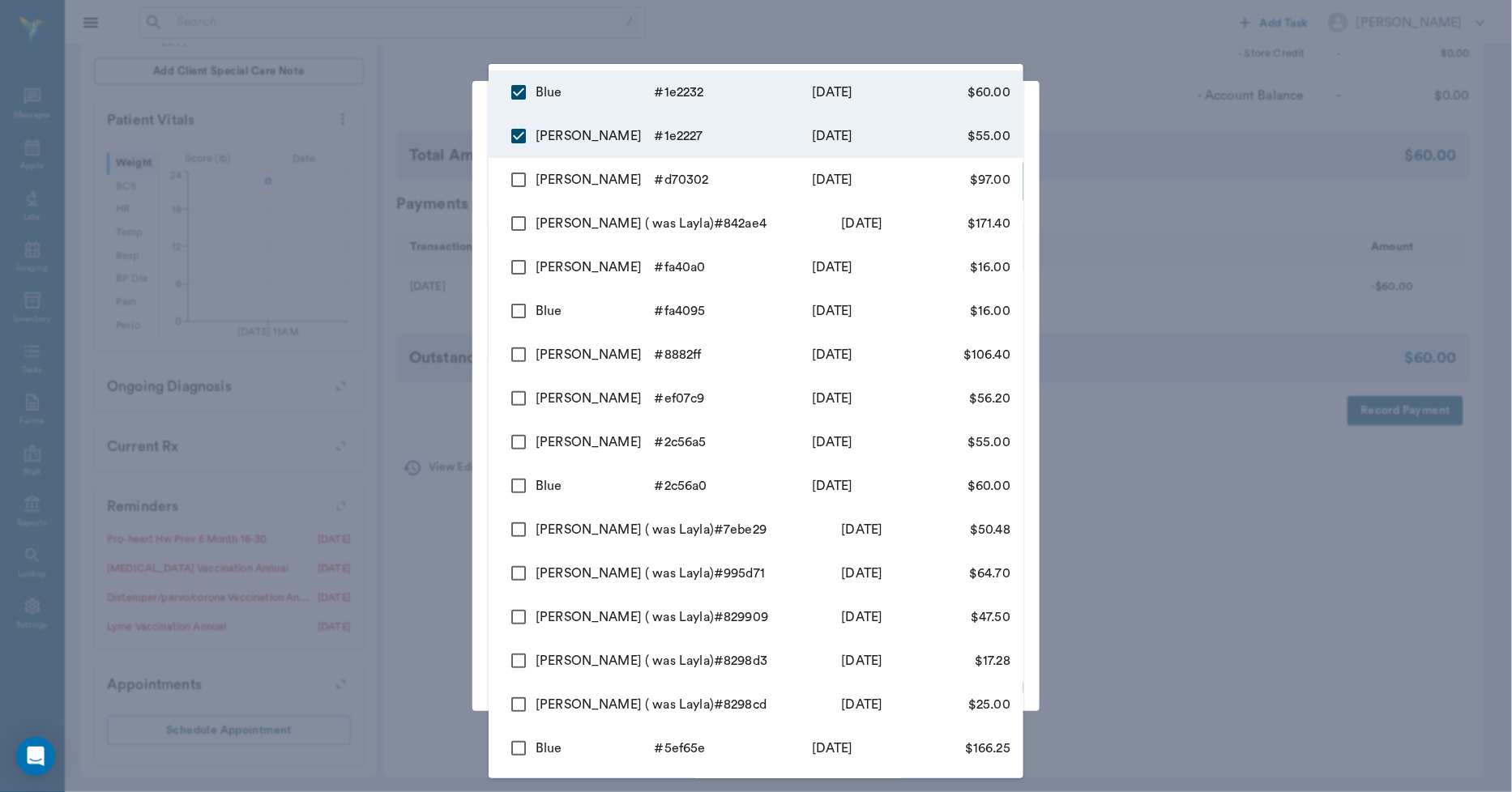
click at [436, 169] on div at bounding box center [756, 396] width 1512 height 792
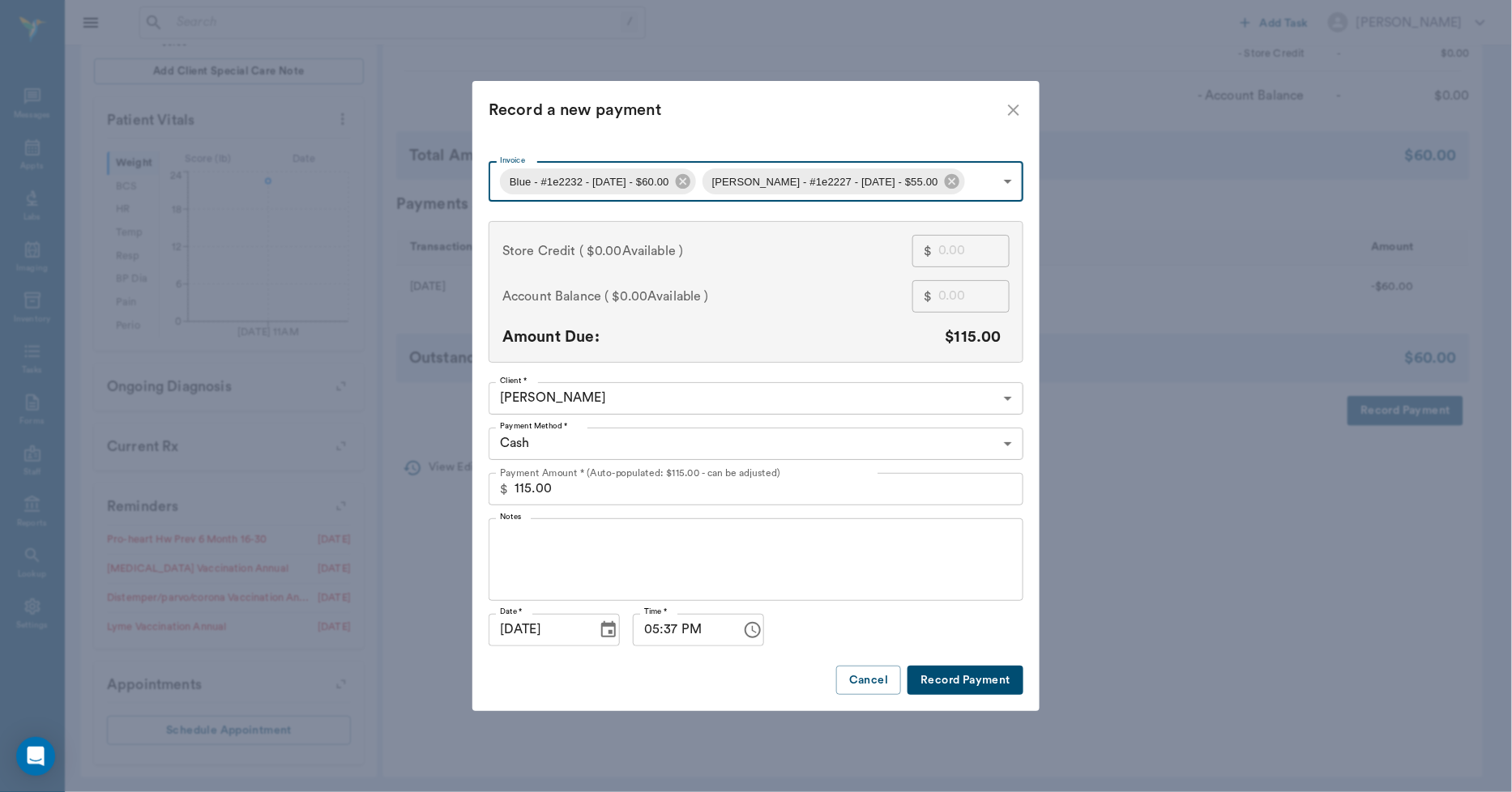
click at [611, 436] on body "/ ​ Add Task Dr. Bert Ellsworth Nectar Messages Appts Labs Imaging Inventory Ta…" at bounding box center [756, 173] width 1512 height 1246
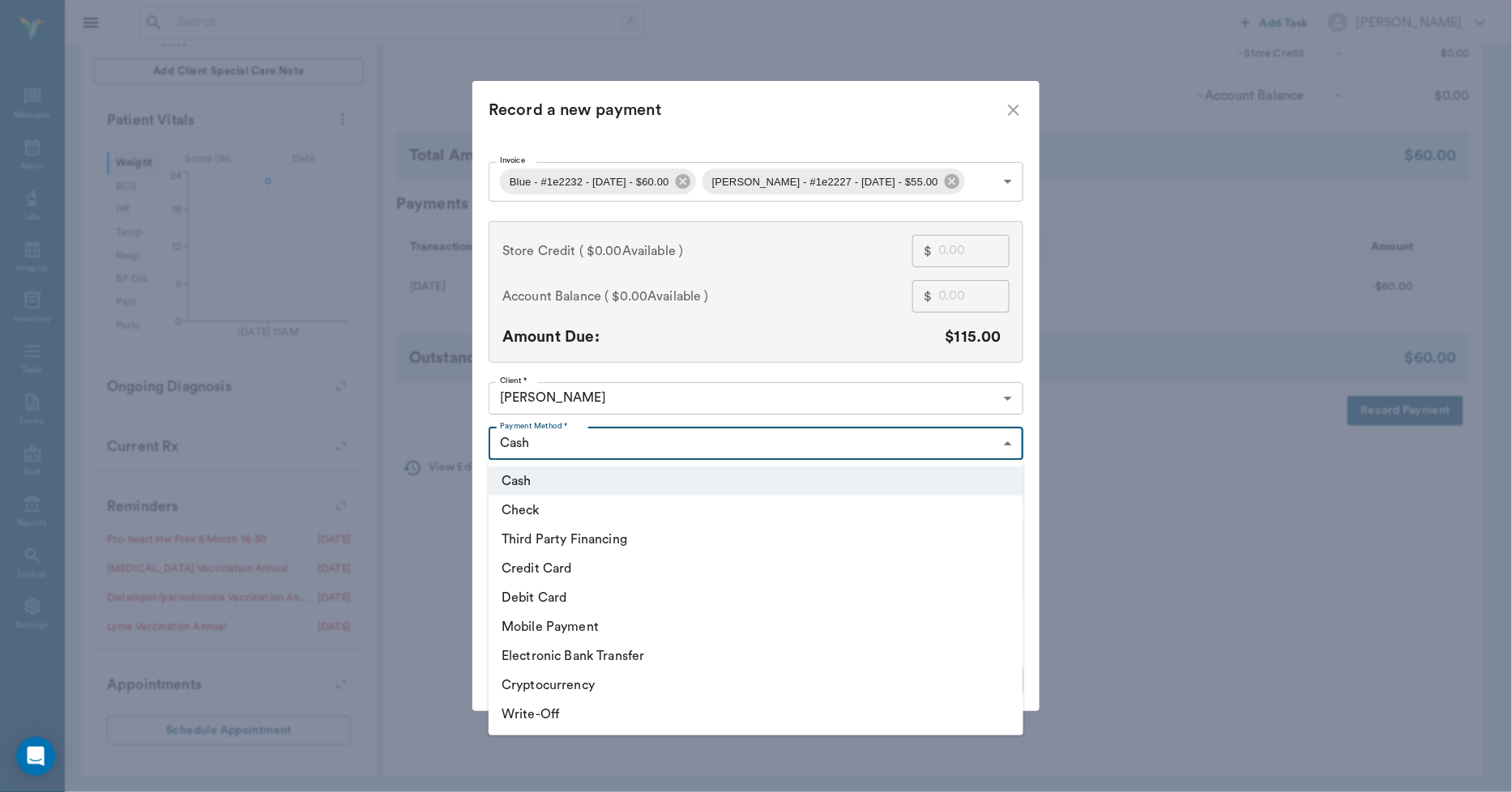
click at [549, 593] on li "Debit Card" at bounding box center [756, 597] width 535 height 29
type input "DEBIT_CARD"
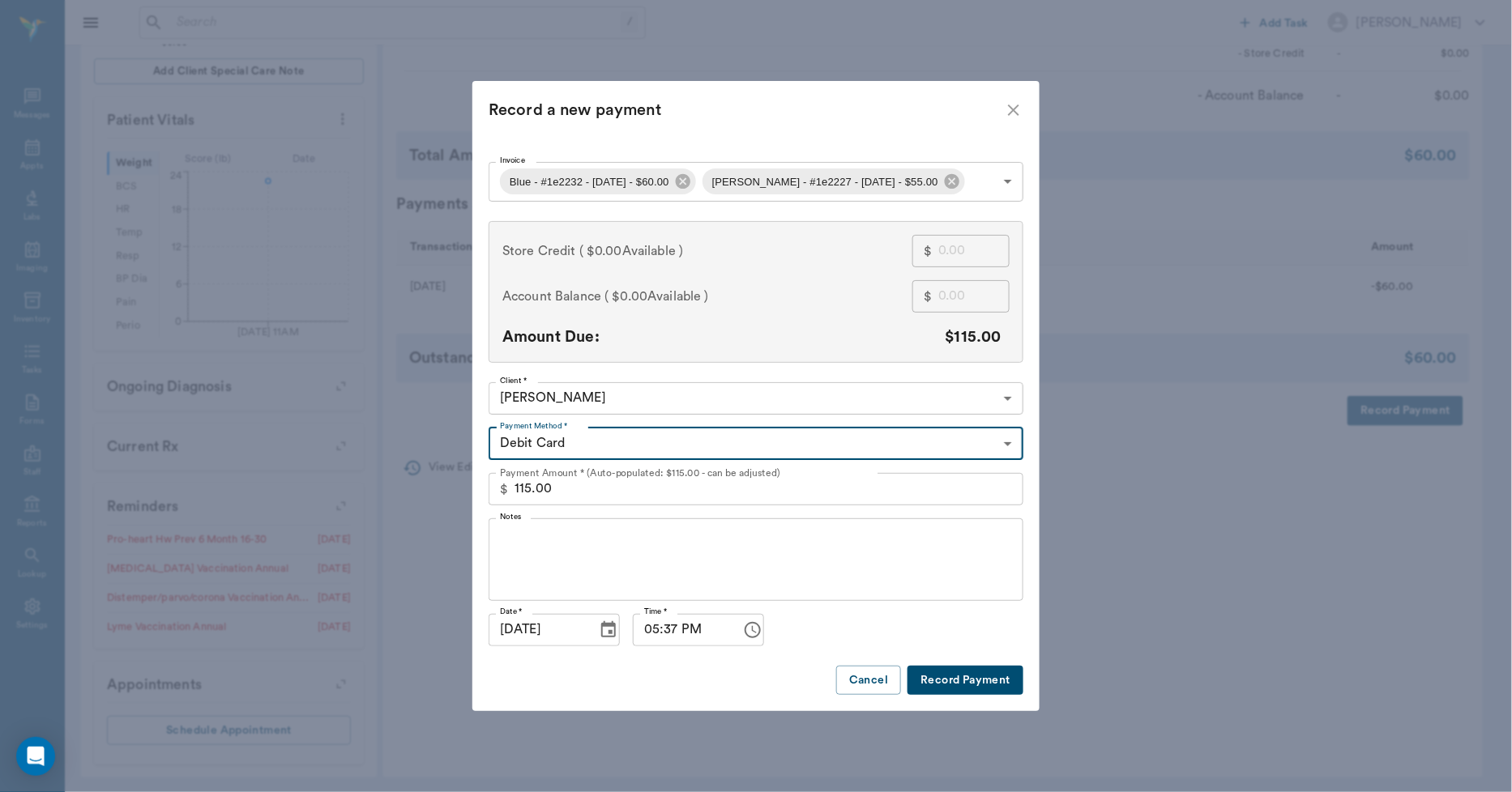
click at [965, 685] on button "Record Payment" at bounding box center [965, 681] width 116 height 30
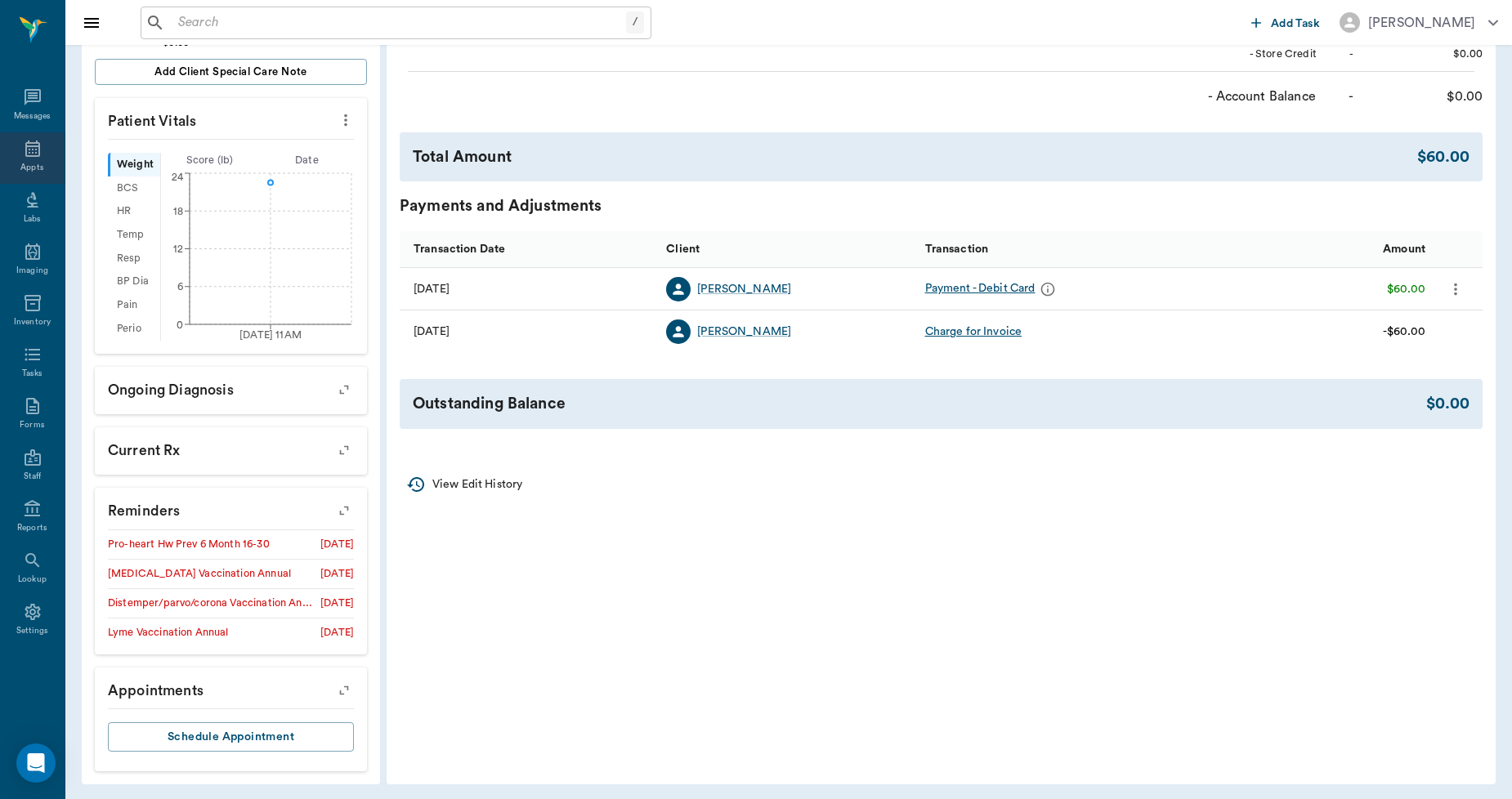
click at [36, 155] on icon at bounding box center [32, 148] width 20 height 20
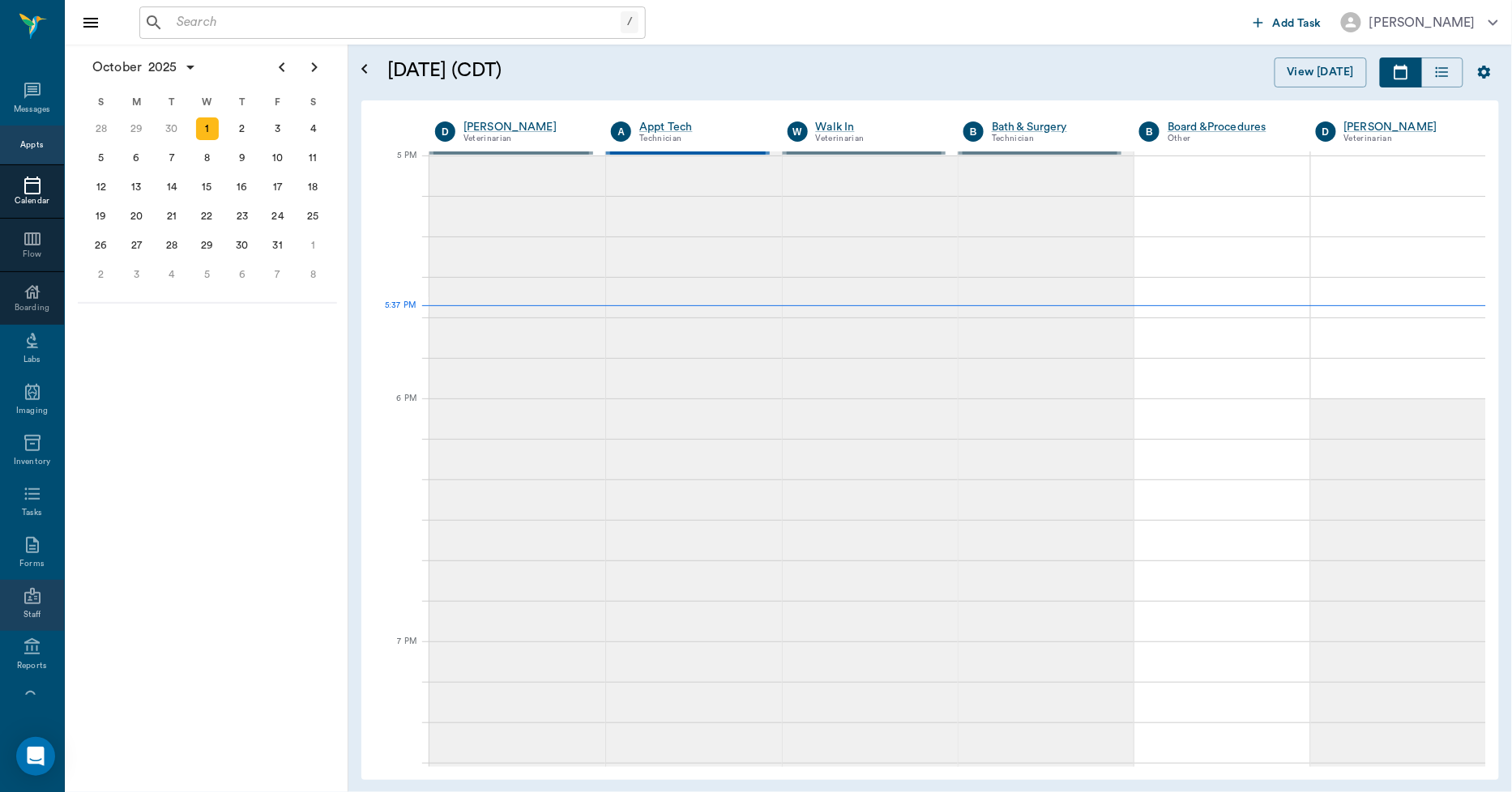
scroll to position [94, 0]
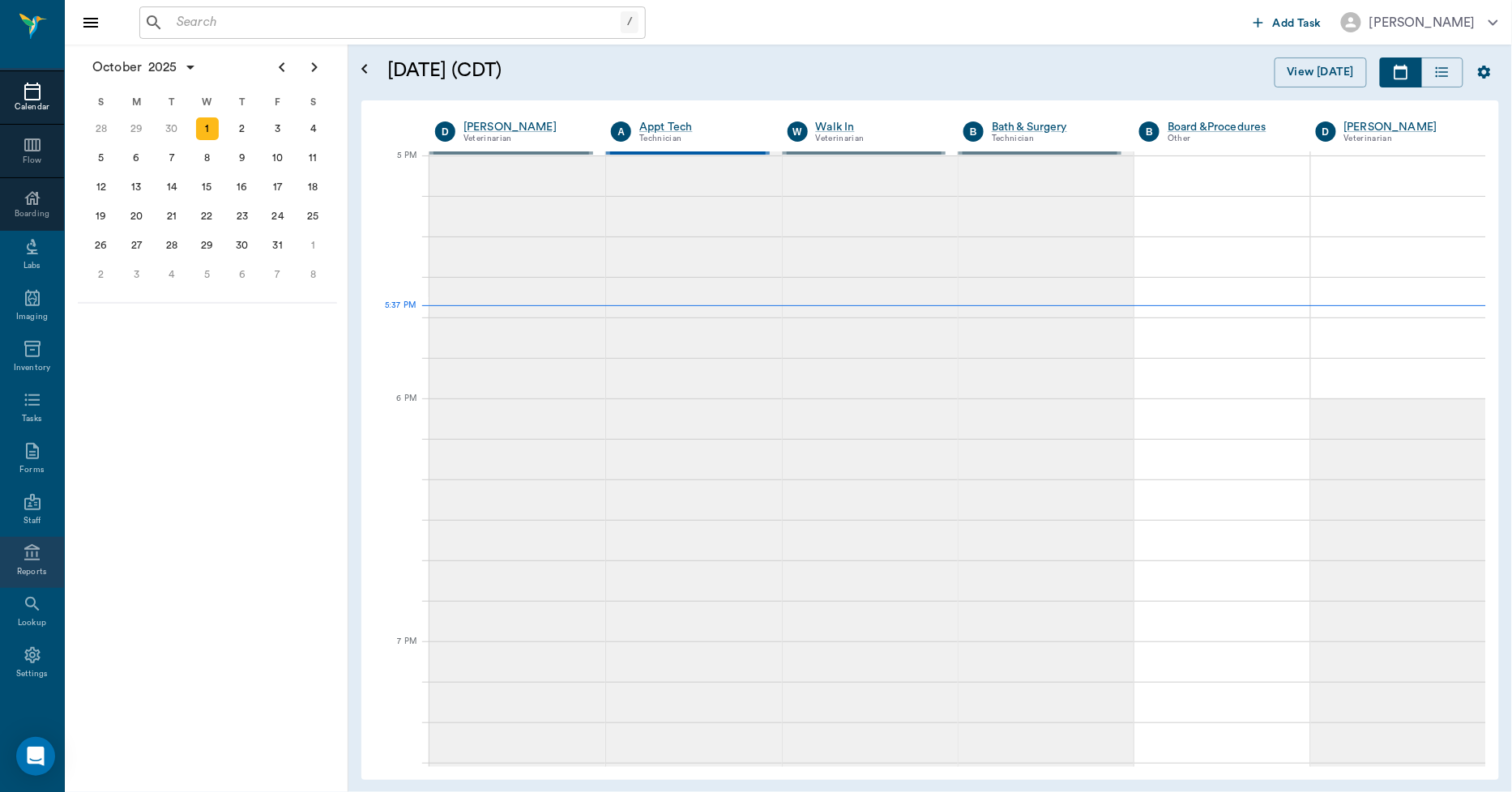
click at [25, 566] on div "Reports" at bounding box center [32, 572] width 30 height 12
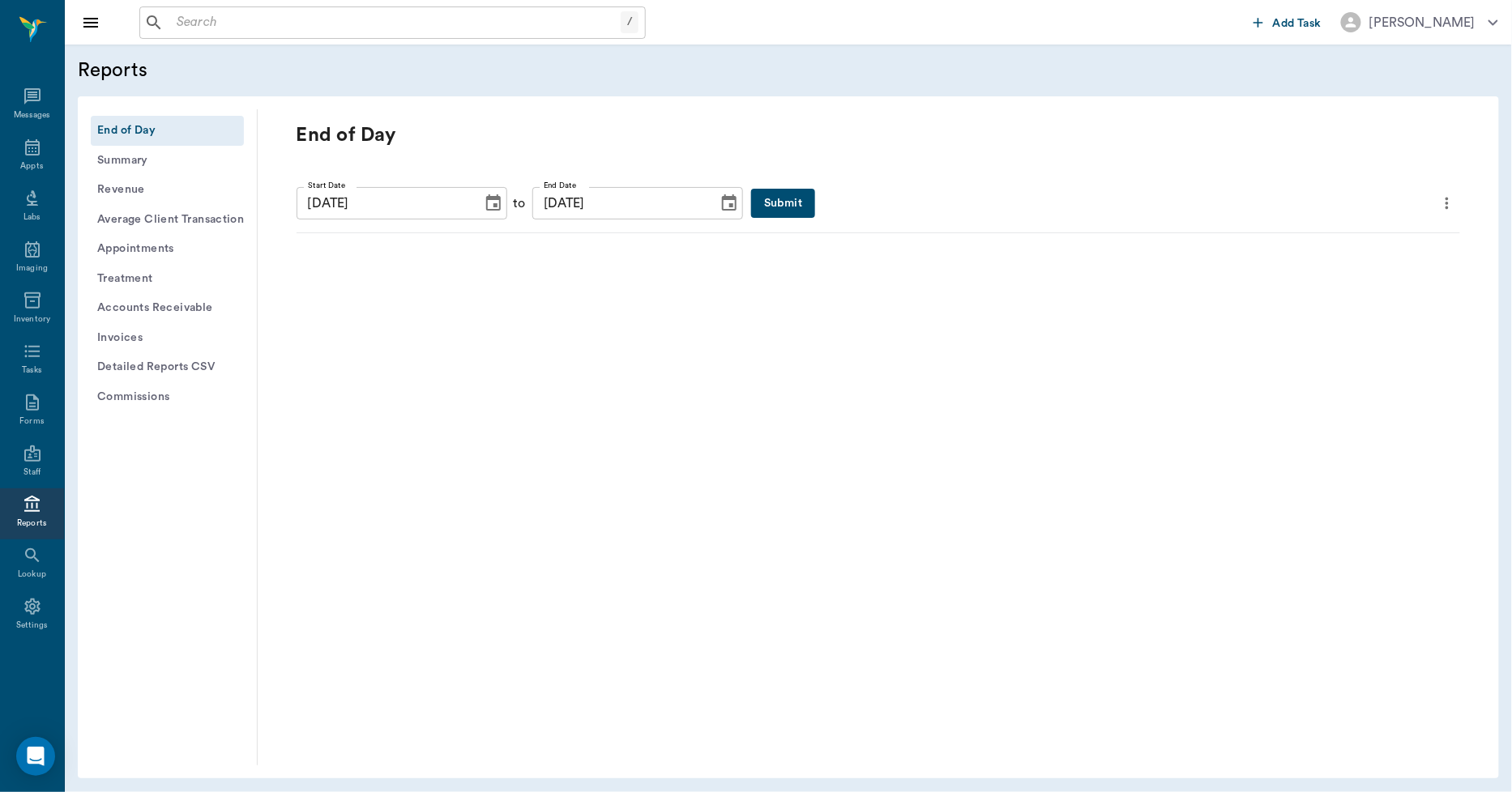
click at [751, 199] on button "Submit" at bounding box center [783, 203] width 64 height 30
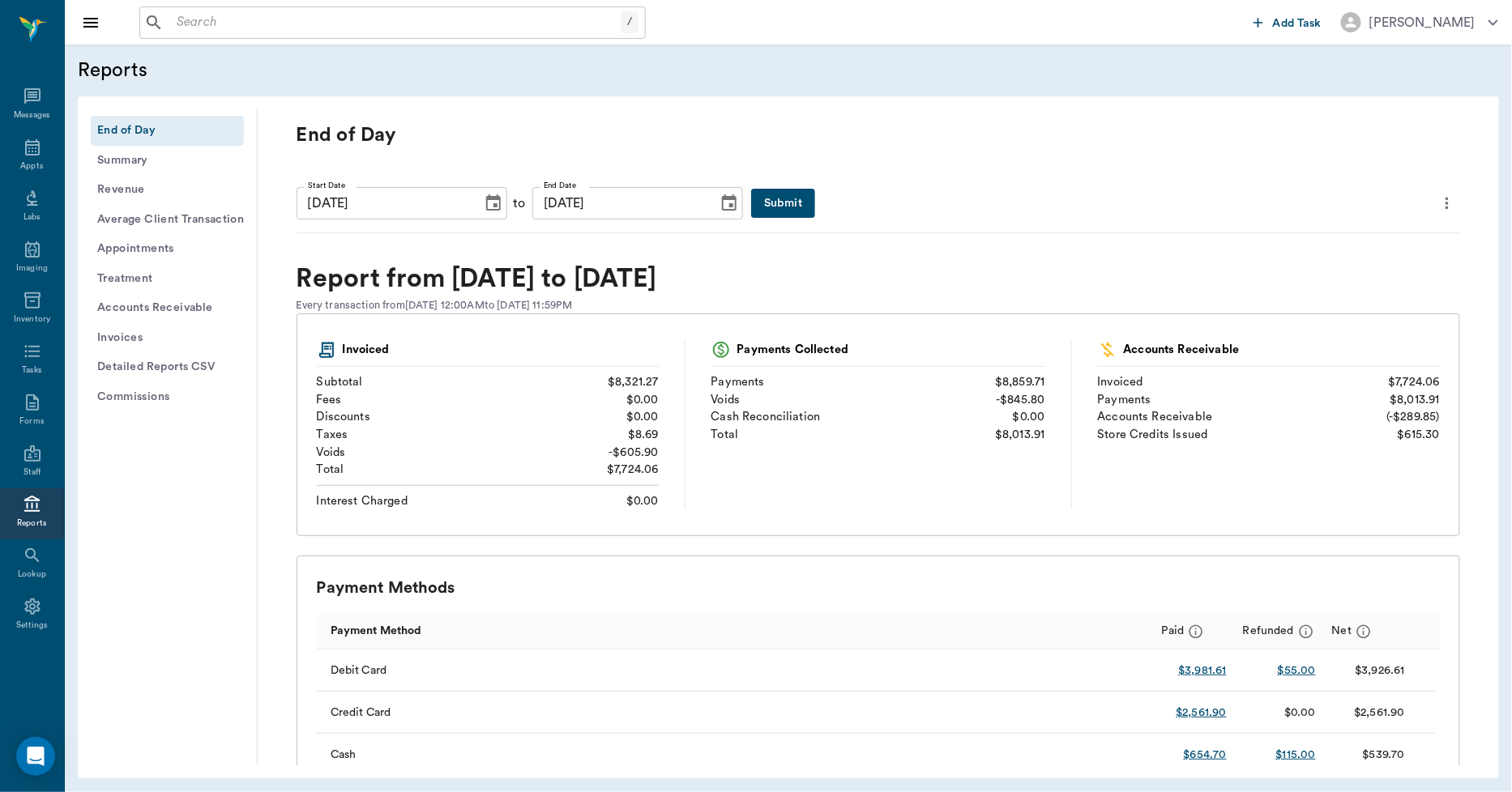
click at [1439, 205] on icon "more" at bounding box center [1447, 203] width 18 height 20
click at [1325, 303] on span "Print Report" at bounding box center [1357, 295] width 154 height 17
click at [511, 21] on input "text" at bounding box center [404, 23] width 468 height 23
click at [843, 153] on div "End of Day" at bounding box center [878, 148] width 1163 height 52
click at [482, 20] on input "JE" at bounding box center [406, 23] width 471 height 23
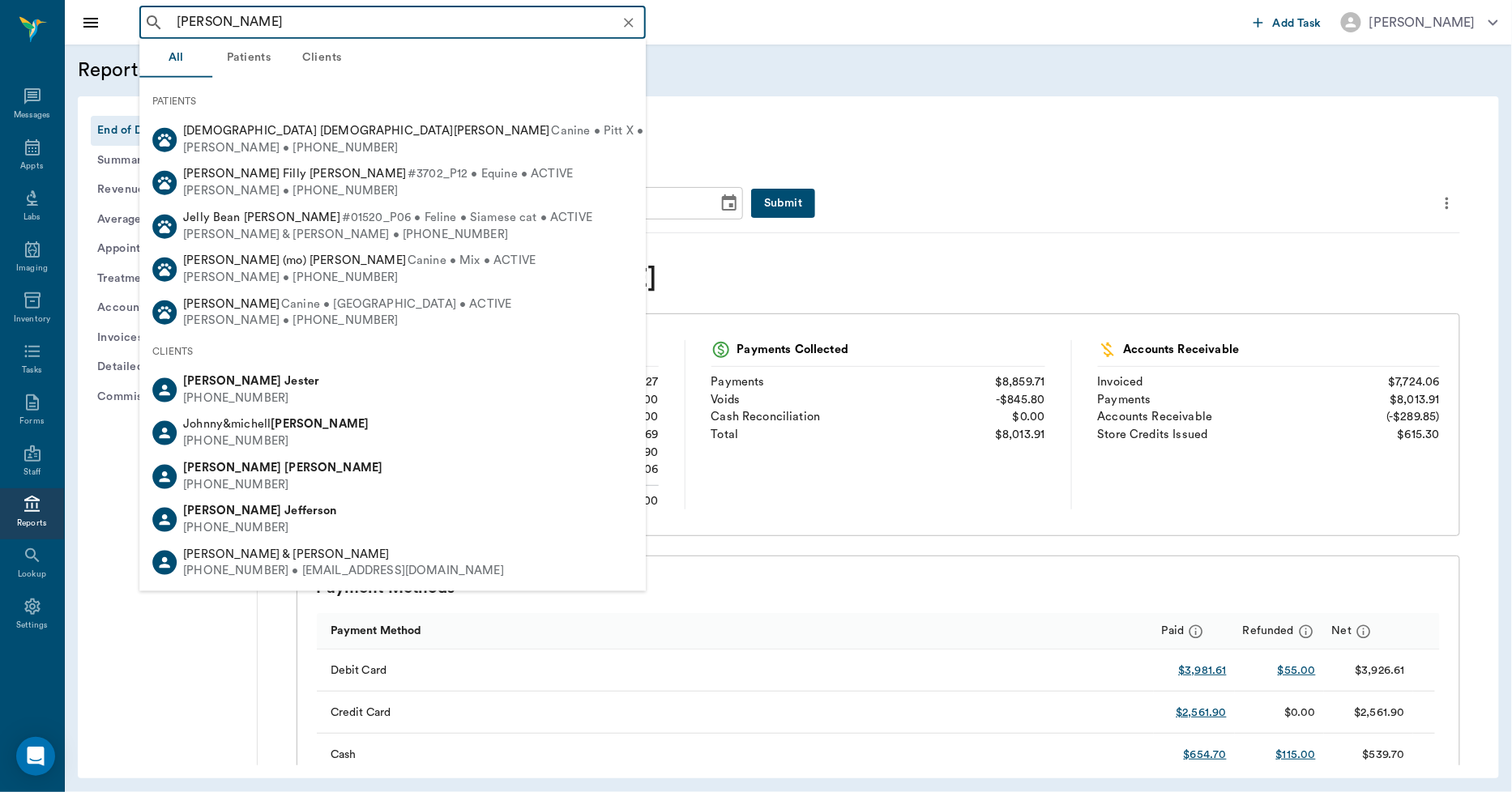
type input "[PERSON_NAME]"
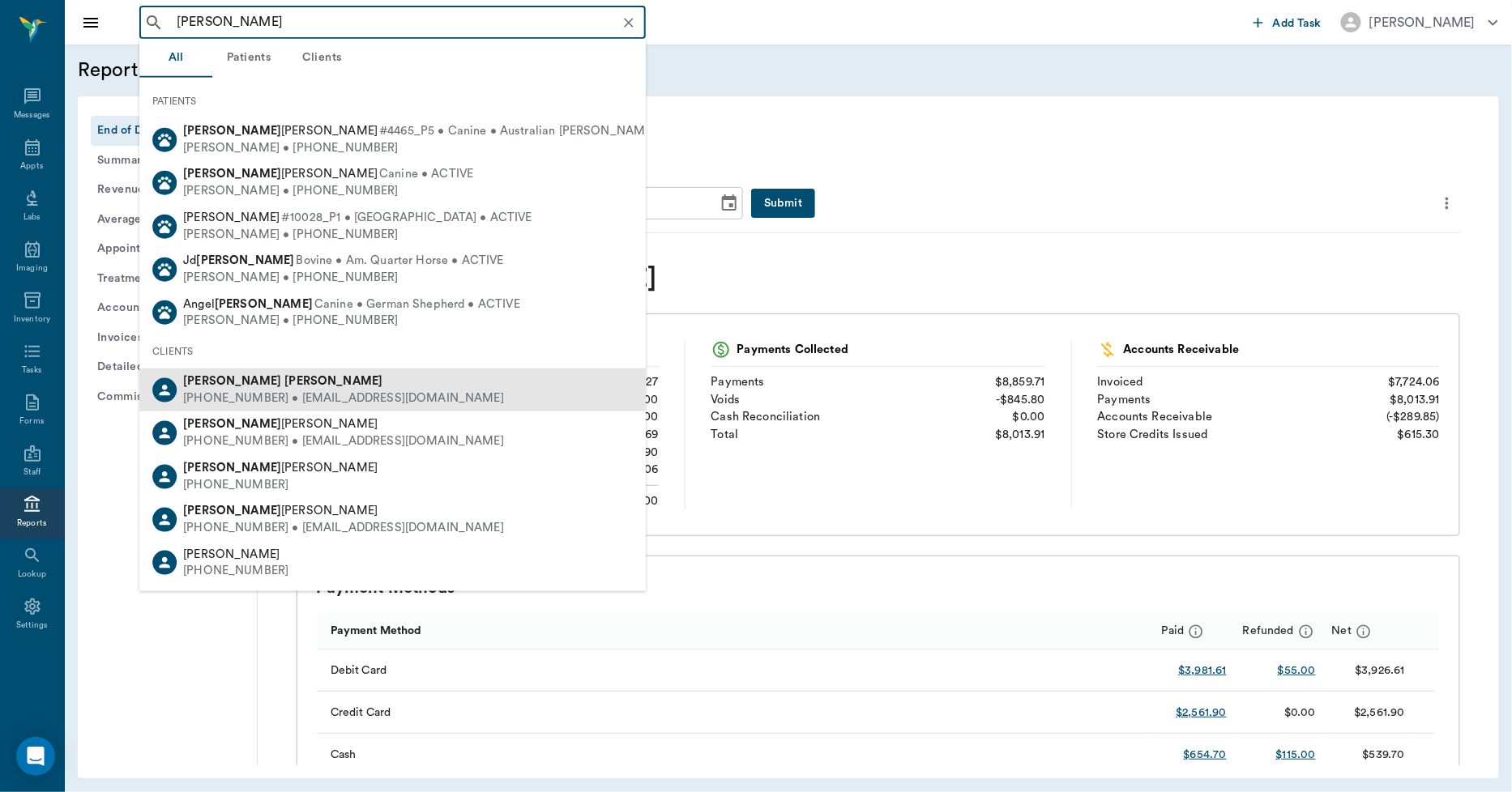
click at [238, 392] on div "[PHONE_NUMBER] • [EMAIL_ADDRESS][DOMAIN_NAME]" at bounding box center [343, 399] width 321 height 17
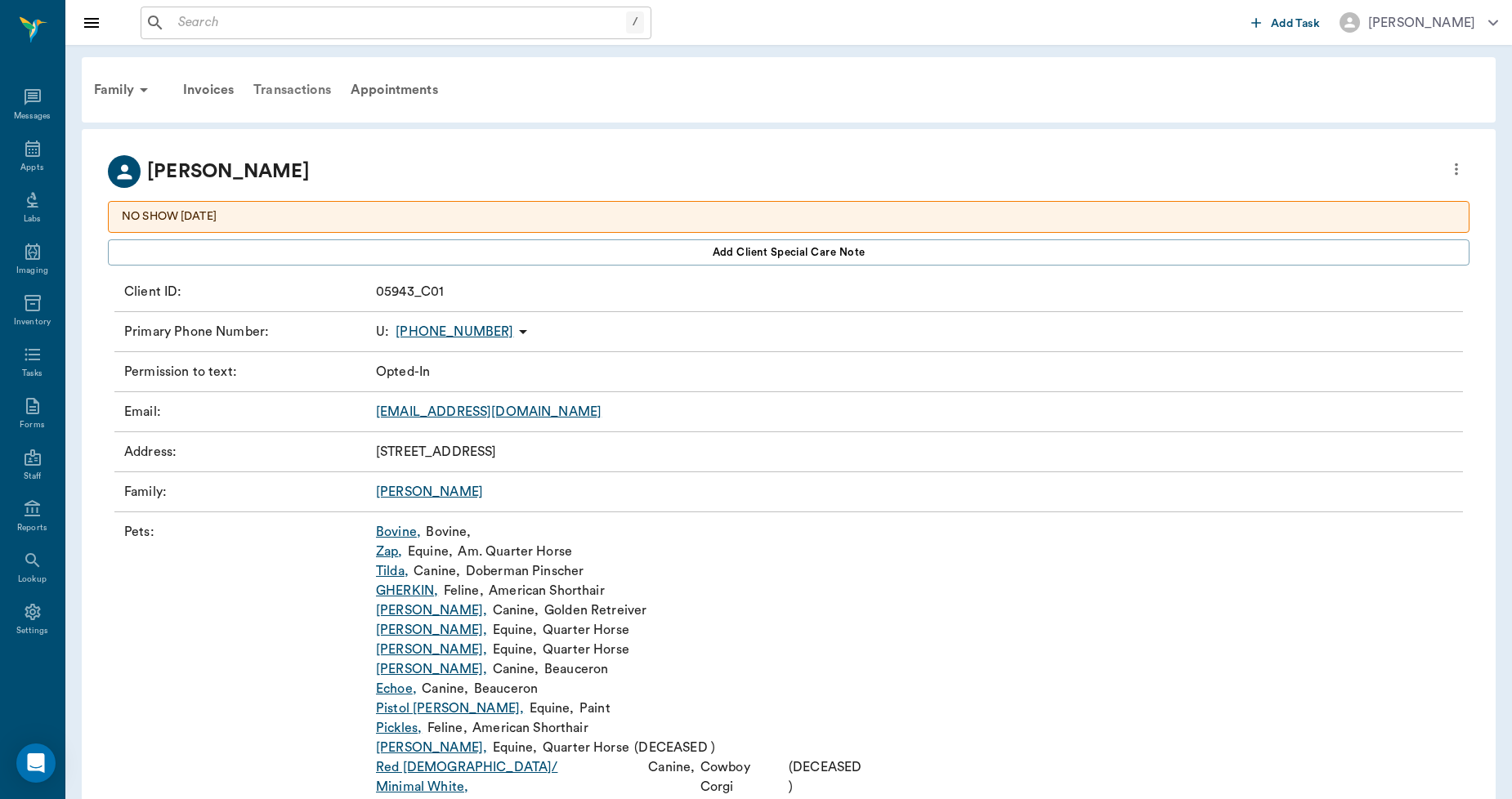
click at [307, 79] on div "Transactions" at bounding box center [292, 89] width 97 height 39
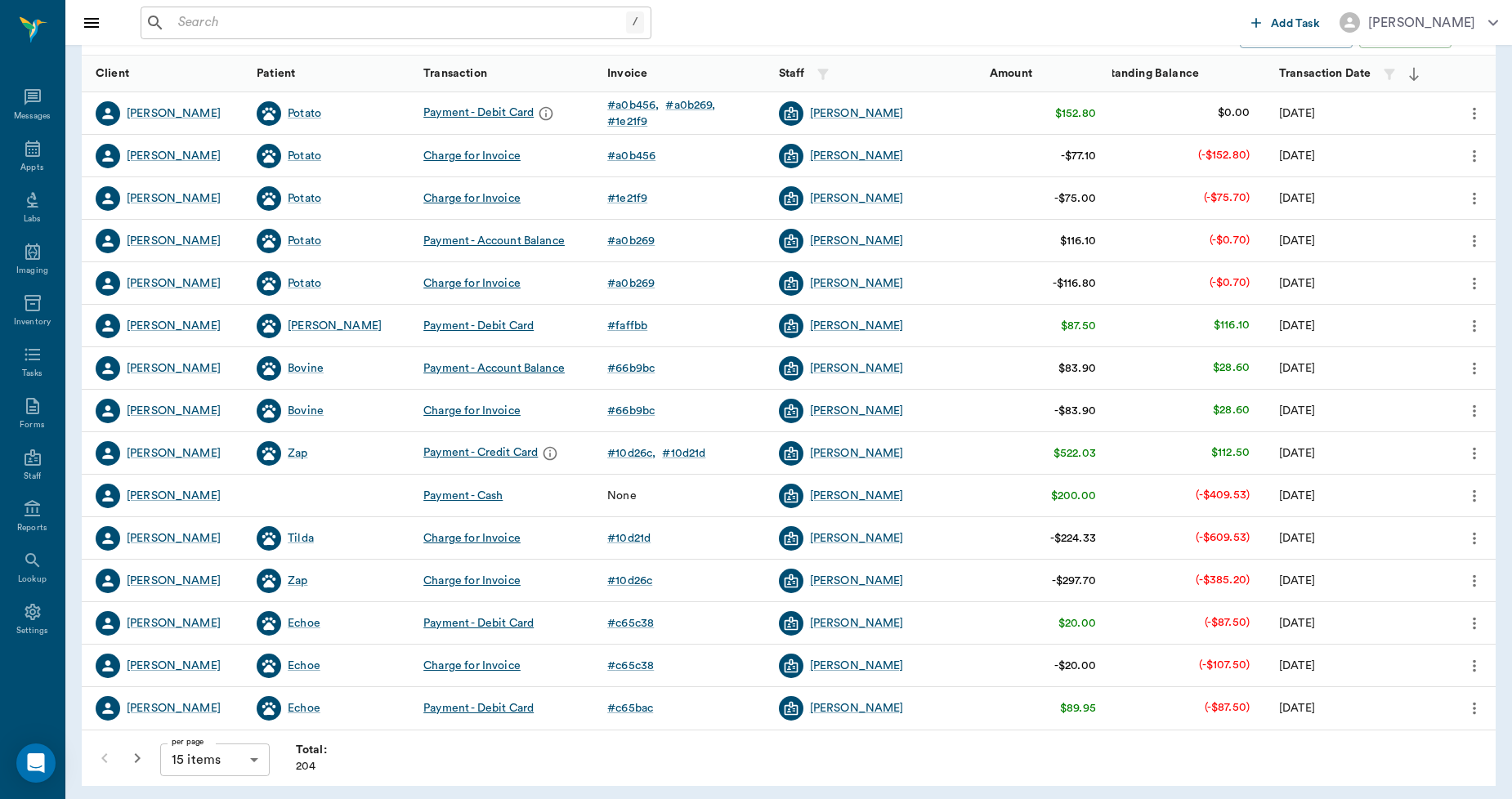
scroll to position [205, 0]
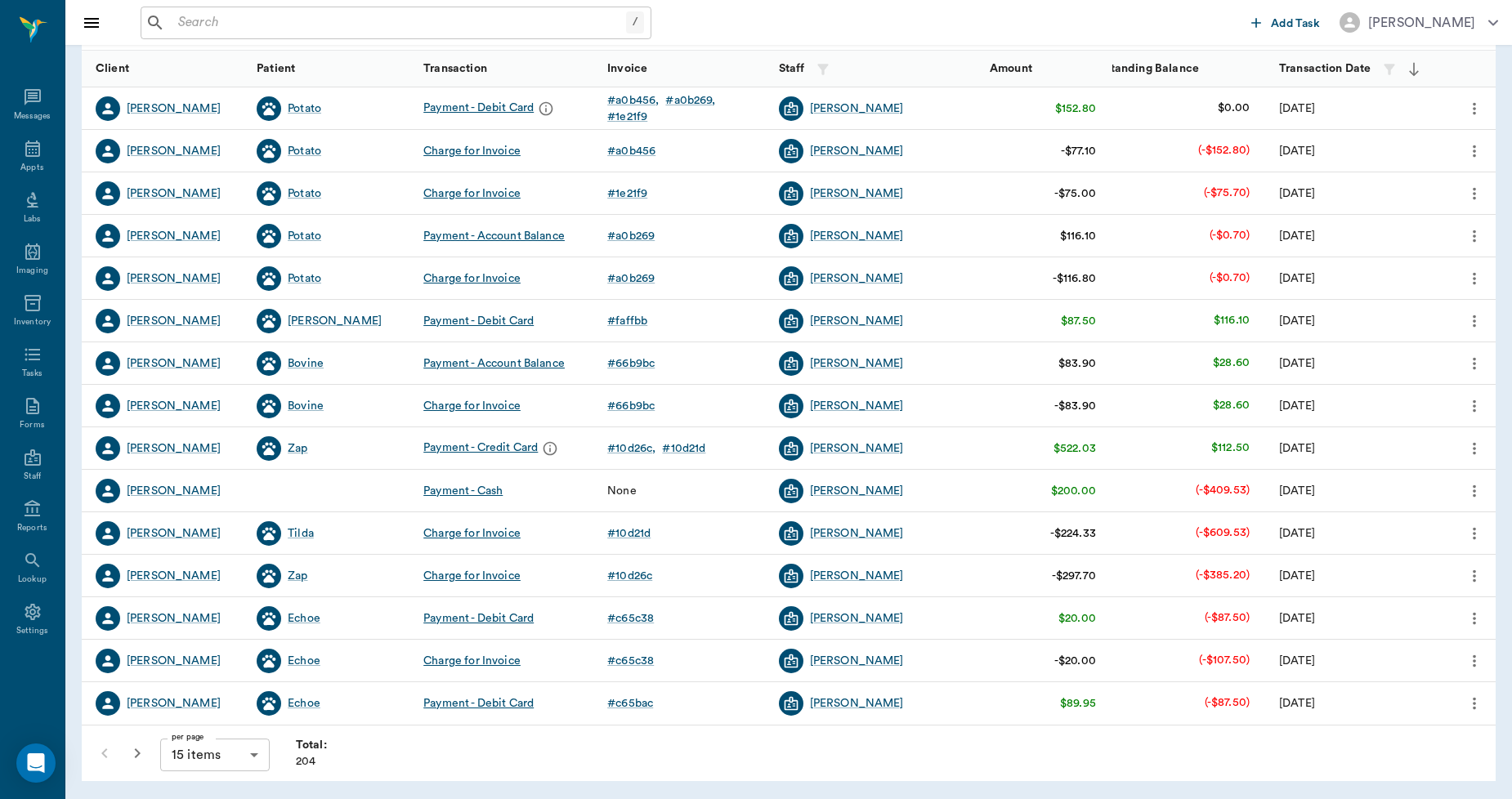
click at [251, 756] on body "/ ​ Add Task Dr. Bert Ellsworth Nectar Messages Appts Labs Imaging Inventory Ta…" at bounding box center [756, 297] width 1512 height 1005
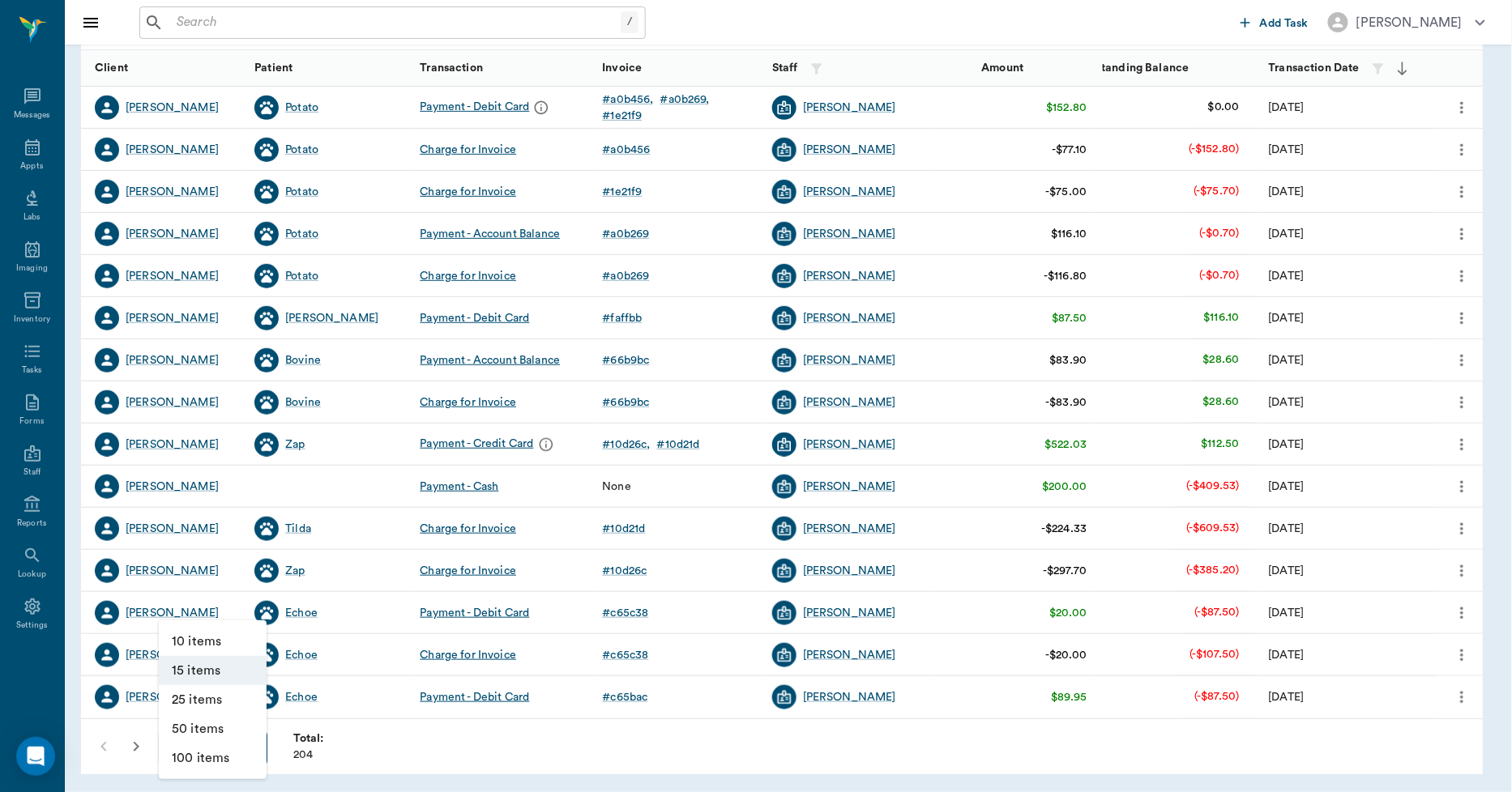
click at [187, 759] on li "100 items" at bounding box center [213, 758] width 107 height 29
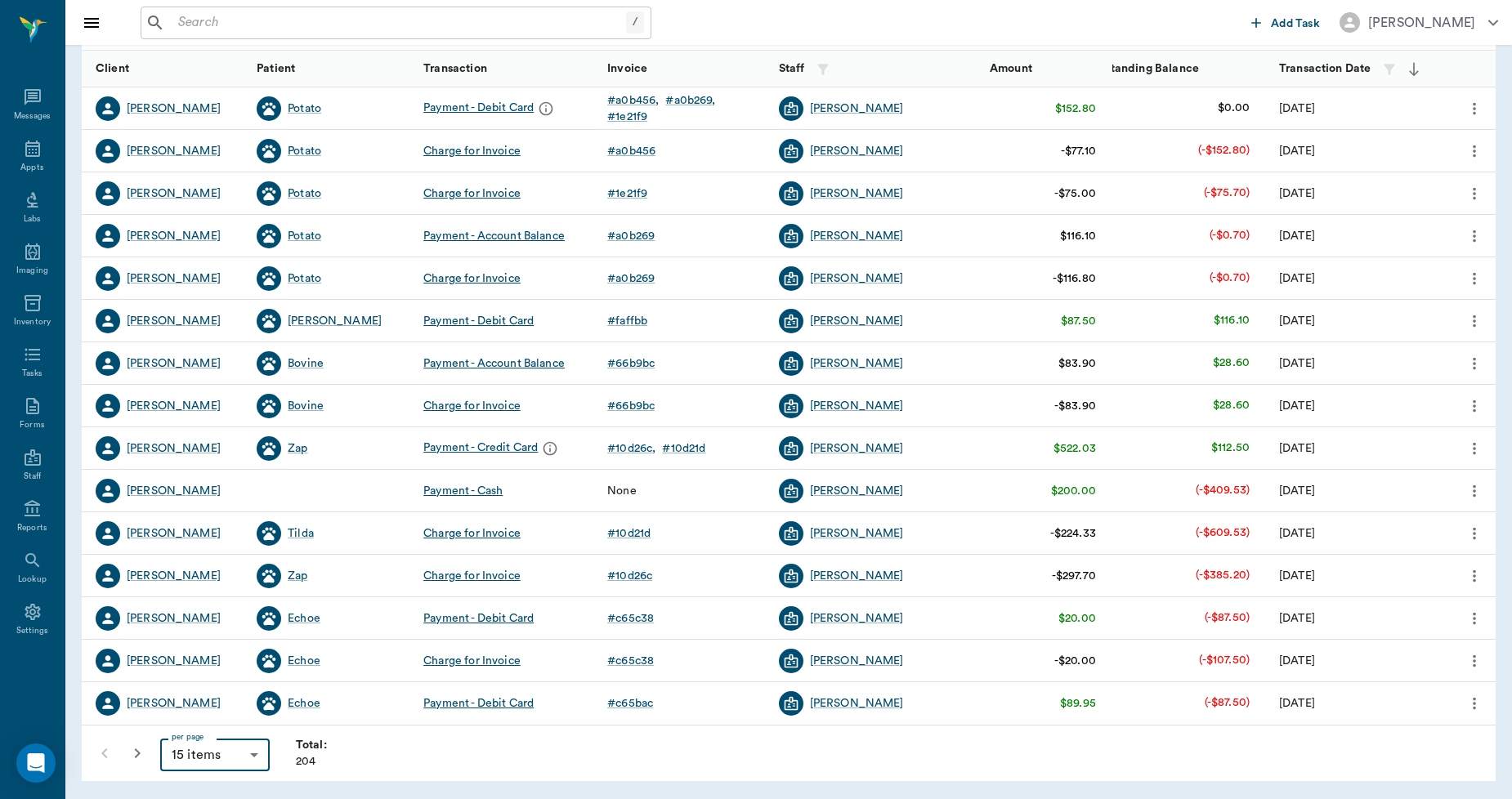
type input "100"
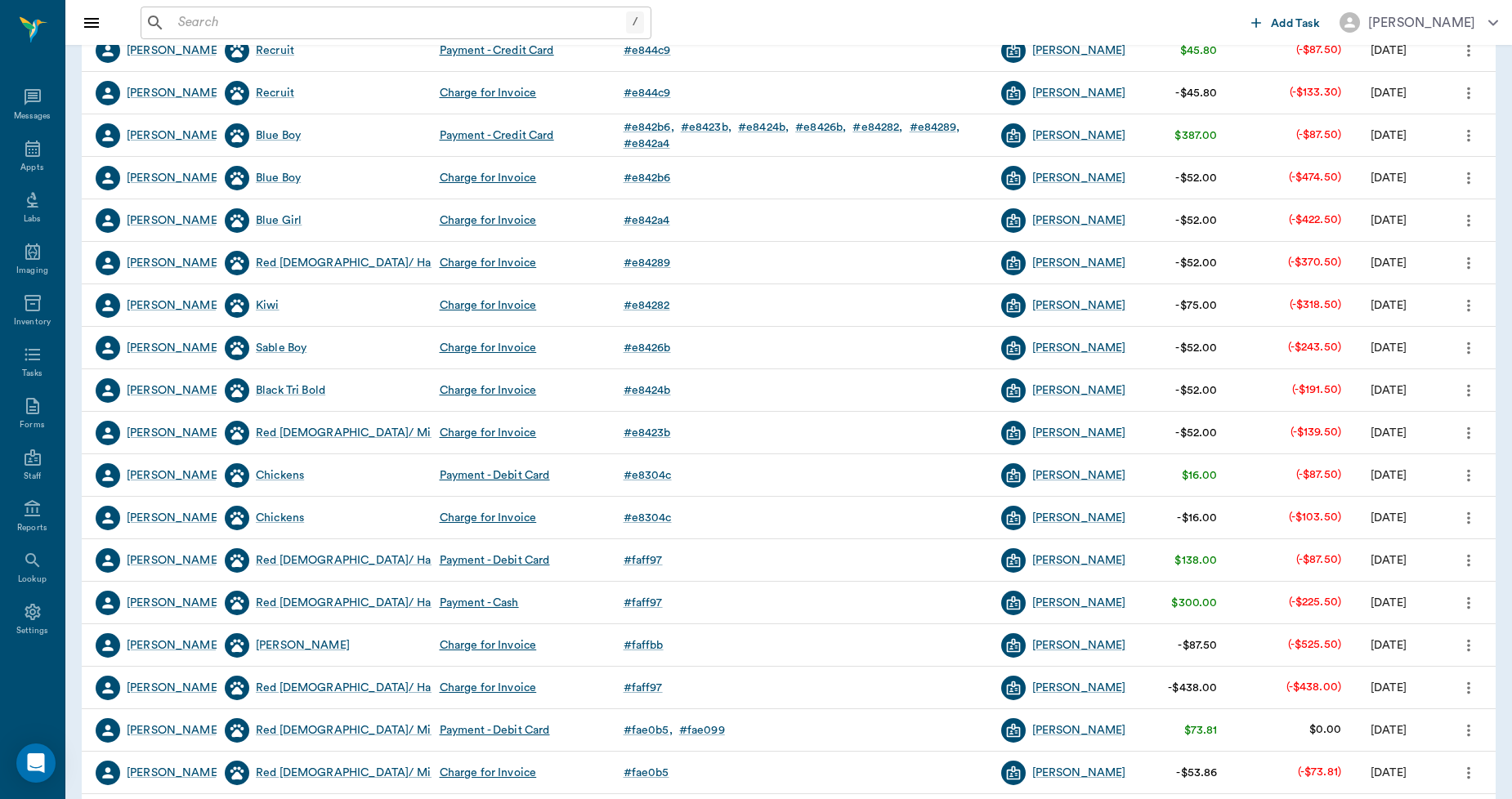
scroll to position [3268, 0]
